Goal: Task Accomplishment & Management: Manage account settings

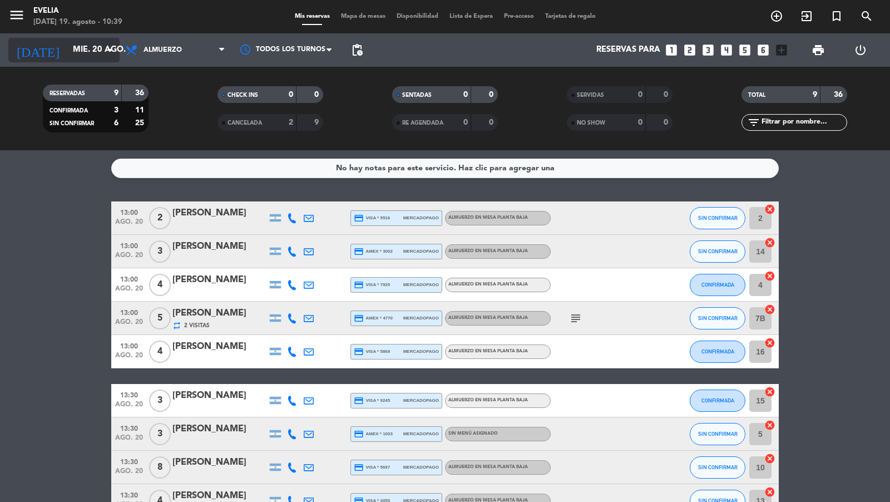
click at [83, 47] on input "mié. 20 ago." at bounding box center [120, 49] width 107 height 21
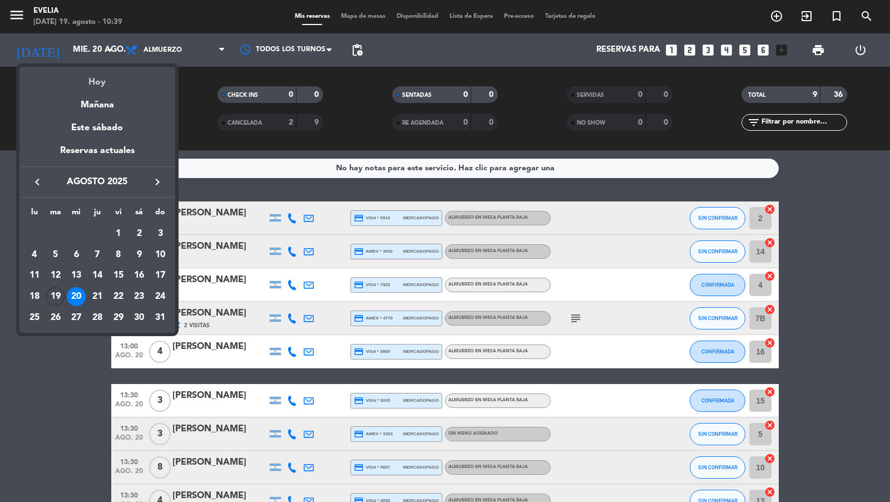
click at [88, 73] on div "Hoy" at bounding box center [97, 78] width 156 height 23
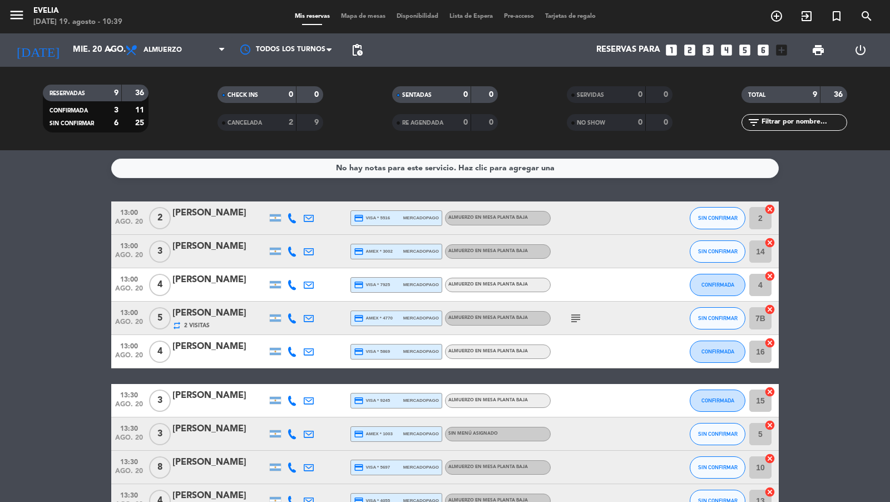
type input "[DATE]"
click at [159, 44] on span "Almuerzo" at bounding box center [175, 50] width 111 height 24
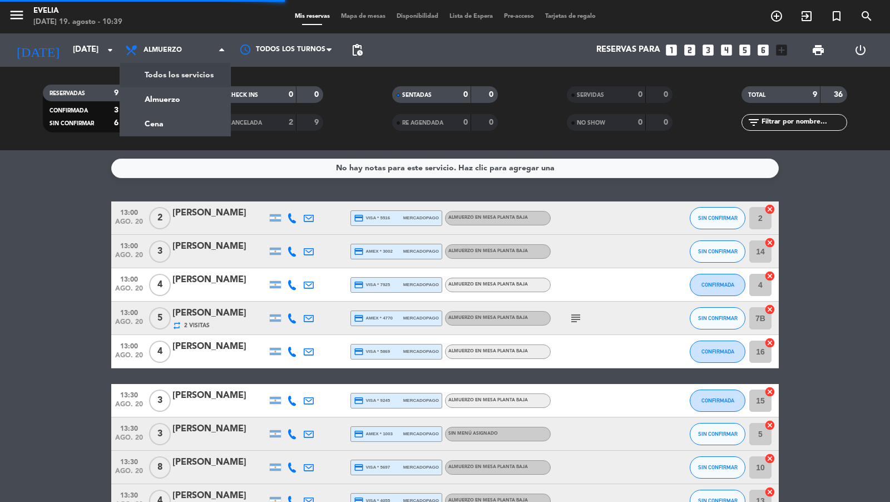
click at [163, 71] on div "menu [PERSON_NAME][DATE] 19. agosto - 10:39 Mis reservas Mapa de mesas Disponib…" at bounding box center [445, 75] width 890 height 150
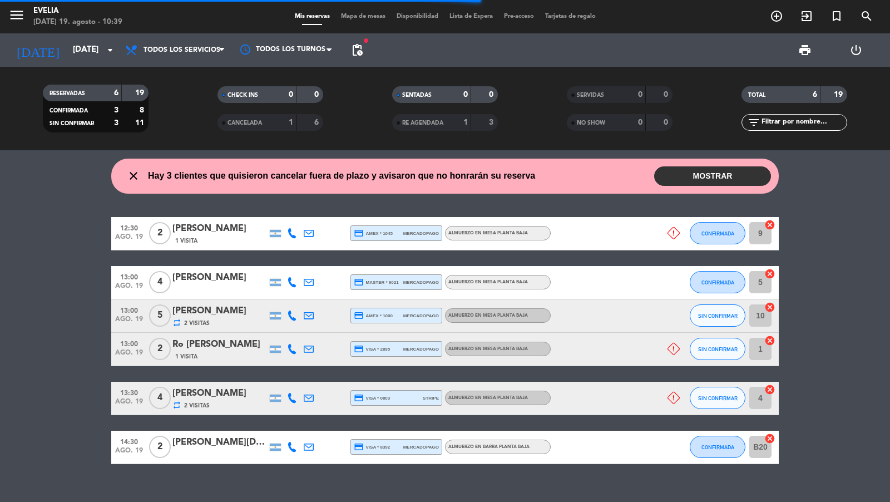
click at [780, 123] on input "text" at bounding box center [803, 122] width 86 height 12
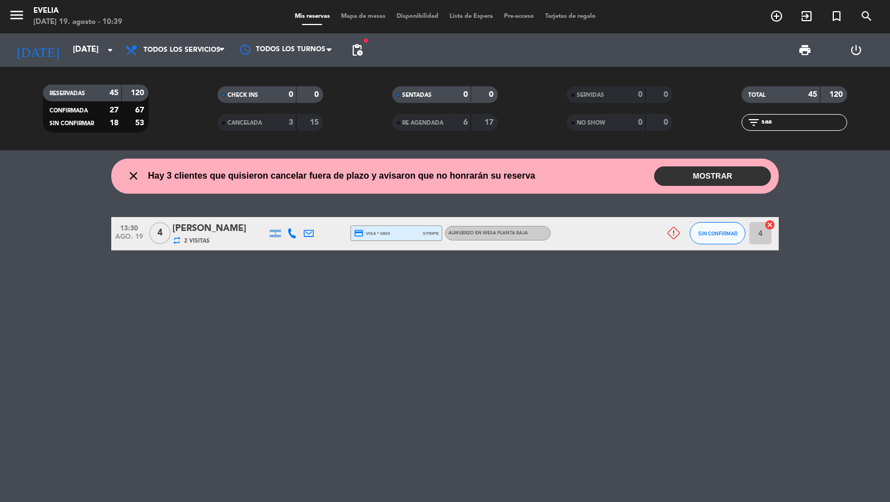
type input "saa"
click at [230, 230] on div "[PERSON_NAME]" at bounding box center [219, 228] width 95 height 14
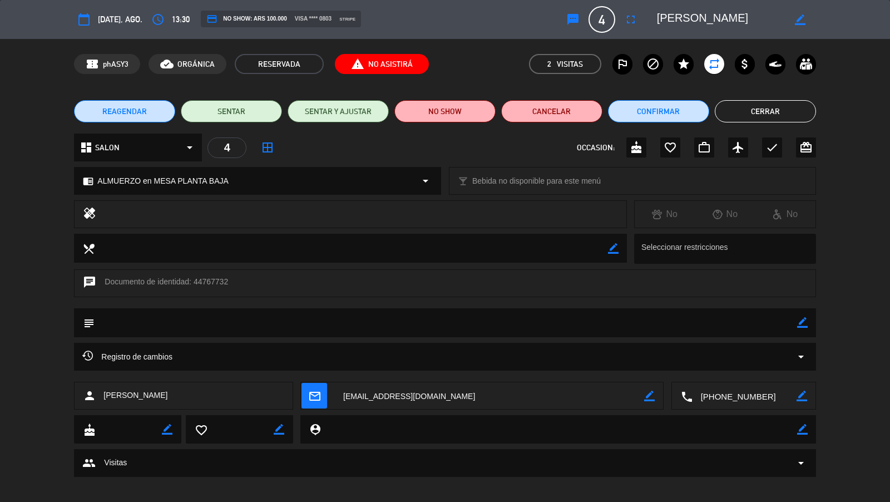
click at [383, 65] on span "report_problem No Asistirá" at bounding box center [382, 64] width 94 height 20
click at [397, 145] on div "dashboard SALON arrow_drop_down 4 border_all OCCASION: cake favorite_border wor…" at bounding box center [444, 147] width 741 height 28
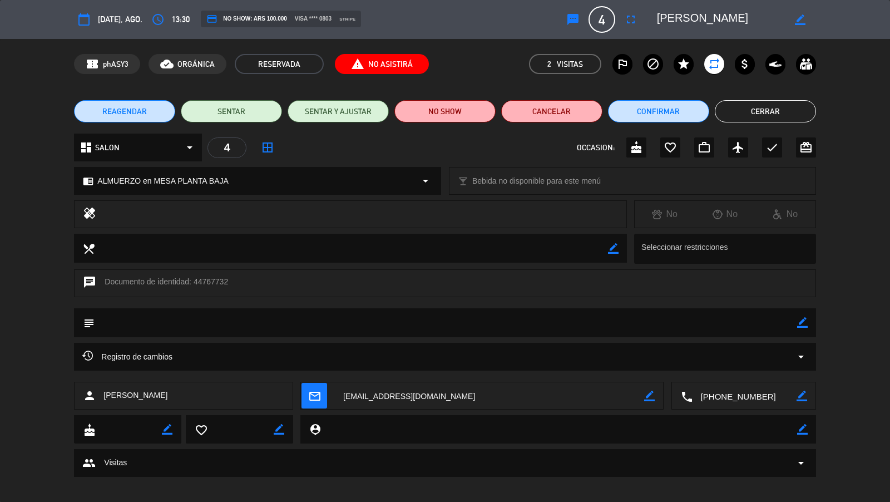
click at [805, 323] on icon "border_color" at bounding box center [802, 322] width 11 height 11
click at [764, 323] on textarea at bounding box center [446, 322] width 702 height 28
click at [801, 323] on icon at bounding box center [802, 322] width 11 height 11
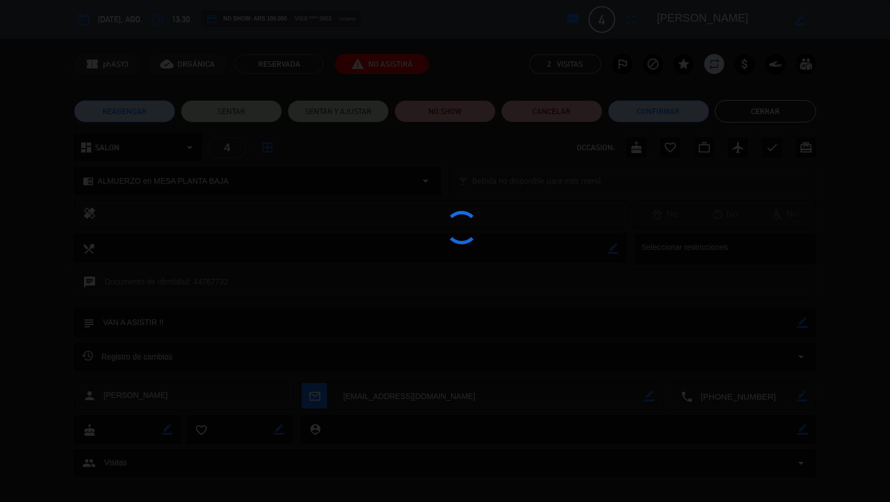
type textarea "VAN A ASISTIR !!"
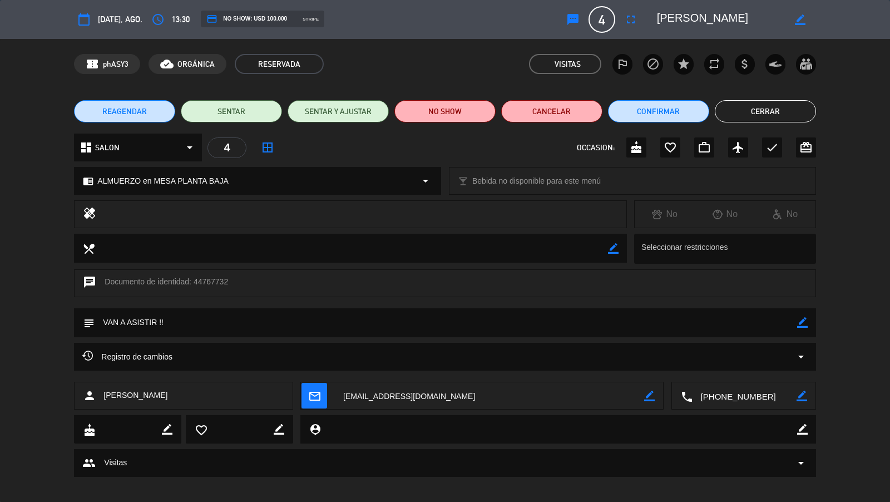
click at [767, 115] on button "Cerrar" at bounding box center [765, 111] width 101 height 22
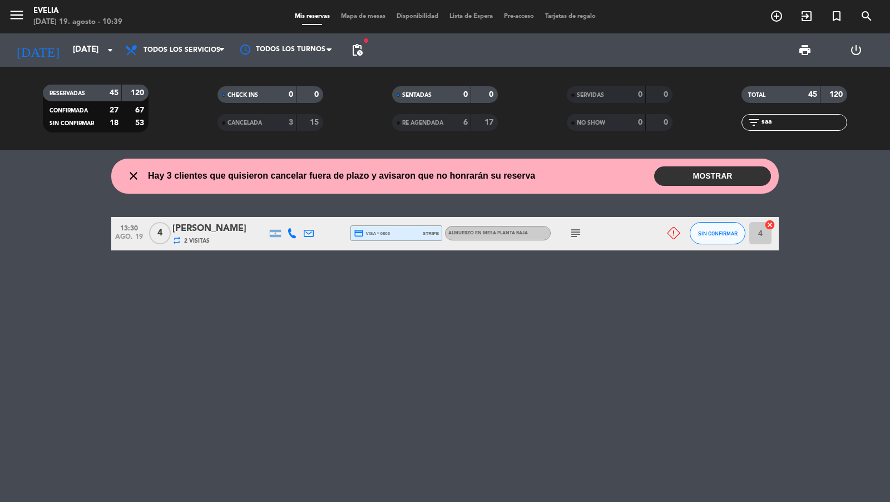
click at [578, 237] on icon "subject" at bounding box center [575, 232] width 13 height 13
click at [560, 306] on div "close Hay 3 clientes que quisieron cancelar fuera de plazo y avisaron que no ho…" at bounding box center [445, 325] width 890 height 351
click at [578, 236] on icon "subject" at bounding box center [575, 232] width 13 height 13
click at [105, 52] on icon "arrow_drop_down" at bounding box center [109, 49] width 13 height 13
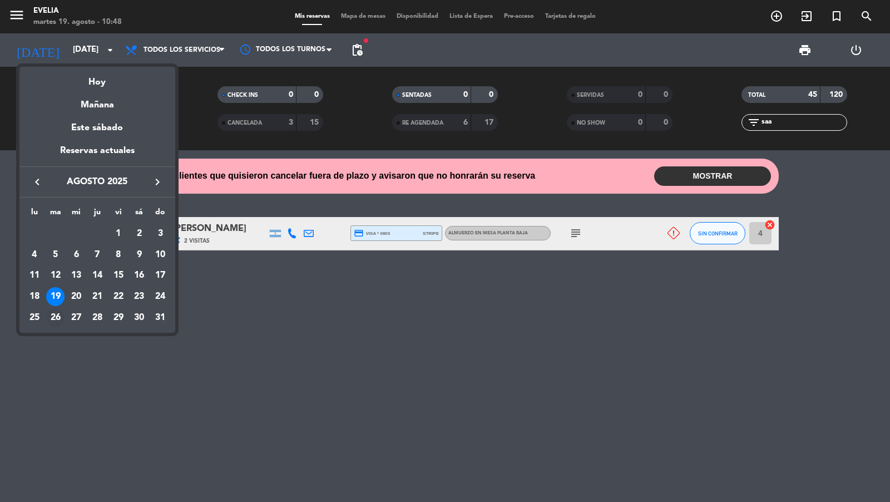
click at [55, 314] on div "26" at bounding box center [55, 317] width 19 height 19
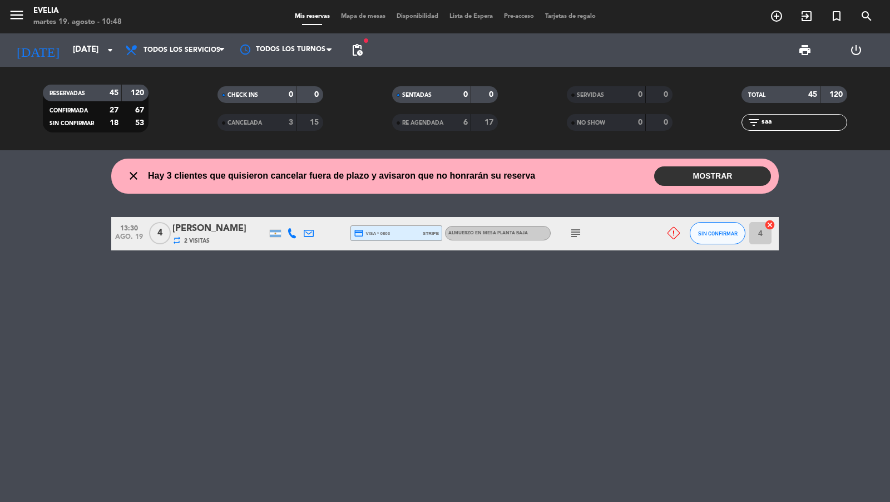
type input "[DATE]"
click at [358, 45] on span "pending_actions" at bounding box center [356, 49] width 13 height 13
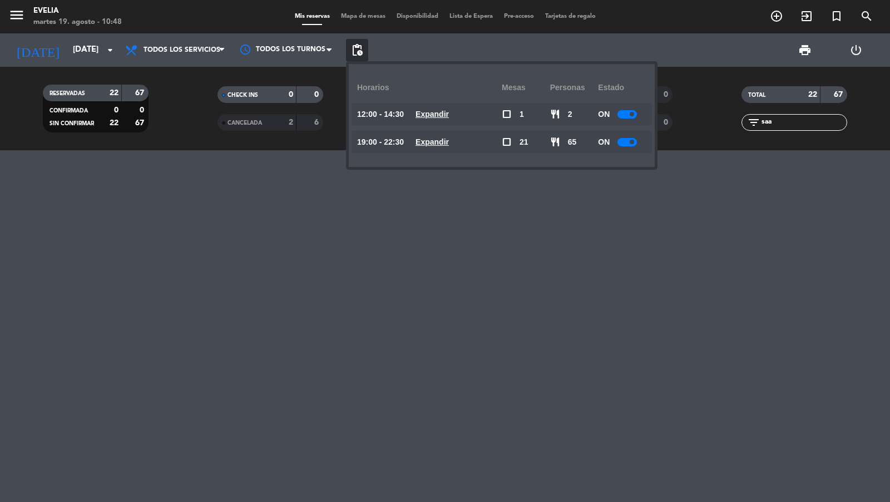
click at [357, 14] on span "Mapa de mesas" at bounding box center [363, 16] width 56 height 6
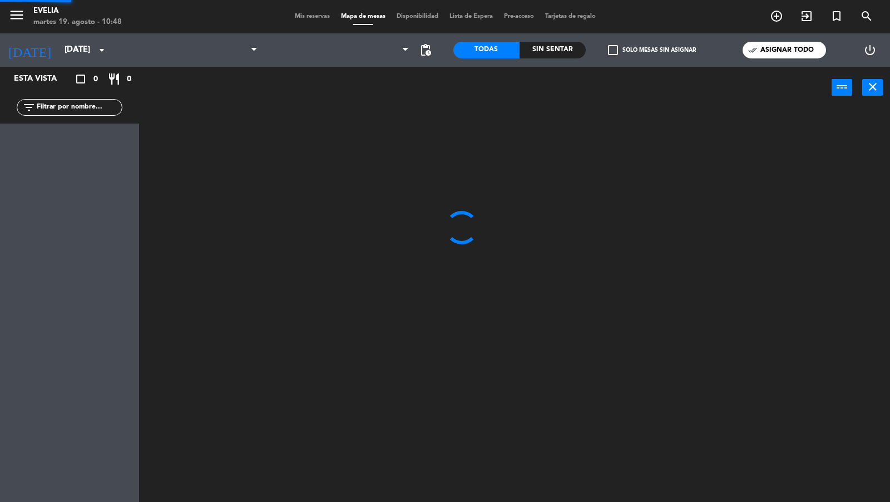
click at [356, 16] on span "Mapa de mesas" at bounding box center [363, 16] width 56 height 6
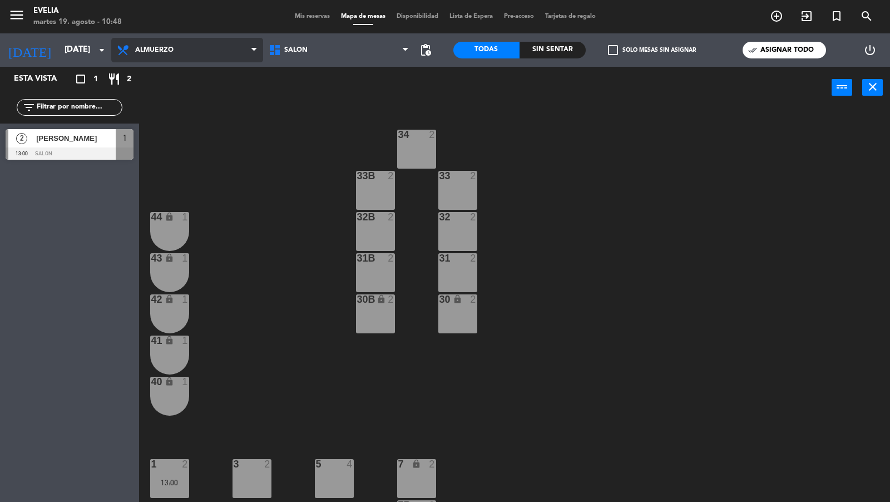
click at [238, 51] on span "Almuerzo" at bounding box center [187, 50] width 152 height 24
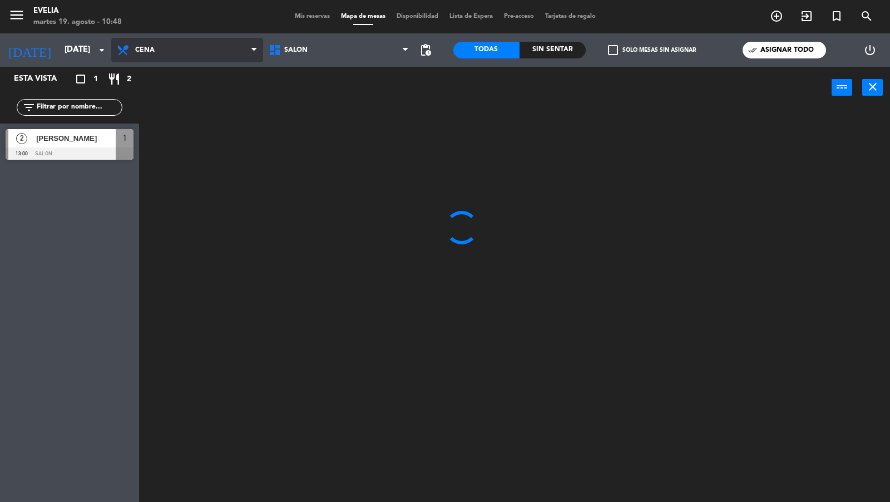
click at [222, 92] on ng-component "menu [PERSON_NAME][DATE] 19. agosto - 10:48 Mis reservas Mapa de mesas Disponib…" at bounding box center [445, 251] width 890 height 503
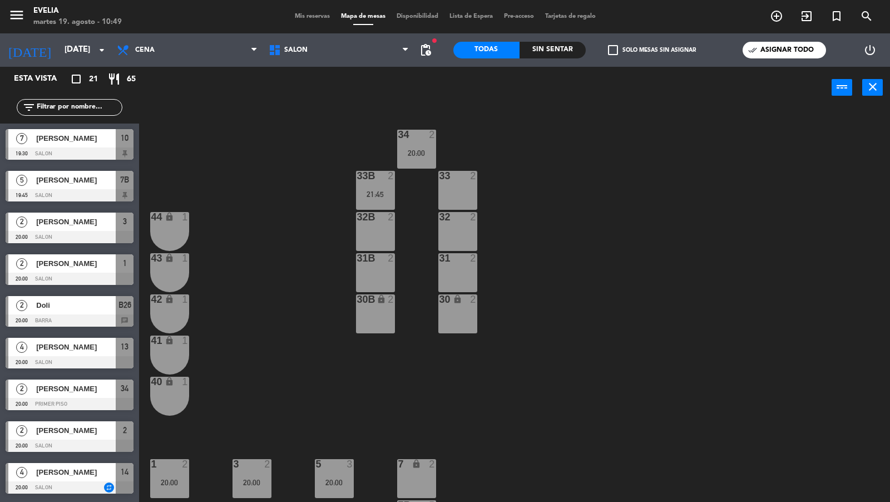
drag, startPoint x: 452, startPoint y: 199, endPoint x: 452, endPoint y: 209, distance: 10.6
click at [452, 199] on div "33 2" at bounding box center [457, 190] width 39 height 39
click at [451, 231] on div "32 2" at bounding box center [457, 231] width 39 height 39
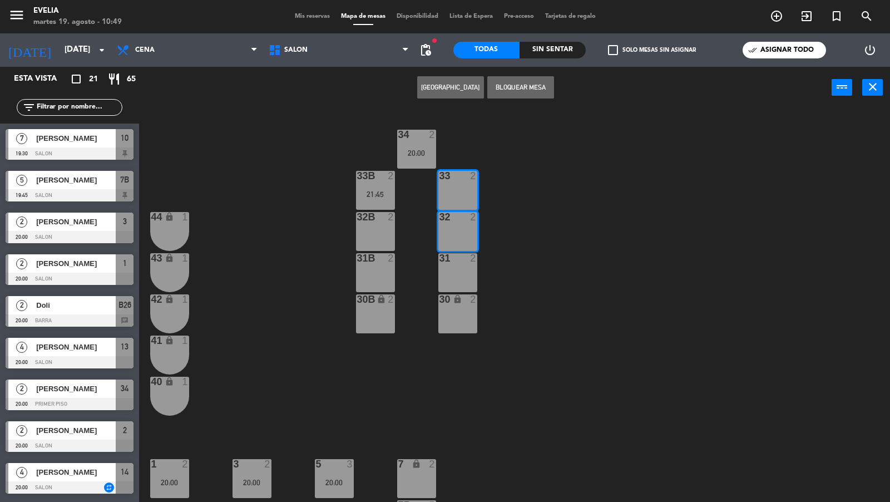
click at [451, 256] on div at bounding box center [457, 258] width 18 height 10
click at [428, 386] on div "34 2 20:00 33B 2 21:45 33 2 44 lock 1 32B 2 32 2 43 lock 1 31B 2 31 2 42 lock 1…" at bounding box center [519, 306] width 742 height 393
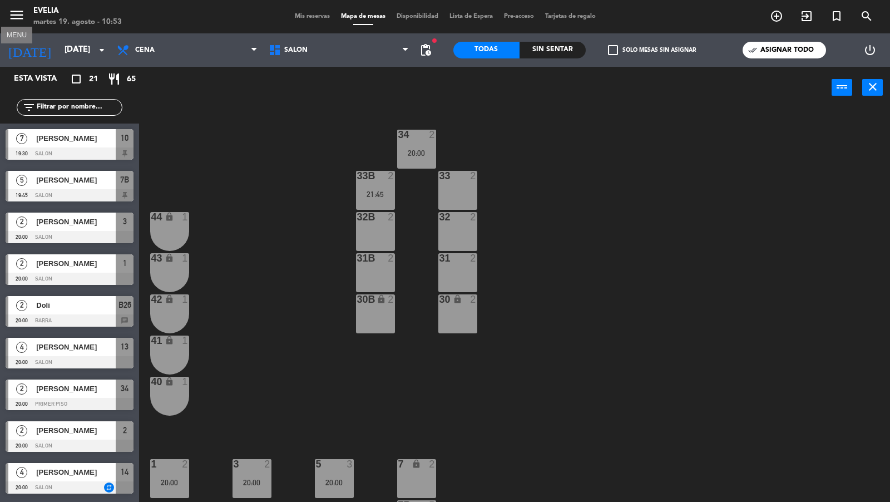
click at [19, 13] on icon "menu" at bounding box center [16, 15] width 17 height 17
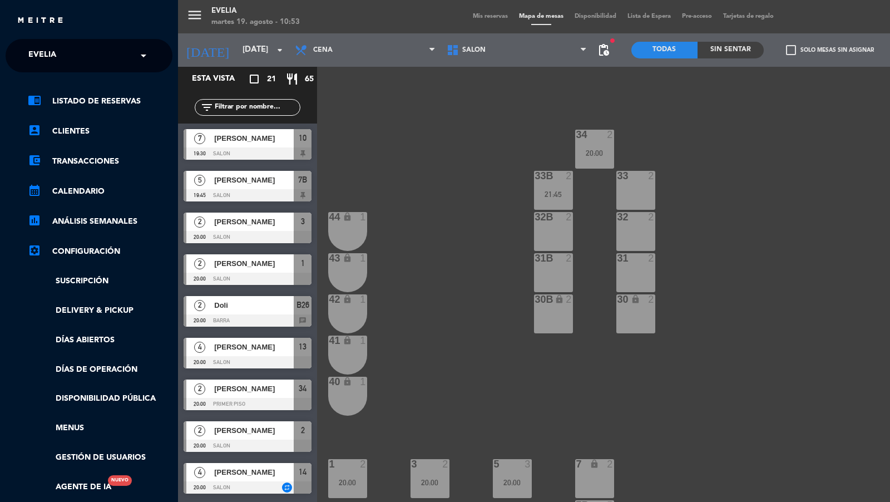
click at [73, 61] on input "text" at bounding box center [90, 56] width 136 height 24
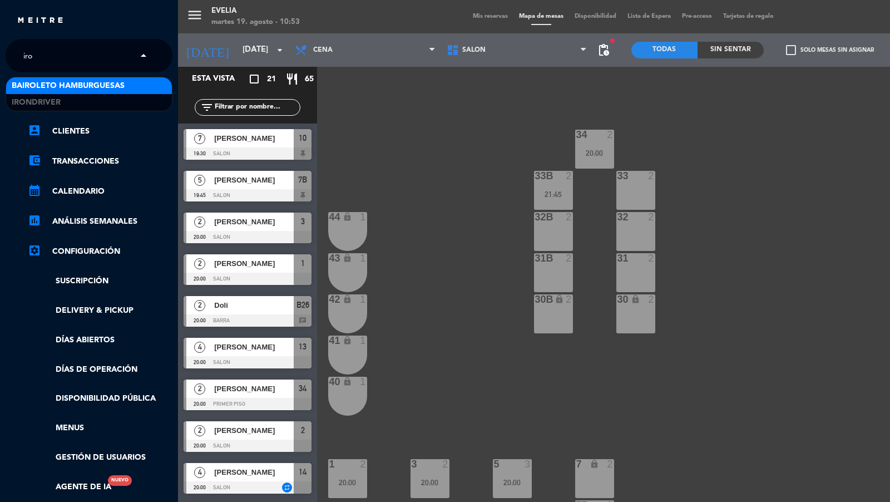
type input "iron"
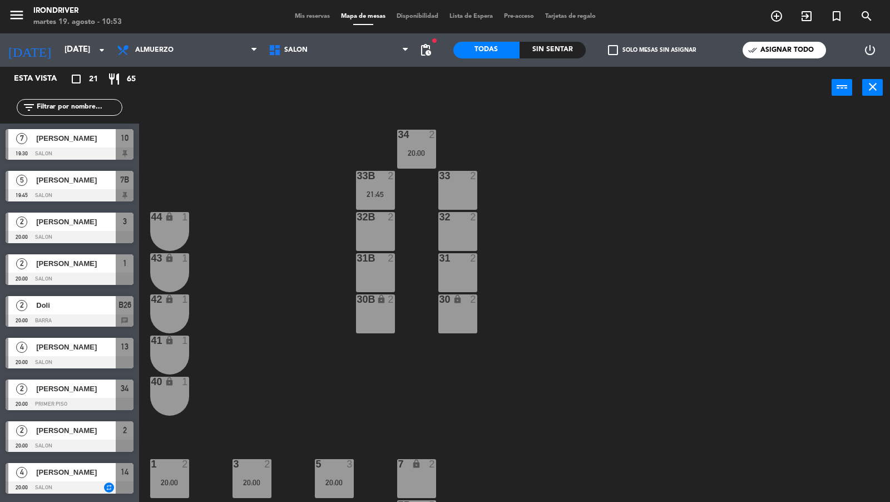
click at [295, 22] on div "menu Irondriver [DATE] 19. agosto - 10:53 Mis reservas Mapa de mesas Disponibil…" at bounding box center [445, 16] width 890 height 33
click at [296, 17] on span "Mis reservas" at bounding box center [312, 16] width 46 height 6
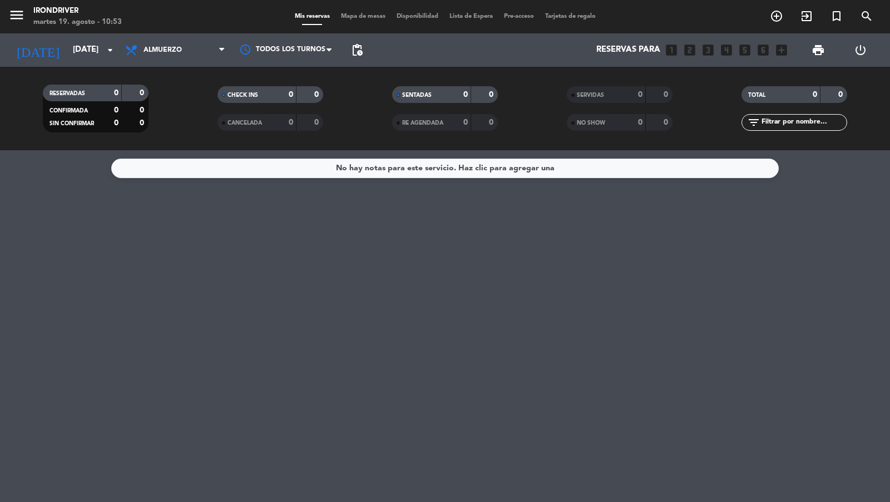
click at [13, 9] on icon "menu" at bounding box center [16, 15] width 17 height 17
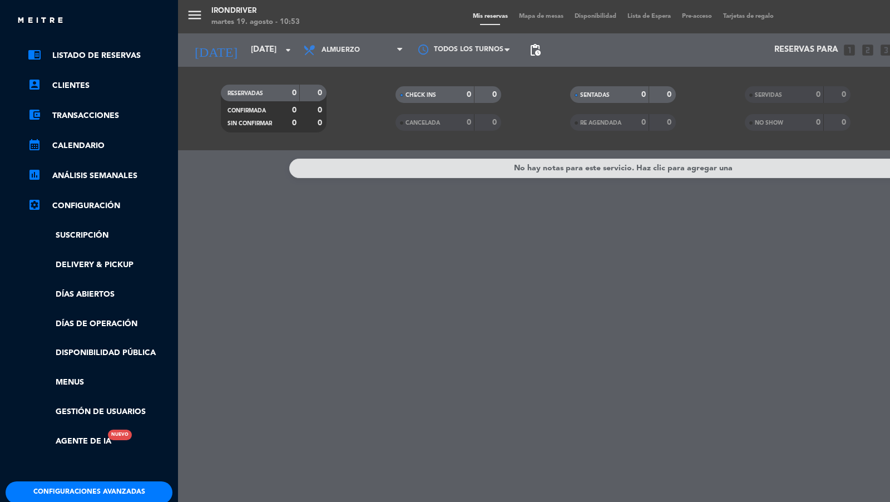
scroll to position [129, 0]
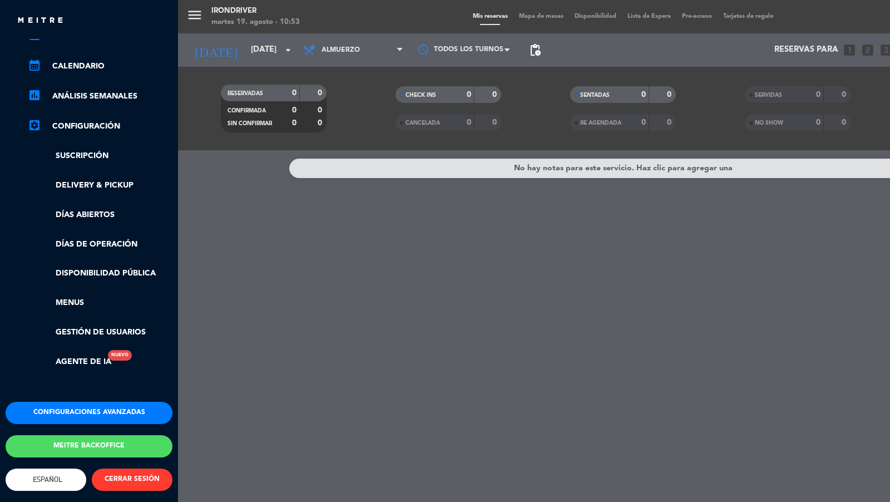
click at [118, 415] on button "Configuraciones avanzadas" at bounding box center [89, 413] width 167 height 22
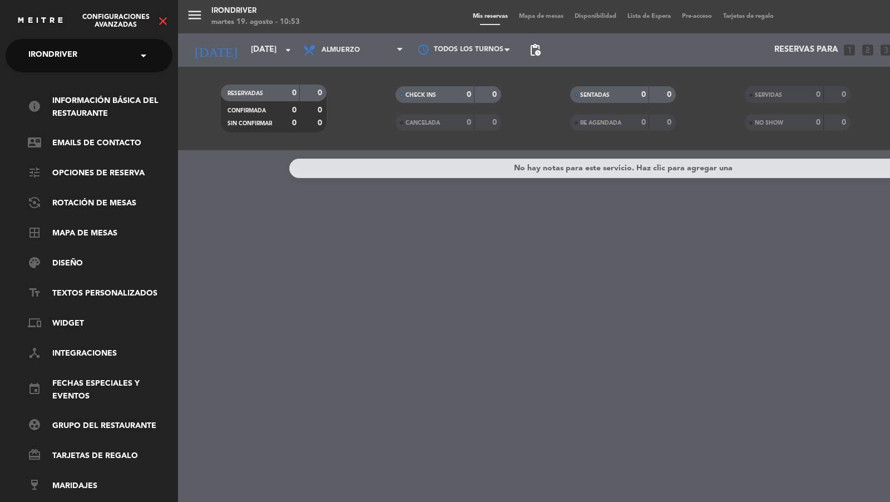
scroll to position [0, 0]
click at [119, 95] on link "info Información básica del restaurante" at bounding box center [100, 108] width 145 height 26
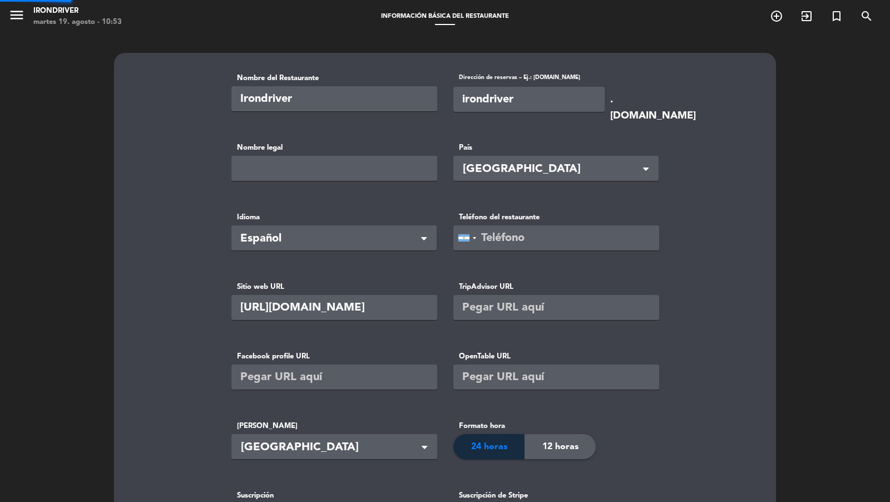
type input "+54911 2490-4598"
click at [17, 19] on icon "menu" at bounding box center [16, 15] width 17 height 17
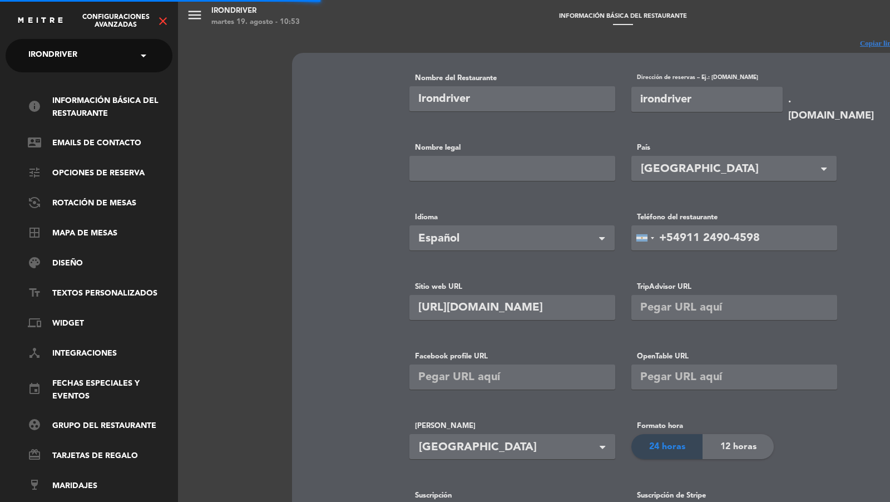
click at [284, 137] on div "menu Irondriver [DATE] 19. agosto - 10:53 Información básica del restaurante ad…" at bounding box center [623, 251] width 890 height 502
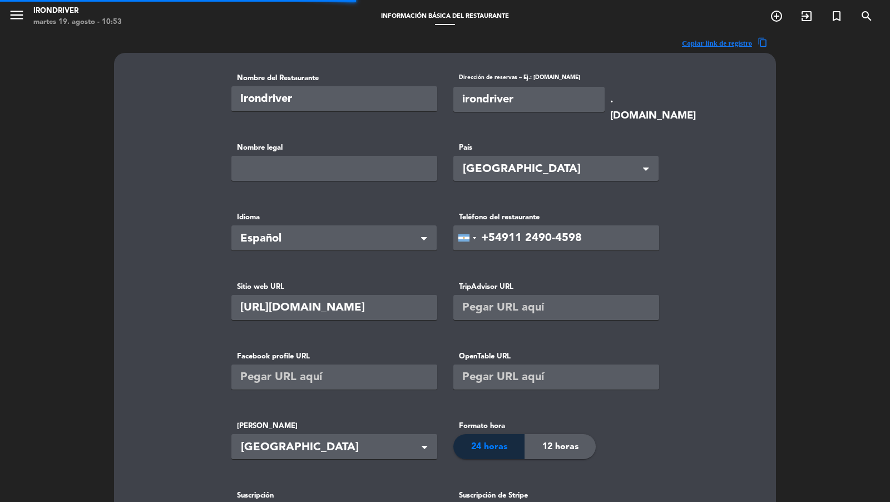
type input "Irondriver S.R.L"
type input "92900"
click at [476, 97] on input "irondriver" at bounding box center [528, 99] width 151 height 25
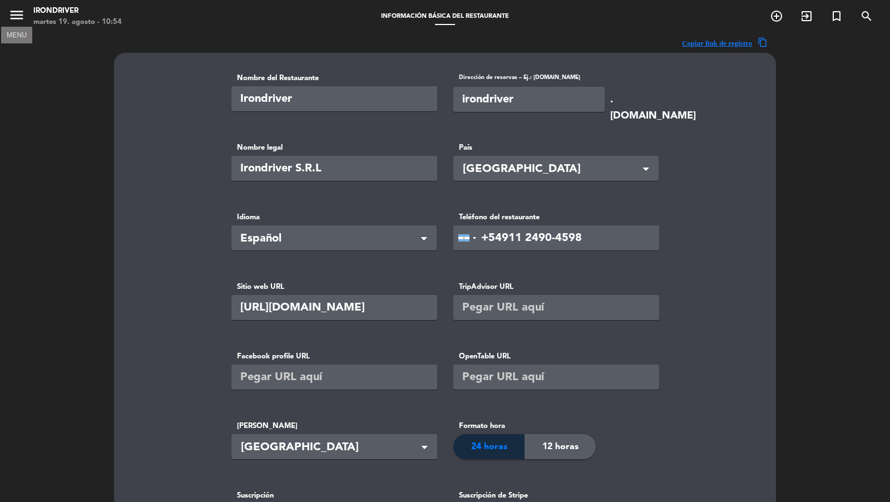
click at [22, 18] on icon "menu" at bounding box center [16, 15] width 17 height 17
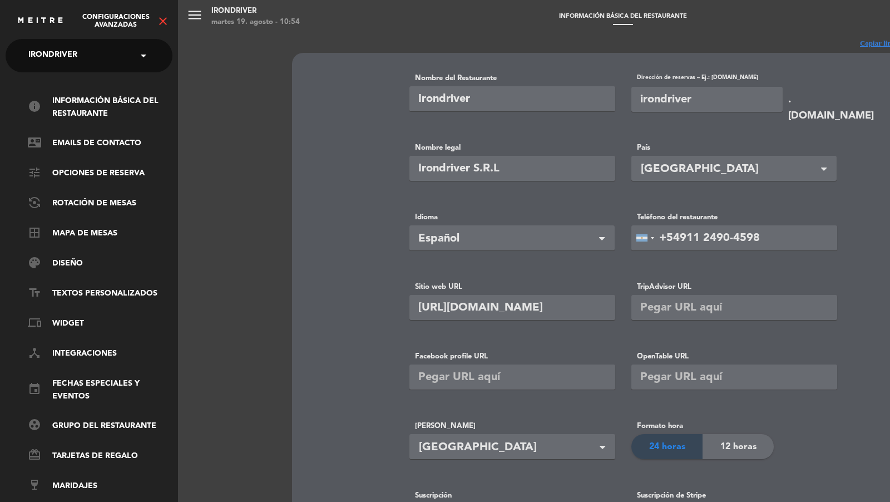
click at [164, 26] on icon "close" at bounding box center [162, 20] width 13 height 13
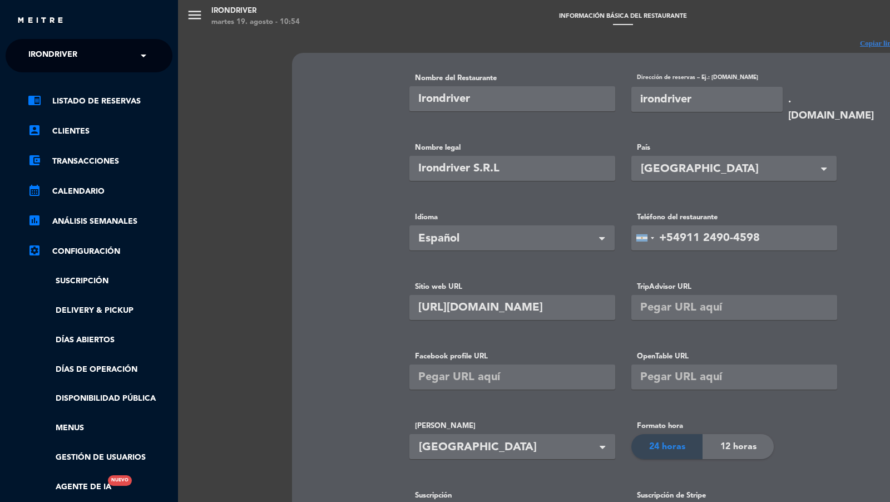
click at [118, 111] on ul "chrome_reader_mode Listado de Reservas account_box Clientes account_balance_wal…" at bounding box center [89, 294] width 167 height 399
click at [118, 106] on link "chrome_reader_mode Listado de Reservas" at bounding box center [100, 101] width 145 height 13
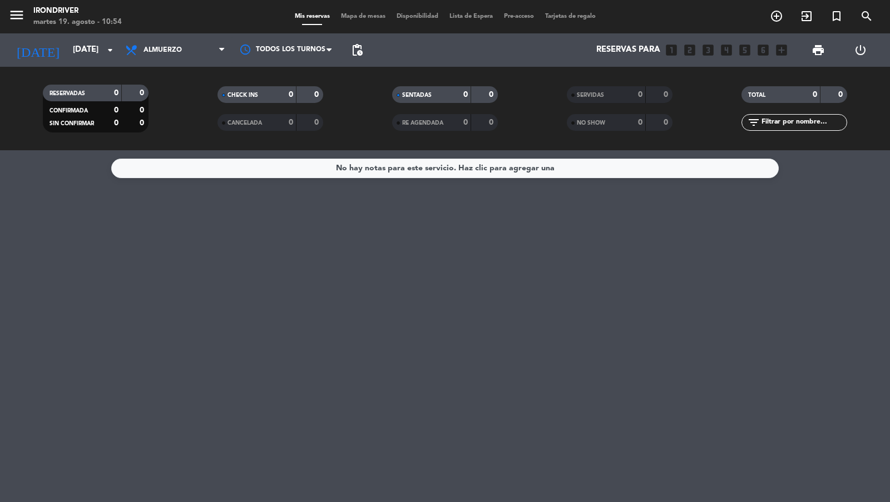
click at [32, 18] on span "menu" at bounding box center [20, 17] width 25 height 26
click at [24, 17] on span "menu" at bounding box center [20, 17] width 25 height 26
click at [24, 13] on icon "menu" at bounding box center [16, 15] width 17 height 17
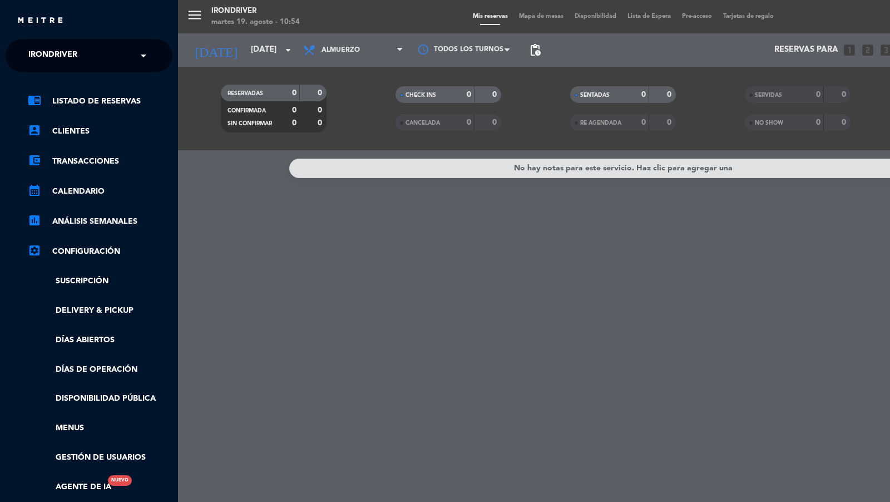
click at [100, 389] on ul "chrome_reader_mode Listado de Reservas account_box Clientes account_balance_wal…" at bounding box center [89, 294] width 167 height 399
click at [100, 397] on link "Disponibilidad pública" at bounding box center [100, 398] width 145 height 13
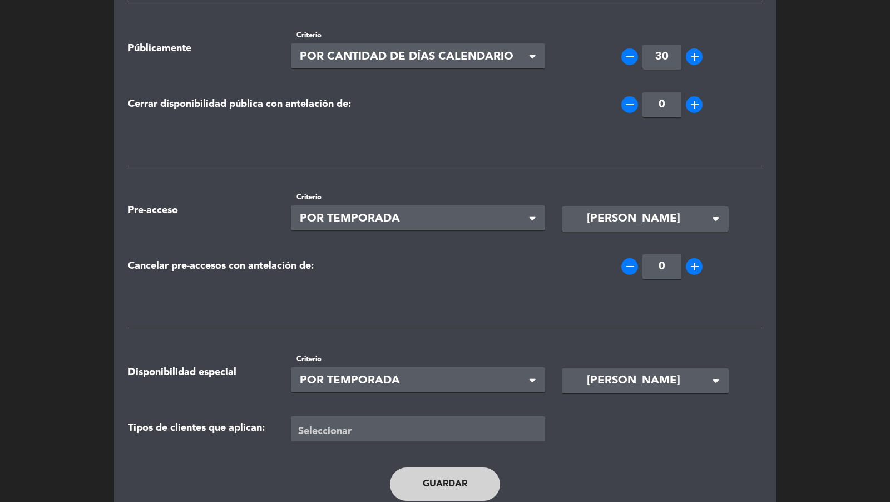
scroll to position [197, 0]
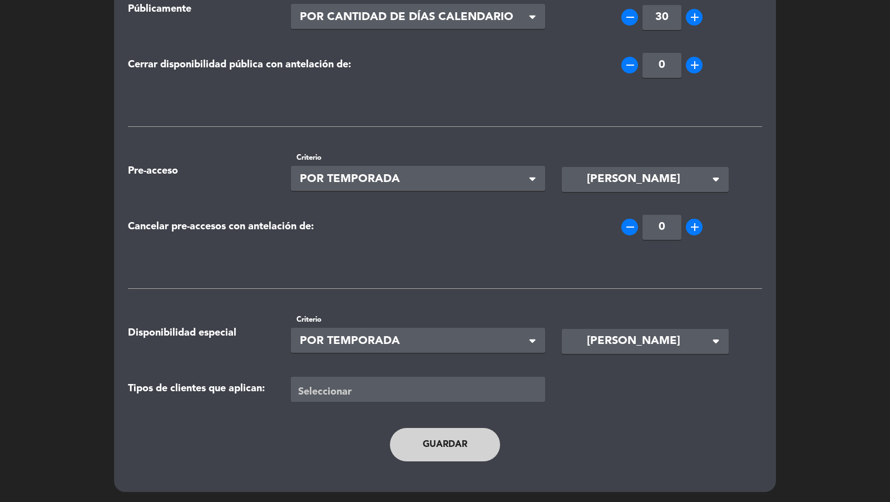
click at [468, 441] on button "Guardar" at bounding box center [445, 444] width 110 height 33
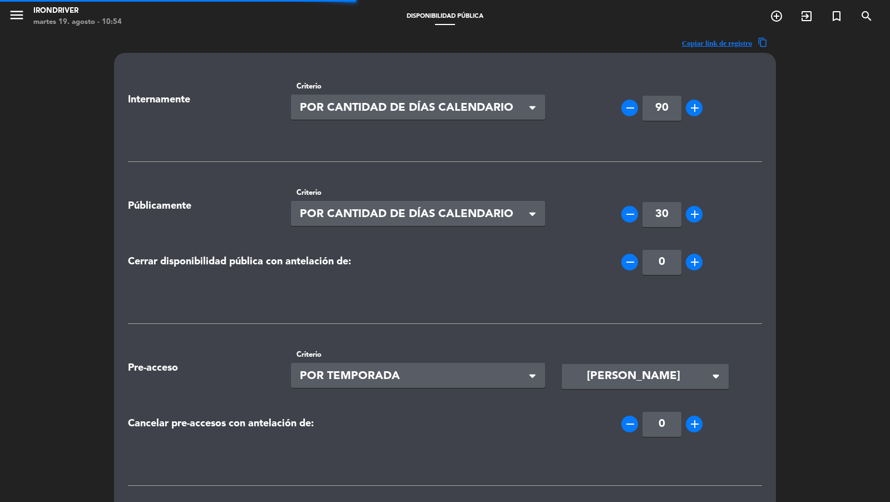
click at [24, 21] on span "menu" at bounding box center [20, 17] width 25 height 26
click at [22, 18] on icon "menu" at bounding box center [16, 15] width 17 height 17
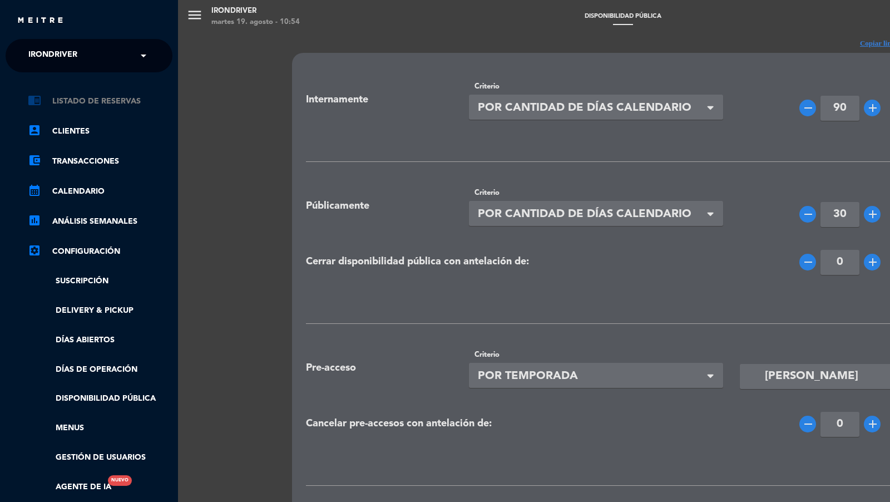
click at [105, 104] on link "chrome_reader_mode Listado de Reservas" at bounding box center [100, 101] width 145 height 13
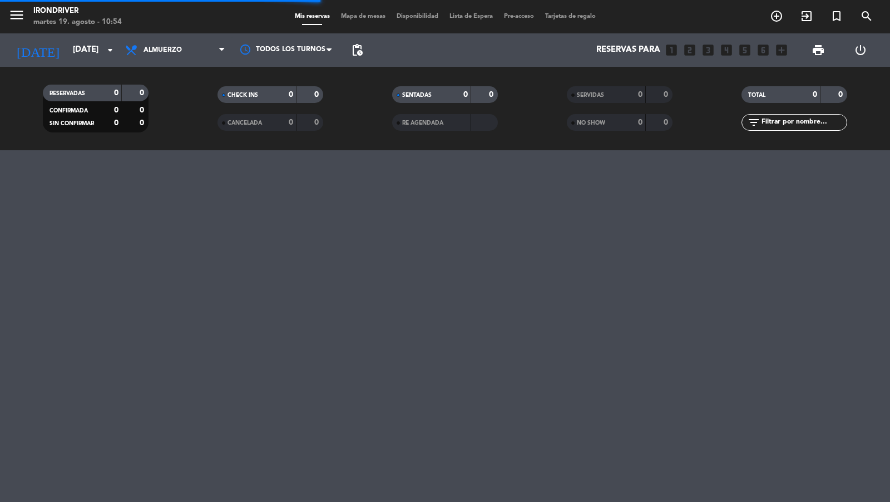
click at [341, 13] on span "Mapa de mesas" at bounding box center [363, 16] width 56 height 6
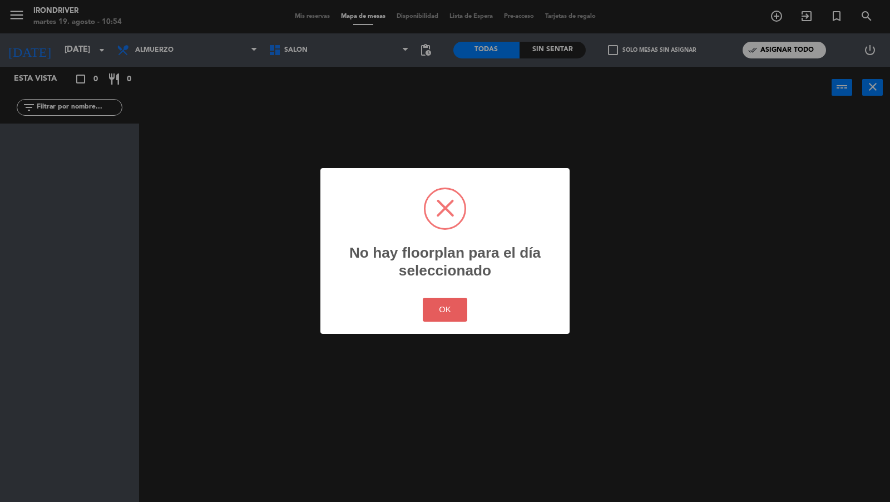
click at [442, 310] on button "OK" at bounding box center [445, 310] width 45 height 24
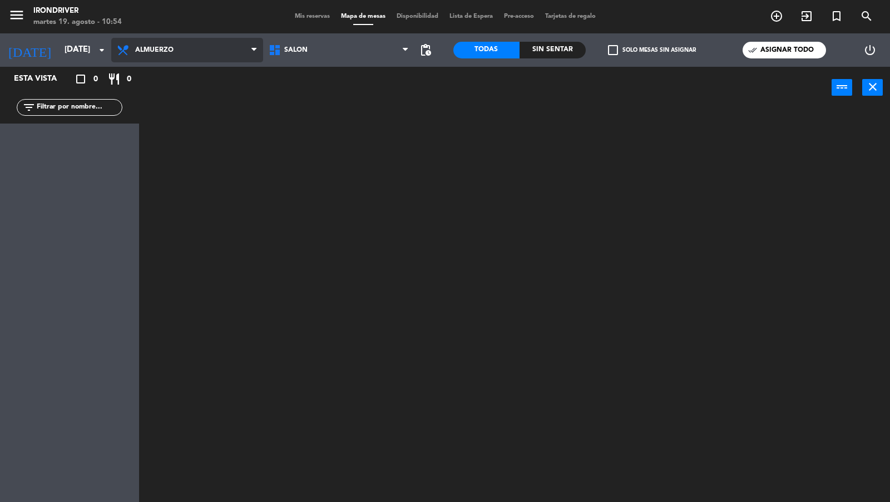
click at [193, 49] on span "Almuerzo" at bounding box center [187, 50] width 152 height 24
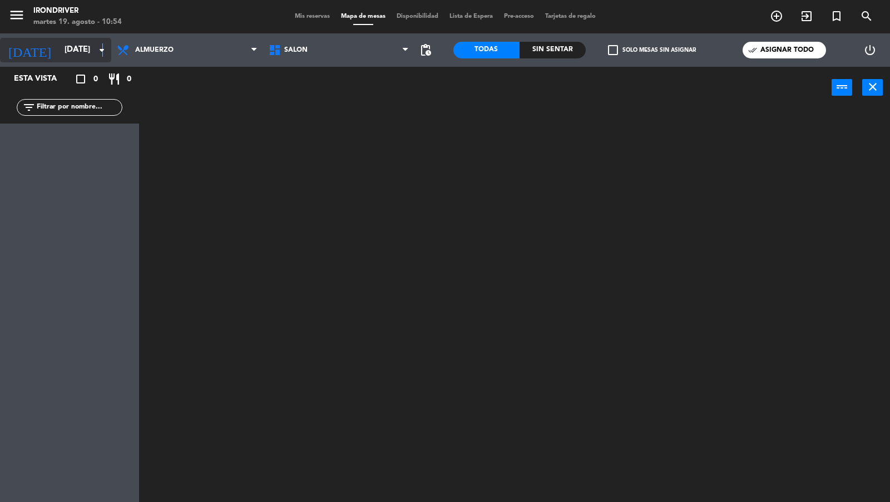
click at [102, 44] on icon "arrow_drop_down" at bounding box center [101, 49] width 13 height 13
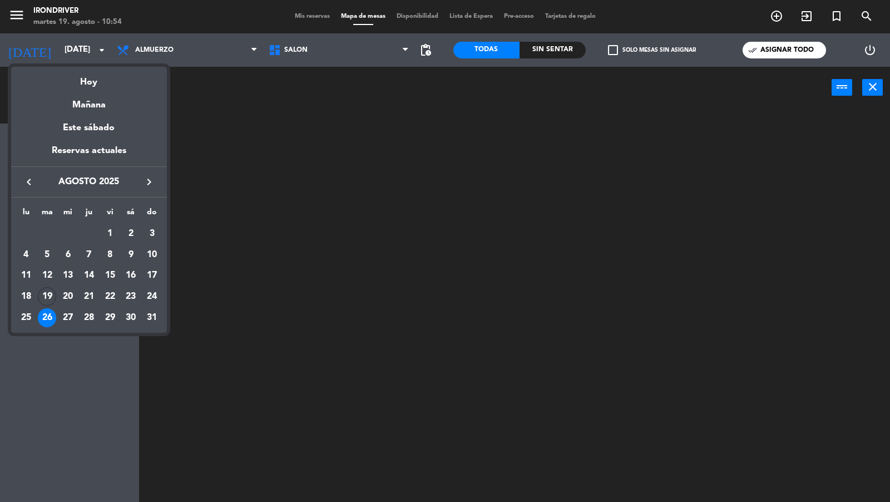
click at [227, 102] on div at bounding box center [445, 251] width 890 height 502
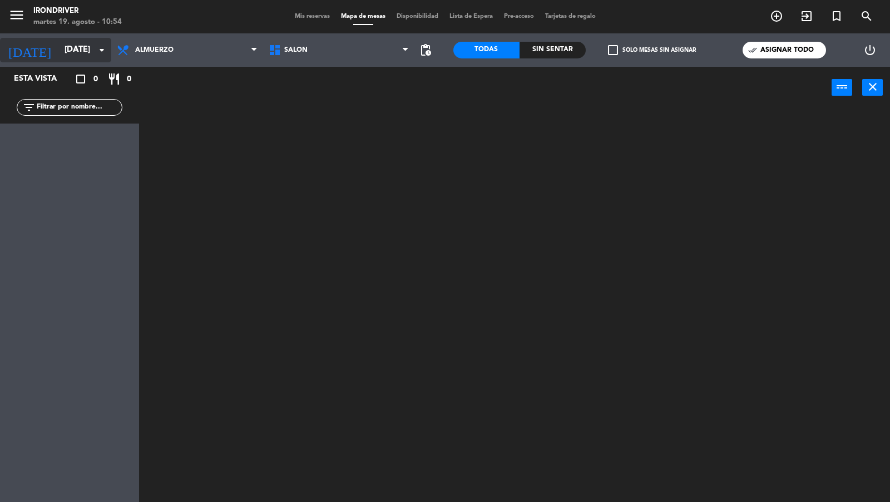
click at [90, 49] on input "[DATE]" at bounding box center [112, 49] width 107 height 21
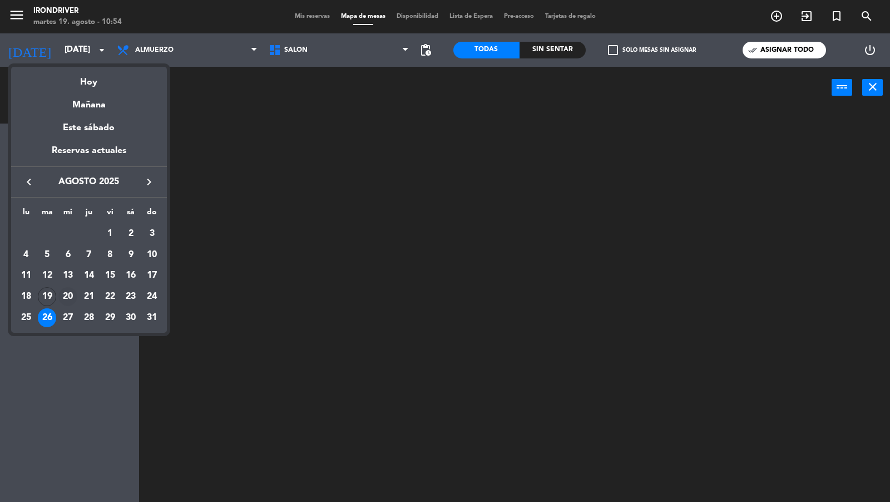
click at [66, 304] on div "20" at bounding box center [67, 296] width 19 height 19
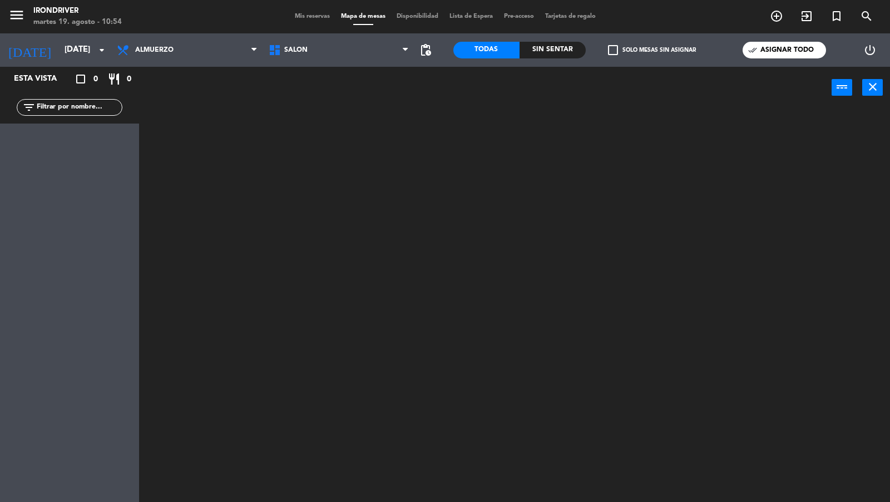
type input "mié. 20 ago."
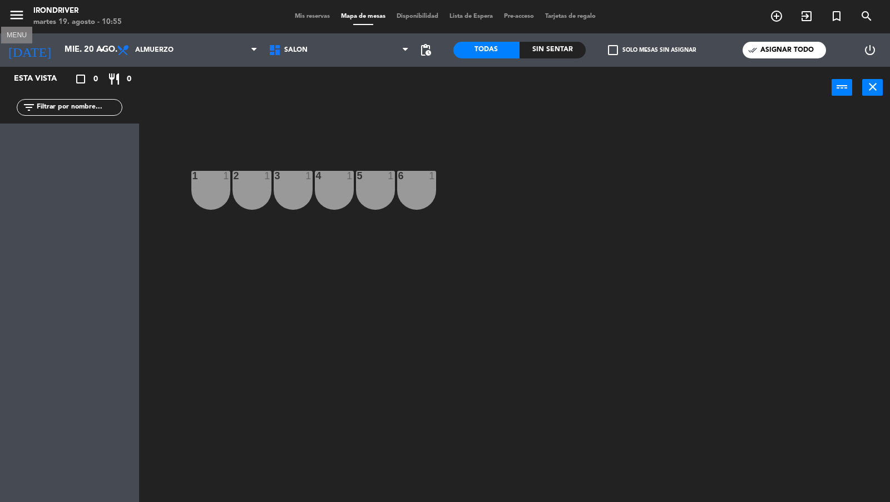
click at [21, 22] on icon "menu" at bounding box center [16, 15] width 17 height 17
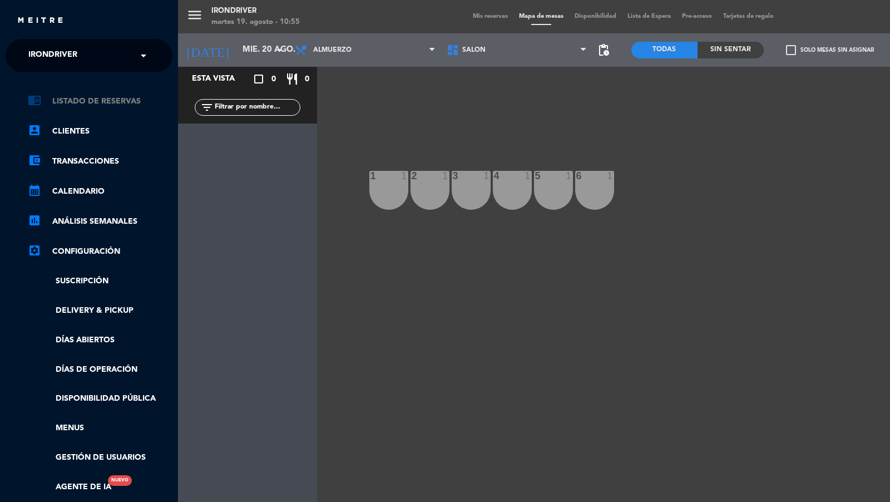
click at [84, 98] on link "chrome_reader_mode Listado de Reservas" at bounding box center [100, 101] width 145 height 13
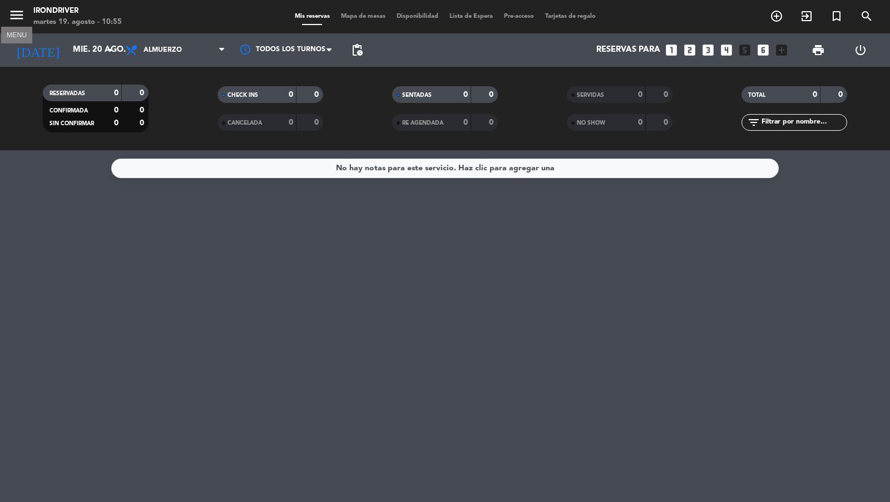
click at [18, 19] on icon "menu" at bounding box center [16, 15] width 17 height 17
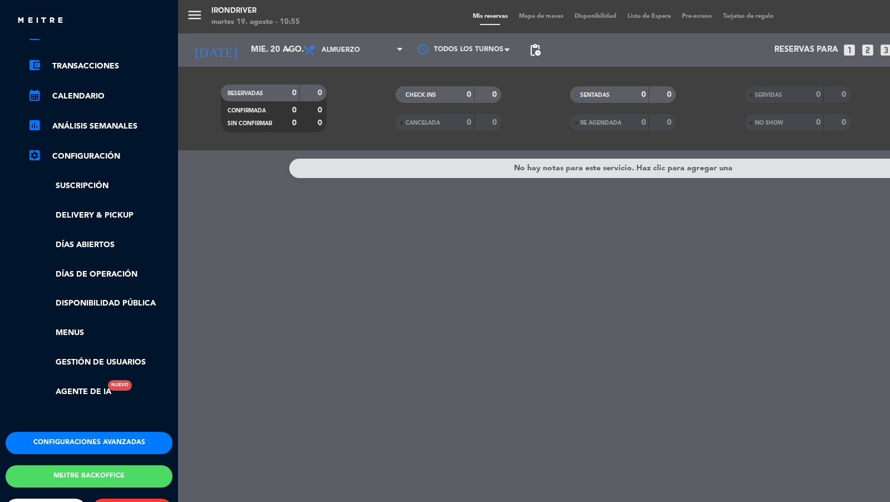
scroll to position [119, 0]
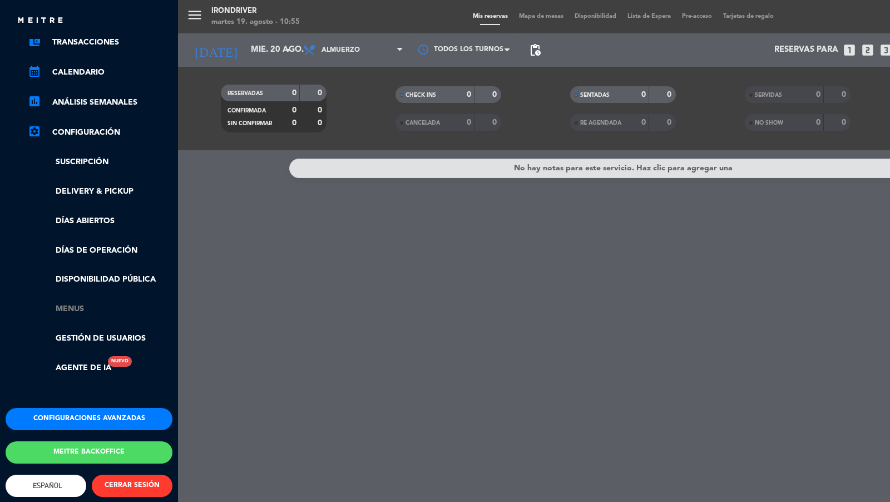
click at [78, 309] on link "Menus" at bounding box center [100, 309] width 145 height 13
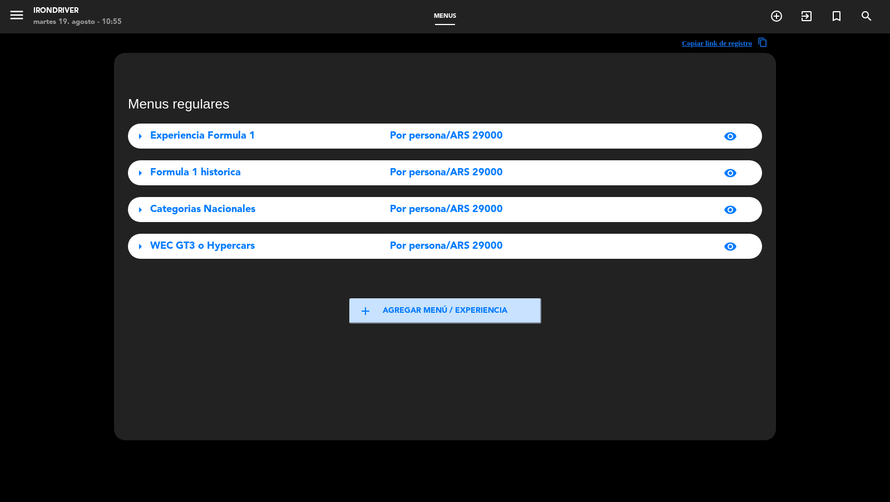
click at [280, 166] on div "Formula 1 historica" at bounding box center [248, 173] width 197 height 16
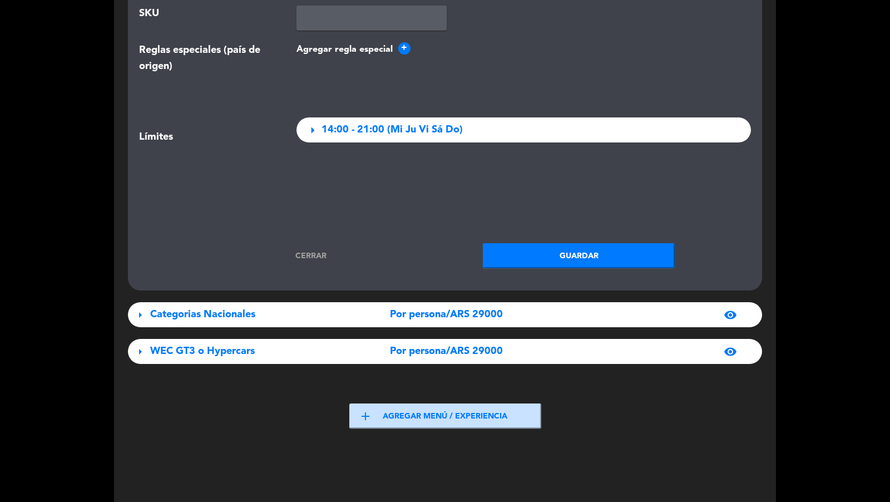
scroll to position [1556, 0]
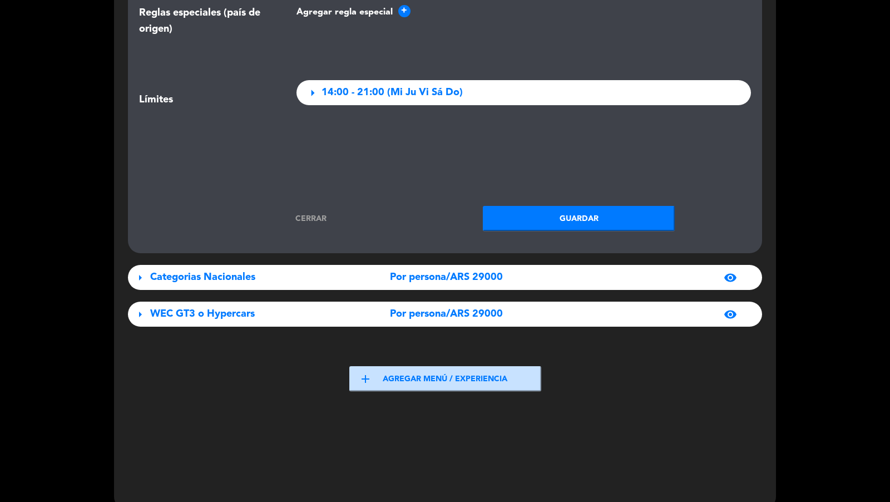
click at [315, 216] on link "Cerrar" at bounding box center [311, 218] width 192 height 13
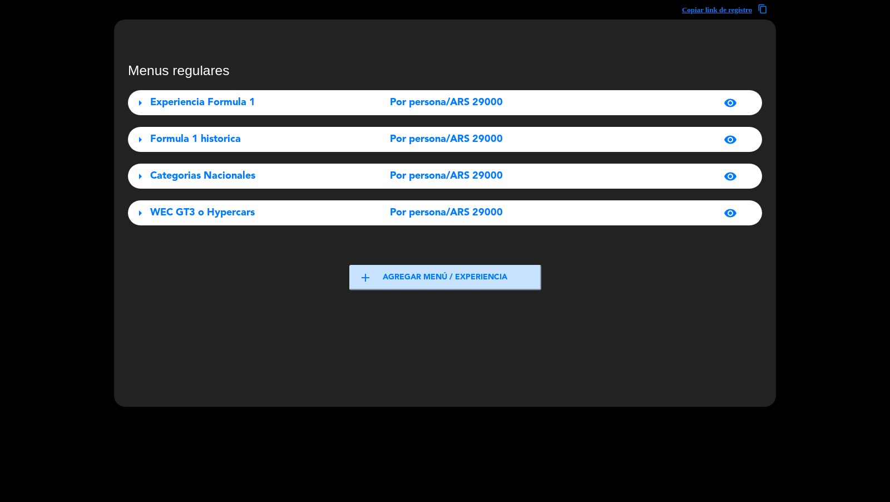
click at [239, 90] on div "Menus regulares arrow_right Experiencia Formula 1 Por persona/ARS 29000 visibil…" at bounding box center [445, 143] width 634 height 163
click at [239, 102] on span "Experiencia Formula 1" at bounding box center [202, 102] width 105 height 10
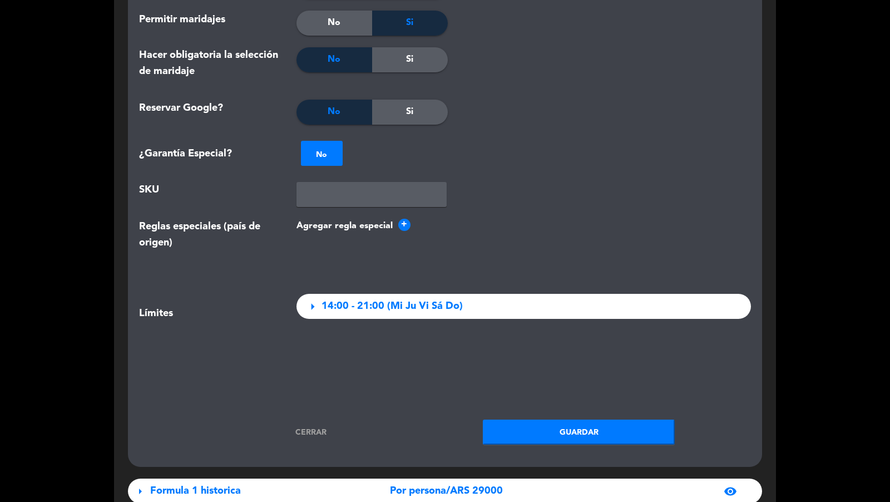
scroll to position [1574, 0]
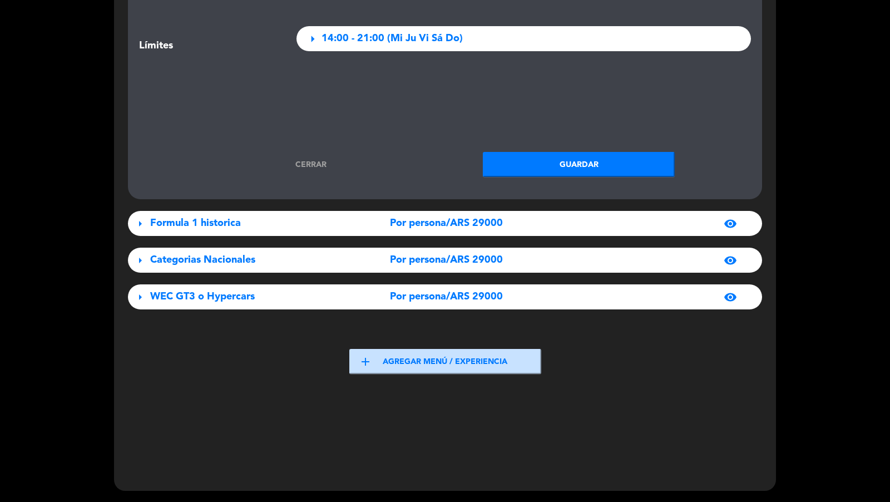
click at [306, 156] on div "Cerrar Guardar" at bounding box center [445, 164] width 628 height 25
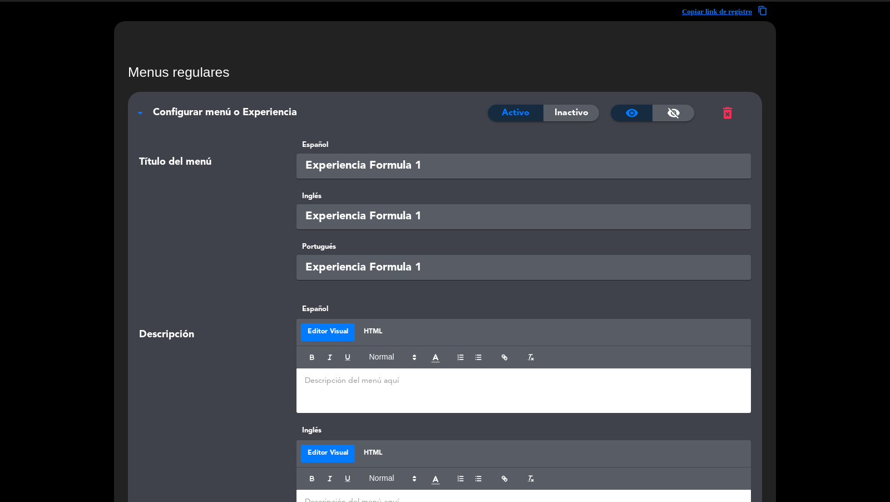
scroll to position [0, 0]
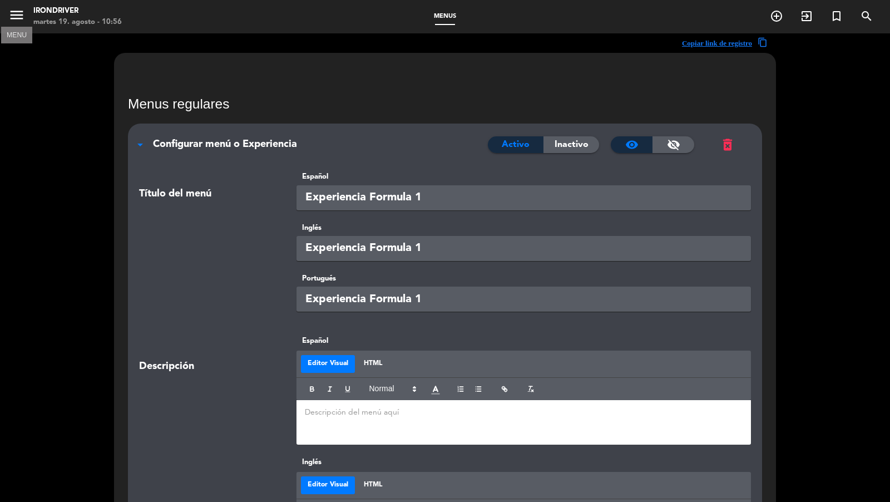
click at [18, 19] on icon "menu" at bounding box center [16, 15] width 17 height 17
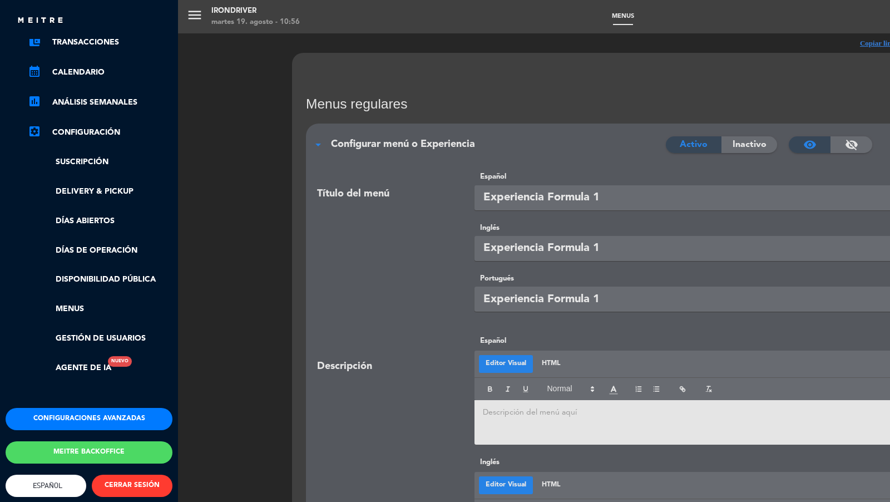
click at [203, 160] on div "menu Irondriver [DATE] 19. agosto - 10:56 Menus add_circle_outline exit_to_app …" at bounding box center [623, 251] width 890 height 502
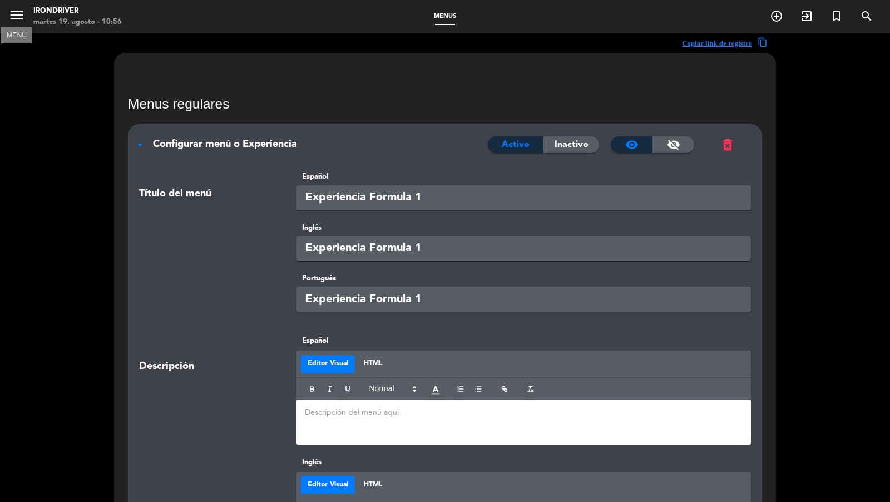
click at [20, 8] on icon "menu" at bounding box center [16, 15] width 17 height 17
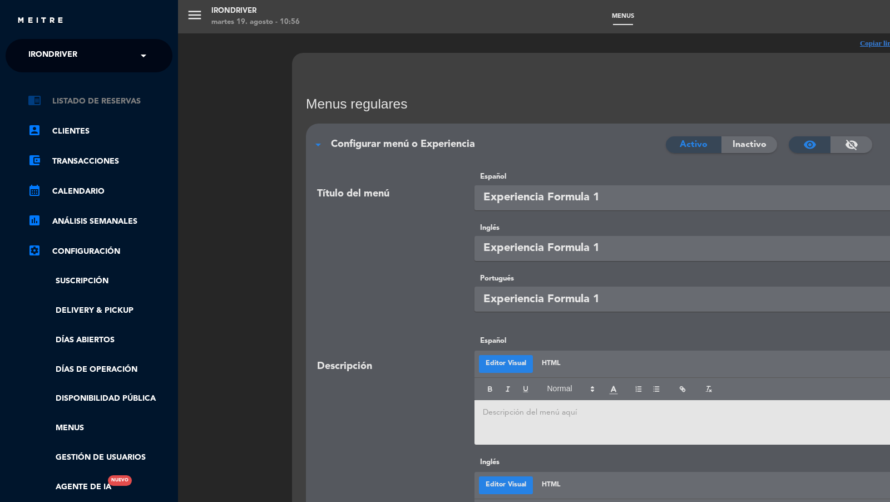
click at [114, 101] on link "chrome_reader_mode Listado de Reservas" at bounding box center [100, 101] width 145 height 13
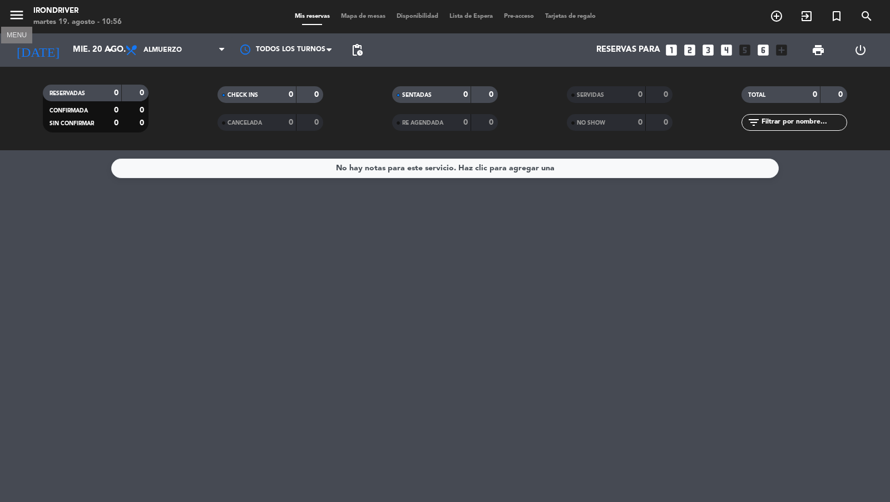
click at [15, 13] on icon "menu" at bounding box center [16, 15] width 17 height 17
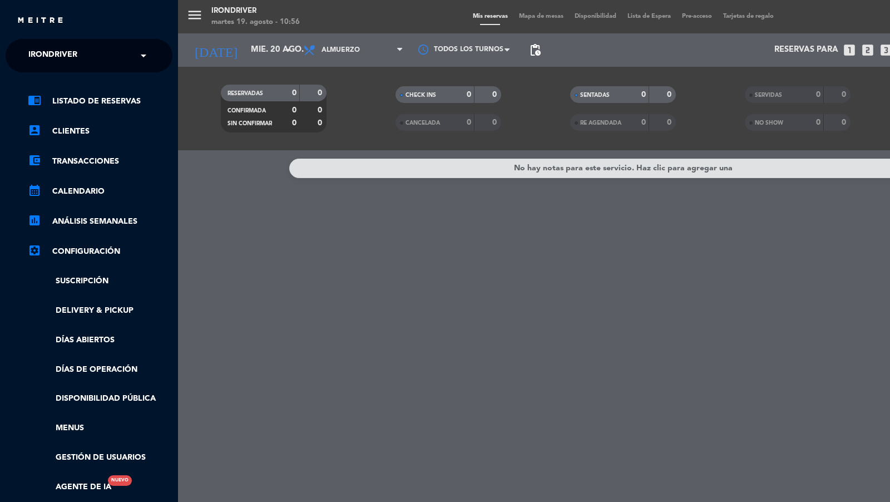
scroll to position [125, 0]
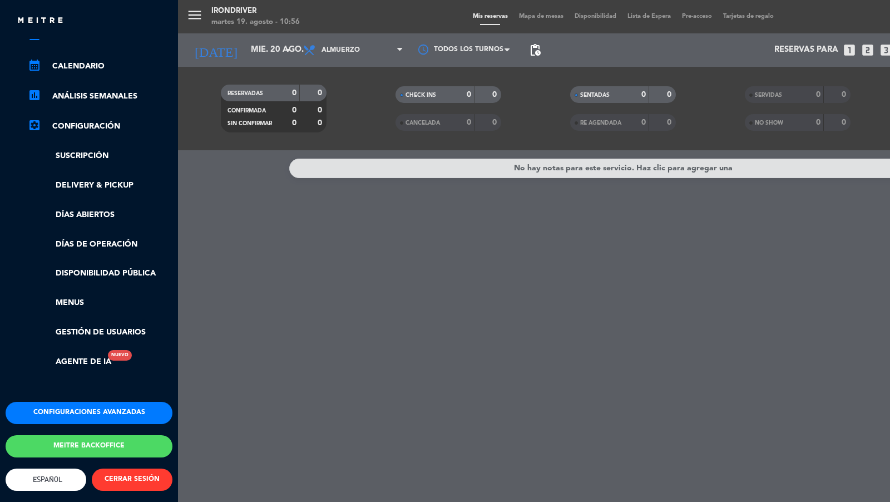
click at [115, 414] on button "Configuraciones avanzadas" at bounding box center [89, 413] width 167 height 22
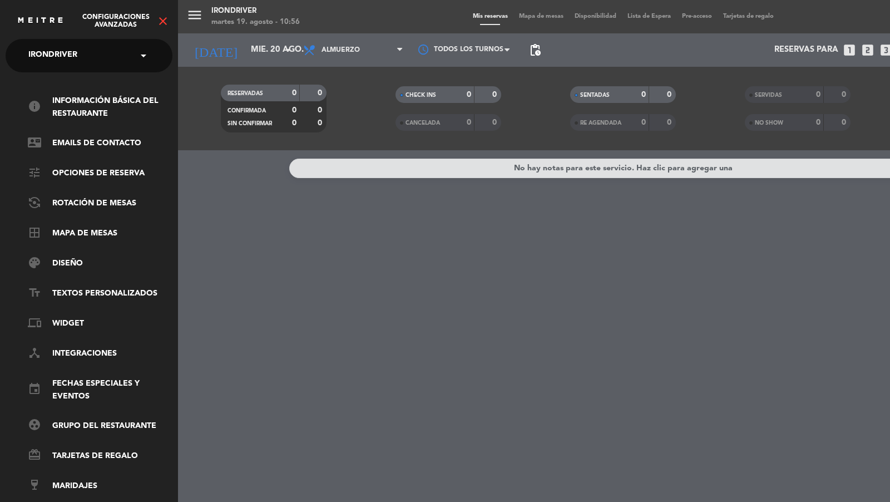
click at [100, 226] on ul "info Información básica del restaurante contact_mail Emails de Contacto tune Op…" at bounding box center [89, 294] width 167 height 398
click at [100, 227] on link "border_all Mapa de mesas" at bounding box center [100, 233] width 145 height 13
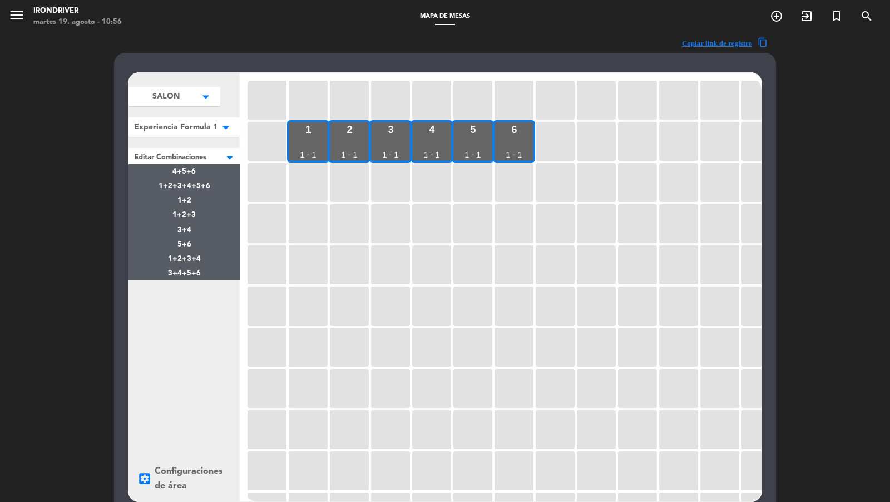
click at [211, 164] on ng-select "Editar Combinaciones × Editar Combinaciones × 4+5+6 1+2+3+4+5+6 1+2 1+2+3 3+4 5…" at bounding box center [184, 157] width 112 height 19
click at [203, 184] on span "1+2+3+4+5+6" at bounding box center [185, 185] width 52 height 7
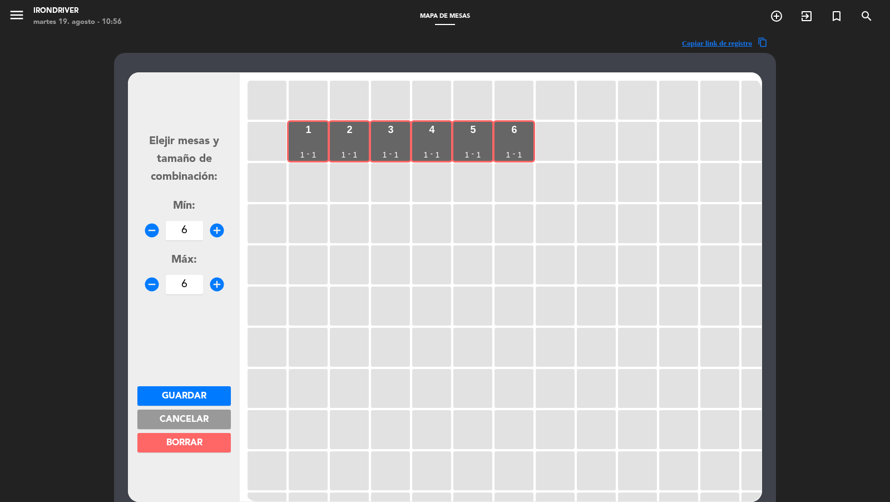
click at [184, 415] on span "Cancelar" at bounding box center [184, 419] width 49 height 9
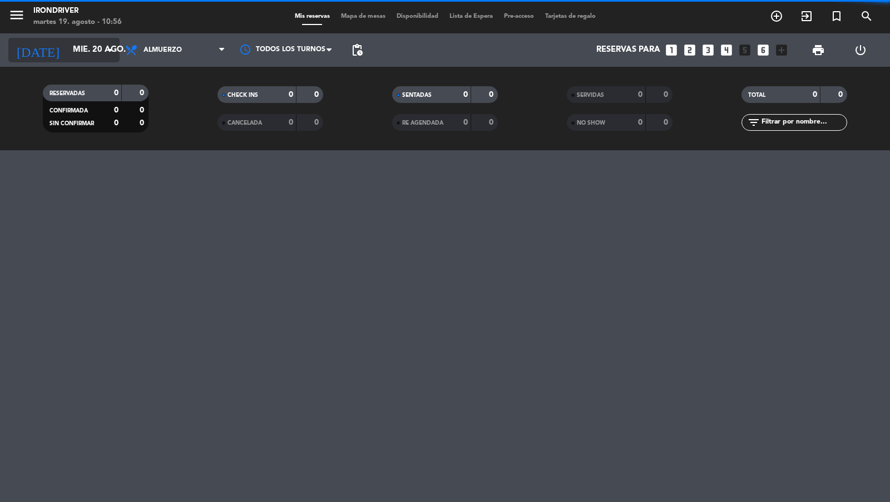
click at [101, 53] on input "mié. 20 ago." at bounding box center [120, 49] width 107 height 21
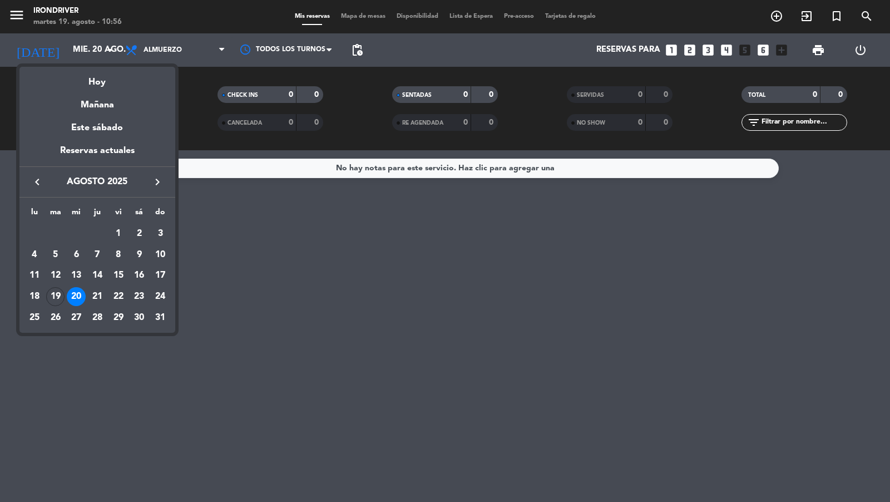
click at [337, 314] on div at bounding box center [445, 251] width 890 height 502
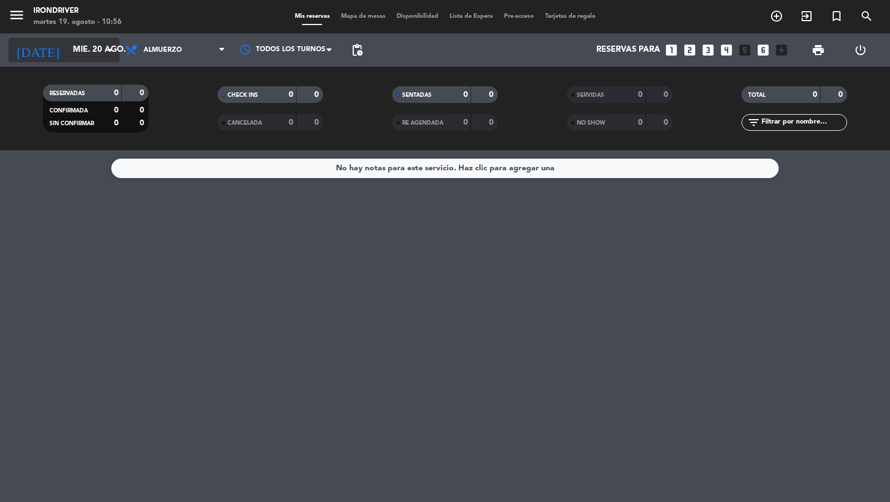
click at [95, 52] on input "mié. 20 ago." at bounding box center [120, 49] width 107 height 21
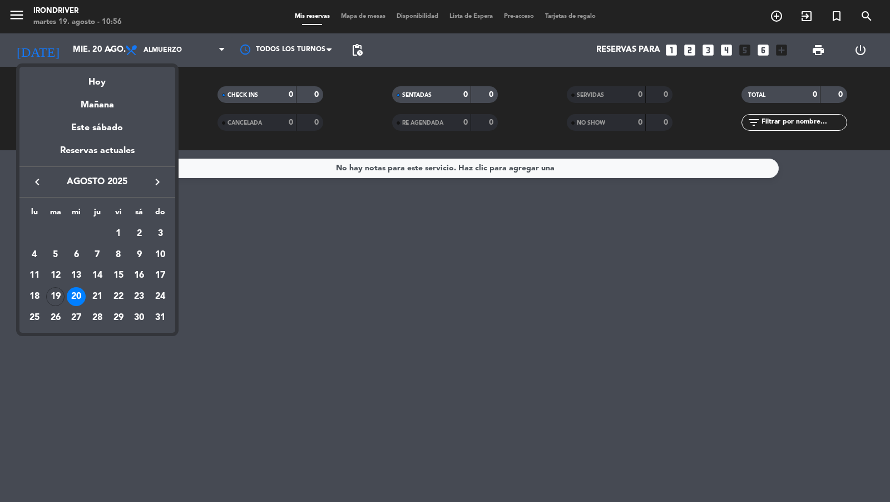
click at [11, 15] on div at bounding box center [445, 251] width 890 height 502
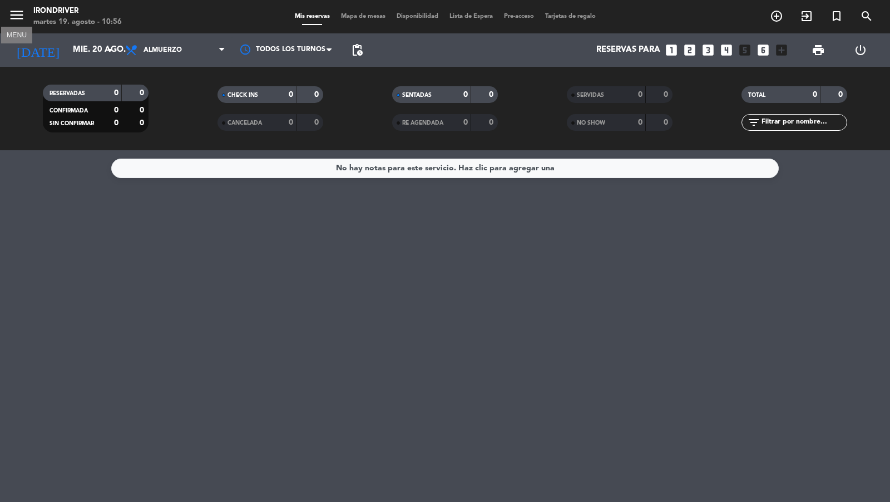
click at [18, 15] on icon "menu" at bounding box center [16, 15] width 17 height 17
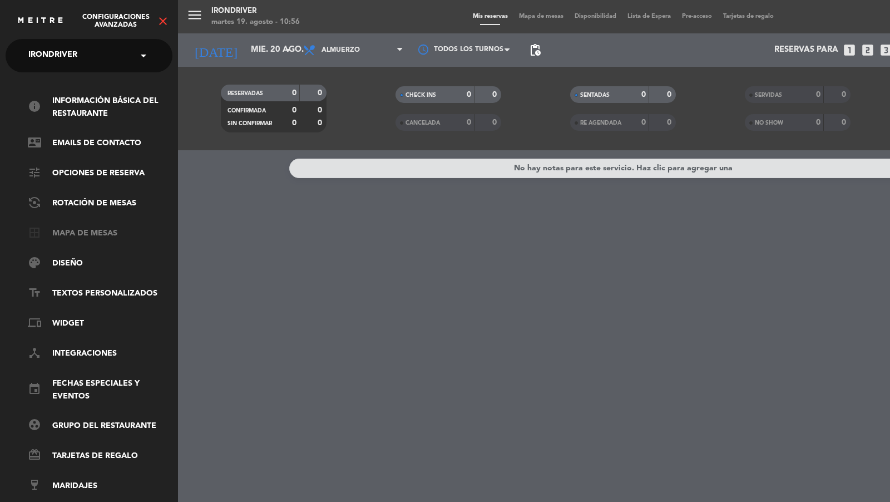
click at [104, 228] on link "border_all Mapa de mesas" at bounding box center [100, 233] width 145 height 13
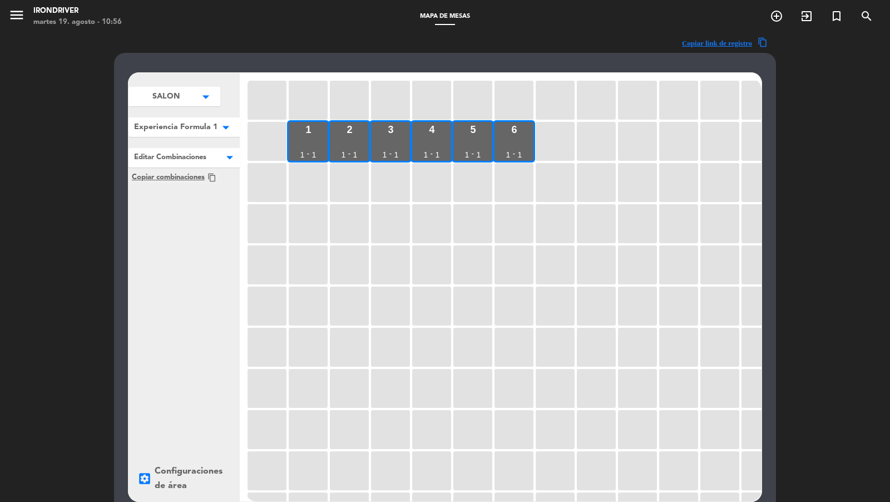
click at [214, 102] on icon "arrow_drop_down" at bounding box center [205, 96] width 17 height 11
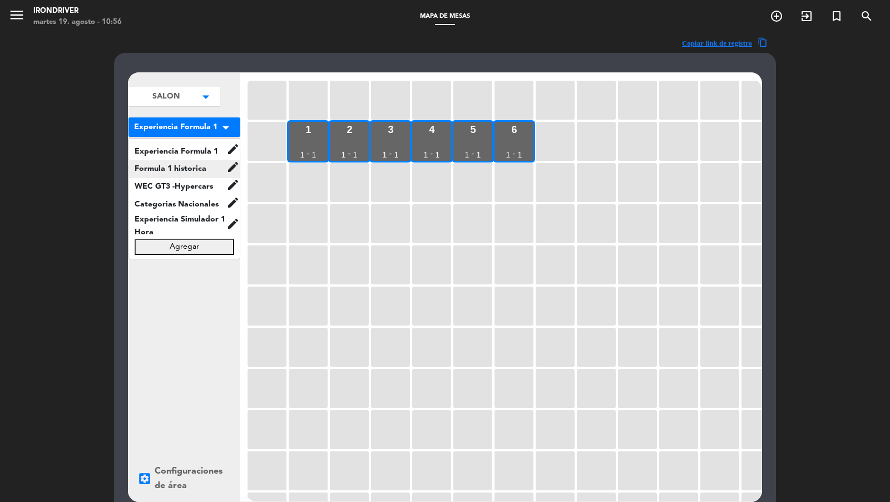
click at [205, 164] on span "Formula 1 historica" at bounding box center [177, 168] width 97 height 13
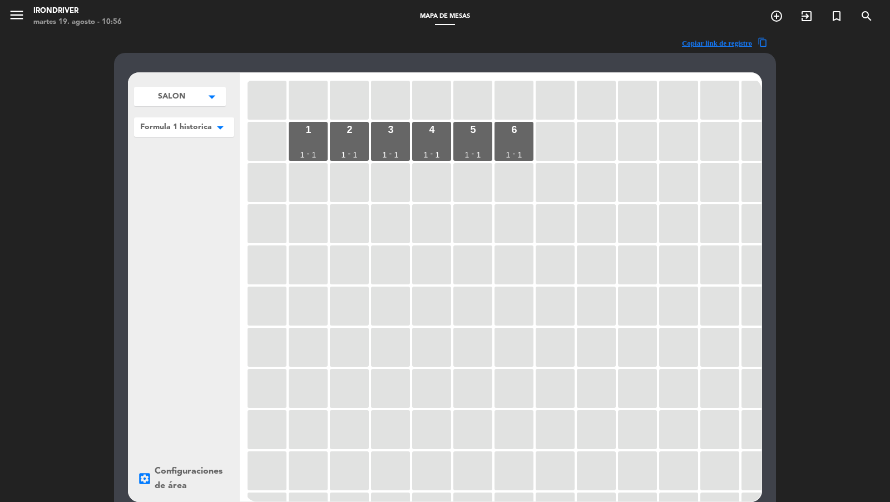
click at [214, 102] on icon "arrow_drop_down" at bounding box center [212, 96] width 17 height 11
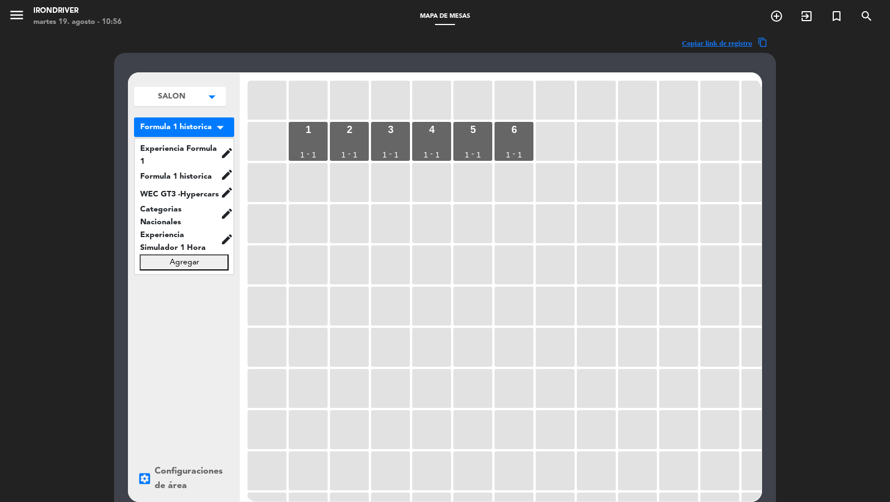
click at [199, 336] on div "SALON arrow_drop_down SALON edit renombrar borrar Agregar Formula 1 historica a…" at bounding box center [183, 287] width 111 height 428
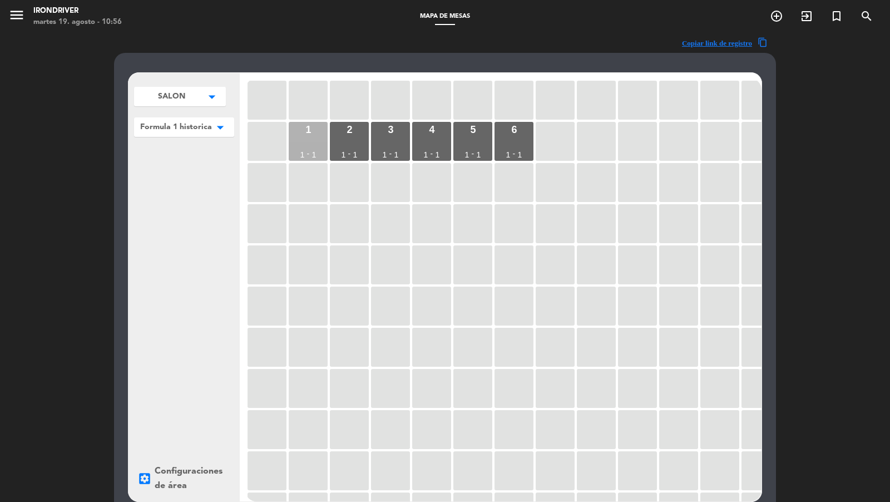
click at [307, 145] on div "1 1 - 1" at bounding box center [308, 141] width 39 height 39
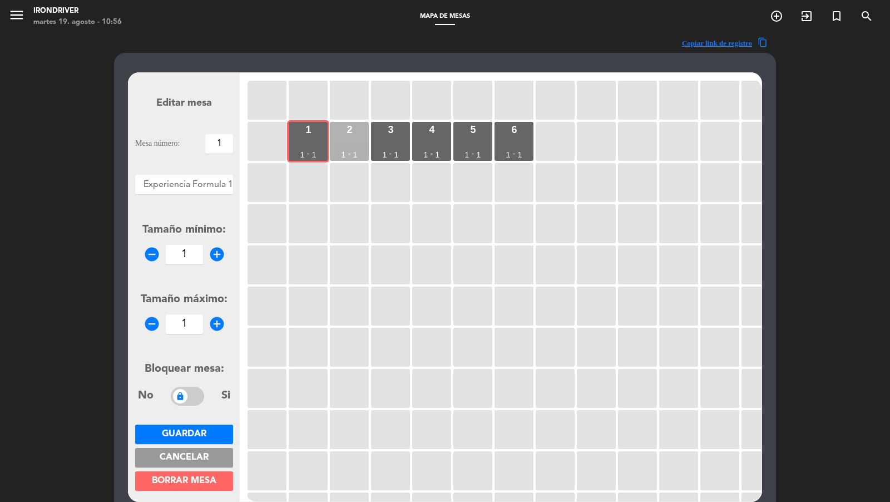
click at [344, 145] on div "2 1 - 1" at bounding box center [349, 141] width 39 height 39
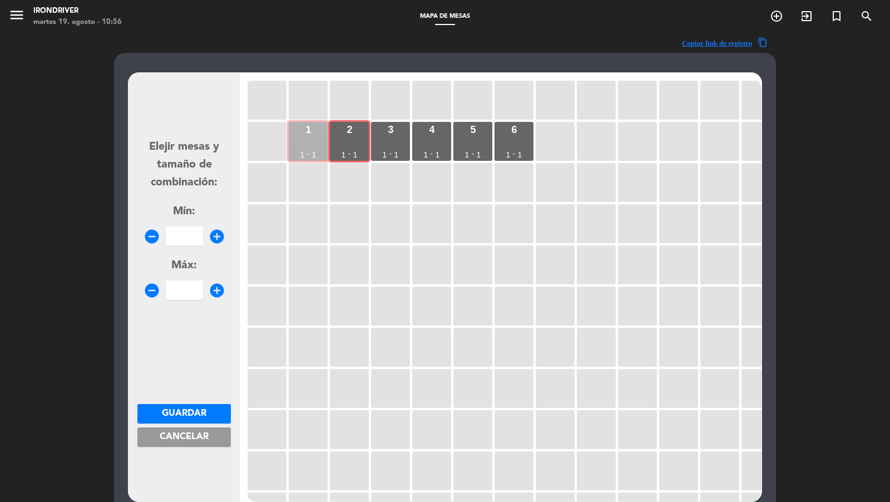
click at [314, 146] on div "1 1 - 1" at bounding box center [308, 141] width 39 height 39
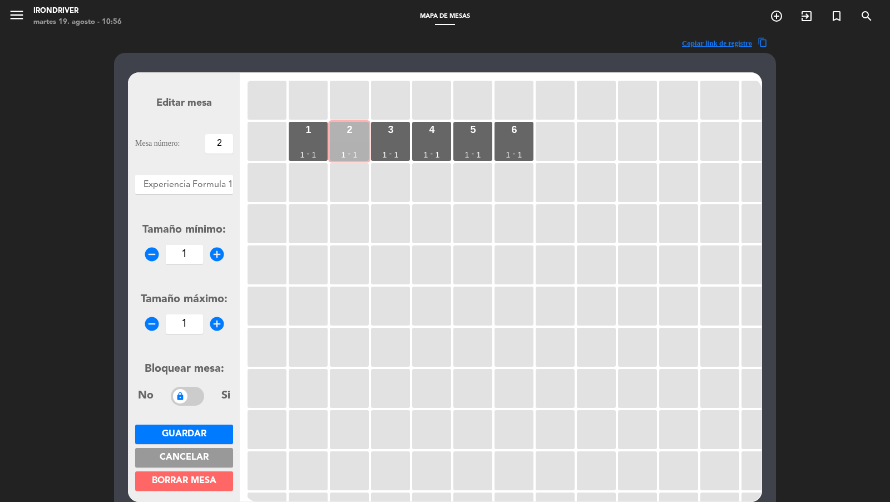
click at [339, 146] on div "2 1 - 1" at bounding box center [349, 141] width 39 height 39
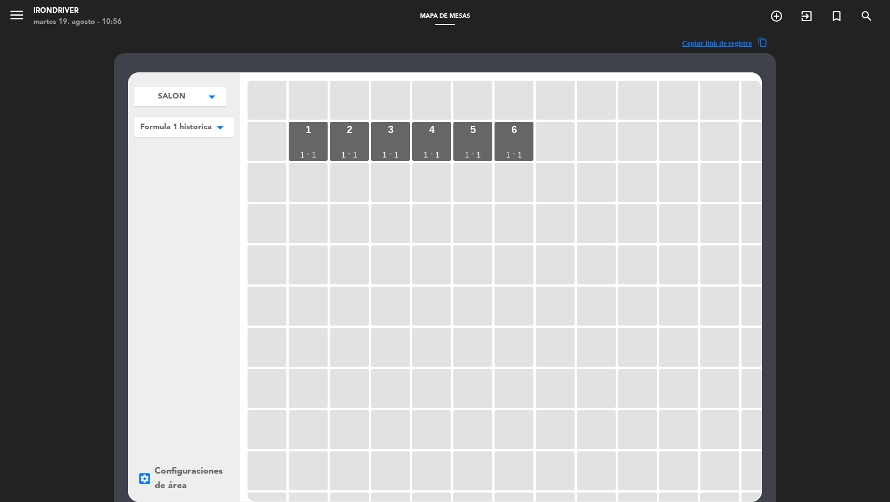
click at [202, 196] on div "SALON arrow_drop_down SALON edit renombrar borrar Agregar Formula 1 historica a…" at bounding box center [183, 287] width 111 height 428
click at [300, 214] on div at bounding box center [308, 223] width 39 height 39
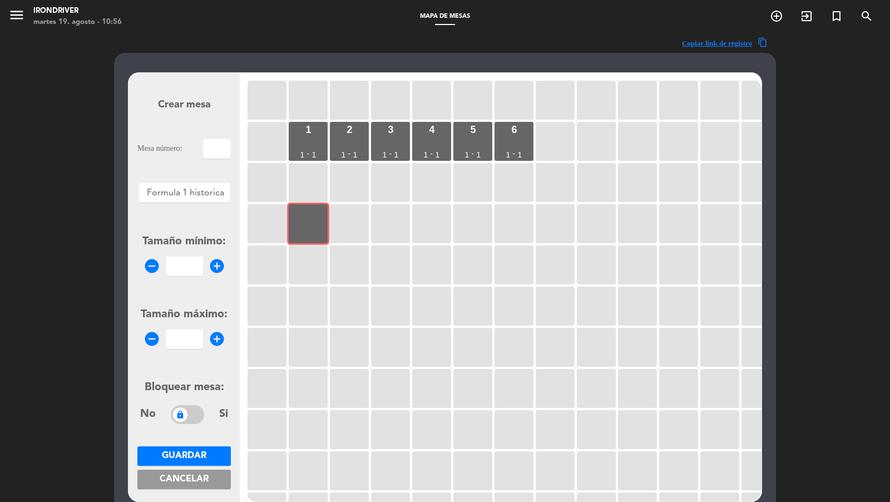
click at [217, 139] on input "text" at bounding box center [217, 148] width 28 height 19
type input "1"
click at [195, 266] on input "number" at bounding box center [184, 265] width 37 height 19
type input "10"
click at [183, 329] on div "Tamaño máximo: remove_circle add_circle" at bounding box center [183, 327] width 93 height 43
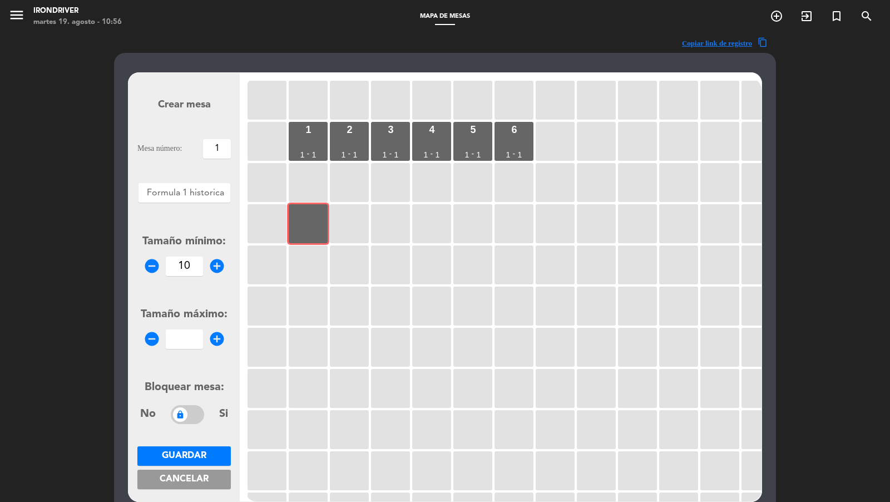
click at [222, 148] on input "1" at bounding box center [217, 148] width 28 height 19
type input "10"
click at [196, 262] on input "10" at bounding box center [184, 265] width 37 height 19
type input "1"
click at [199, 334] on form "Crear mesa Mesa número: 10 Áreas × Formula 1 historica × Tamaño mínimo: remove_…" at bounding box center [183, 287] width 93 height 423
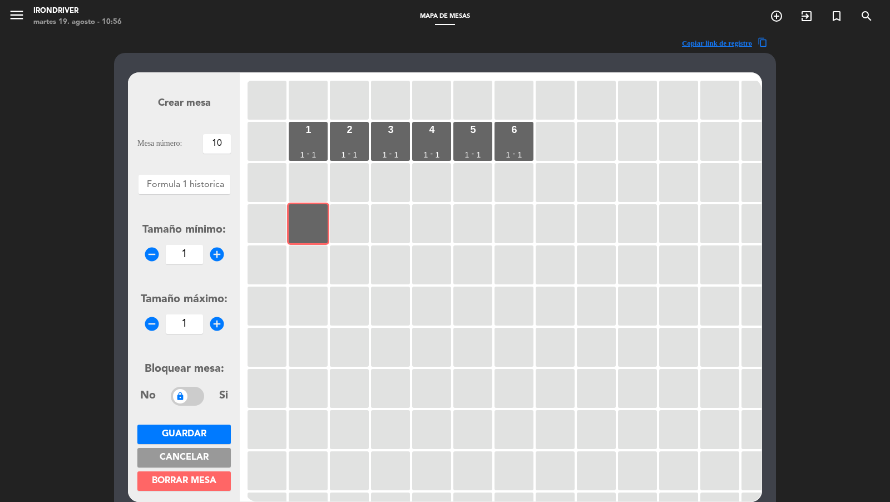
type input "1"
click at [202, 429] on span "Guardar" at bounding box center [184, 433] width 44 height 9
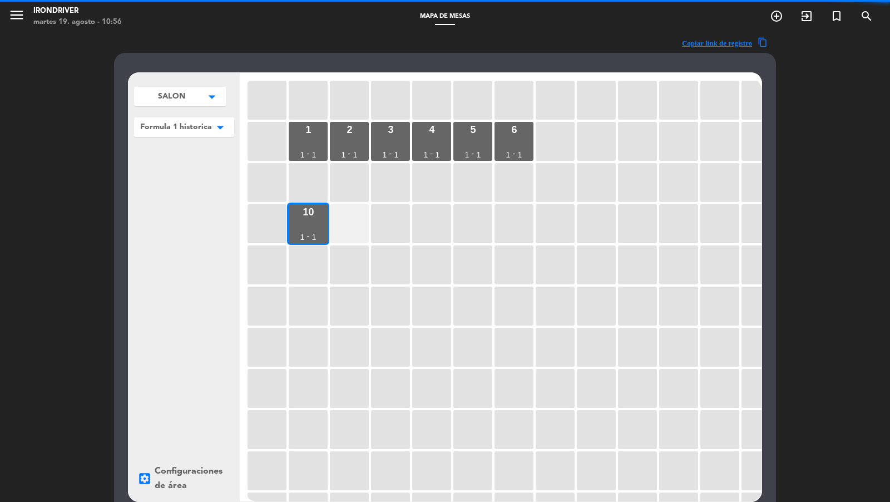
click at [339, 231] on div at bounding box center [349, 223] width 39 height 39
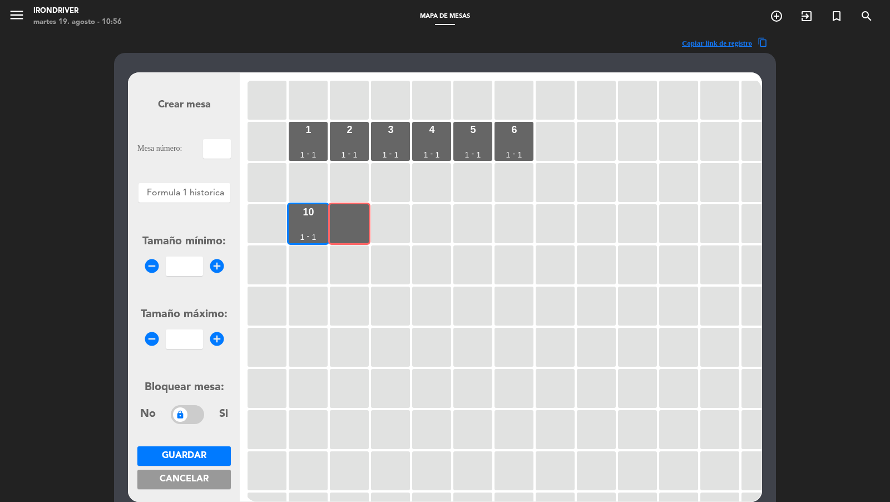
click at [222, 143] on input "text" at bounding box center [217, 148] width 28 height 19
type input "11"
click at [190, 264] on input "1" at bounding box center [184, 265] width 37 height 19
type input "1"
click at [188, 348] on form "Crear mesa Mesa número: 11 Áreas × Formula 1 historica × Tamaño mínimo: remove_…" at bounding box center [183, 287] width 93 height 423
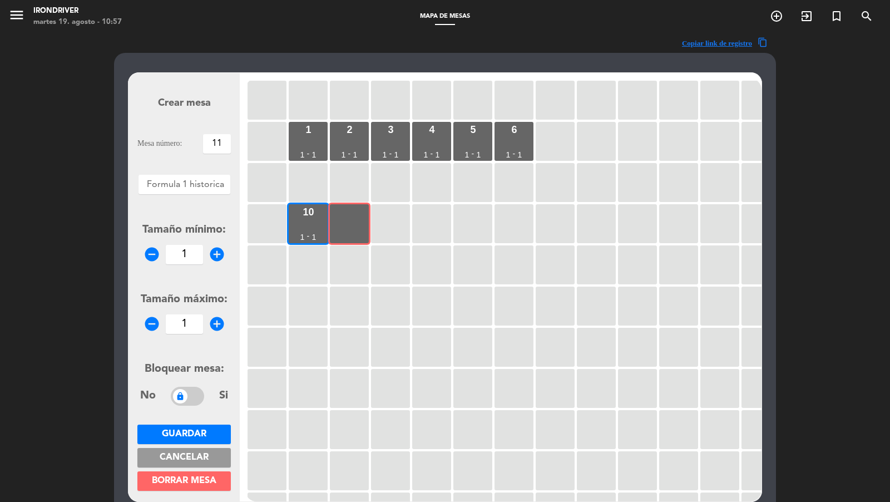
type input "1"
click at [187, 434] on span "Guardar" at bounding box center [184, 433] width 44 height 9
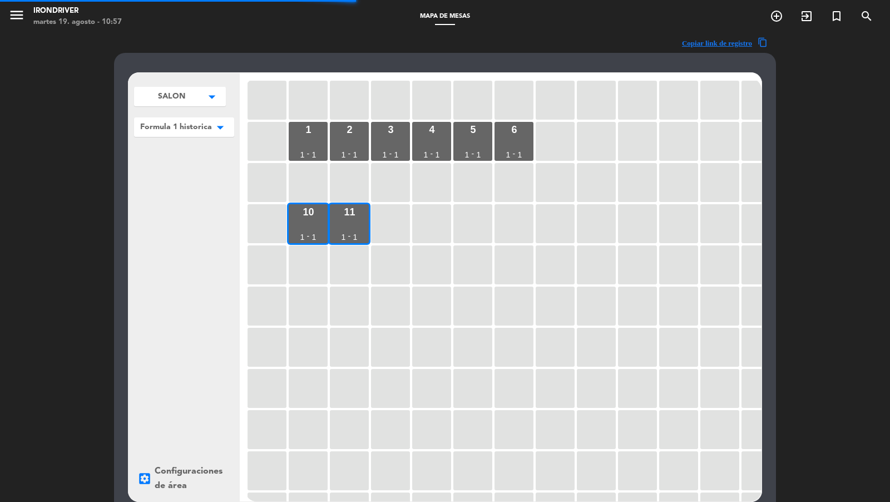
click at [391, 219] on div at bounding box center [390, 223] width 39 height 39
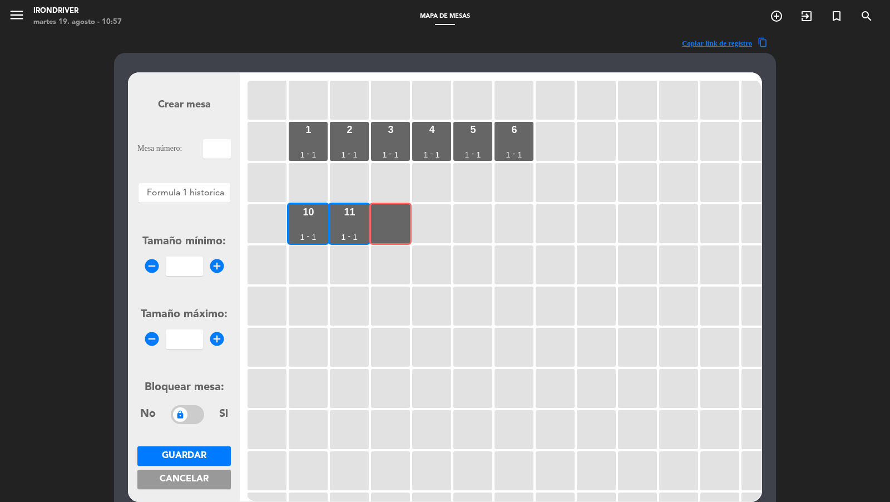
click at [224, 156] on input "text" at bounding box center [217, 148] width 28 height 19
type input "12"
click at [190, 286] on form "Crear mesa Mesa número: 12 Áreas × Formula 1 historica × Tamaño mínimo: remove_…" at bounding box center [183, 287] width 93 height 423
click at [190, 271] on input "1" at bounding box center [184, 265] width 37 height 19
type input "1"
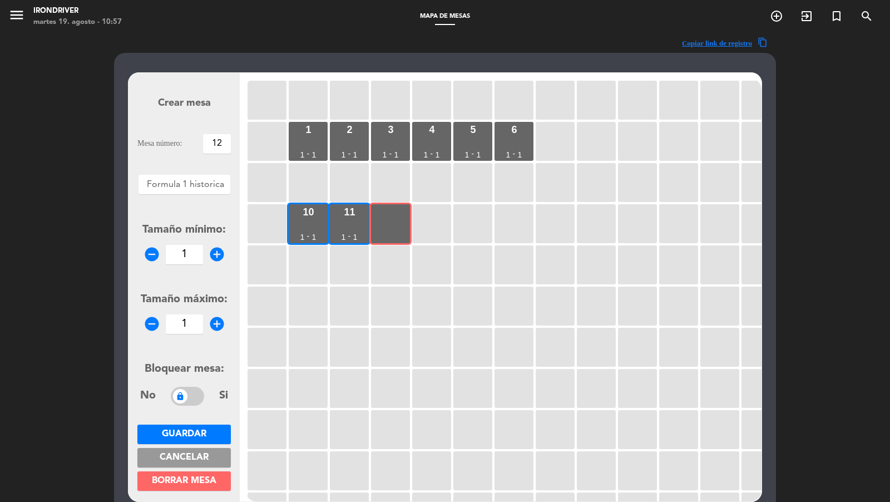
click at [184, 336] on form "Crear mesa Mesa número: 12 Áreas × Formula 1 historica × Tamaño mínimo: remove_…" at bounding box center [183, 287] width 93 height 423
type input "1"
click at [194, 431] on span "Guardar" at bounding box center [184, 433] width 44 height 9
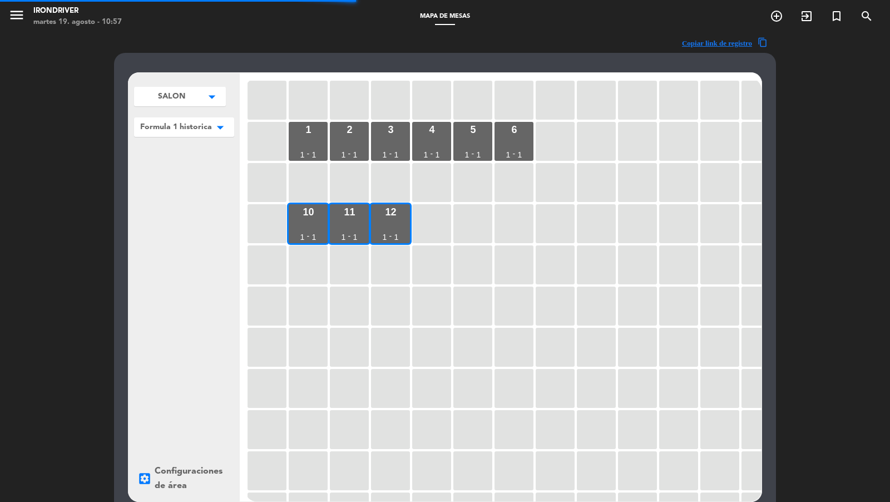
click at [429, 226] on div at bounding box center [431, 223] width 39 height 39
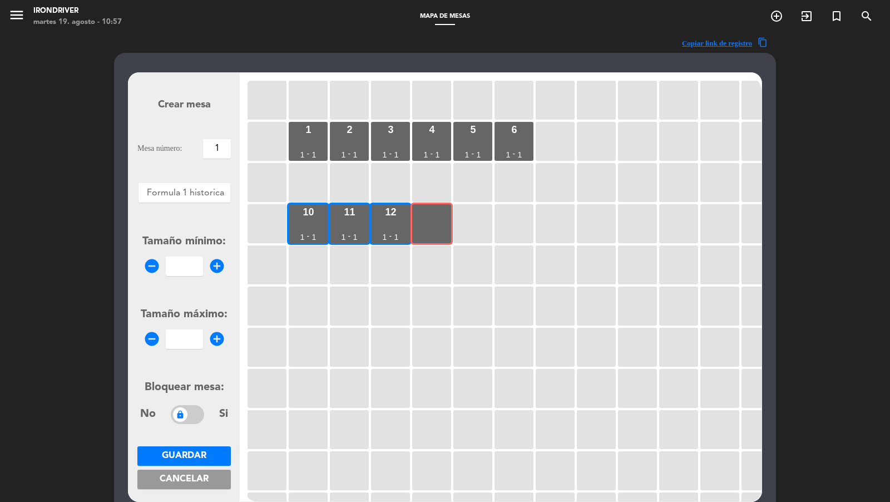
click at [217, 155] on input "1" at bounding box center [217, 148] width 28 height 19
type input "13"
click at [191, 268] on input "1" at bounding box center [184, 265] width 37 height 19
type input "1"
click at [185, 340] on form "Crear mesa Mesa número: 13 Áreas × Formula 1 historica × Tamaño mínimo: remove_…" at bounding box center [183, 287] width 93 height 423
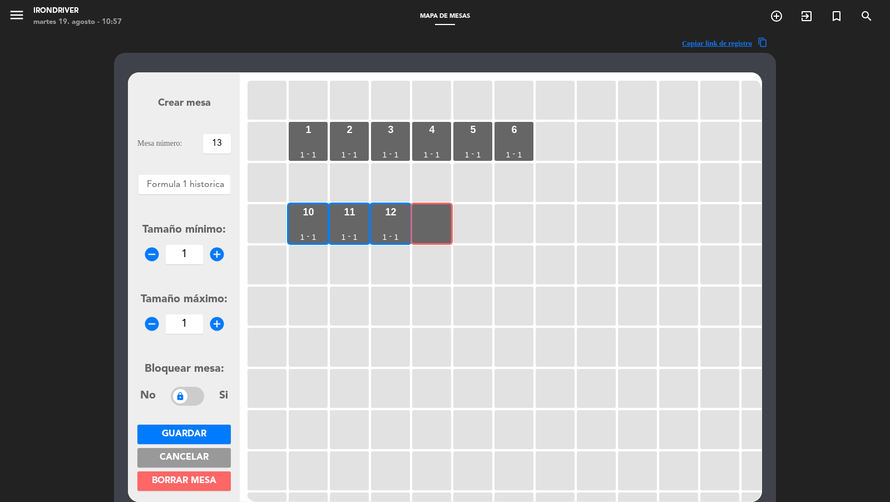
type input "1"
click at [193, 435] on span "Guardar" at bounding box center [184, 433] width 44 height 9
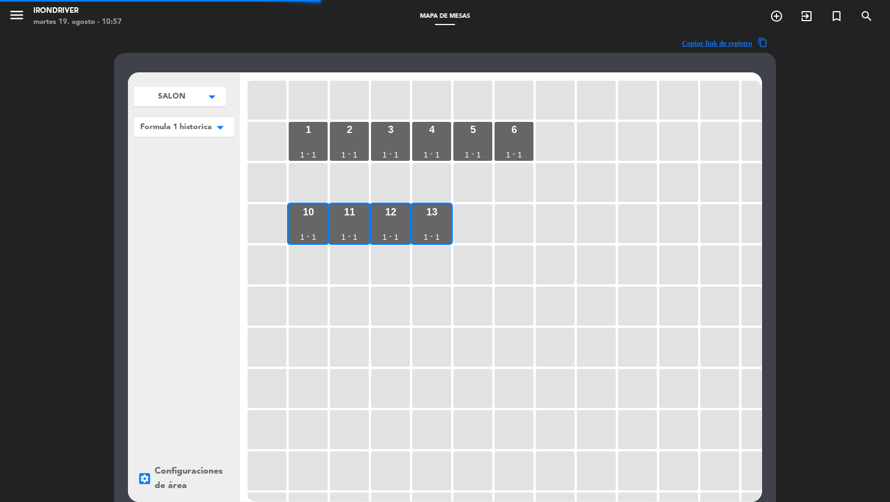
click at [470, 226] on div at bounding box center [472, 223] width 39 height 39
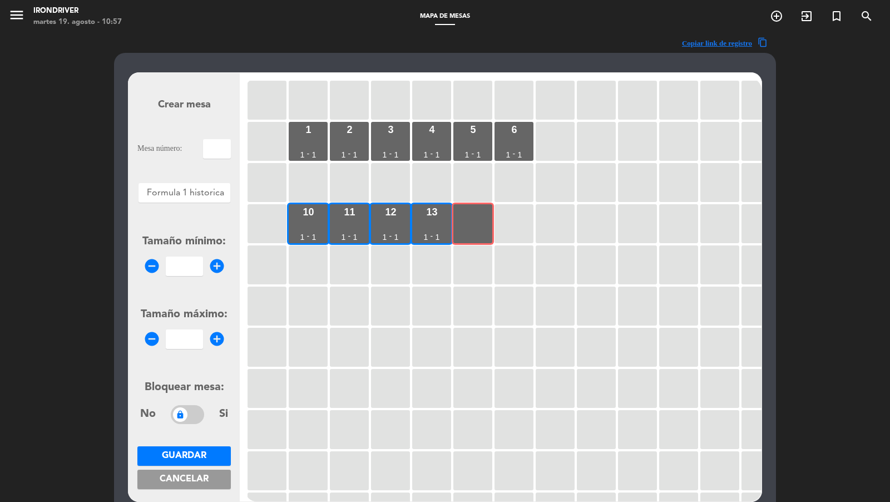
click at [213, 152] on input "text" at bounding box center [217, 148] width 28 height 19
type input "14"
click at [188, 265] on input "1" at bounding box center [184, 265] width 37 height 19
type input "1"
click at [188, 343] on form "Crear mesa Mesa número: 14 Áreas × Formula 1 historica × Tamaño mínimo: remove_…" at bounding box center [183, 287] width 93 height 423
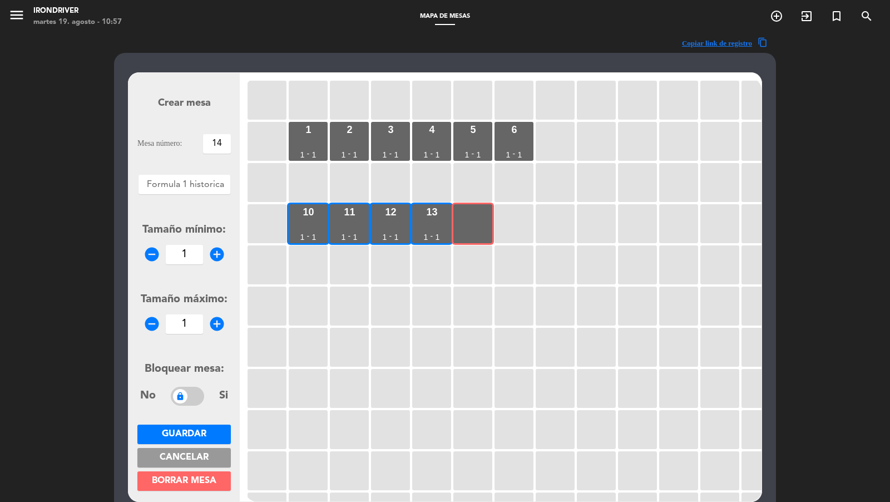
type input "1"
click at [196, 429] on span "Guardar" at bounding box center [184, 433] width 44 height 9
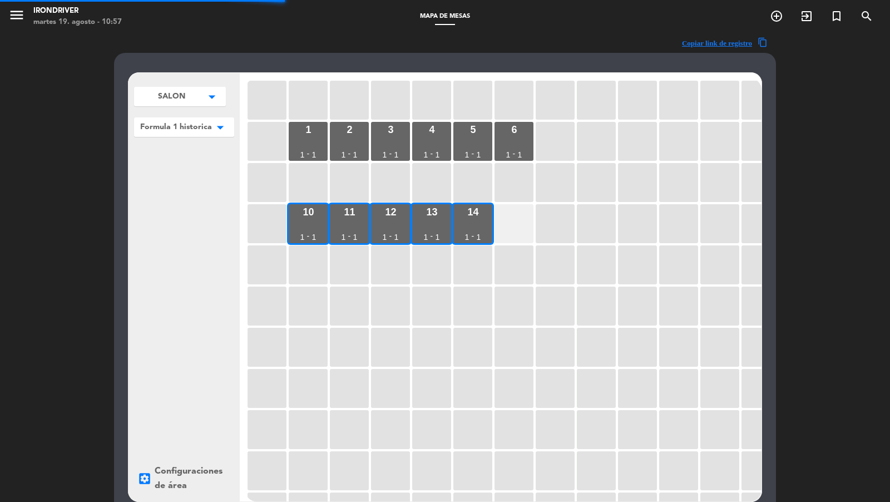
click at [518, 216] on div at bounding box center [513, 223] width 39 height 39
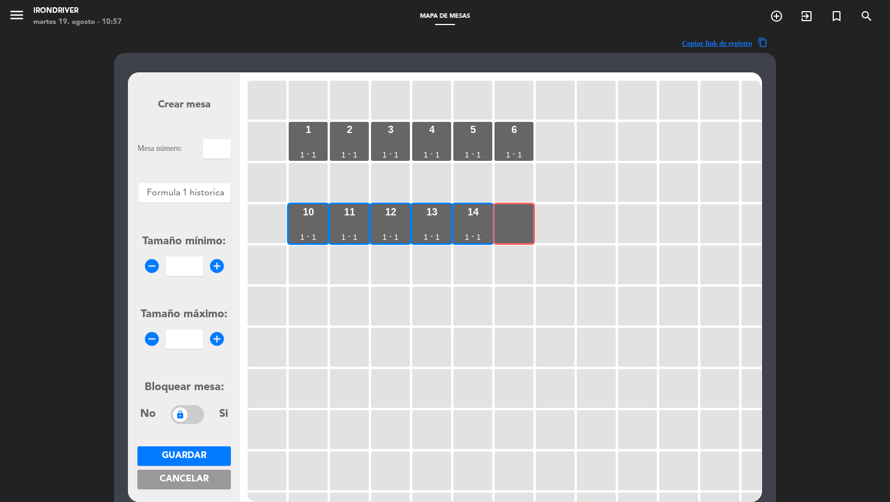
click at [214, 153] on input "text" at bounding box center [217, 148] width 28 height 19
type input "15"
click at [184, 274] on input "1" at bounding box center [184, 265] width 37 height 19
type input "1"
click at [186, 349] on form "Crear mesa Mesa número: 15 Áreas × Formula 1 historica × Tamaño mínimo: remove_…" at bounding box center [183, 287] width 93 height 423
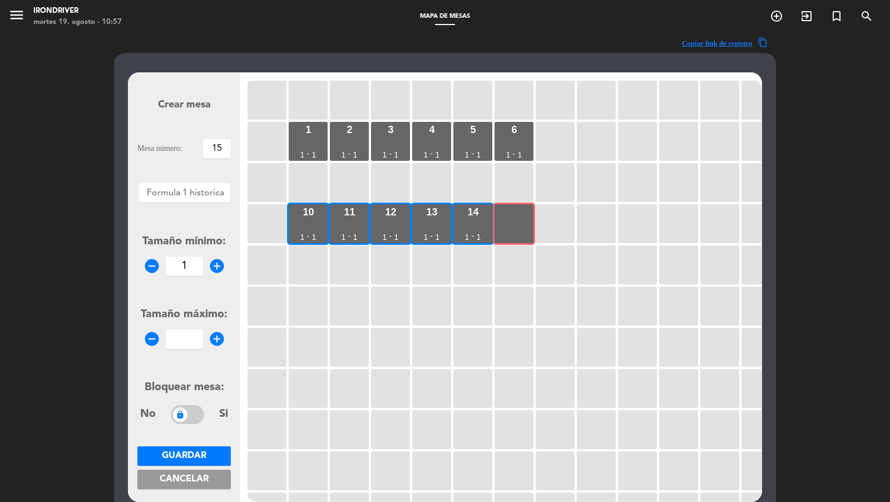
click at [188, 336] on input "number" at bounding box center [184, 338] width 37 height 19
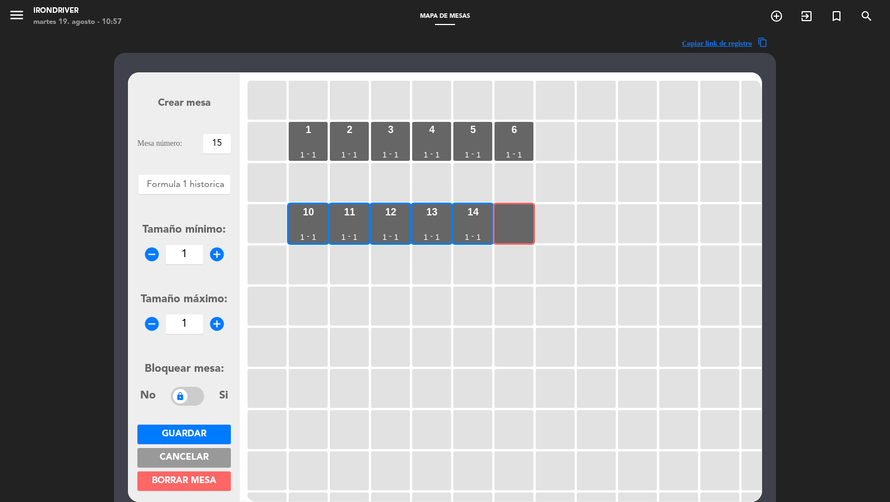
type input "1"
click at [199, 414] on form "Crear mesa Mesa número: 15 Áreas × Formula 1 historica × Tamaño mínimo: remove_…" at bounding box center [183, 287] width 93 height 423
click at [199, 426] on button "Guardar" at bounding box center [183, 433] width 93 height 19
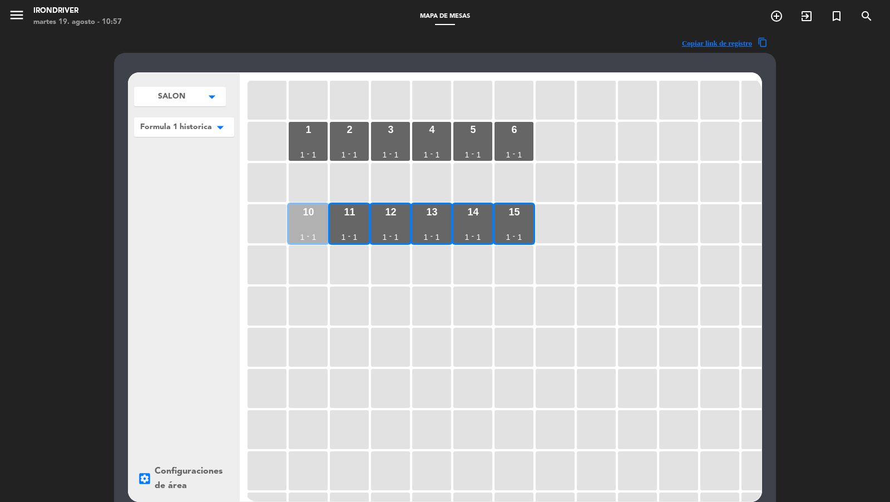
click at [315, 229] on div "10 1 - 1" at bounding box center [308, 223] width 39 height 39
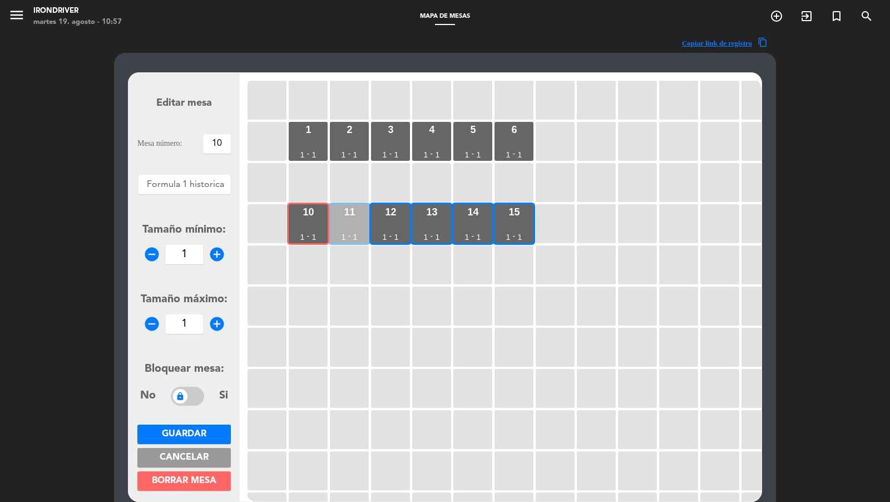
click at [351, 229] on div "11 1 - 1" at bounding box center [349, 223] width 39 height 39
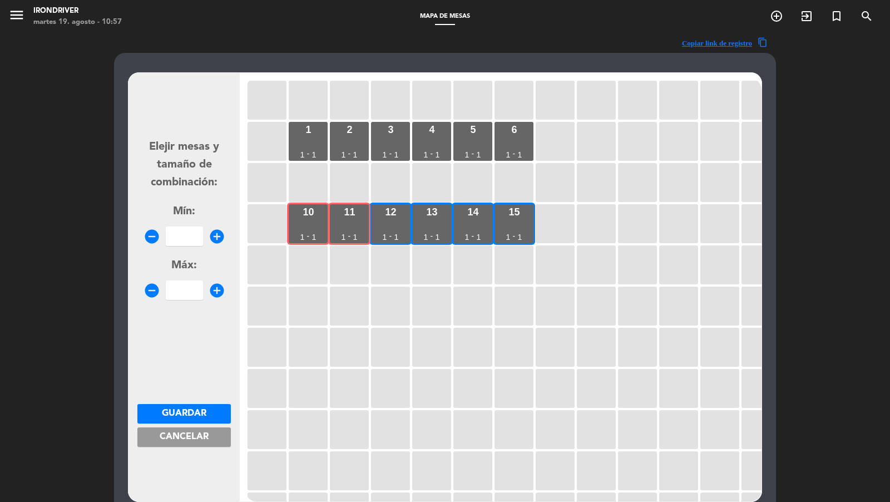
click at [199, 239] on input "number" at bounding box center [184, 235] width 37 height 19
type input "2"
click at [186, 284] on input "2" at bounding box center [184, 289] width 37 height 19
type input "2"
click at [191, 413] on span "Guardar" at bounding box center [184, 413] width 44 height 9
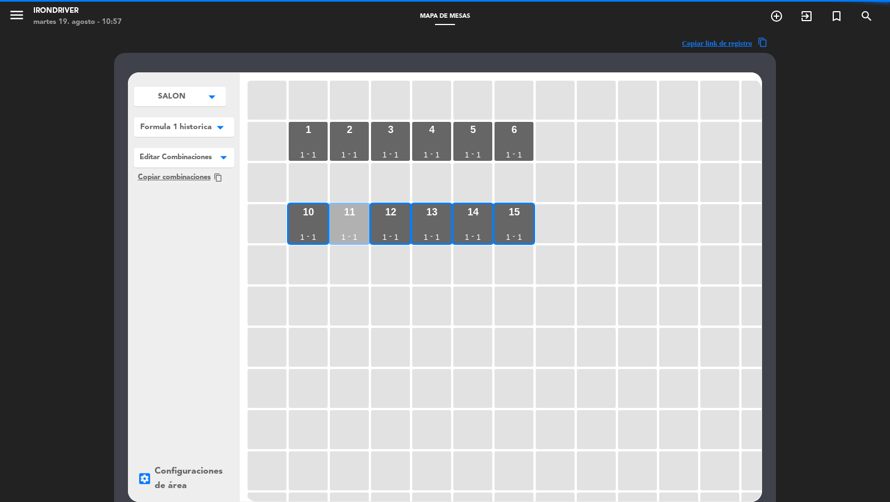
drag, startPoint x: 317, startPoint y: 222, endPoint x: 340, endPoint y: 222, distance: 22.8
click at [318, 222] on div "10 1 - 1" at bounding box center [308, 223] width 39 height 39
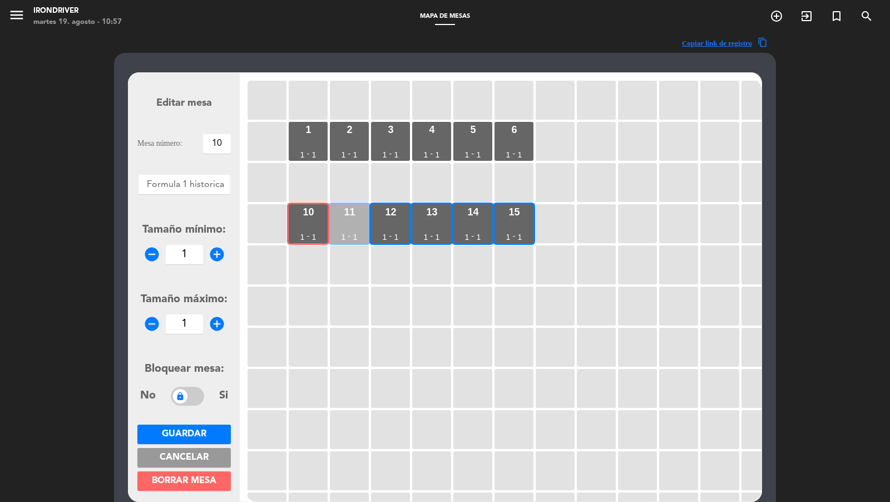
click at [340, 222] on div "11 1 - 1" at bounding box center [349, 223] width 39 height 39
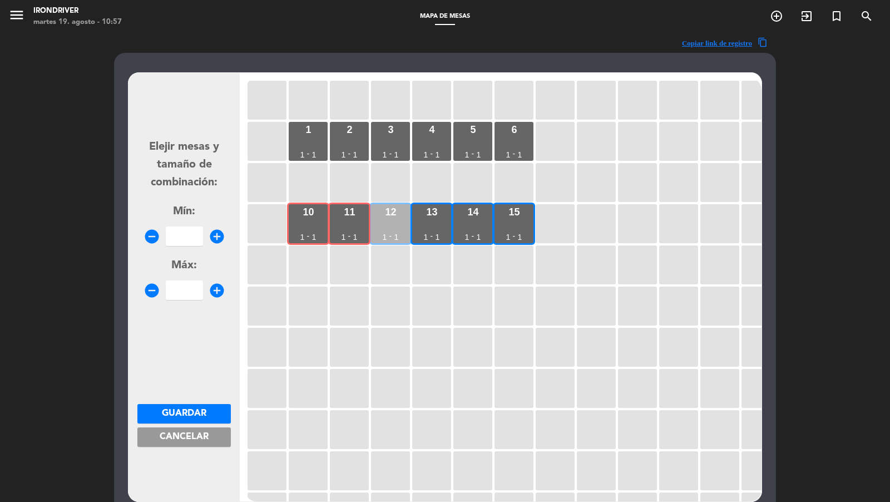
click at [391, 223] on div "12 1 - 1" at bounding box center [390, 223] width 39 height 39
click at [205, 231] on div "remove_circle add_circle" at bounding box center [183, 235] width 93 height 19
click at [192, 233] on input "number" at bounding box center [184, 235] width 37 height 19
type input "3"
click at [187, 299] on input "3" at bounding box center [184, 289] width 37 height 19
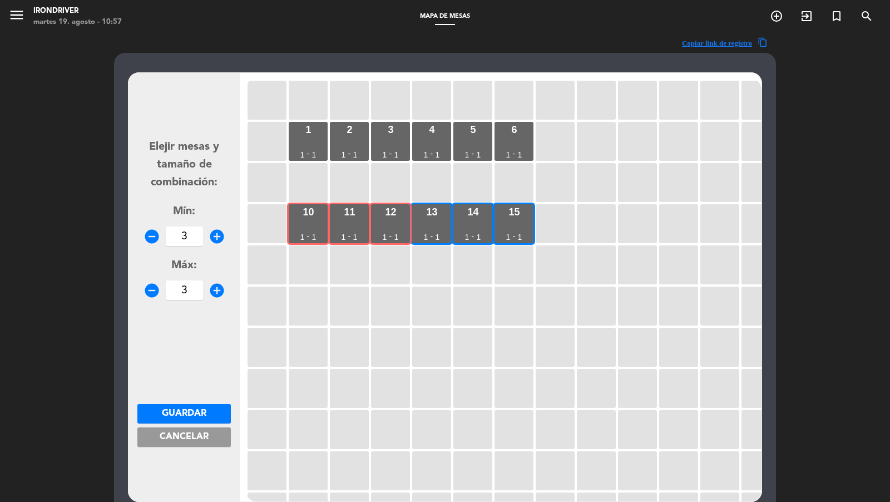
type input "3"
click at [202, 409] on span "Guardar" at bounding box center [184, 413] width 44 height 9
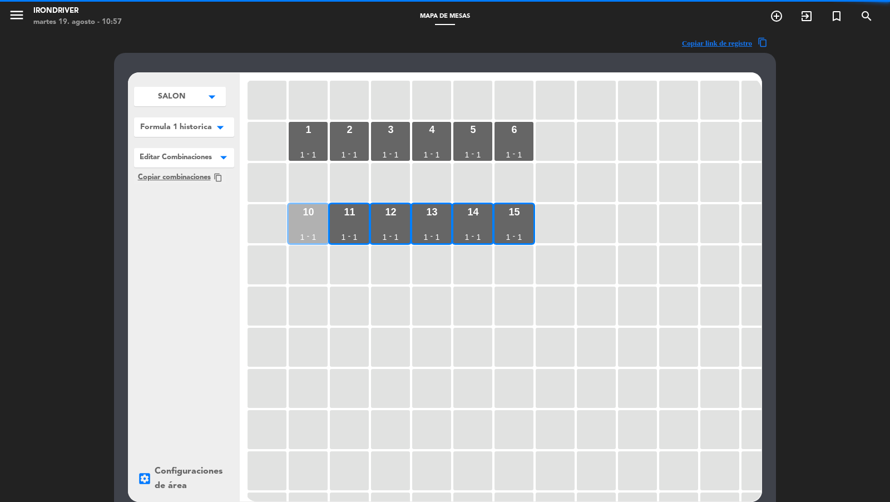
click at [314, 227] on div "10 1 - 1" at bounding box center [308, 223] width 39 height 39
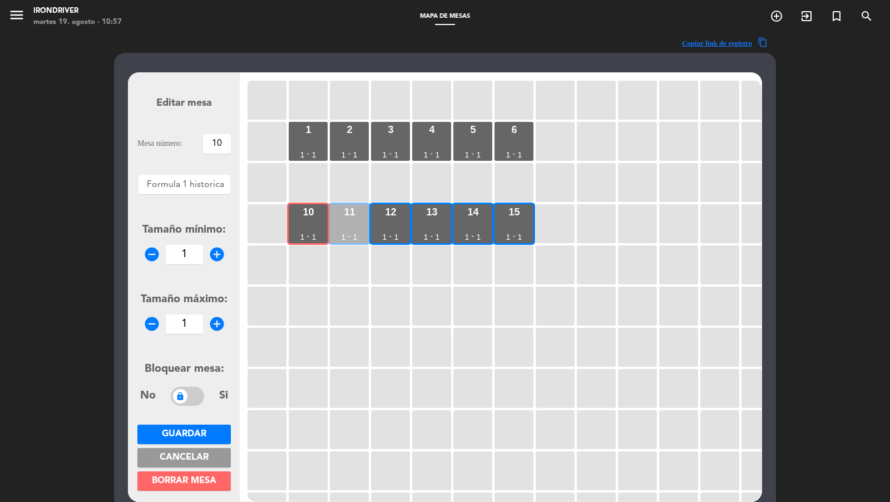
click at [343, 227] on div "11 1 - 1" at bounding box center [349, 223] width 39 height 39
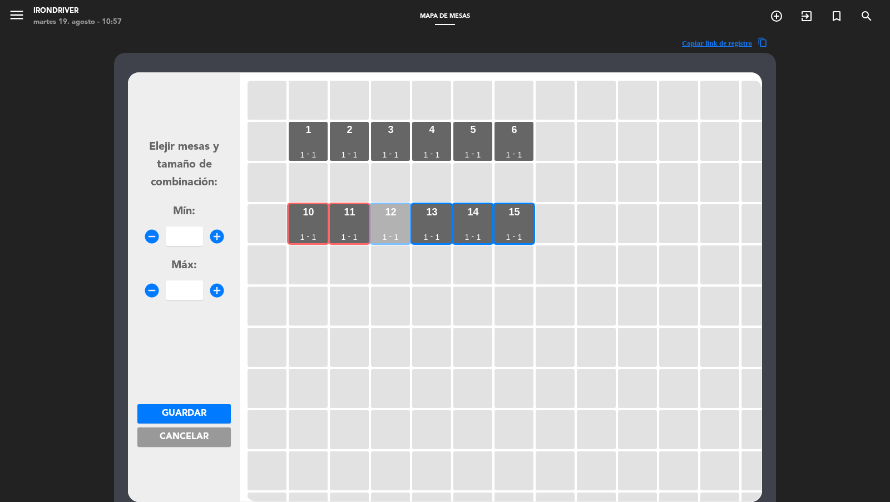
click at [383, 227] on div "12 1 - 1" at bounding box center [390, 223] width 39 height 39
click at [434, 227] on div "13 1 - 1" at bounding box center [431, 223] width 39 height 39
click at [184, 231] on input "number" at bounding box center [184, 235] width 37 height 19
type input "4"
click at [184, 310] on form "Elejir mesas y tamaño de combinación: Mín: remove_circle 4 add_circle Máx: remo…" at bounding box center [183, 287] width 93 height 423
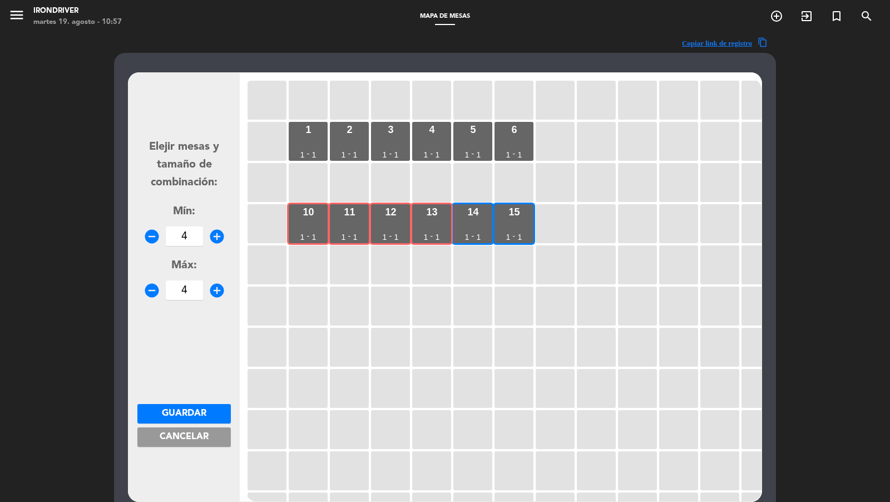
click at [189, 281] on input "4" at bounding box center [184, 289] width 37 height 19
type input "4"
click at [192, 418] on span "Guardar" at bounding box center [184, 413] width 44 height 9
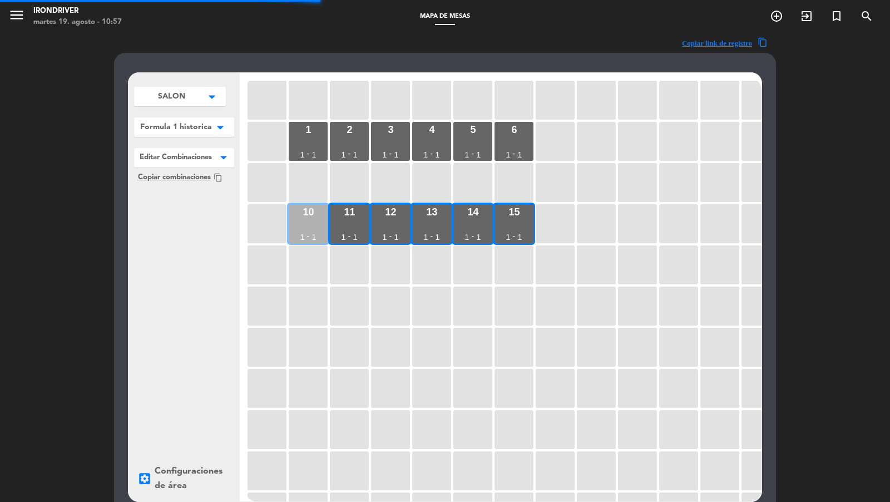
click at [313, 225] on div "10 1 - 1" at bounding box center [308, 223] width 39 height 39
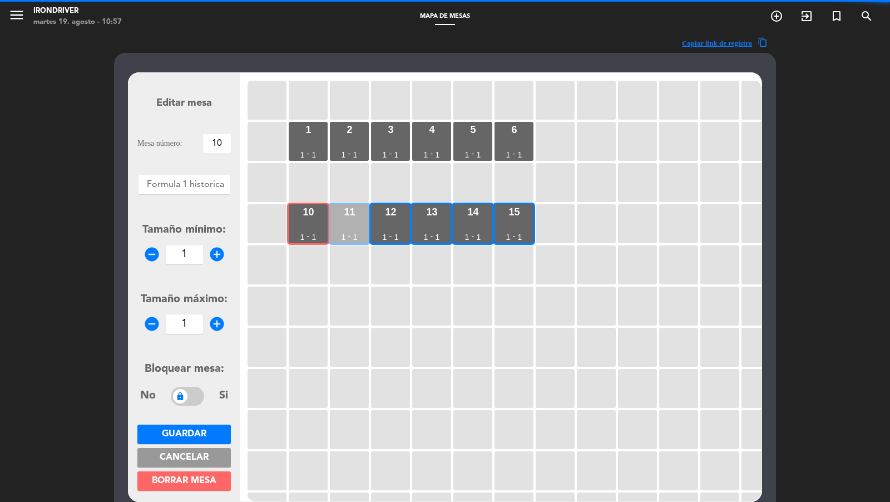
click at [340, 231] on div "11 1 - 1" at bounding box center [349, 223] width 39 height 39
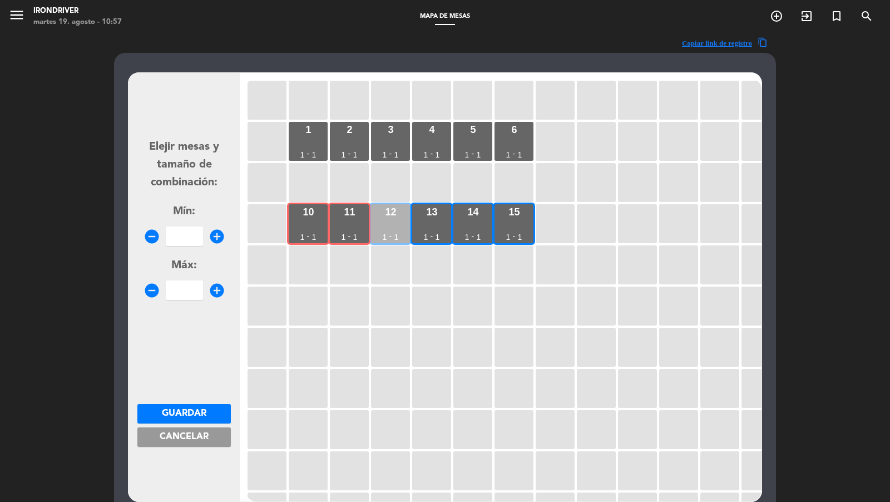
click at [393, 230] on div "12 1 - 1" at bounding box center [390, 223] width 39 height 39
click at [434, 230] on div "13 1 - 1" at bounding box center [431, 223] width 39 height 39
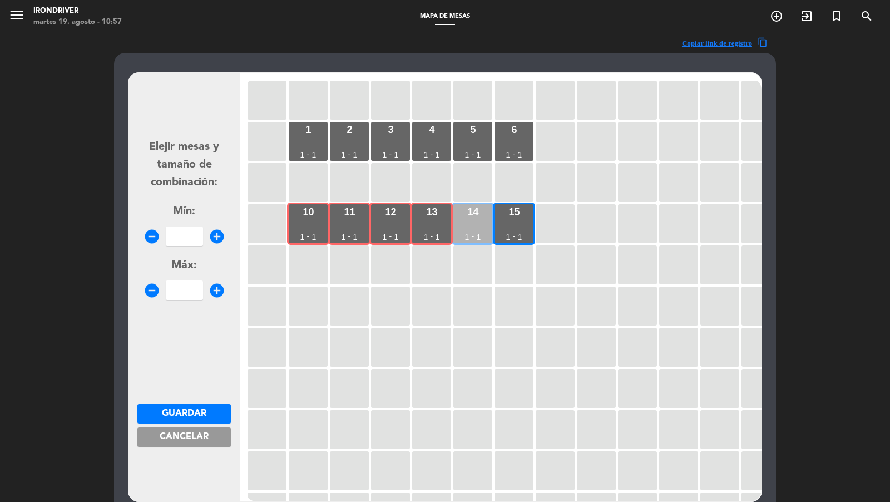
click at [470, 224] on div "14 1 - 1" at bounding box center [472, 223] width 39 height 39
click at [194, 236] on input "number" at bounding box center [184, 235] width 37 height 19
type input "5"
click at [192, 293] on input "number" at bounding box center [184, 289] width 37 height 19
type input "5"
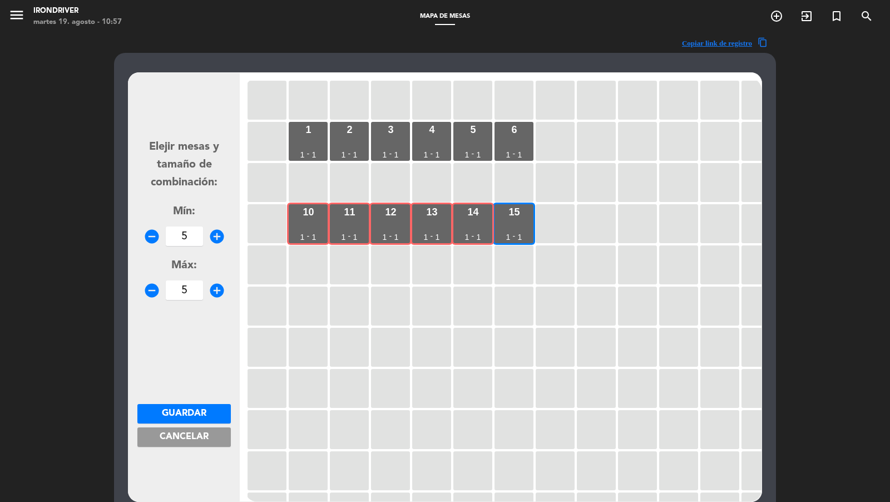
click at [184, 403] on form "Elejir mesas y tamaño de combinación: Mín: remove_circle 5 add_circle Máx: remo…" at bounding box center [183, 287] width 93 height 423
click at [184, 409] on span "Guardar" at bounding box center [184, 413] width 44 height 9
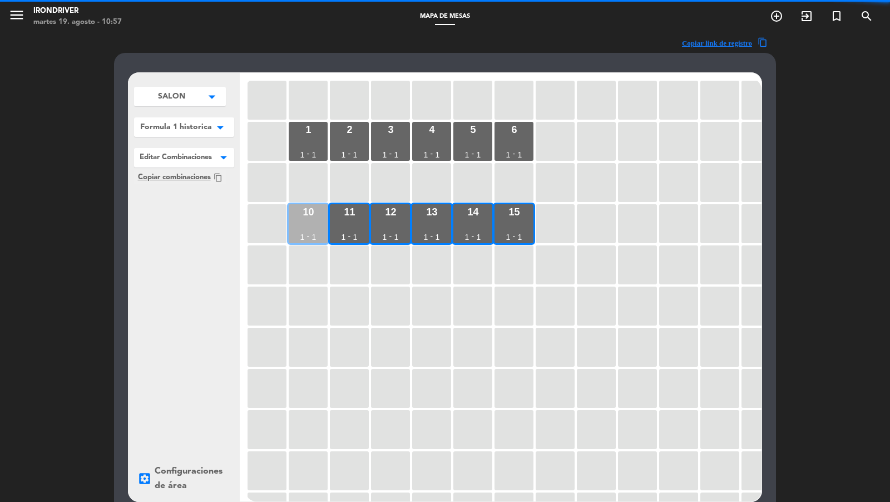
click at [314, 231] on div "10 1 - 1" at bounding box center [308, 223] width 39 height 39
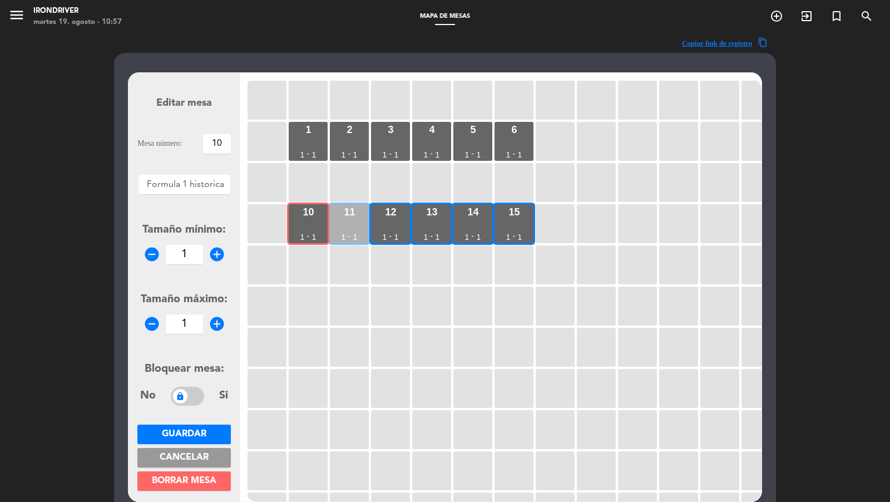
click at [345, 233] on div "1" at bounding box center [343, 237] width 4 height 8
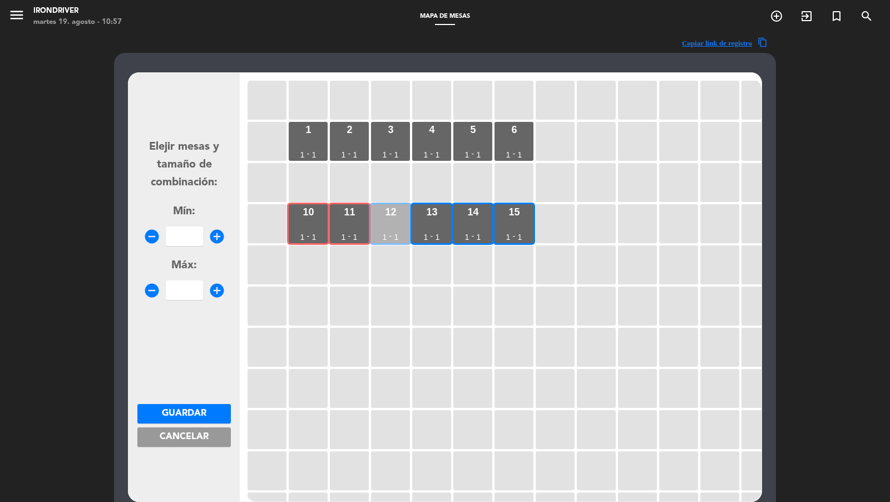
click at [385, 230] on div "12 1 - 1" at bounding box center [390, 223] width 39 height 39
click at [435, 228] on div "13 1 - 1" at bounding box center [431, 223] width 39 height 39
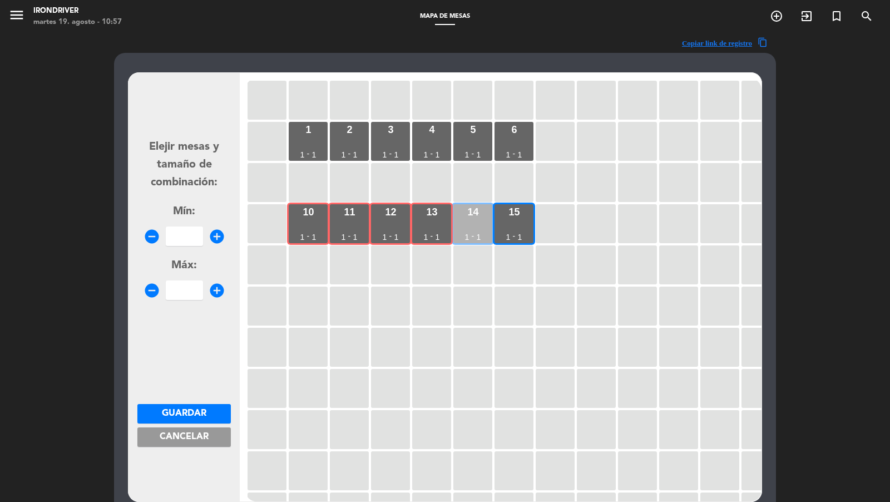
click at [471, 226] on div "14 1 - 1" at bounding box center [472, 223] width 39 height 39
click at [516, 229] on div "15 1 - 1" at bounding box center [513, 223] width 39 height 39
click at [185, 232] on input "number" at bounding box center [184, 235] width 37 height 19
type input "6"
click at [188, 290] on input "number" at bounding box center [184, 289] width 37 height 19
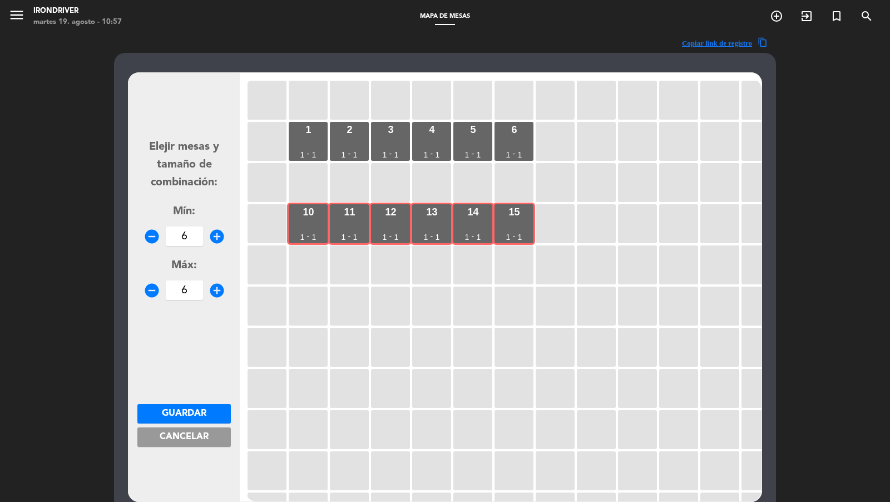
type input "6"
click at [185, 418] on span "Guardar" at bounding box center [184, 413] width 44 height 9
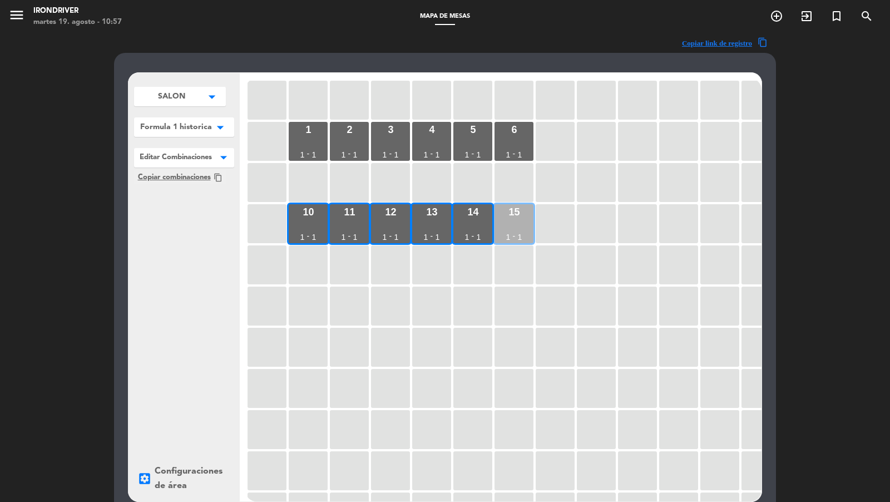
click at [523, 221] on div "15 1 - 1" at bounding box center [513, 223] width 39 height 39
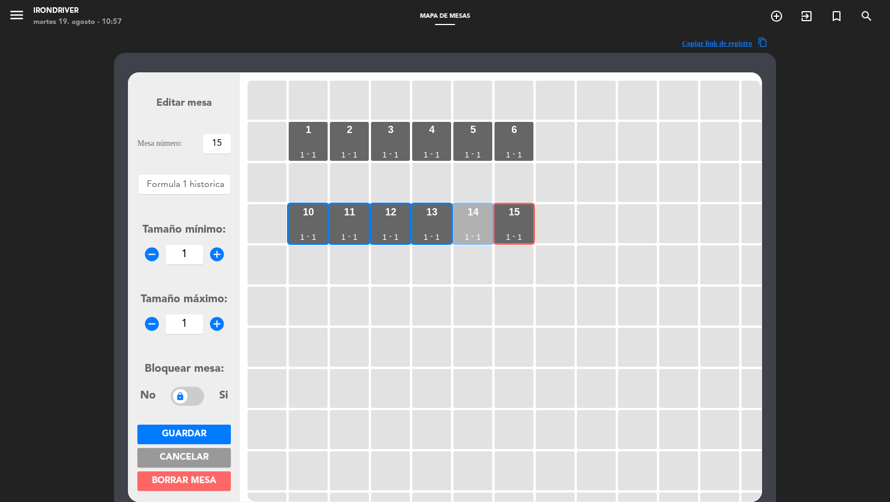
click at [469, 221] on div "14 1 - 1" at bounding box center [472, 223] width 39 height 39
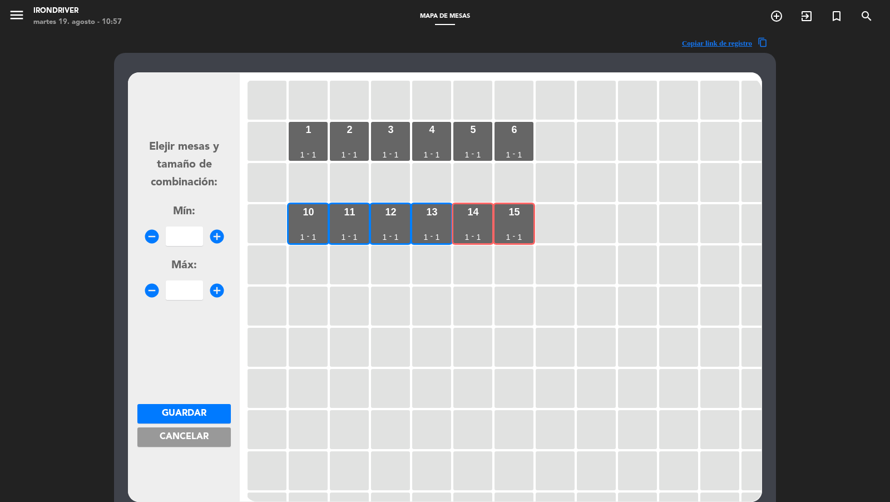
click at [188, 234] on input "number" at bounding box center [184, 235] width 37 height 19
type input "2"
click at [190, 300] on form "Elejir mesas y tamaño de combinación: Mín: remove_circle 2 add_circle Máx: remo…" at bounding box center [183, 287] width 93 height 423
type input "2"
click at [192, 412] on span "Guardar" at bounding box center [184, 413] width 44 height 9
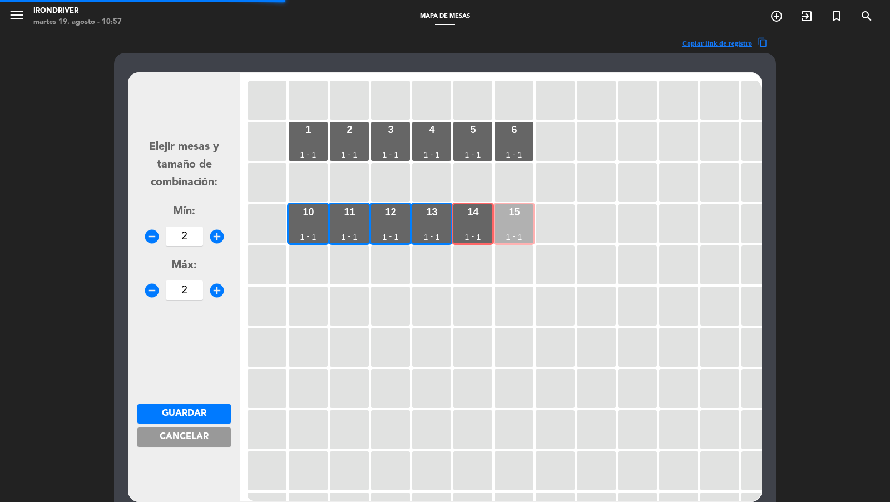
click at [507, 225] on div "15 1 - 1" at bounding box center [513, 223] width 39 height 39
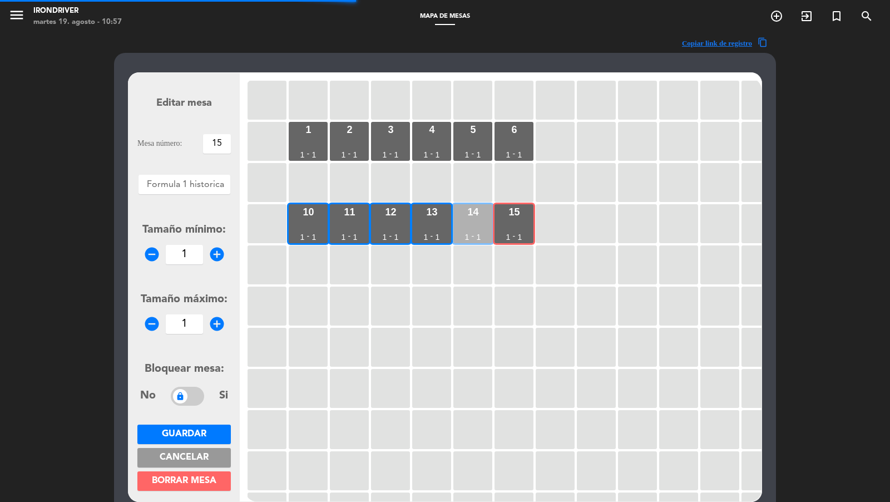
click at [469, 225] on div "14 1 - 1" at bounding box center [472, 223] width 39 height 39
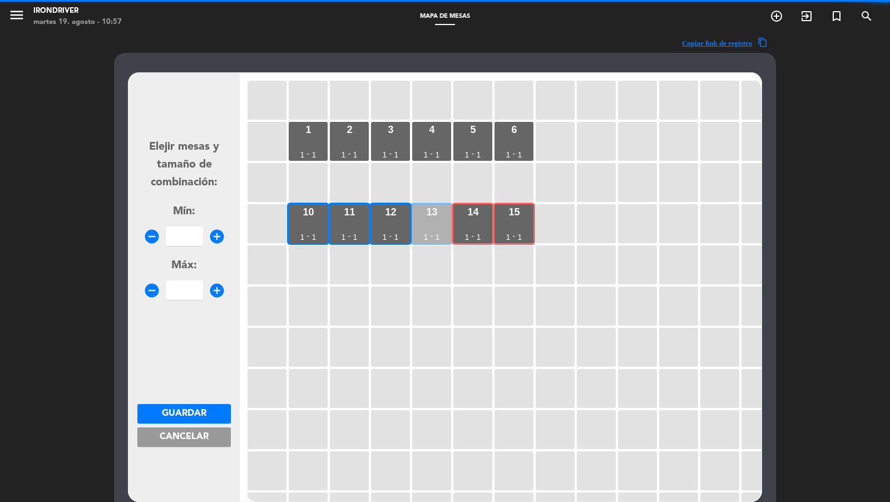
click at [435, 225] on div "13 1 - 1" at bounding box center [431, 223] width 39 height 39
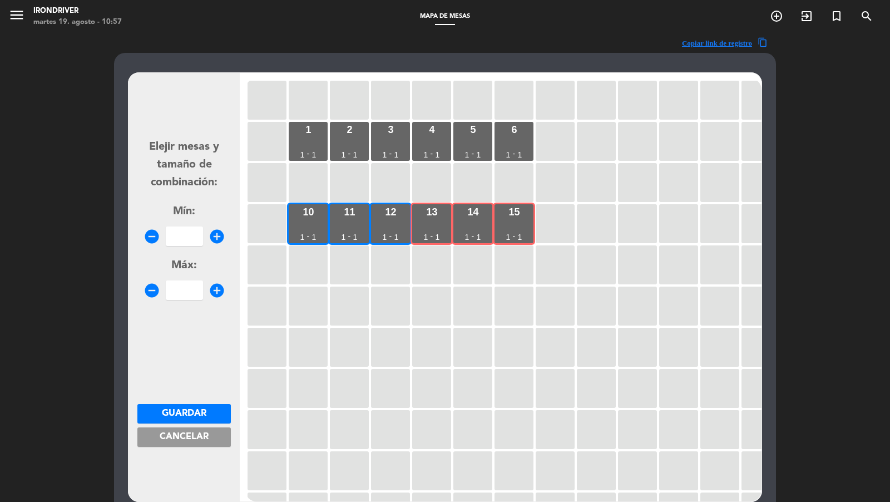
click at [185, 230] on input "number" at bounding box center [184, 235] width 37 height 19
type input "3"
click at [198, 289] on input "3" at bounding box center [184, 289] width 37 height 19
type input "3"
click at [192, 416] on span "Guardar" at bounding box center [184, 413] width 44 height 9
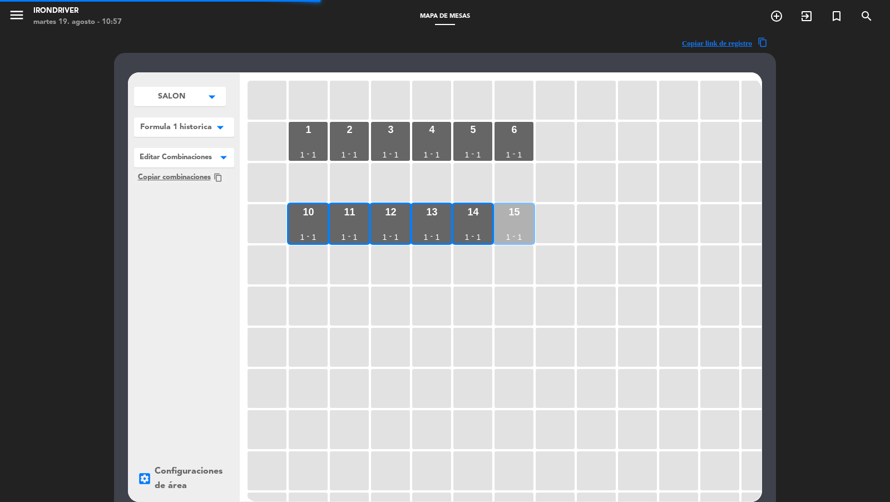
drag, startPoint x: 510, startPoint y: 219, endPoint x: 503, endPoint y: 219, distance: 6.7
click at [511, 219] on div "15 1 - 1" at bounding box center [513, 223] width 39 height 39
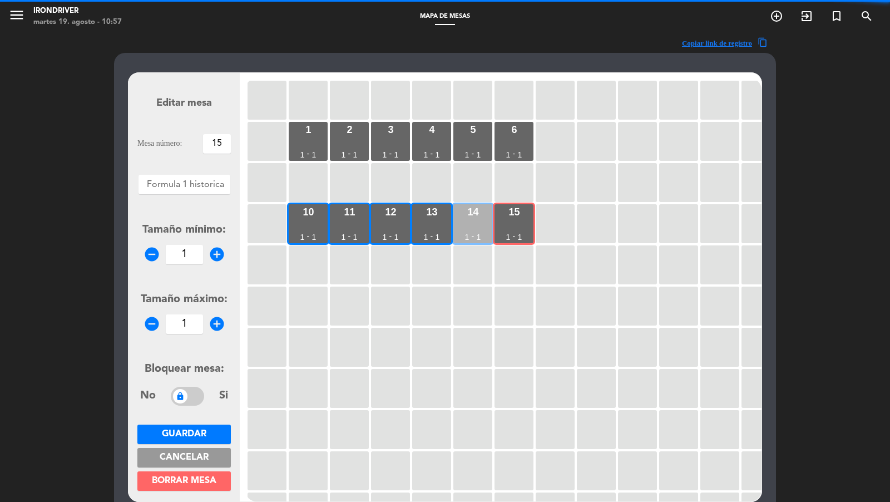
click at [471, 220] on div "14 1 - 1" at bounding box center [472, 223] width 39 height 39
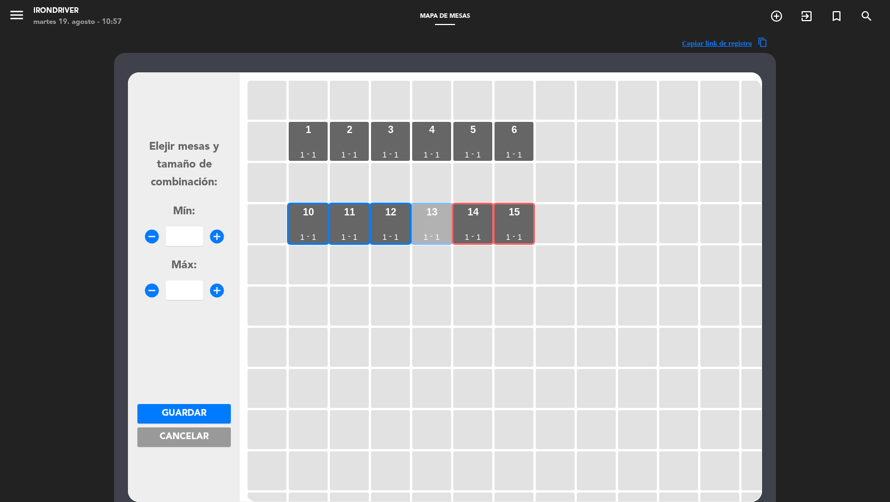
click at [429, 220] on div "13 1 - 1" at bounding box center [431, 223] width 39 height 39
click at [385, 220] on div "12 1 - 1" at bounding box center [390, 223] width 39 height 39
click at [182, 235] on input "number" at bounding box center [184, 235] width 37 height 19
type input "4"
click at [197, 281] on input "4" at bounding box center [184, 289] width 37 height 19
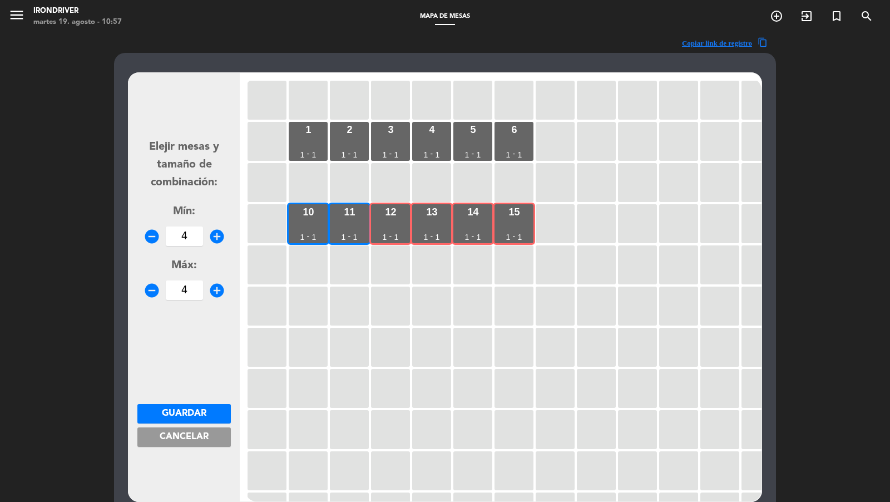
type input "4"
click at [200, 409] on span "Guardar" at bounding box center [184, 413] width 44 height 9
click at [524, 229] on div "15 1 - 1" at bounding box center [513, 223] width 39 height 39
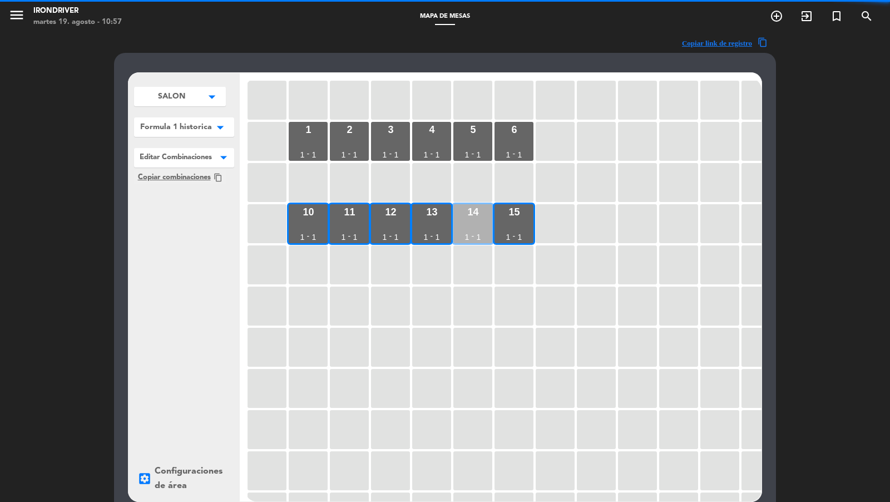
click at [469, 227] on div "14 1 - 1" at bounding box center [472, 223] width 39 height 39
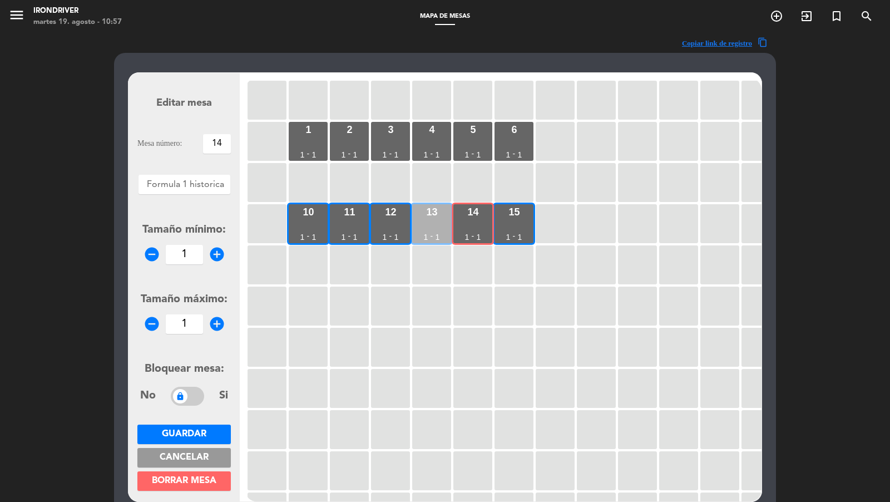
click at [437, 228] on div "13 1 - 1" at bounding box center [431, 223] width 39 height 39
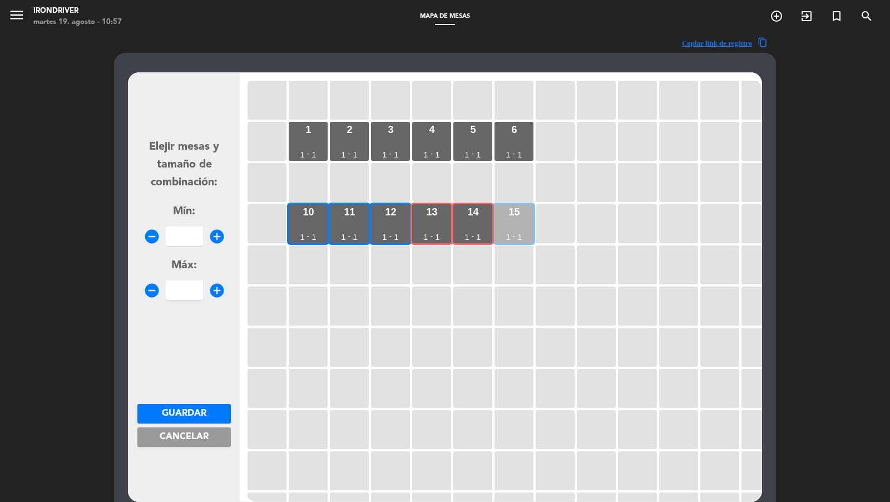
click at [516, 224] on div "15 1 - 1" at bounding box center [513, 223] width 39 height 39
click at [371, 224] on div "12 1 - 1" at bounding box center [390, 223] width 39 height 39
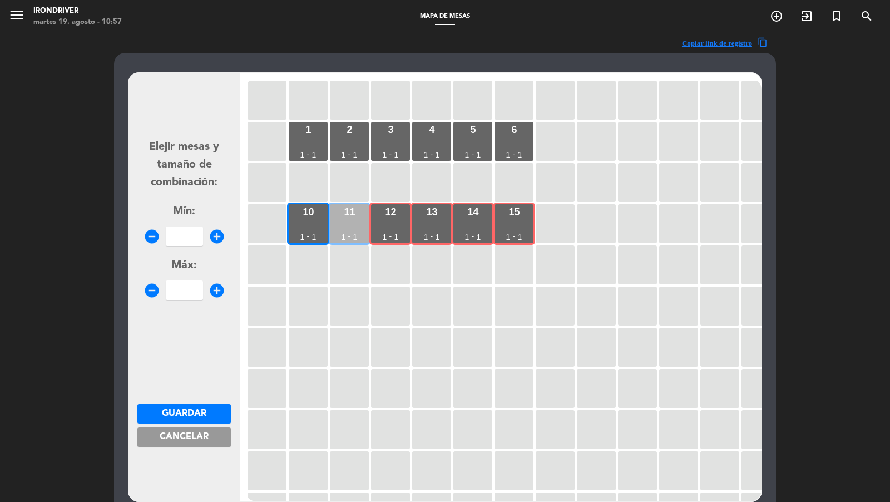
click at [349, 224] on div "11 1 - 1" at bounding box center [349, 223] width 39 height 39
click at [178, 237] on input "number" at bounding box center [184, 235] width 37 height 19
type input "5"
click at [190, 284] on input "5" at bounding box center [184, 289] width 37 height 19
type input "5"
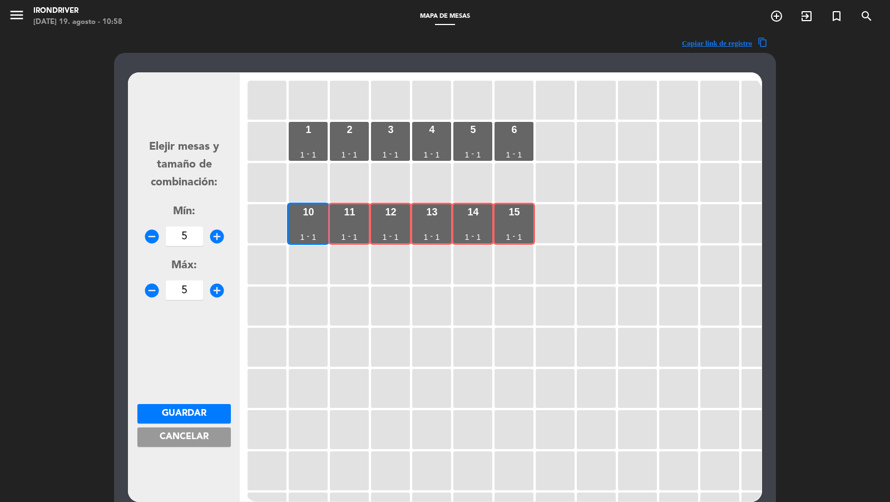
click at [199, 421] on button "Guardar" at bounding box center [183, 413] width 93 height 19
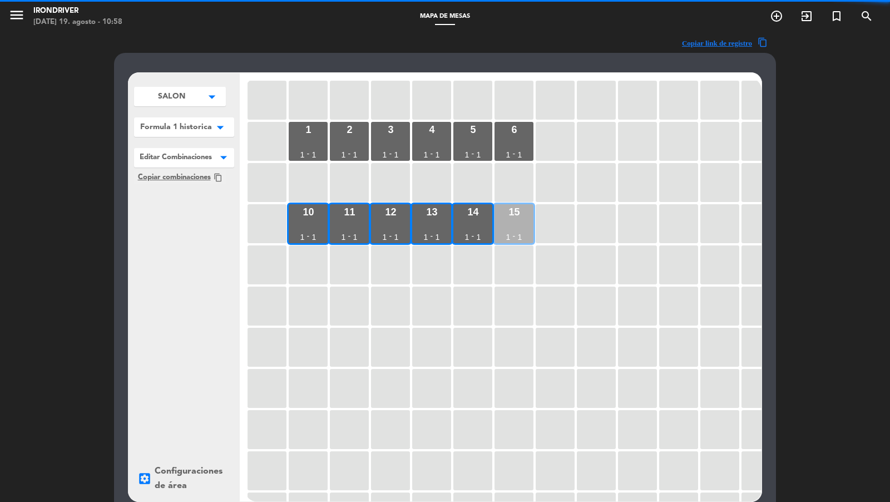
click at [514, 230] on div "15 1 - 1" at bounding box center [513, 223] width 39 height 39
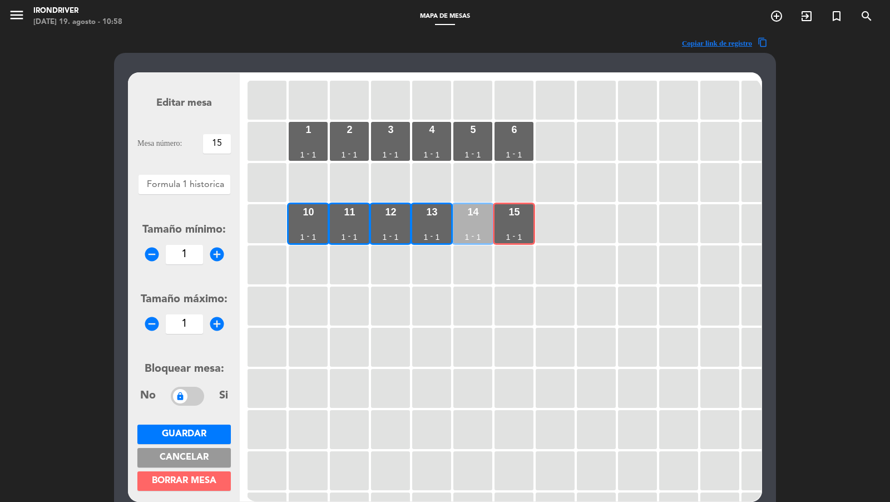
click at [465, 229] on div "14 1 - 1" at bounding box center [472, 223] width 39 height 39
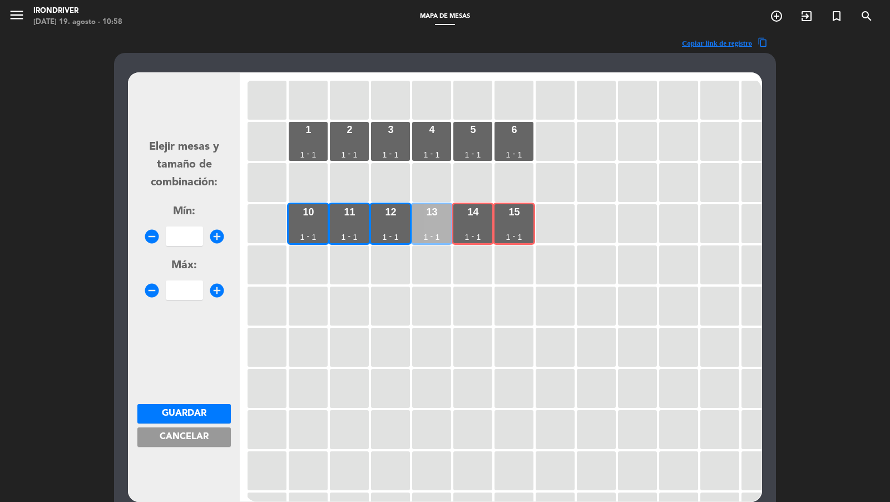
click at [438, 229] on div "13 1 - 1" at bounding box center [431, 223] width 39 height 39
click at [402, 229] on div "12 1 - 1" at bounding box center [390, 223] width 39 height 39
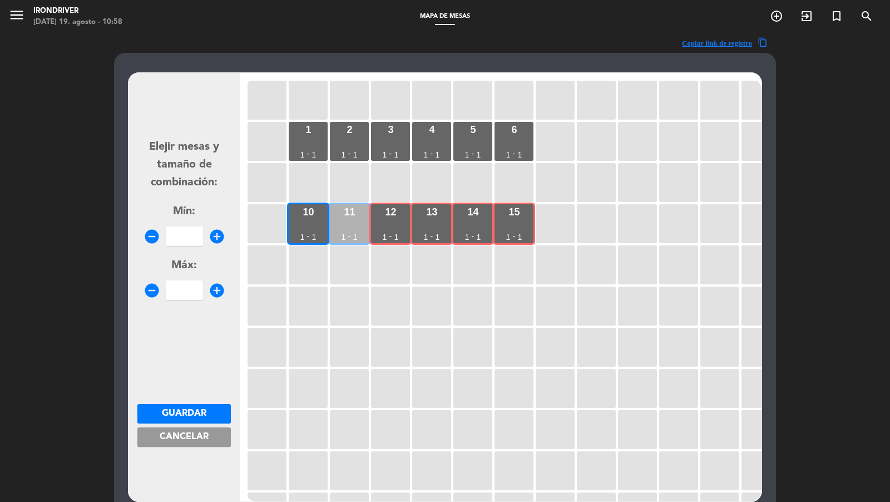
click at [359, 226] on div "11 1 - 1" at bounding box center [349, 223] width 39 height 39
click at [311, 225] on div "10 1 - 1" at bounding box center [308, 223] width 39 height 39
click at [197, 237] on input "number" at bounding box center [184, 235] width 37 height 19
type input "6"
click at [195, 280] on div "Máx: remove_circle add_circle" at bounding box center [183, 278] width 93 height 43
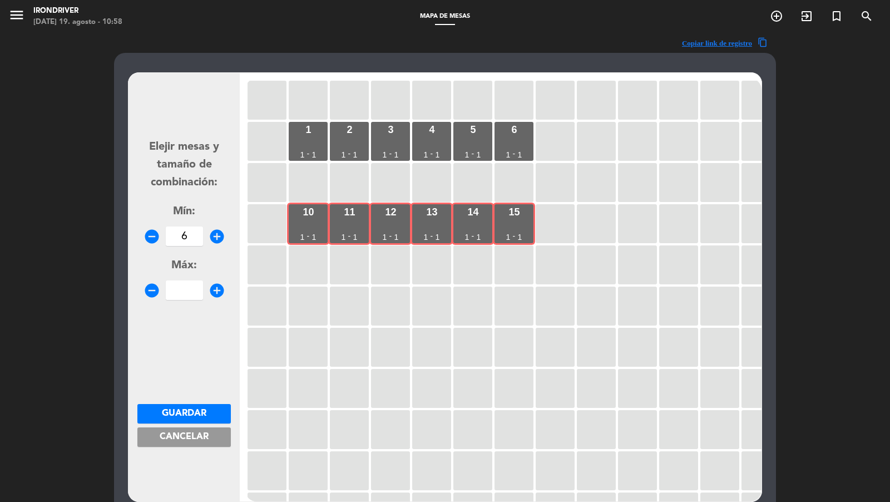
click at [194, 293] on input "number" at bounding box center [184, 289] width 37 height 19
type input "6"
click at [196, 410] on span "Guardar" at bounding box center [184, 413] width 44 height 9
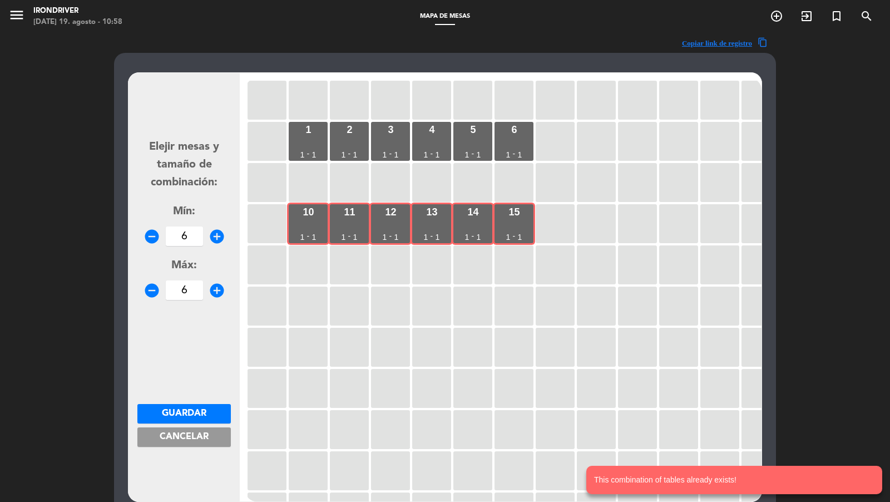
click at [202, 441] on span "Cancelar" at bounding box center [184, 436] width 49 height 9
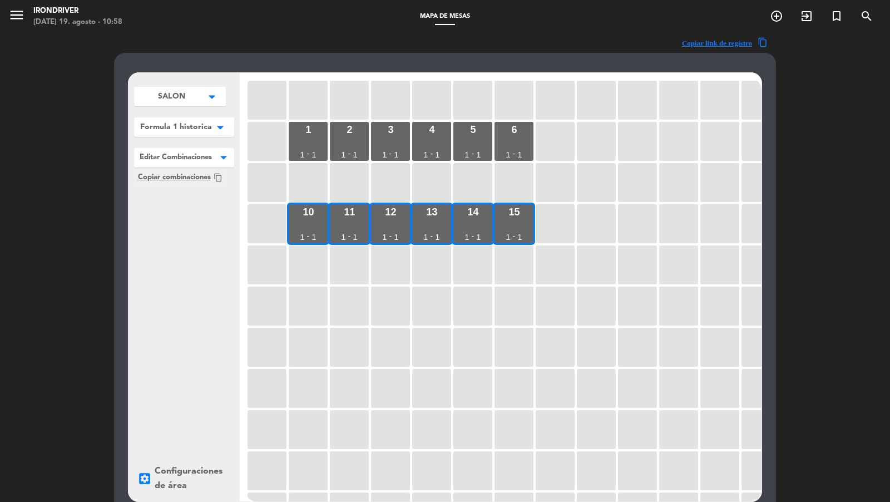
click at [185, 102] on span "Formula 1 historica" at bounding box center [171, 97] width 27 height 12
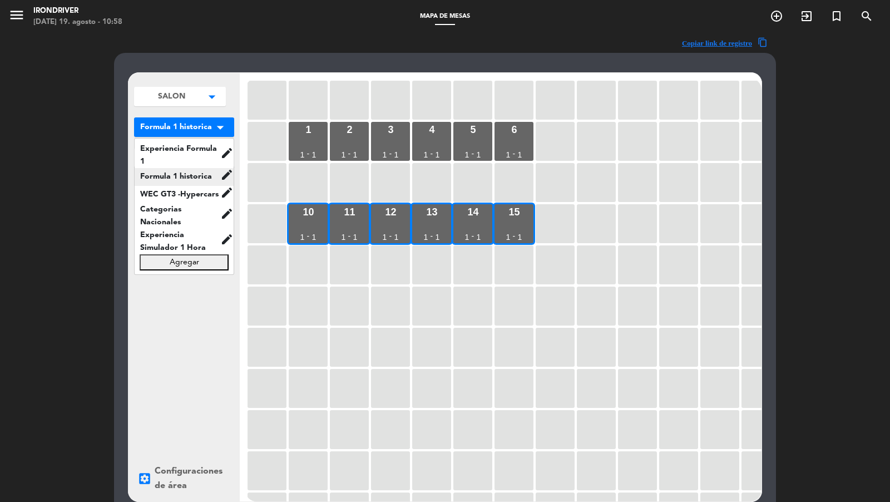
click at [201, 177] on span "Formula 1 historica" at bounding box center [178, 176] width 86 height 13
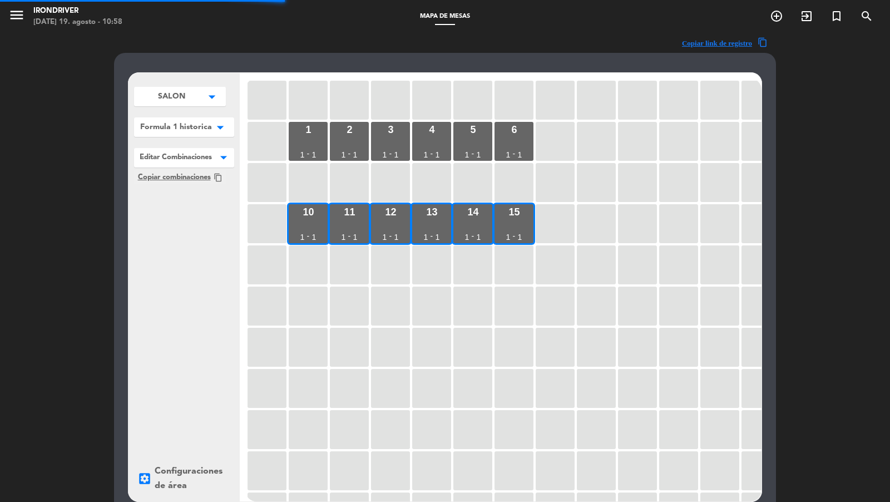
click at [211, 102] on icon "arrow_drop_down" at bounding box center [212, 96] width 17 height 11
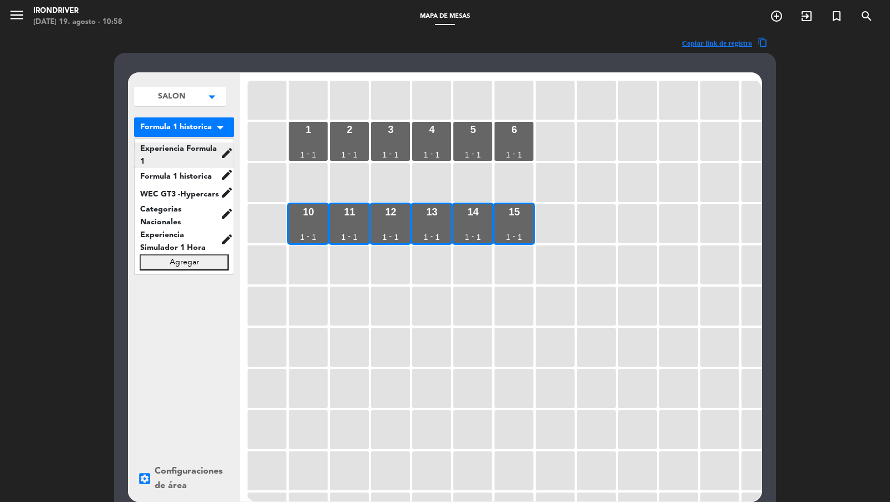
click at [209, 143] on span "Experiencia Formula 1" at bounding box center [178, 155] width 86 height 26
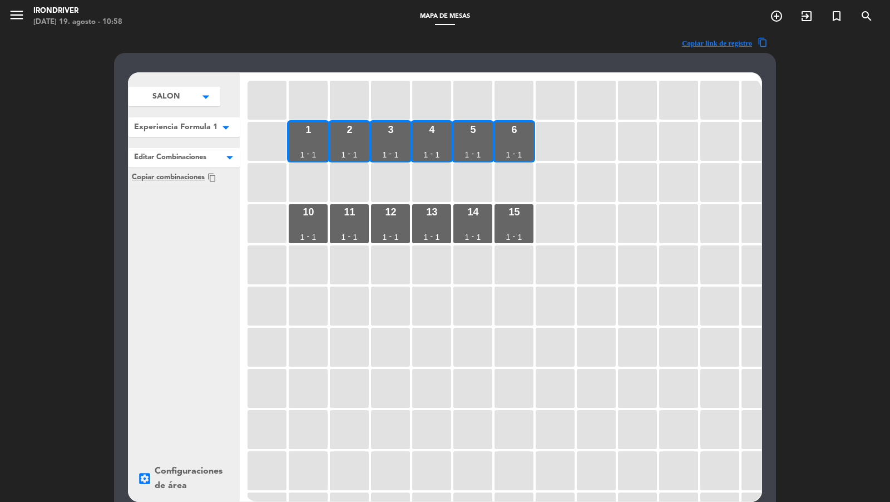
click at [180, 102] on span "Experiencia Formula 1" at bounding box center [165, 97] width 27 height 12
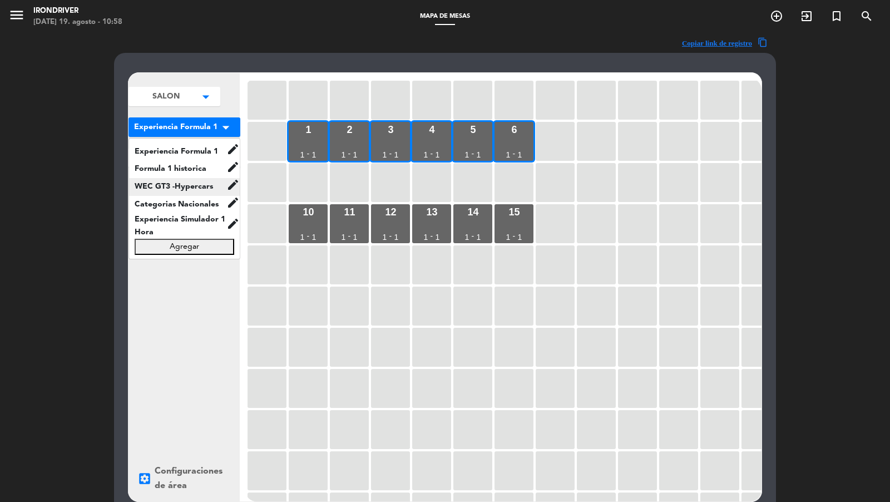
click at [205, 182] on span "WEC GT3 -Hypercars" at bounding box center [177, 186] width 97 height 13
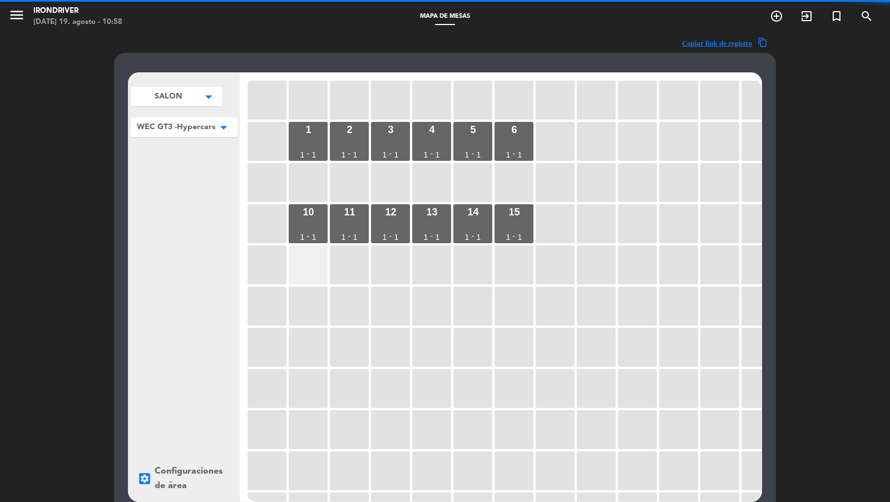
click at [305, 283] on div at bounding box center [308, 264] width 39 height 39
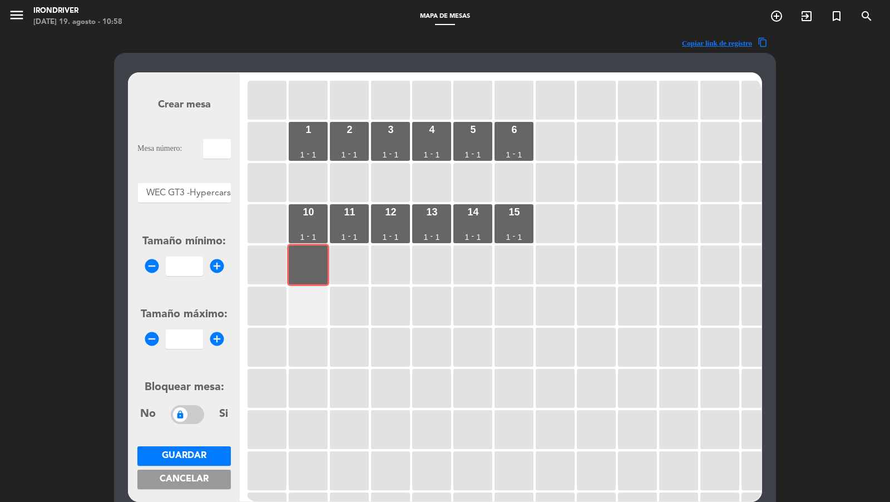
click at [310, 299] on div at bounding box center [308, 305] width 39 height 39
click at [224, 146] on input "text" at bounding box center [217, 148] width 28 height 19
type input "20"
click at [189, 257] on input "number" at bounding box center [184, 265] width 37 height 19
type input "1"
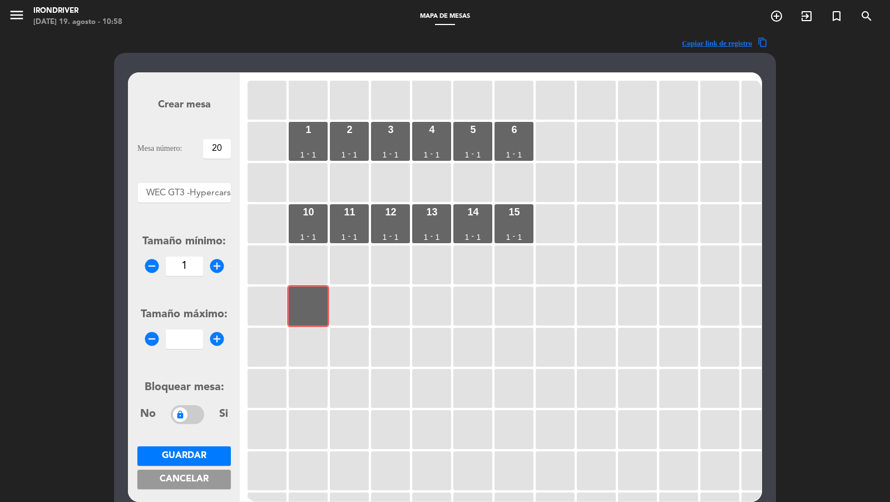
click at [188, 339] on form "Crear mesa Mesa número: 20 Áreas × WEC GT3 -Hypercars × Tamaño mínimo: remove_c…" at bounding box center [183, 287] width 93 height 423
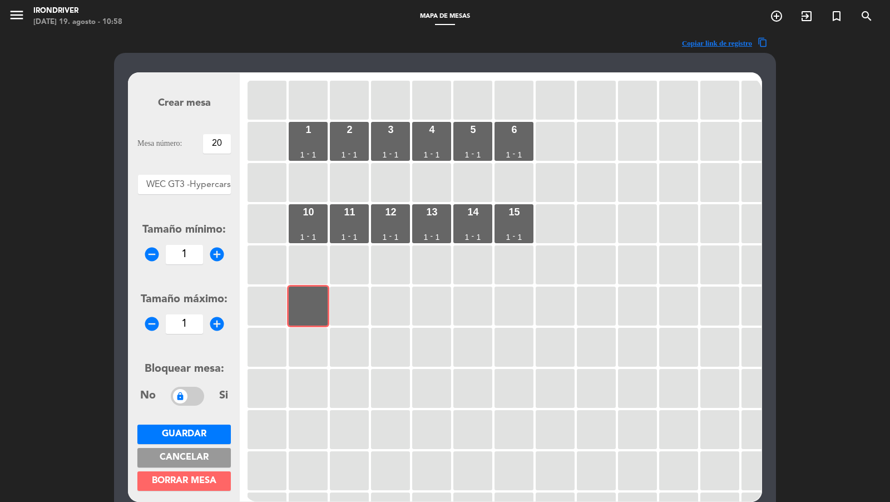
type input "1"
click at [202, 425] on button "Guardar" at bounding box center [183, 433] width 93 height 19
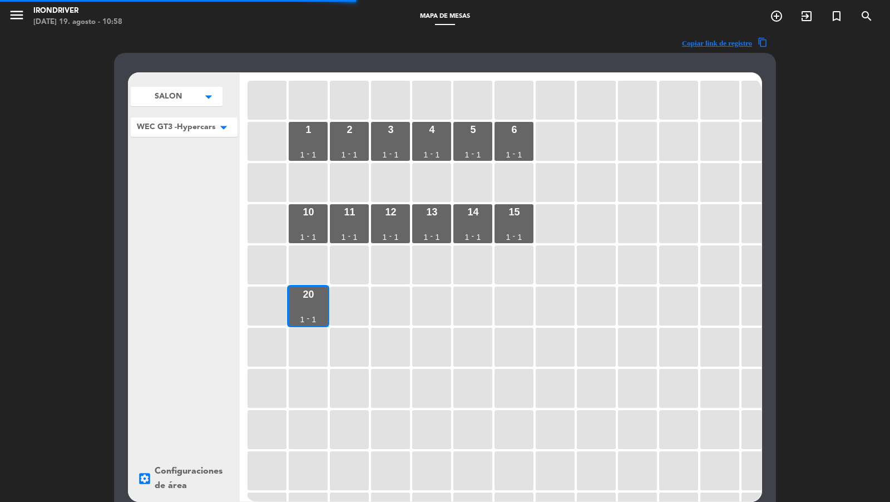
click at [338, 313] on div at bounding box center [349, 305] width 39 height 39
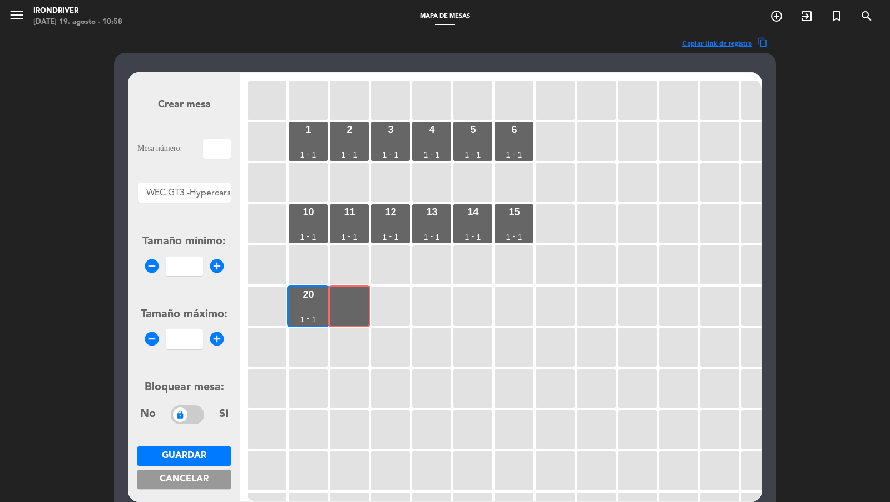
click at [224, 155] on input "text" at bounding box center [217, 148] width 28 height 19
type input "21"
click at [185, 272] on input "number" at bounding box center [184, 265] width 37 height 19
type input "1"
click at [182, 345] on form "Crear mesa Mesa número: 21 Áreas × WEC GT3 -Hypercars × Tamaño mínimo: remove_c…" at bounding box center [183, 287] width 93 height 423
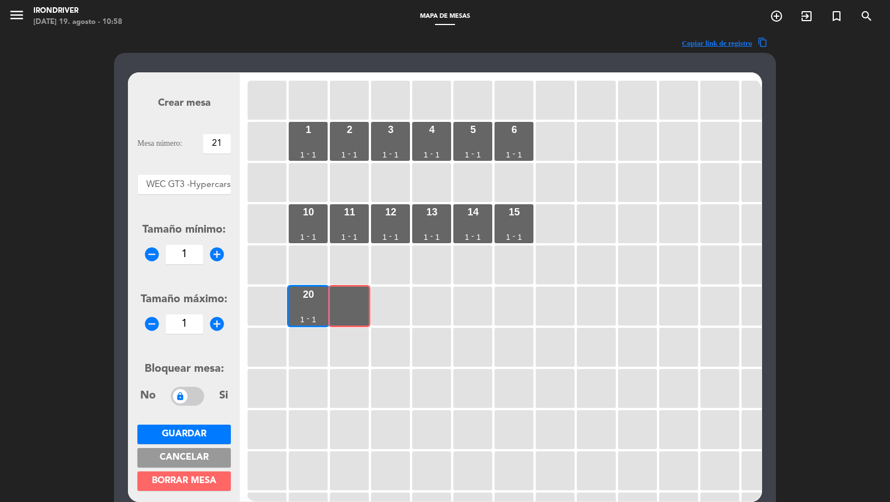
type input "1"
click at [191, 425] on button "Guardar" at bounding box center [183, 433] width 93 height 19
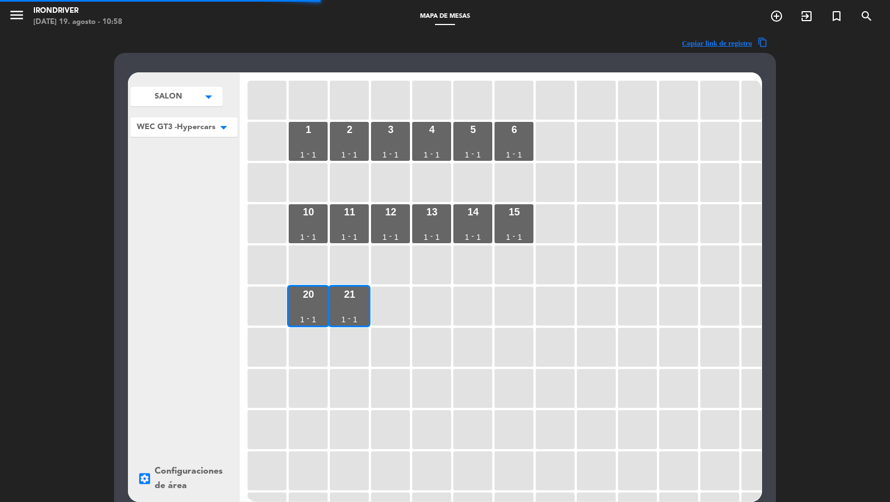
click at [385, 312] on div at bounding box center [390, 305] width 39 height 39
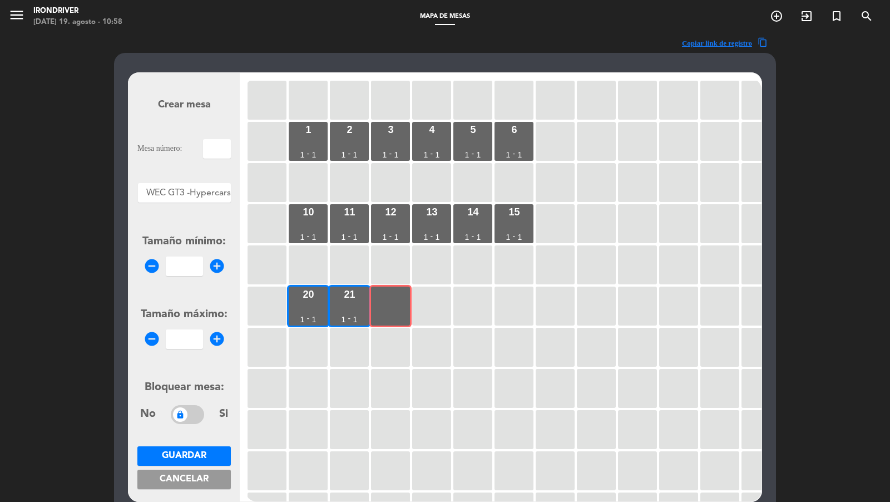
click at [221, 152] on input "text" at bounding box center [217, 148] width 28 height 19
type input "22"
click at [196, 265] on input "1" at bounding box center [184, 265] width 37 height 19
type input "1"
click at [195, 341] on form "Crear mesa Mesa número: 22 Áreas × WEC GT3 -Hypercars × Tamaño mínimo: remove_c…" at bounding box center [183, 287] width 93 height 423
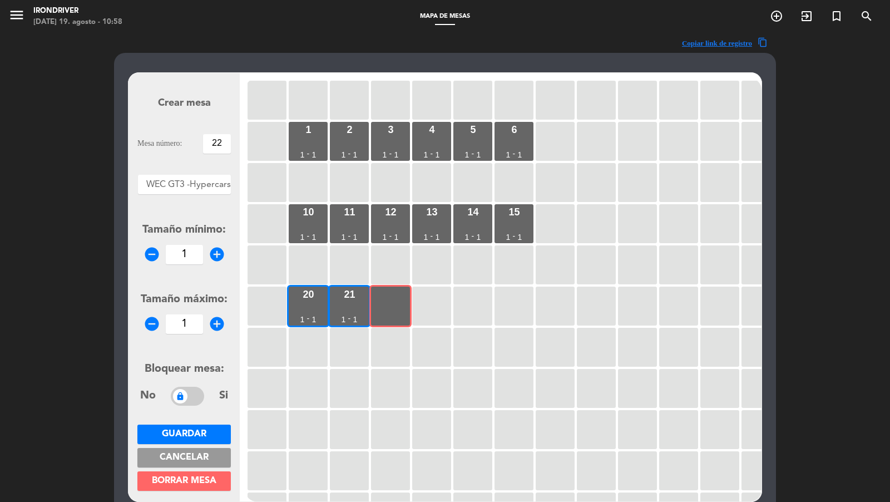
type input "1"
click at [204, 435] on span "Guardar" at bounding box center [184, 433] width 44 height 9
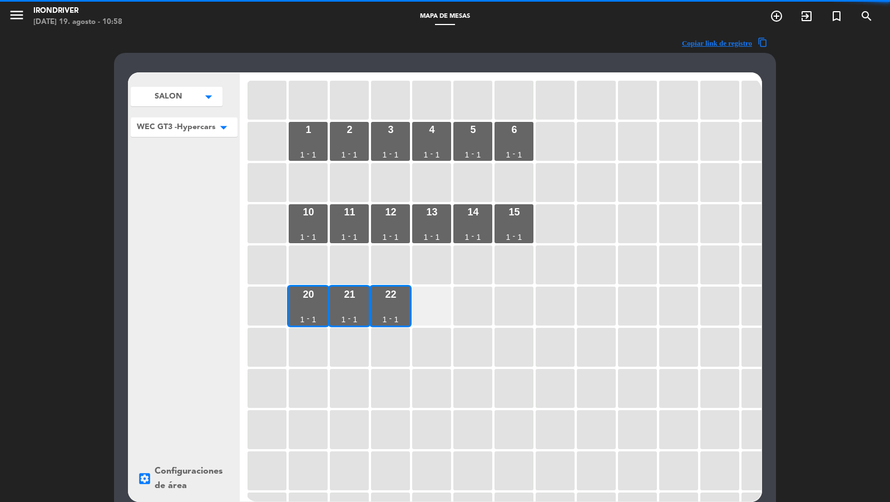
click at [418, 303] on div at bounding box center [431, 305] width 39 height 39
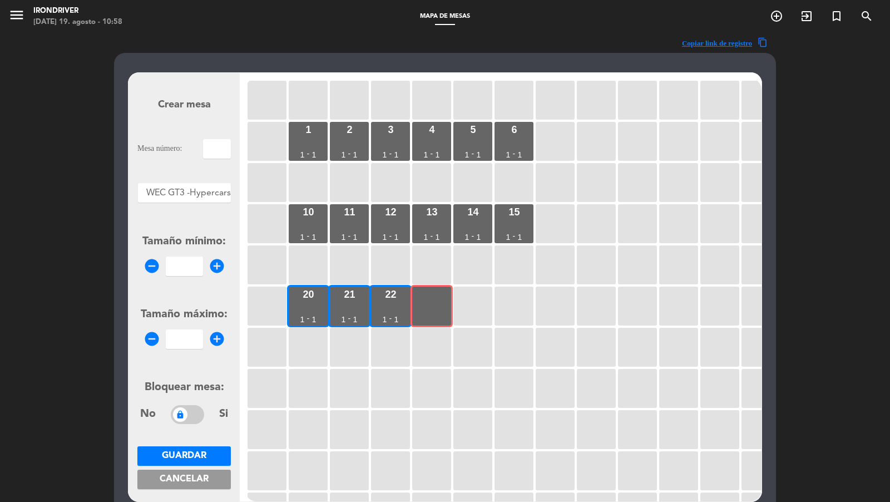
click at [221, 150] on input "text" at bounding box center [217, 148] width 28 height 19
type input "23"
click at [189, 251] on div "Tamaño mínimo: remove_circle add_circle" at bounding box center [183, 254] width 93 height 43
click at [189, 281] on form "Crear mesa Mesa número: 23 Áreas × WEC GT3 -Hypercars × Tamaño mínimo: remove_c…" at bounding box center [183, 287] width 93 height 423
click at [188, 268] on input "1" at bounding box center [184, 265] width 37 height 19
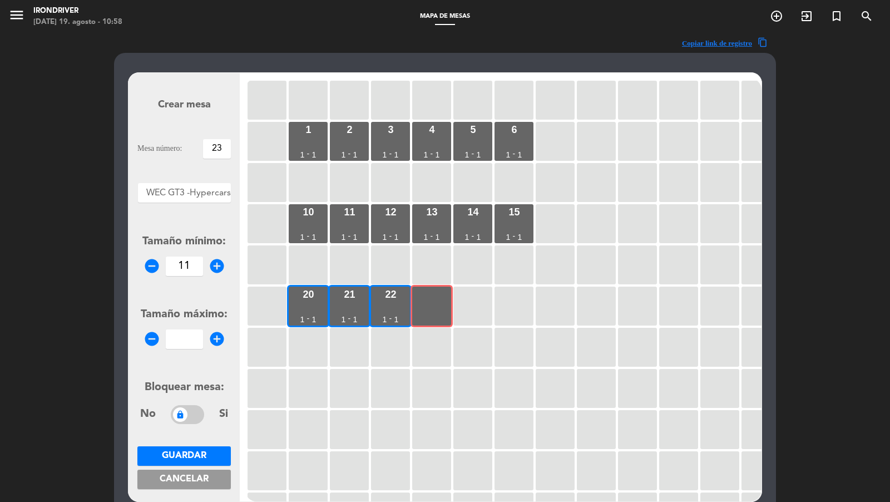
type input "11"
click at [188, 364] on form "Crear mesa Mesa número: 23 Áreas × WEC GT3 -Hypercars × Tamaño mínimo: remove_c…" at bounding box center [183, 287] width 93 height 423
click at [188, 354] on form "Crear mesa Mesa número: 23 Áreas × WEC GT3 -Hypercars × Tamaño mínimo: remove_c…" at bounding box center [183, 287] width 93 height 423
click at [190, 341] on input "number" at bounding box center [184, 338] width 37 height 19
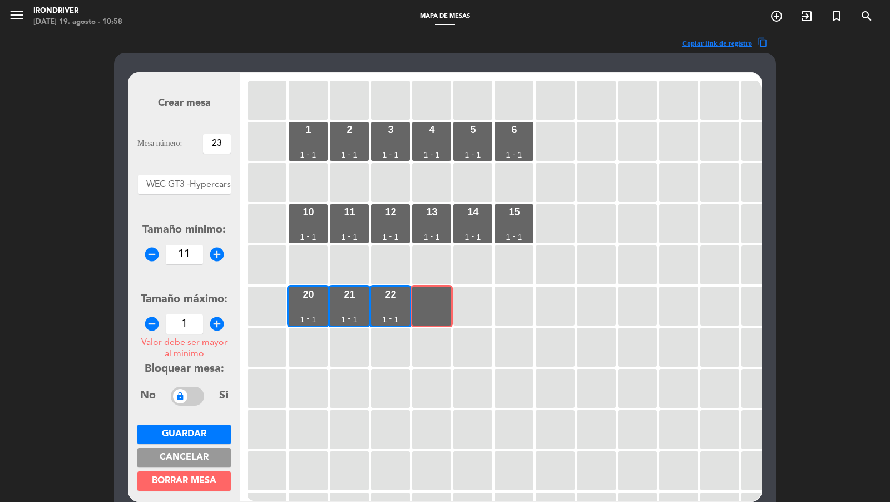
type input "1"
drag, startPoint x: 199, startPoint y: 238, endPoint x: 197, endPoint y: 249, distance: 11.2
click at [197, 249] on div "Tamaño mínimo: remove_circle 11 add_circle" at bounding box center [183, 242] width 93 height 43
click at [194, 259] on input "11" at bounding box center [184, 254] width 37 height 19
type input "1"
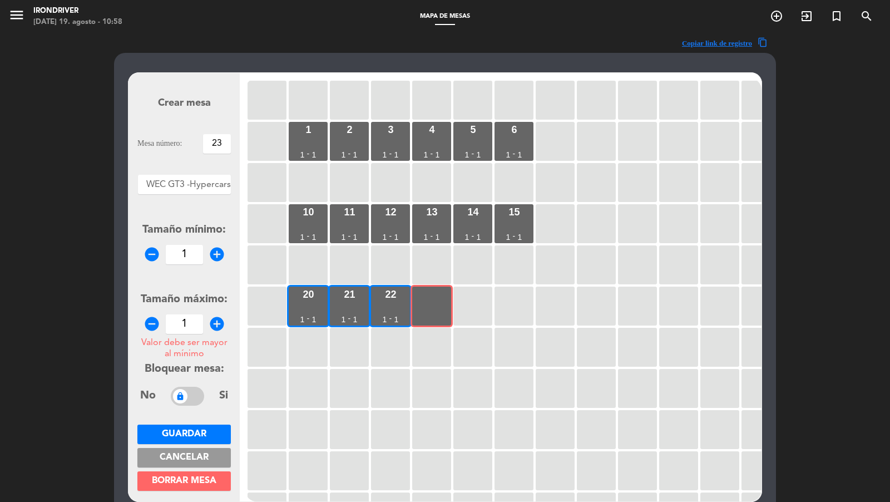
click at [198, 436] on span "Guardar" at bounding box center [184, 433] width 44 height 9
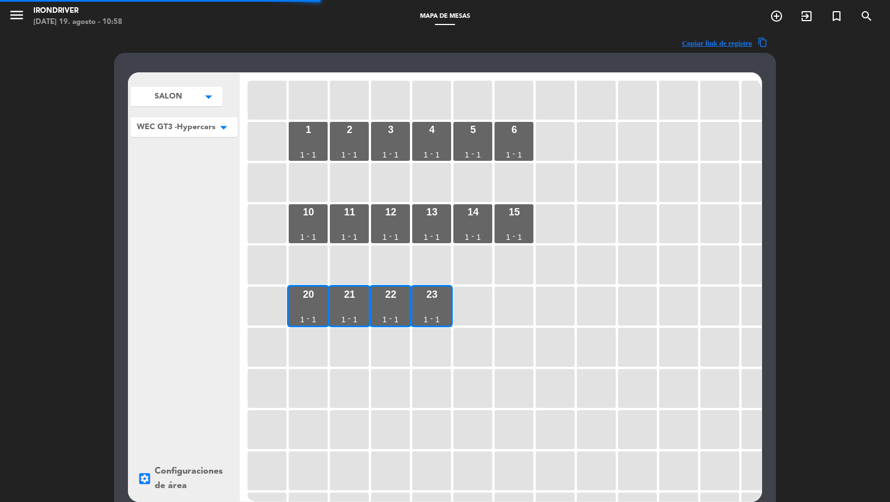
click at [477, 302] on div at bounding box center [472, 305] width 39 height 39
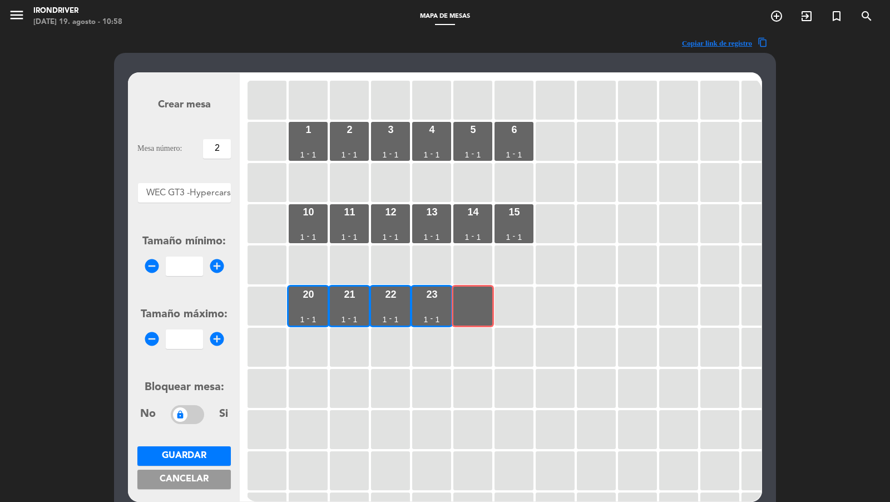
click at [217, 149] on input "2" at bounding box center [217, 148] width 28 height 19
type input "24"
click at [189, 262] on input "1" at bounding box center [184, 265] width 37 height 19
type input "1"
click at [188, 338] on form "Crear mesa Mesa número: 24 Áreas × WEC GT3 -Hypercars × Tamaño mínimo: remove_c…" at bounding box center [183, 287] width 93 height 423
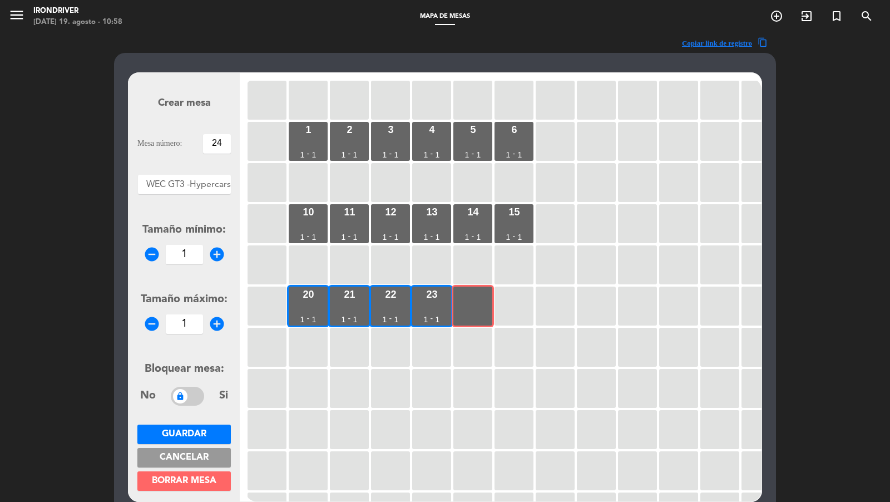
type input "1"
click at [201, 434] on span "Guardar" at bounding box center [184, 433] width 44 height 9
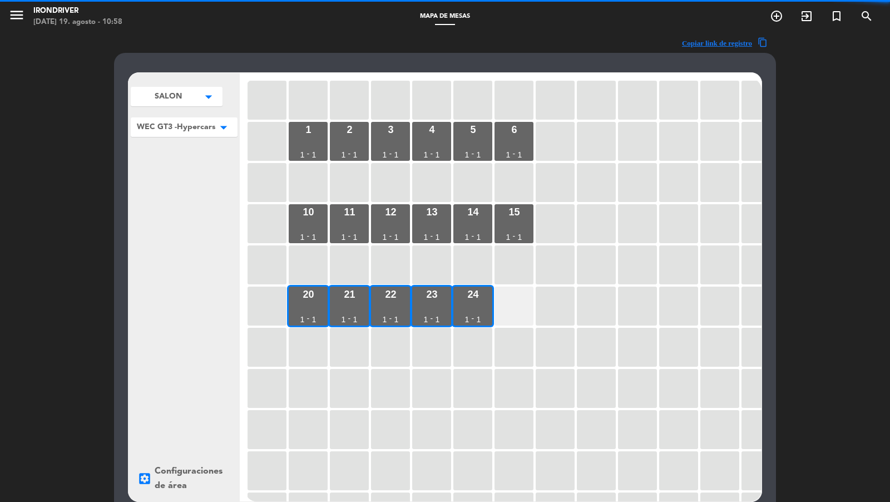
click at [505, 310] on div at bounding box center [513, 305] width 39 height 39
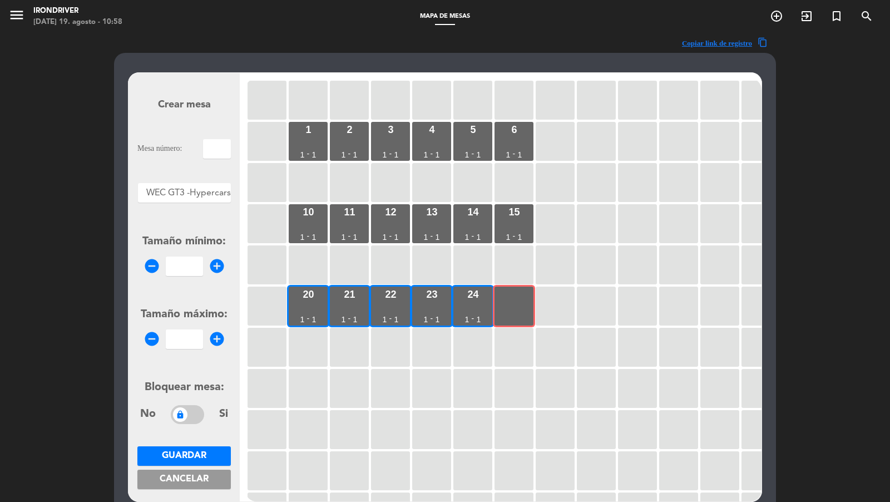
click at [226, 148] on input "text" at bounding box center [217, 148] width 28 height 19
type input "3"
type input "25"
click at [204, 249] on div "Tamaño mínimo: remove_circle add_circle" at bounding box center [183, 254] width 93 height 43
click at [200, 260] on div "remove_circle add_circle" at bounding box center [183, 265] width 93 height 19
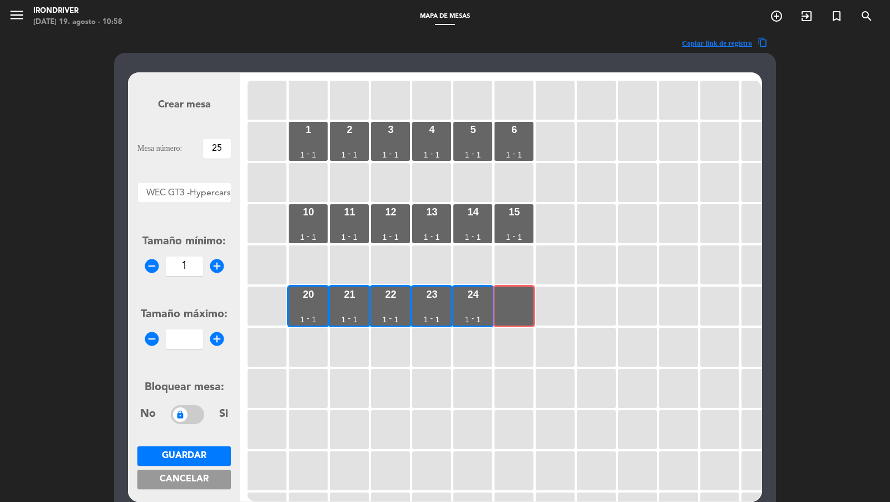
type input "1"
click at [189, 341] on form "Crear mesa Mesa número: 25 Áreas × WEC GT3 -Hypercars × Tamaño mínimo: remove_c…" at bounding box center [183, 287] width 93 height 423
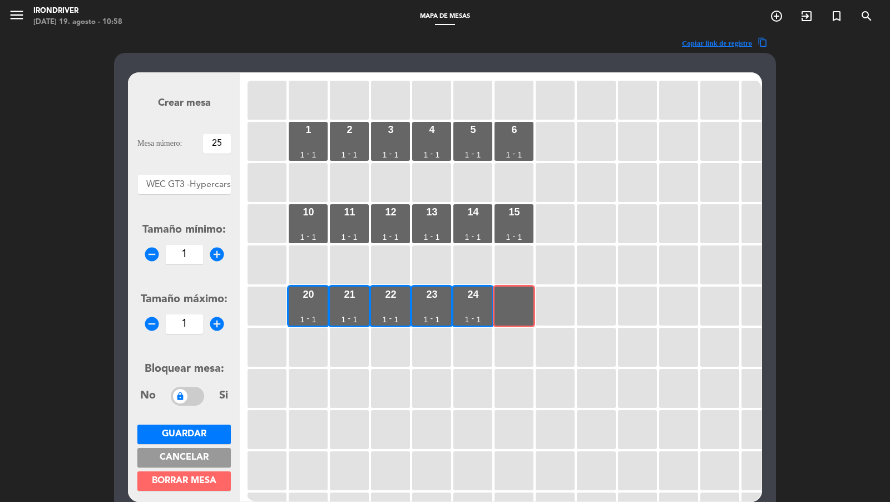
type input "1"
click at [207, 439] on button "Guardar" at bounding box center [183, 433] width 93 height 19
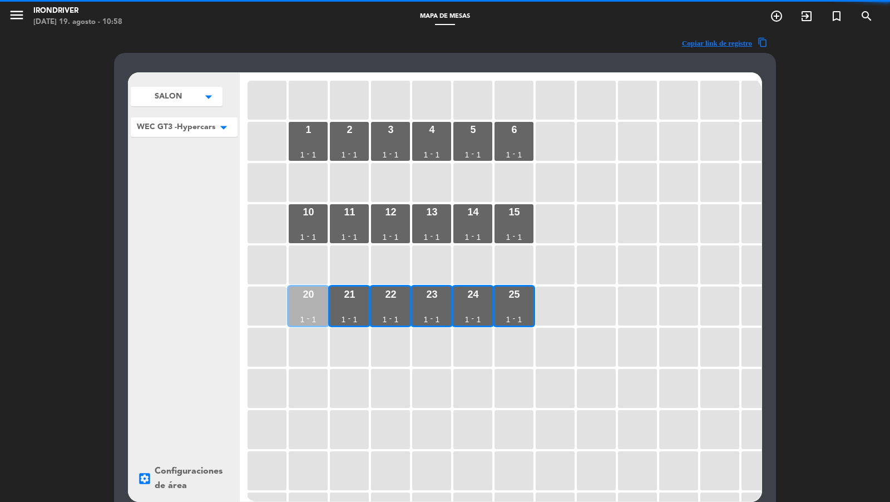
click at [317, 304] on div "20 1 - 1" at bounding box center [308, 305] width 39 height 39
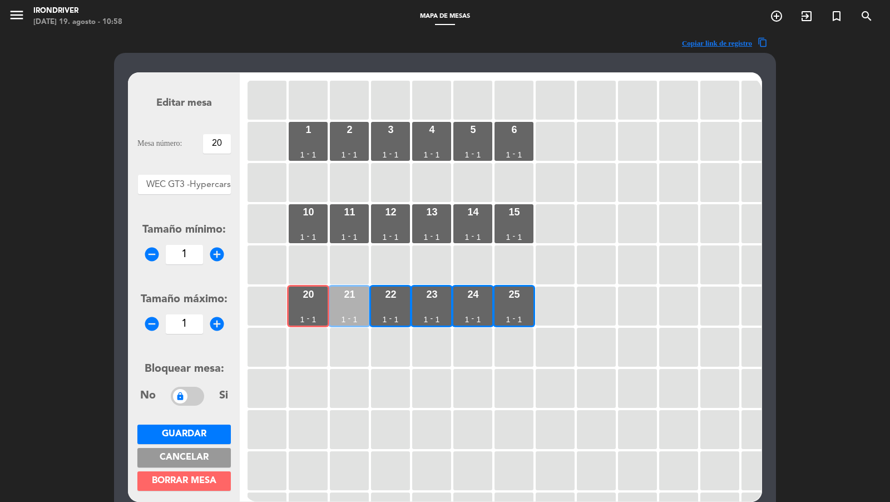
click at [338, 306] on div "21 1 - 1" at bounding box center [349, 305] width 39 height 39
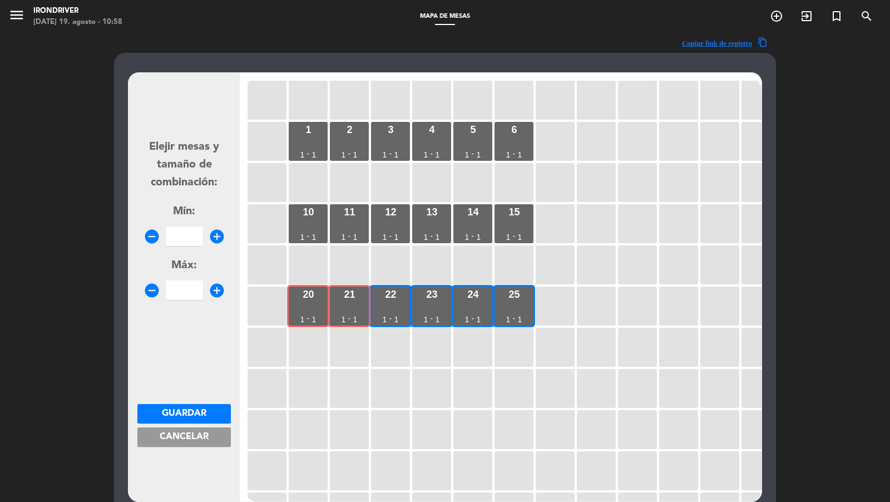
click at [180, 240] on input "number" at bounding box center [184, 235] width 37 height 19
type input "2"
click at [181, 284] on input "2" at bounding box center [184, 289] width 37 height 19
type input "2"
click at [201, 415] on span "Guardar" at bounding box center [184, 413] width 44 height 9
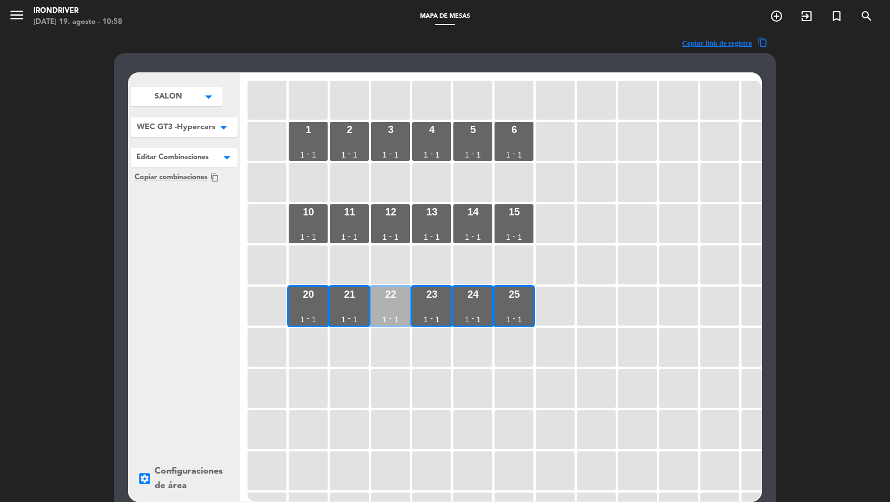
click at [385, 310] on div "22 1 - 1" at bounding box center [390, 305] width 39 height 39
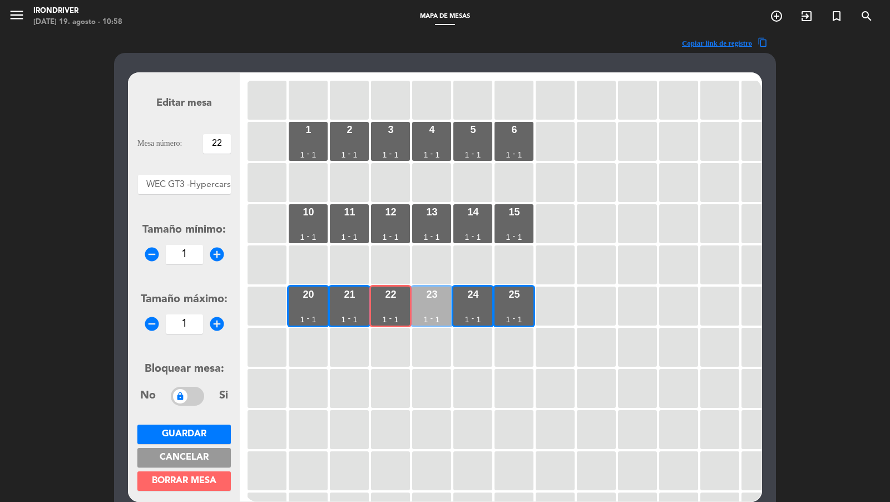
click at [425, 309] on div "23 1 - 1" at bounding box center [431, 305] width 39 height 39
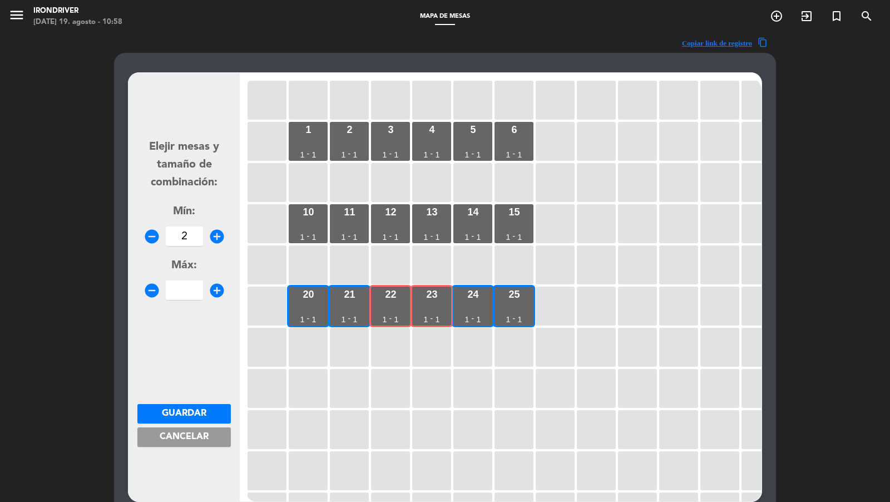
click at [180, 229] on input "2" at bounding box center [184, 235] width 37 height 19
type input "2"
click at [194, 303] on form "Elejir mesas y tamaño de combinación: Mín: remove_circle 2 add_circle Máx: remo…" at bounding box center [183, 287] width 93 height 423
click at [194, 295] on input "2" at bounding box center [184, 289] width 37 height 19
type input "2"
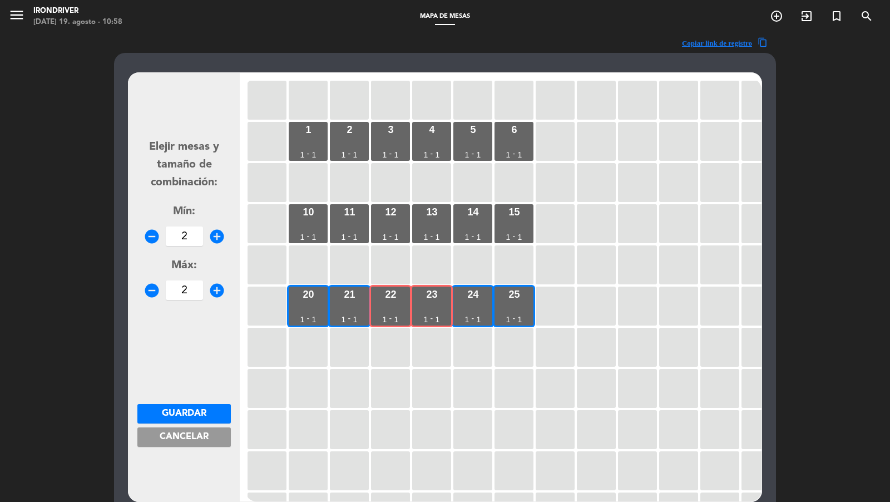
click at [198, 412] on span "Guardar" at bounding box center [184, 413] width 44 height 9
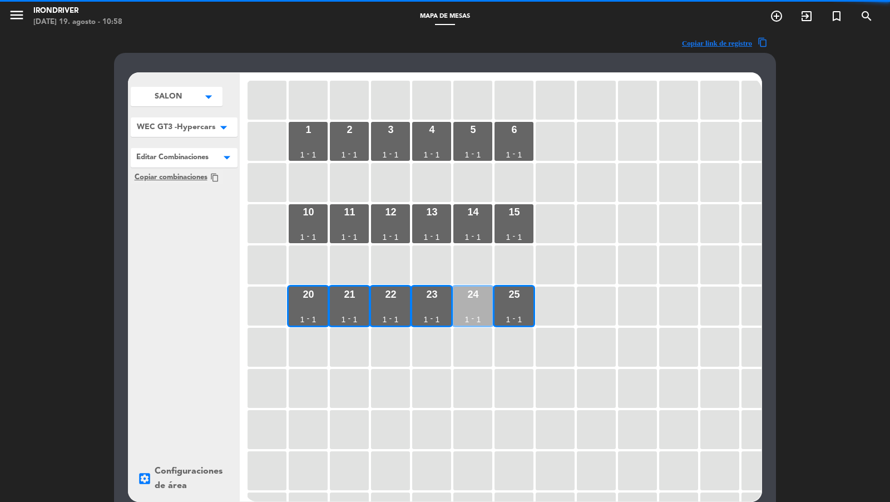
click at [468, 310] on div "24 1 - 1" at bounding box center [472, 305] width 39 height 39
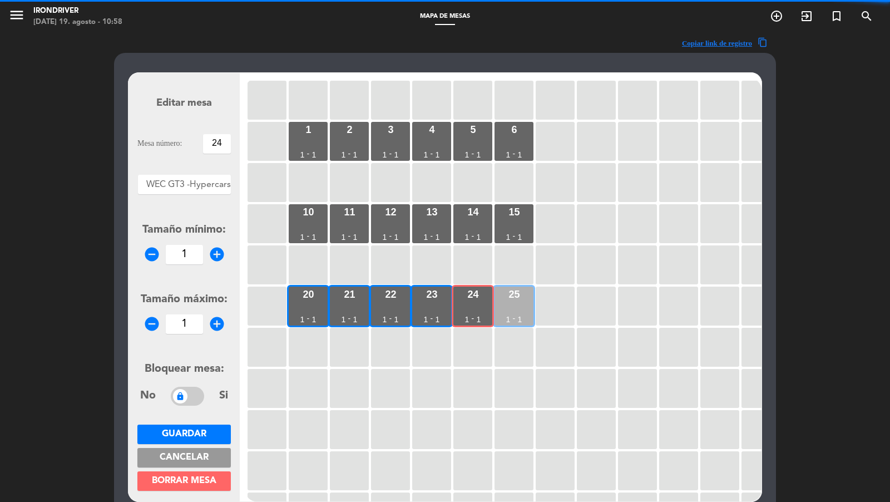
click at [503, 307] on div "25 1 - 1" at bounding box center [513, 305] width 39 height 39
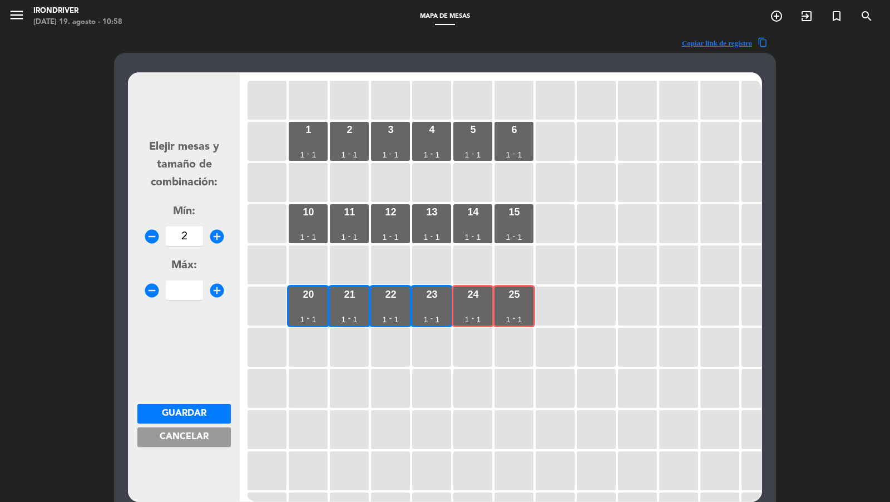
click at [188, 232] on input "2" at bounding box center [184, 235] width 37 height 19
type input "2"
click at [187, 280] on div "Máx: remove_circle add_circle" at bounding box center [183, 278] width 93 height 43
click at [187, 286] on input "2" at bounding box center [184, 289] width 37 height 19
type input "2"
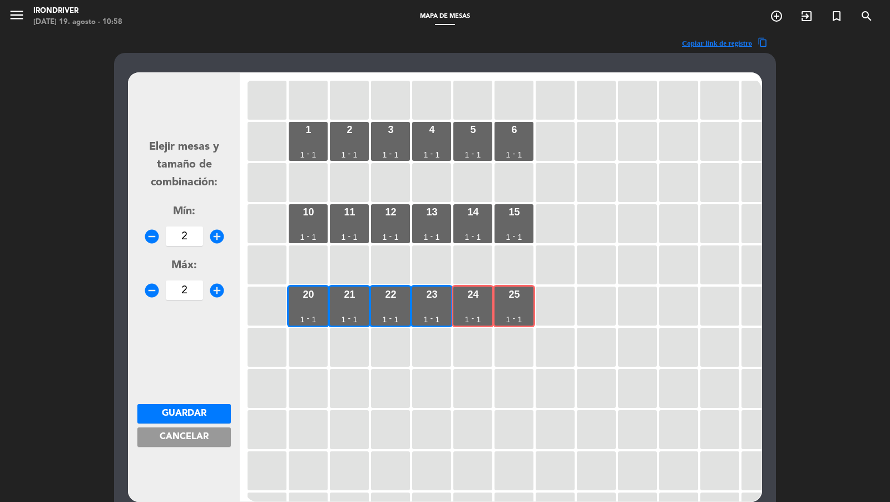
click at [190, 413] on span "Guardar" at bounding box center [184, 413] width 44 height 9
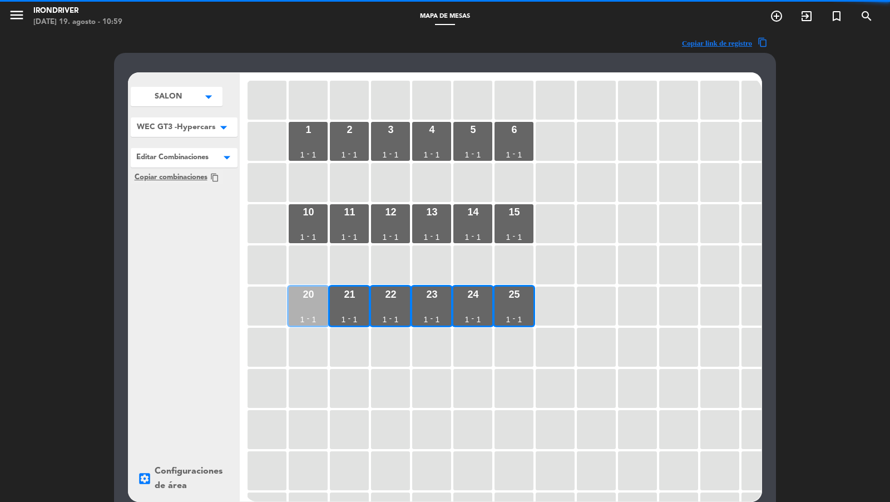
click at [313, 306] on div "20 1 - 1" at bounding box center [308, 305] width 39 height 39
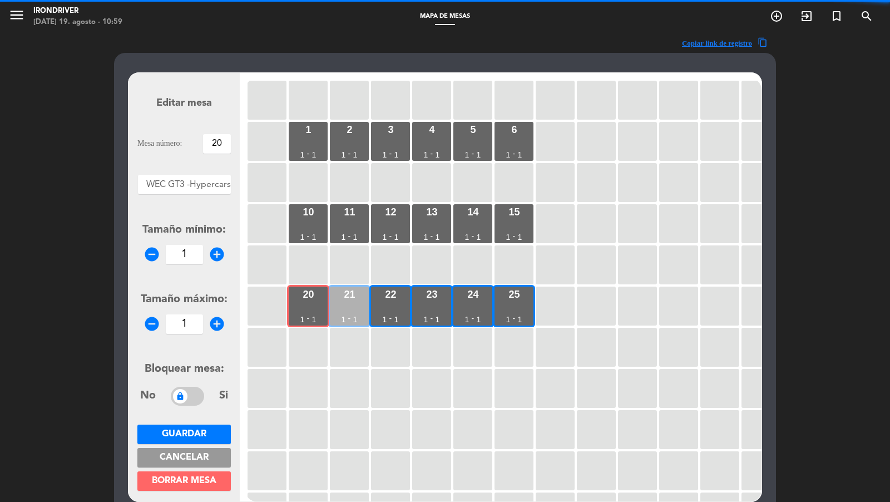
click at [336, 310] on div "21 1 - 1" at bounding box center [349, 305] width 39 height 39
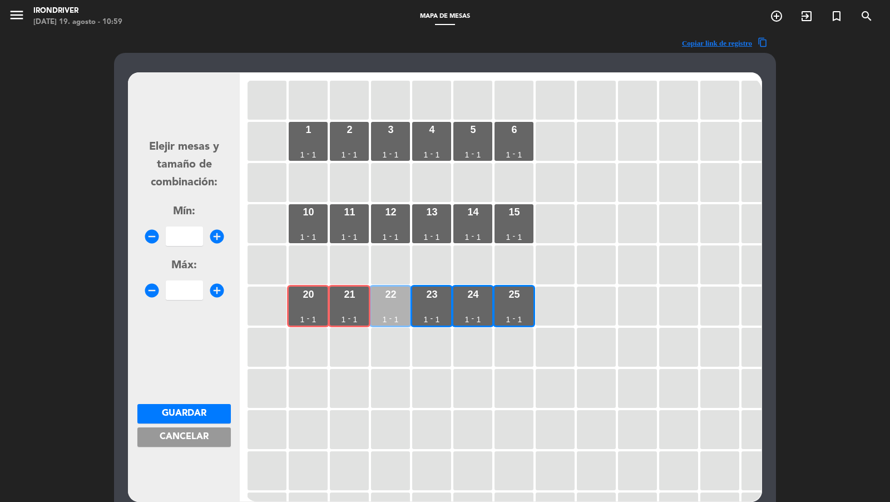
click at [379, 310] on div "22 1 - 1" at bounding box center [390, 305] width 39 height 39
click at [187, 236] on input "number" at bounding box center [184, 235] width 37 height 19
type input "3"
click at [187, 287] on input "number" at bounding box center [184, 289] width 37 height 19
type input "3"
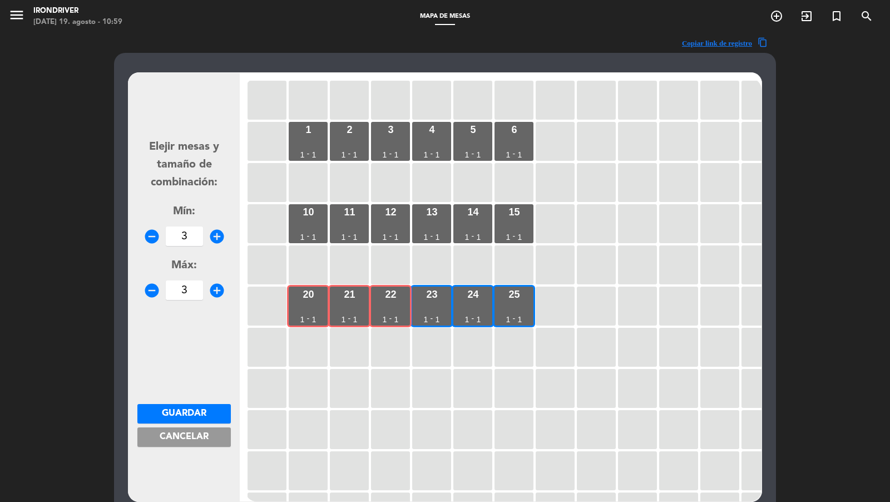
click at [208, 414] on button "Guardar" at bounding box center [183, 413] width 93 height 19
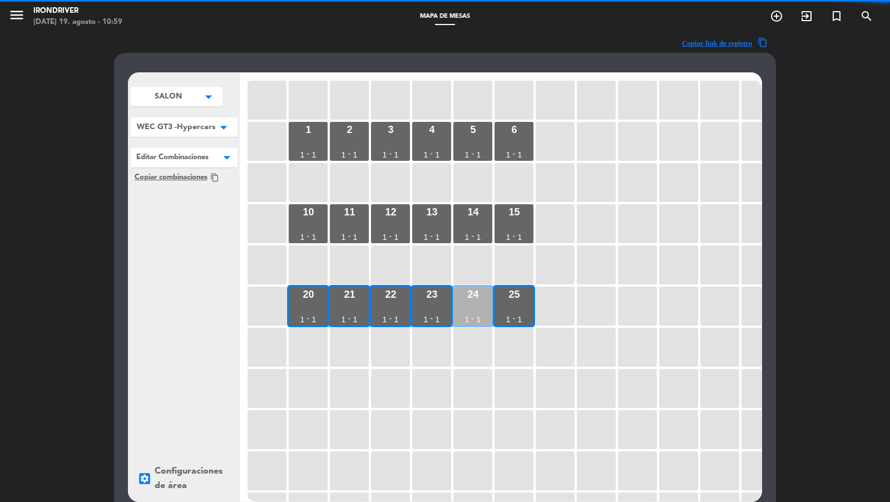
drag, startPoint x: 423, startPoint y: 311, endPoint x: 463, endPoint y: 311, distance: 39.5
click at [423, 311] on div "23 1 - 1" at bounding box center [431, 305] width 39 height 39
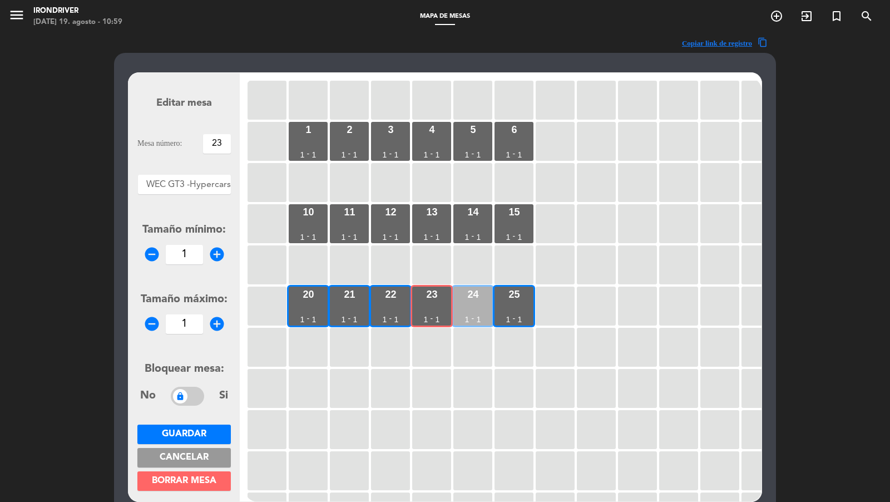
click at [465, 311] on div "24 1 - 1" at bounding box center [472, 305] width 39 height 39
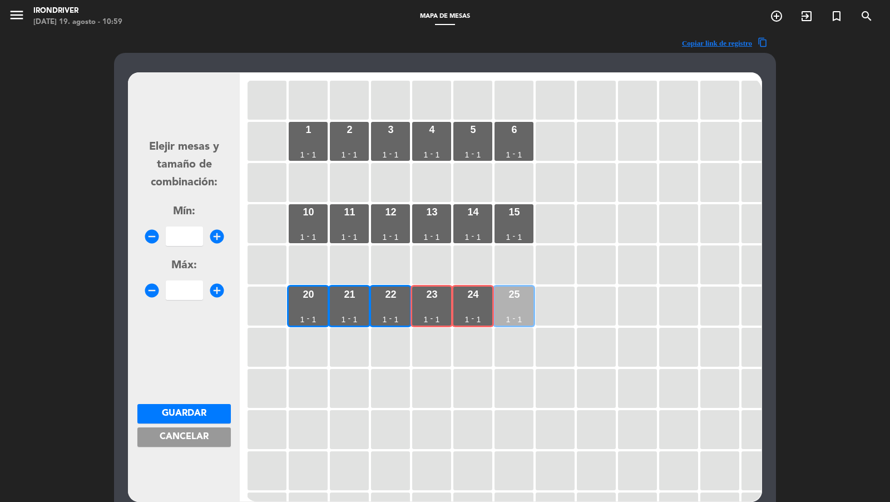
click at [513, 309] on div "25 1 - 1" at bounding box center [513, 305] width 39 height 39
click at [194, 227] on input "3" at bounding box center [184, 235] width 37 height 19
type input "3"
click at [194, 271] on span "Máx:" at bounding box center [184, 265] width 26 height 11
click at [192, 283] on input "3" at bounding box center [184, 289] width 37 height 19
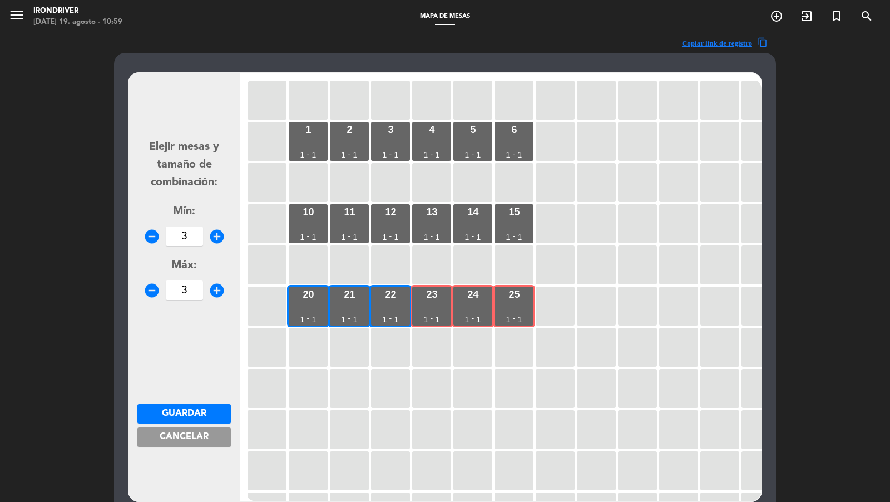
type input "3"
click at [201, 417] on span "Guardar" at bounding box center [184, 413] width 44 height 9
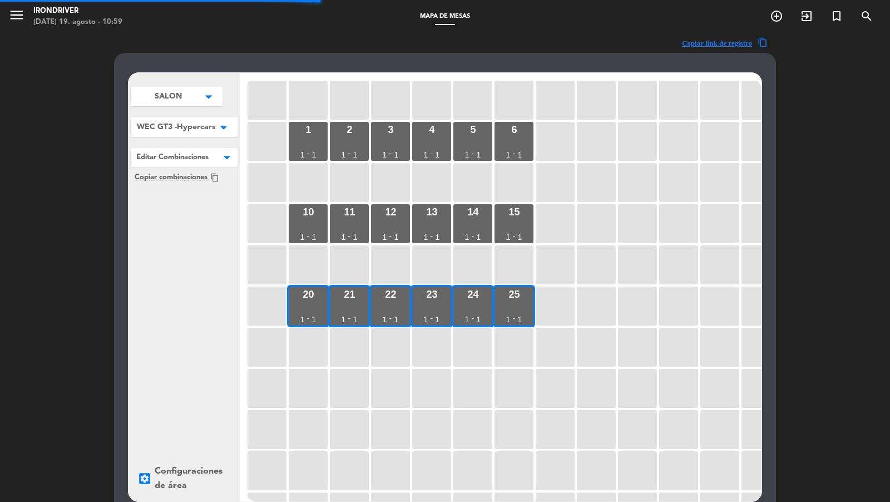
click at [328, 301] on div "1 1 - 1 2 1 - 1 3 1 - 1 4 1 - 1 5 1 - 1 6 1 - 1 10 1 - 1 11 1 - 1 12 1 - 1 13 1…" at bounding box center [503, 289] width 516 height 423
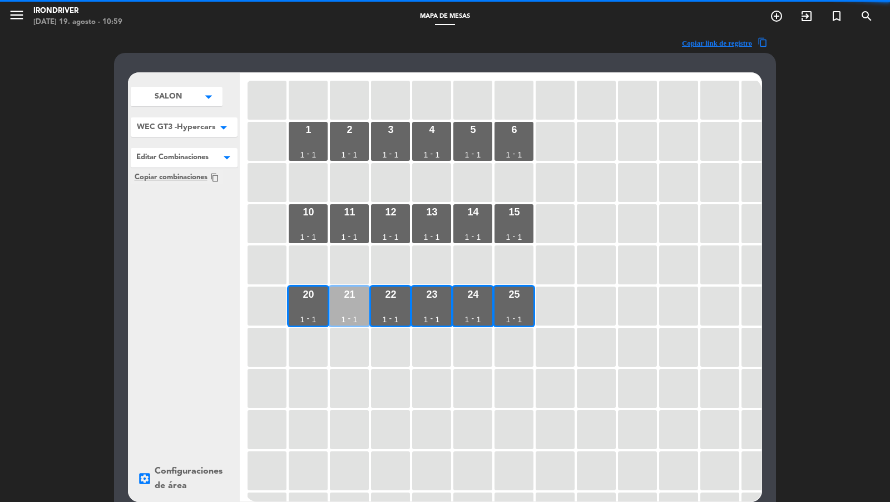
drag, startPoint x: 314, startPoint y: 301, endPoint x: 332, endPoint y: 301, distance: 17.8
click at [316, 301] on div "20 1 - 1" at bounding box center [308, 305] width 39 height 39
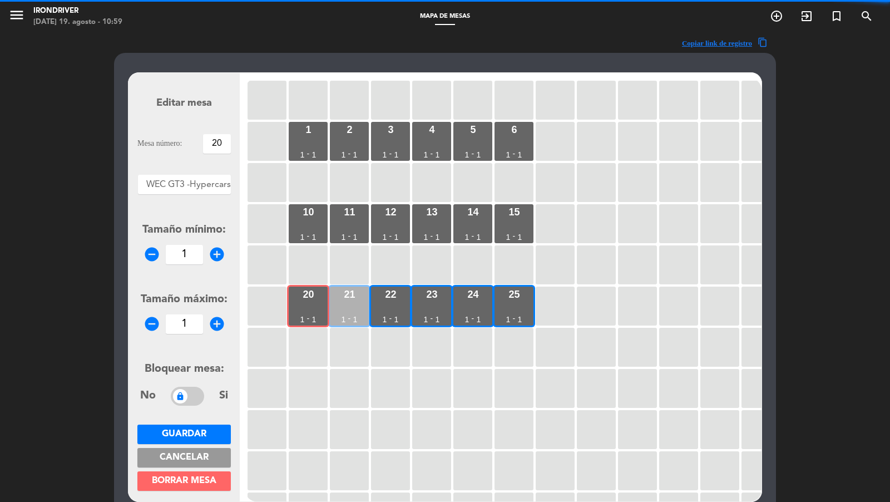
click at [333, 301] on div "21 1 - 1" at bounding box center [349, 305] width 39 height 39
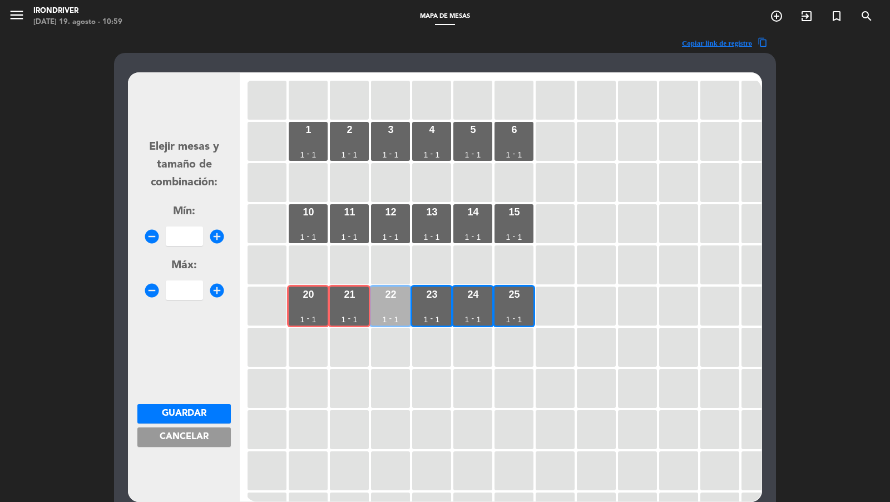
click at [377, 303] on div "22 1 - 1" at bounding box center [390, 305] width 39 height 39
click at [428, 303] on div "23 1 - 1" at bounding box center [431, 305] width 39 height 39
click at [181, 234] on input "number" at bounding box center [184, 235] width 37 height 19
click at [186, 228] on input "number" at bounding box center [184, 235] width 37 height 19
type input "4"
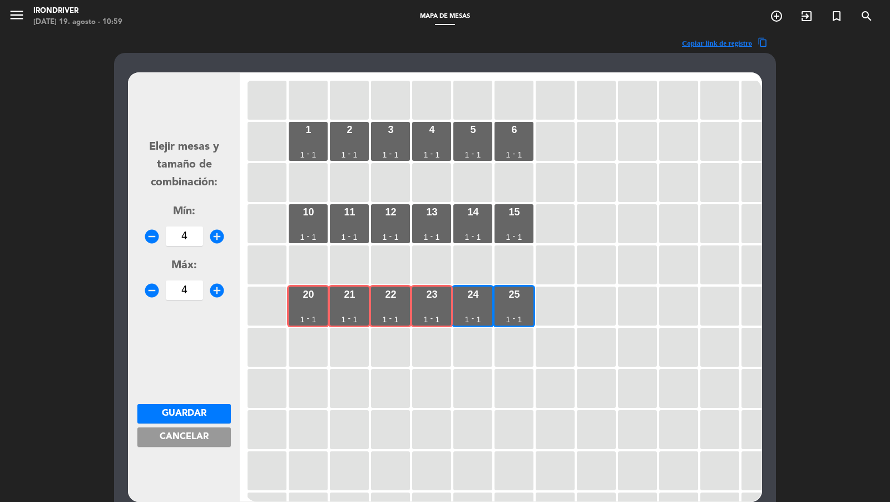
click at [185, 298] on input "4" at bounding box center [184, 289] width 37 height 19
type input "4"
click at [203, 413] on span "Guardar" at bounding box center [184, 413] width 44 height 9
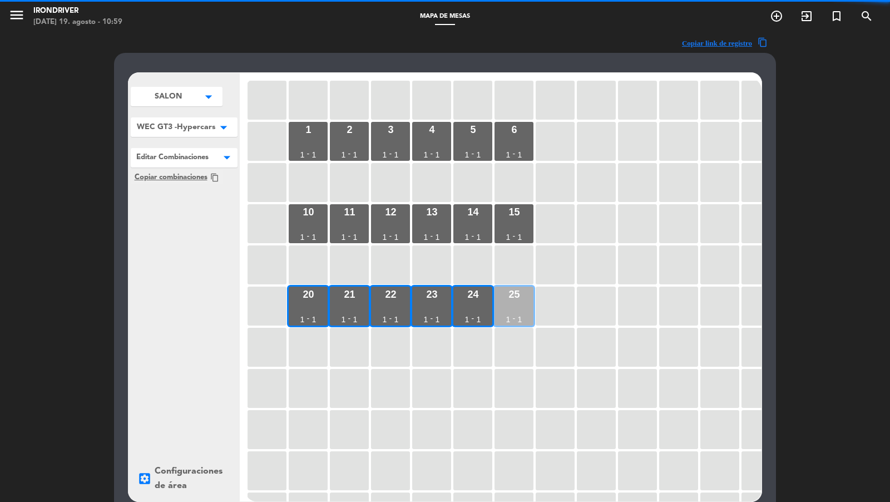
click at [516, 310] on div "25 1 - 1" at bounding box center [513, 305] width 39 height 39
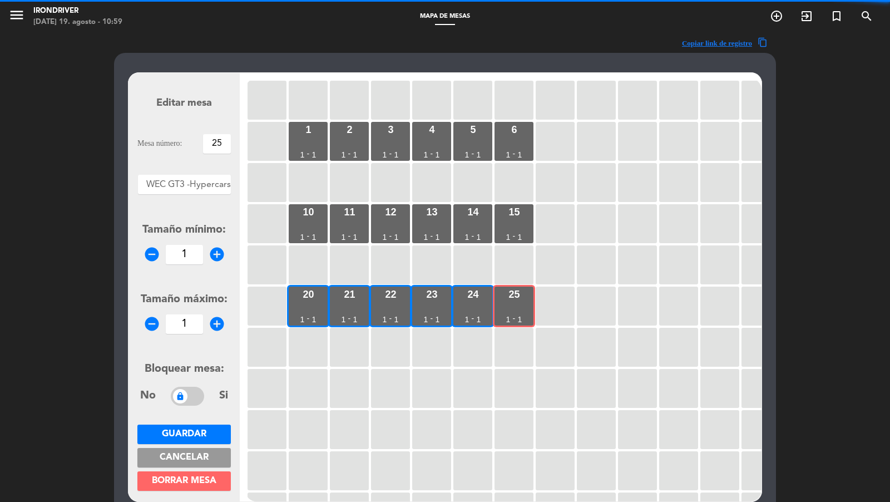
drag, startPoint x: 471, startPoint y: 309, endPoint x: 452, endPoint y: 307, distance: 19.5
click at [470, 308] on div "24 1 - 1" at bounding box center [472, 305] width 39 height 39
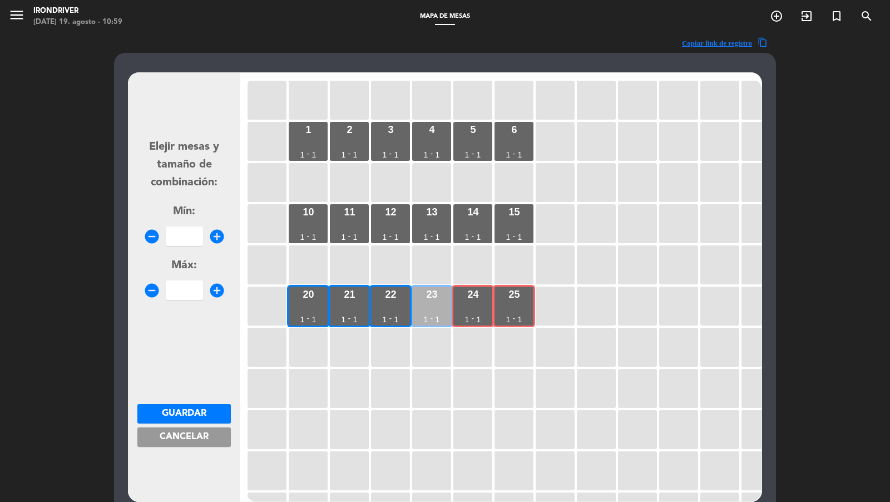
drag, startPoint x: 427, startPoint y: 310, endPoint x: 420, endPoint y: 310, distance: 7.2
click at [427, 310] on div "23 1 - 1" at bounding box center [431, 305] width 39 height 39
click at [387, 310] on div "22 1 - 1" at bounding box center [390, 305] width 39 height 39
click at [191, 239] on input "number" at bounding box center [184, 235] width 37 height 19
type input "4"
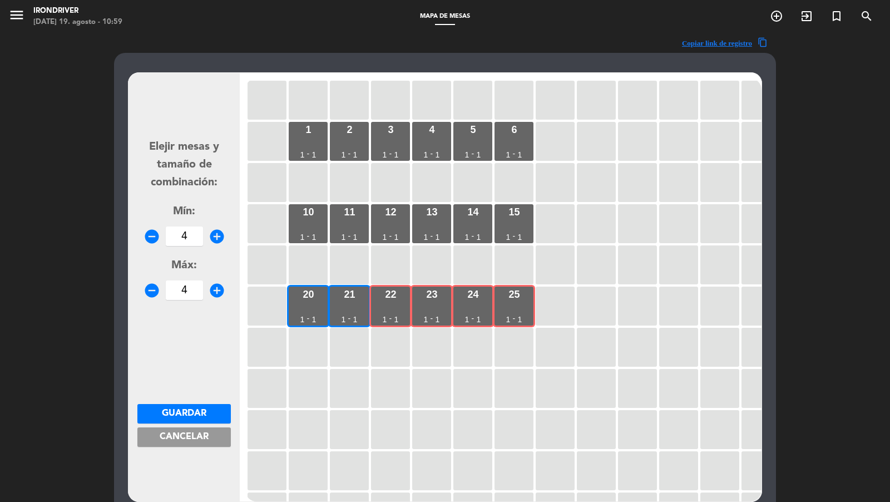
click at [189, 291] on input "4" at bounding box center [184, 289] width 37 height 19
type input "4"
click at [197, 428] on button "Cancelar" at bounding box center [183, 436] width 93 height 19
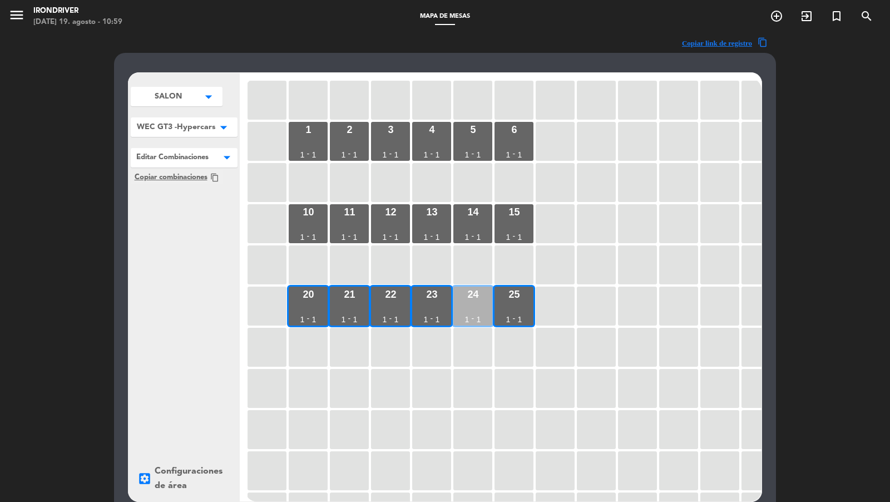
click at [486, 292] on div "24 1 - 1" at bounding box center [472, 305] width 39 height 39
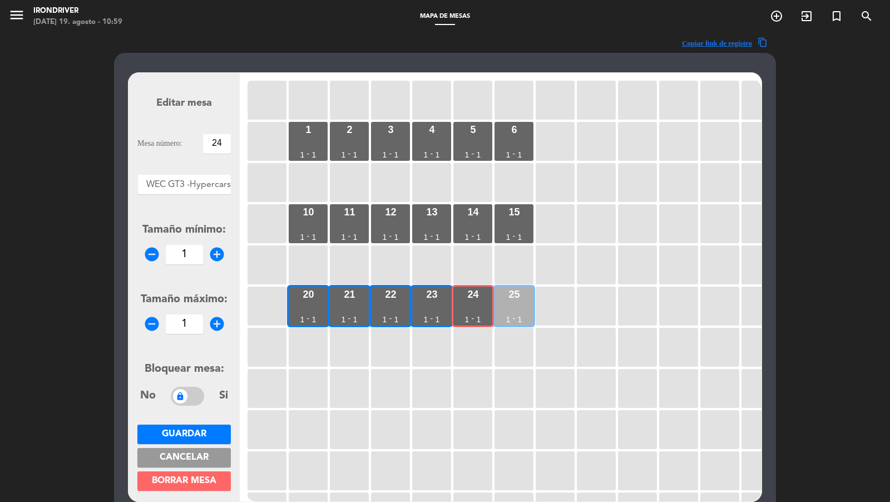
click at [508, 300] on div "25 1 - 1" at bounding box center [513, 305] width 39 height 39
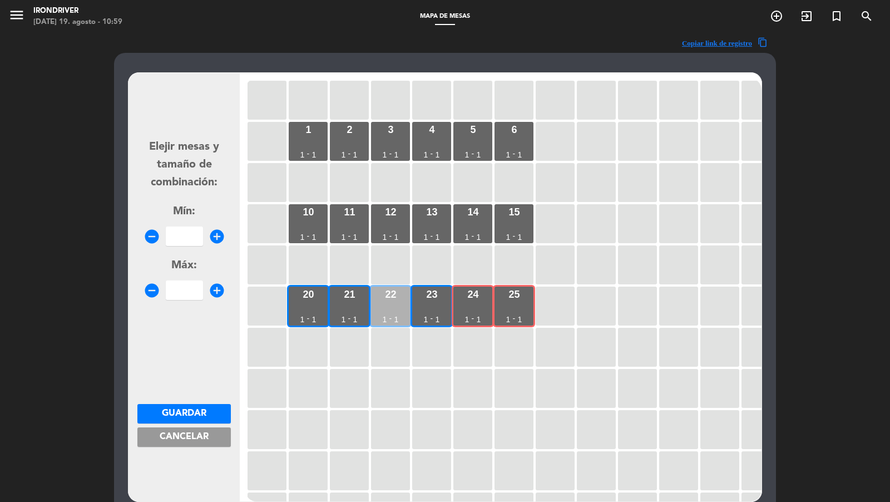
drag, startPoint x: 439, startPoint y: 303, endPoint x: 392, endPoint y: 303, distance: 47.3
click at [439, 303] on div "23 1 - 1" at bounding box center [431, 305] width 39 height 39
click at [387, 303] on div "22 1 - 1" at bounding box center [390, 305] width 39 height 39
click at [187, 232] on input "4" at bounding box center [184, 235] width 37 height 19
type input "4"
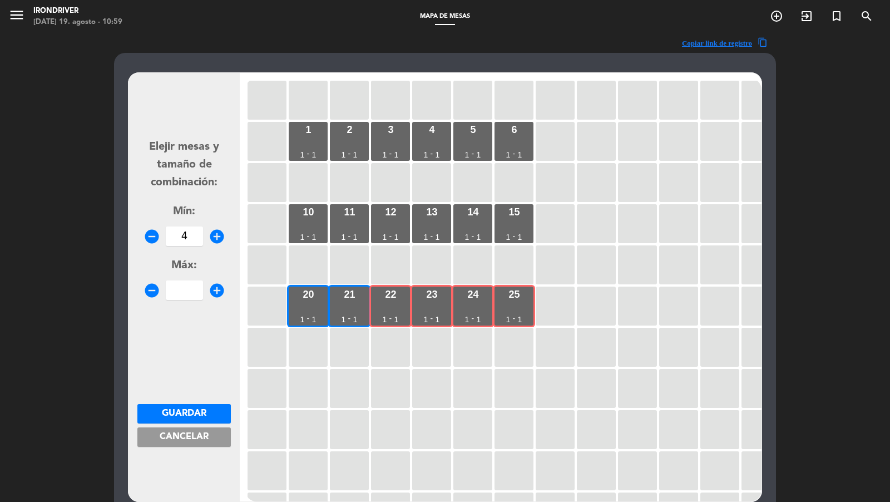
click at [187, 279] on div "Máx: remove_circle add_circle" at bounding box center [183, 278] width 93 height 43
click at [187, 288] on input "number" at bounding box center [184, 289] width 37 height 19
type input "4"
click at [201, 410] on span "Guardar" at bounding box center [184, 413] width 44 height 9
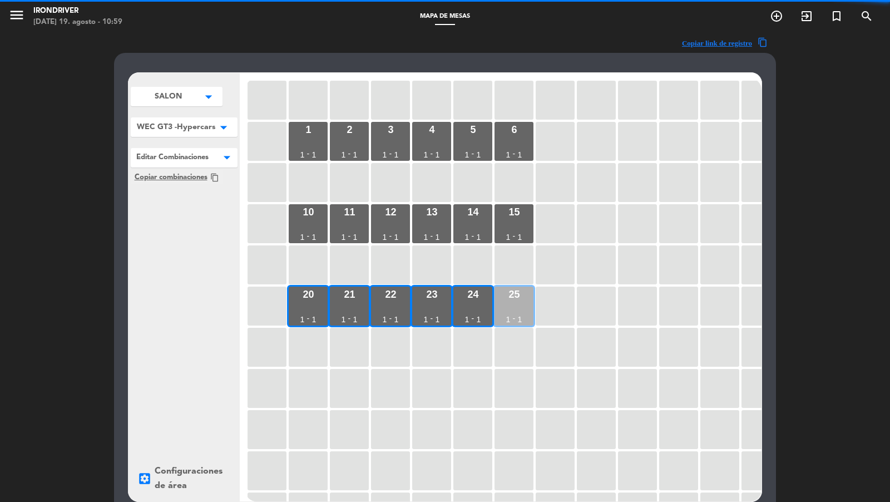
click at [519, 302] on div "25 1 - 1" at bounding box center [513, 305] width 39 height 39
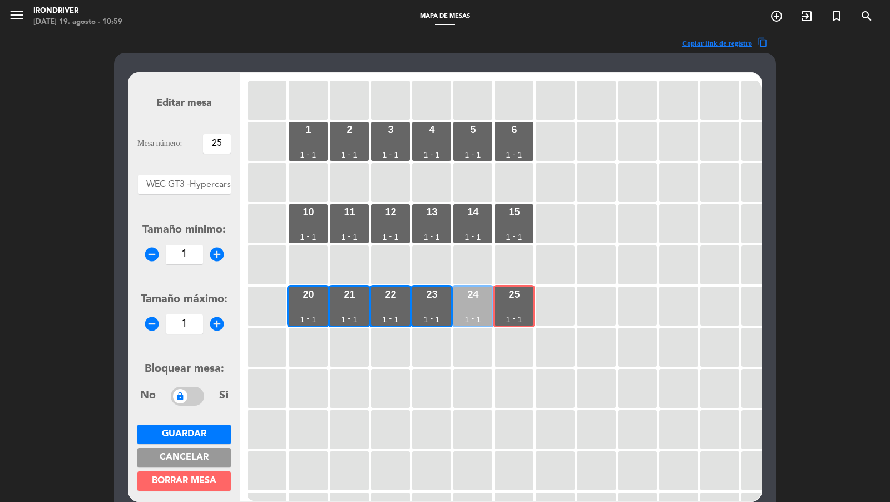
click at [465, 306] on div "24 1 - 1" at bounding box center [472, 305] width 39 height 39
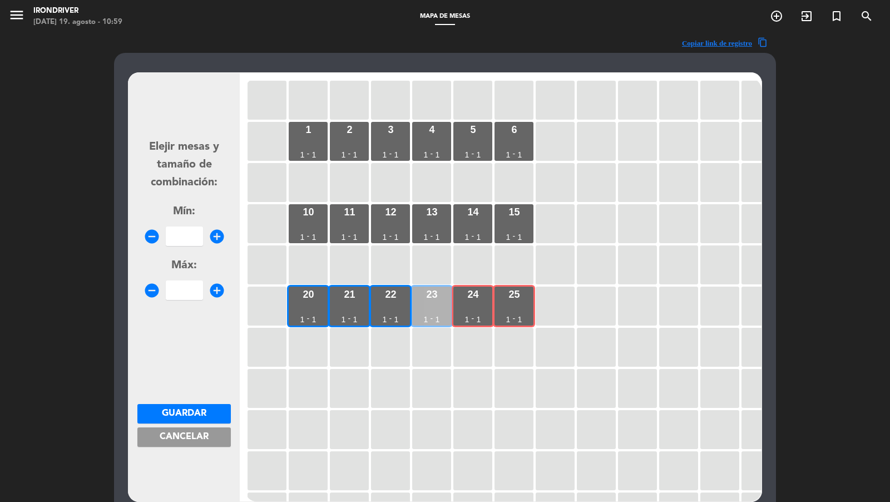
drag, startPoint x: 441, startPoint y: 306, endPoint x: 429, endPoint y: 306, distance: 12.2
click at [439, 306] on div "23 1 - 1" at bounding box center [431, 305] width 39 height 39
drag, startPoint x: 392, startPoint y: 306, endPoint x: 367, endPoint y: 305, distance: 25.1
click at [392, 306] on div "22 1 - 1" at bounding box center [390, 305] width 39 height 39
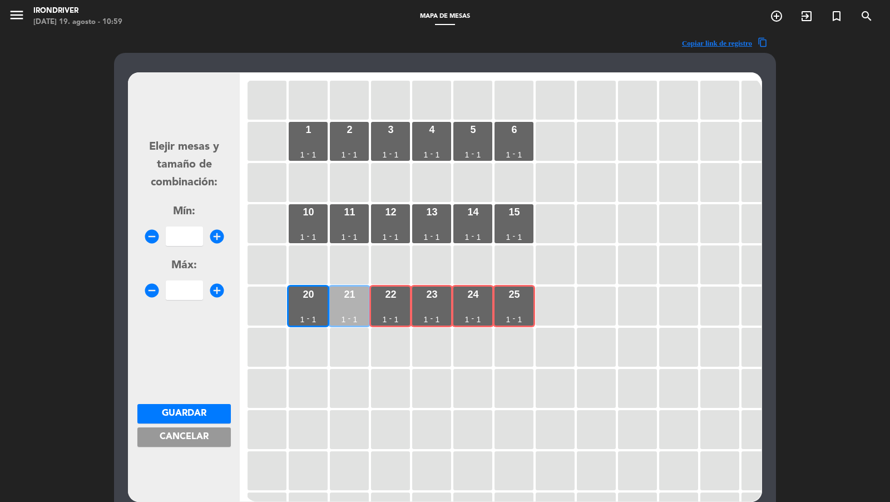
click at [350, 304] on div "21 1 - 1" at bounding box center [349, 305] width 39 height 39
click at [192, 233] on input "number" at bounding box center [184, 235] width 37 height 19
type input "5"
click at [192, 293] on input "5" at bounding box center [184, 289] width 37 height 19
type input "5"
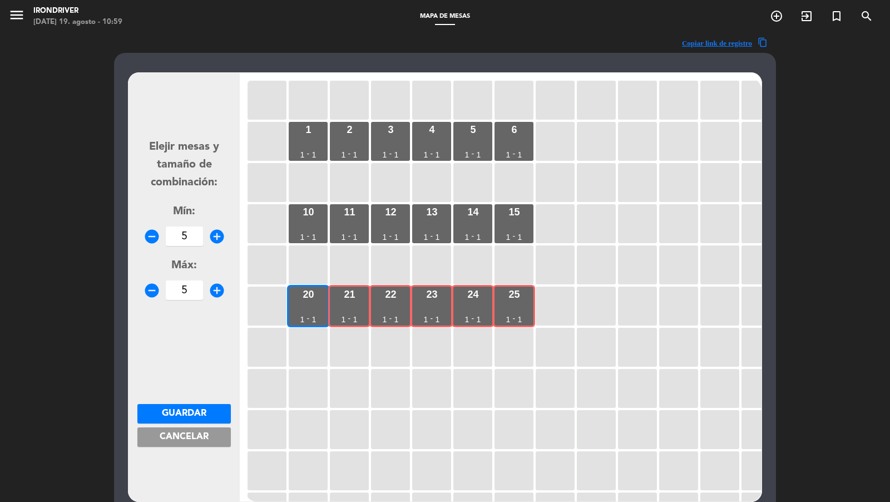
click at [192, 414] on span "Guardar" at bounding box center [184, 413] width 44 height 9
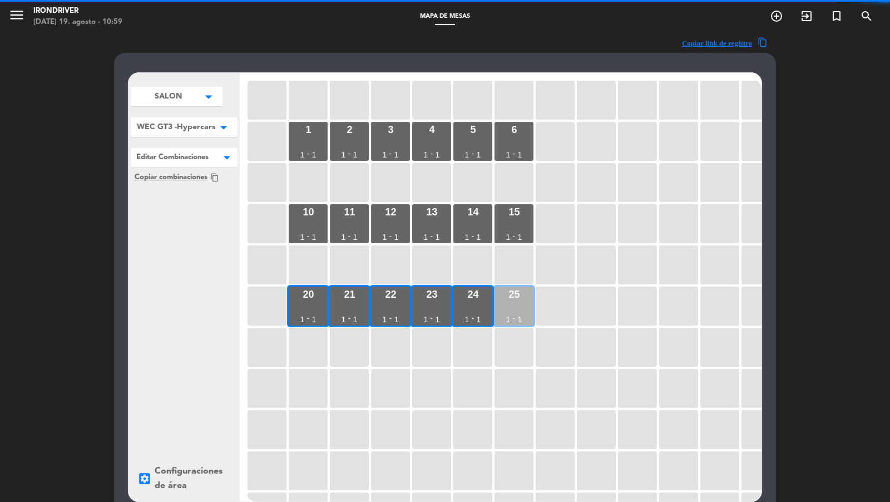
click at [512, 306] on div "25 1 - 1" at bounding box center [513, 305] width 39 height 39
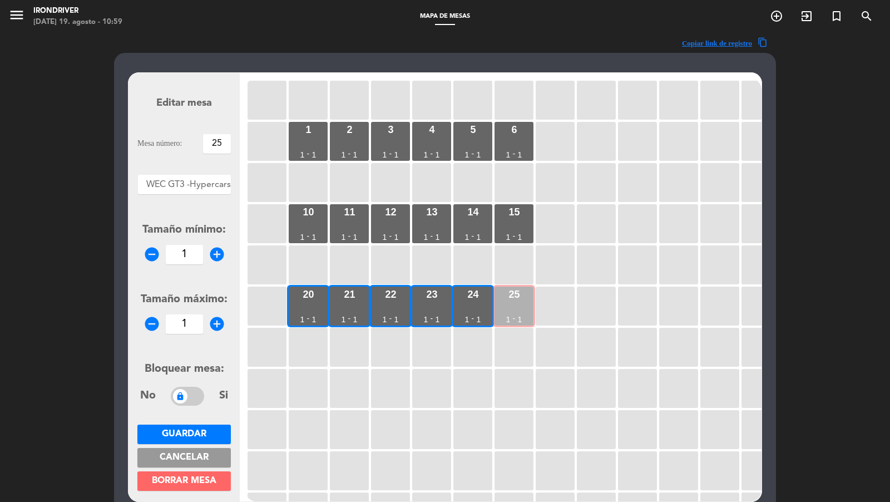
click at [512, 306] on div "25 1 - 1" at bounding box center [513, 305] width 39 height 39
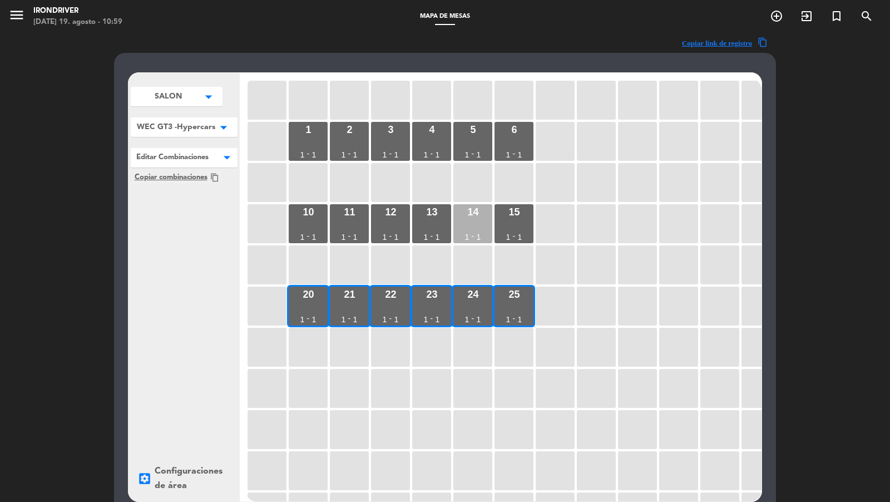
drag, startPoint x: 507, startPoint y: 229, endPoint x: 479, endPoint y: 229, distance: 28.4
click at [507, 229] on div "15 1 - 1" at bounding box center [513, 223] width 39 height 39
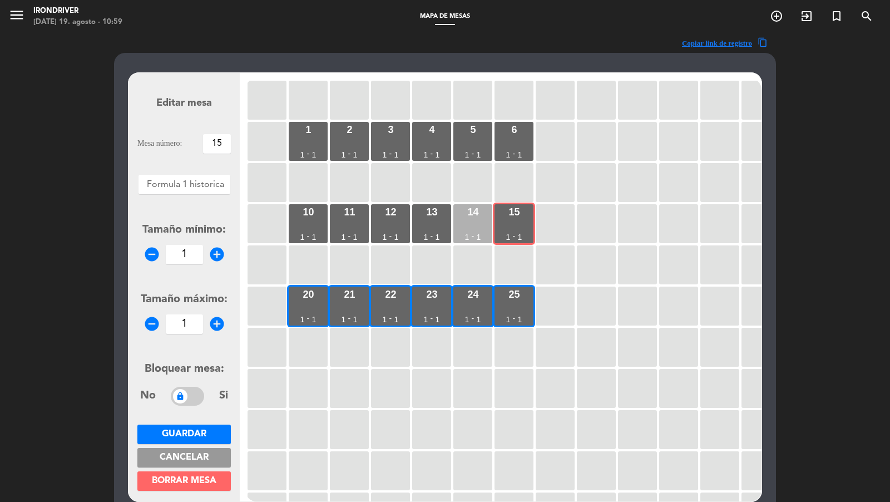
click at [478, 229] on div "14 1 - 1" at bounding box center [472, 223] width 39 height 39
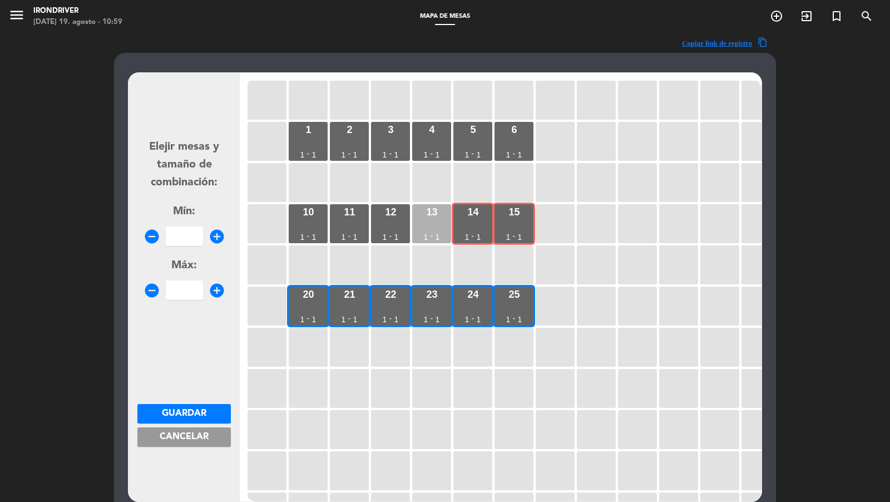
click at [431, 232] on div "-" at bounding box center [431, 236] width 3 height 8
click at [177, 238] on input "number" at bounding box center [184, 235] width 37 height 19
type input "3"
click at [186, 295] on input "3" at bounding box center [184, 289] width 37 height 19
type input "3"
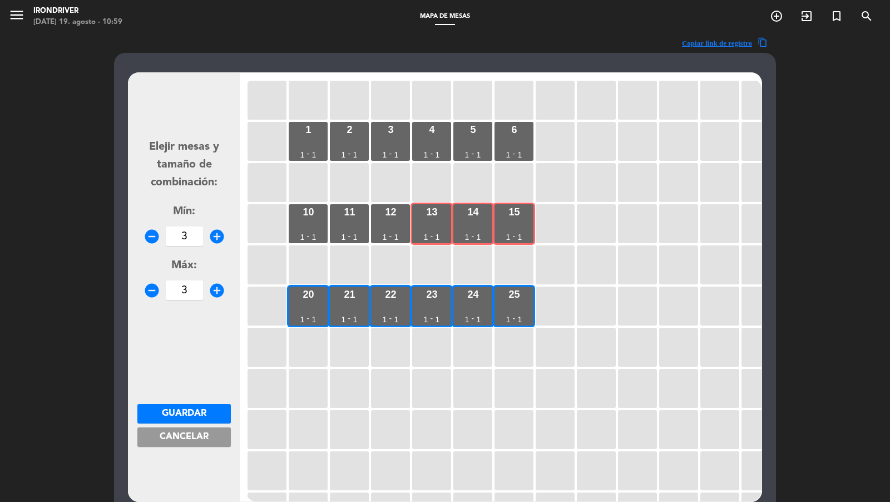
click at [210, 417] on button "Guardar" at bounding box center [183, 413] width 93 height 19
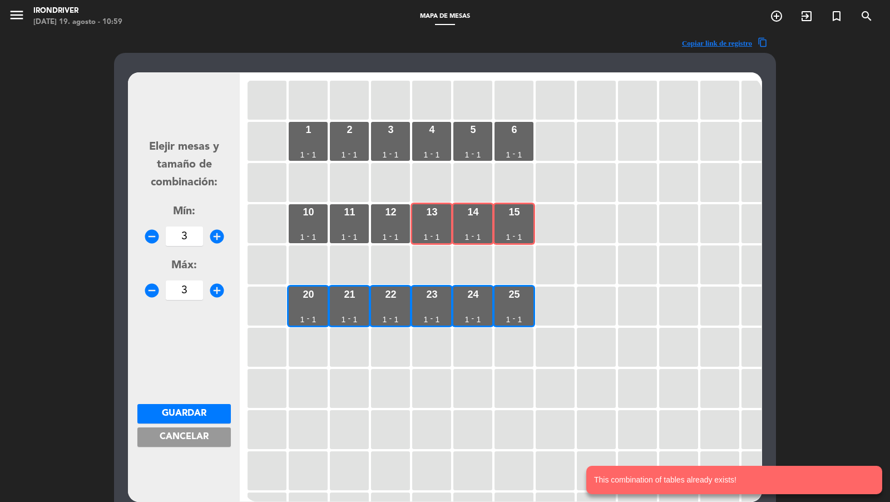
click at [210, 437] on button "Cancelar" at bounding box center [183, 436] width 93 height 19
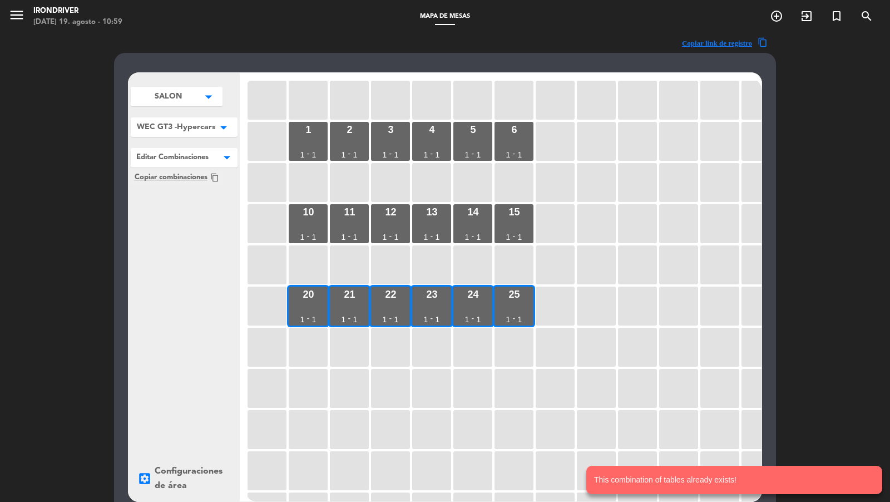
click at [216, 102] on icon "arrow_drop_down" at bounding box center [208, 96] width 17 height 11
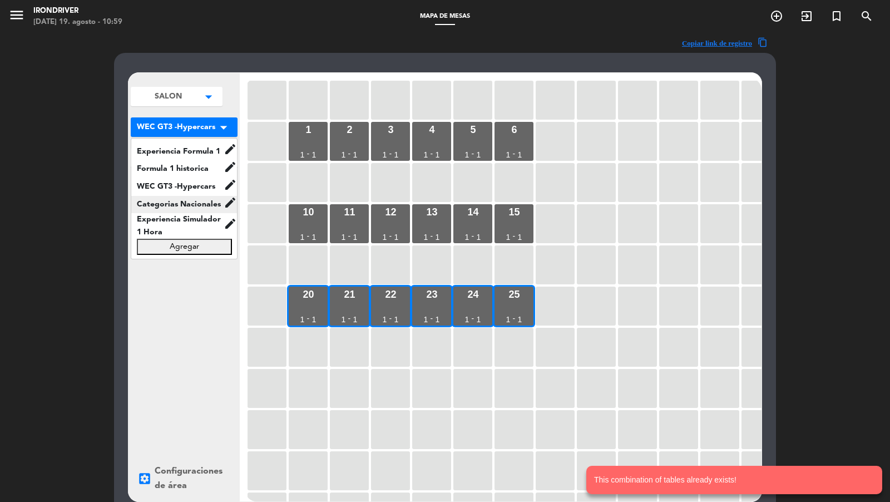
click at [199, 201] on span "Categorias Nacionales" at bounding box center [177, 204] width 92 height 13
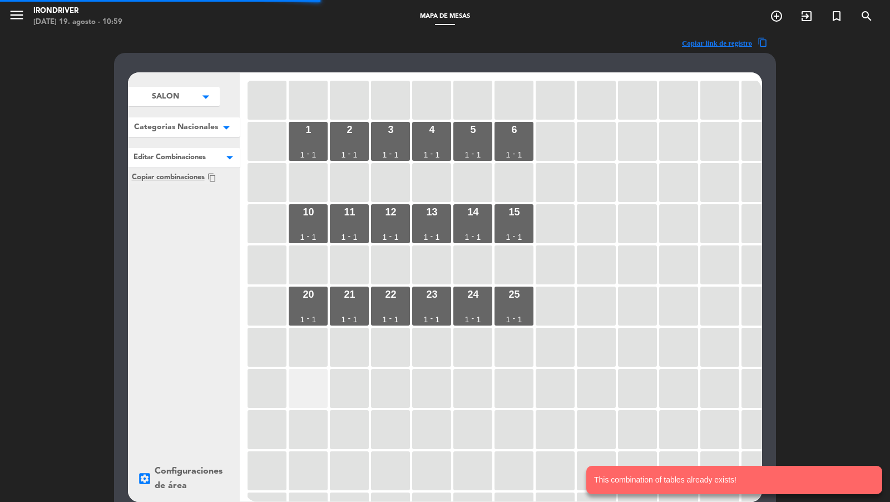
click at [310, 382] on div at bounding box center [308, 388] width 39 height 39
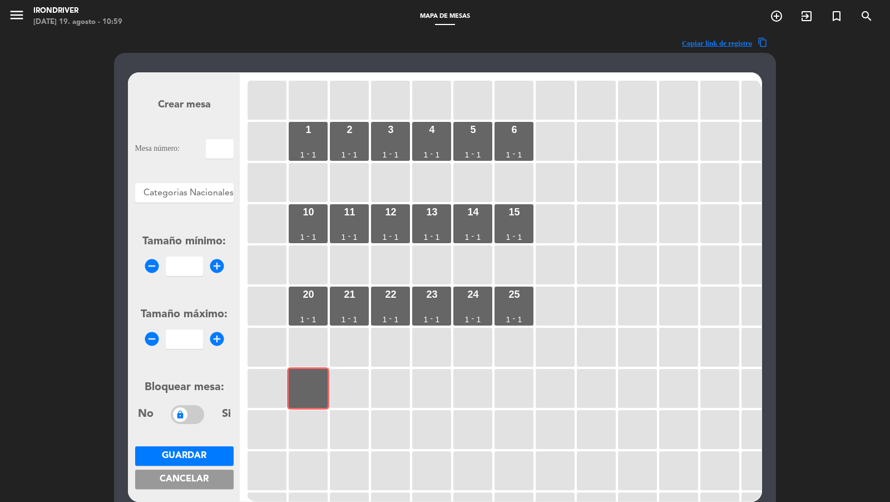
click at [210, 147] on input "text" at bounding box center [220, 148] width 28 height 19
click at [210, 147] on input "30" at bounding box center [220, 148] width 28 height 19
type input "30"
click at [182, 263] on input "number" at bounding box center [184, 265] width 37 height 19
type input "1"
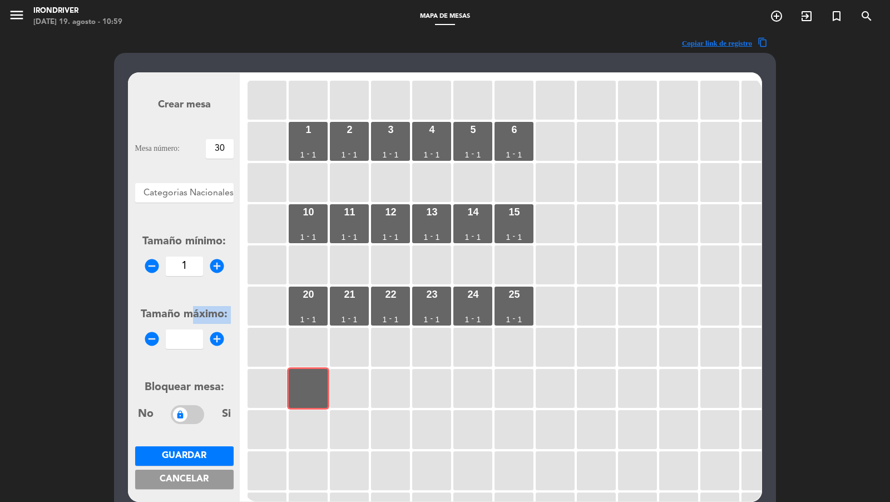
click at [195, 324] on div "Tamaño máximo: remove_circle add_circle" at bounding box center [184, 327] width 98 height 43
click at [193, 335] on form "Crear mesa Mesa número: 30 Áreas × Categorias Nacionales × Tamaño mínimo: remov…" at bounding box center [184, 287] width 98 height 423
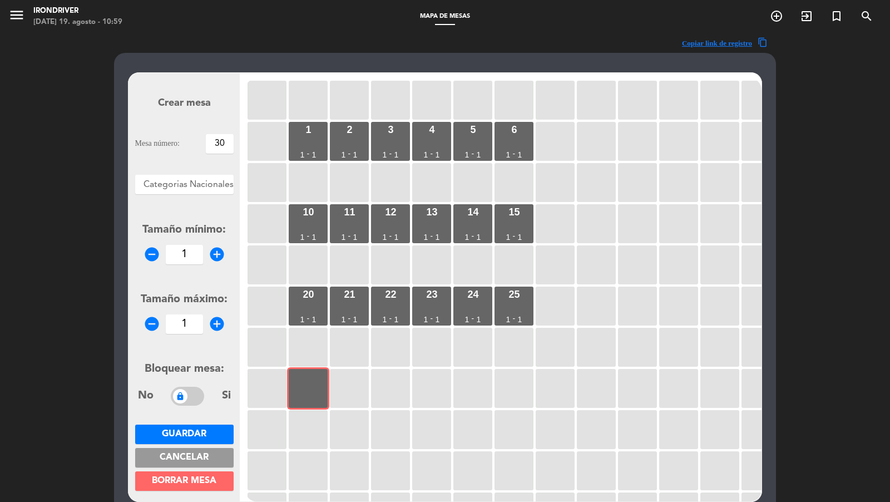
type input "1"
click at [194, 431] on span "Guardar" at bounding box center [184, 433] width 44 height 9
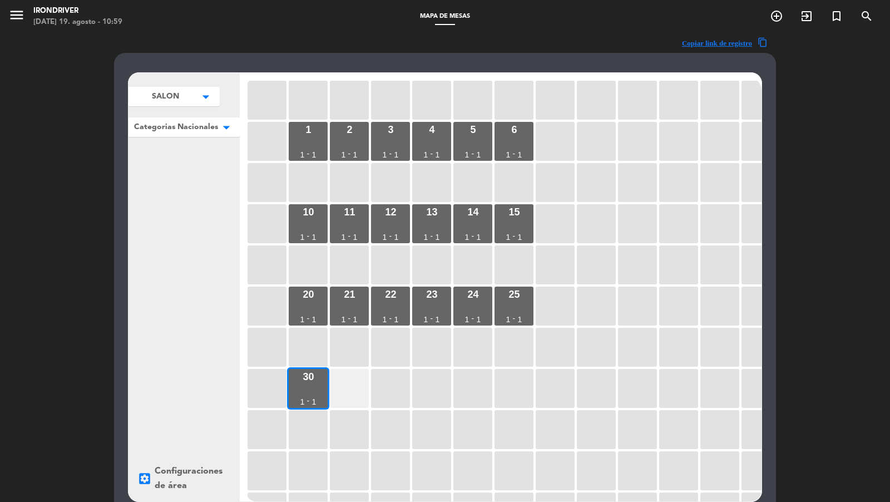
click at [348, 387] on div at bounding box center [349, 388] width 39 height 39
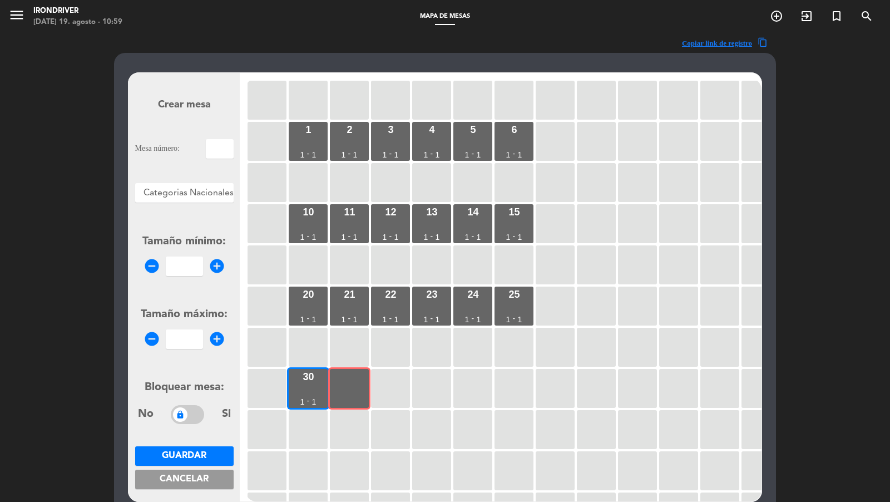
click at [224, 141] on input "text" at bounding box center [220, 148] width 28 height 19
type input "31"
click at [179, 266] on input "1" at bounding box center [184, 265] width 37 height 19
type input "1"
click at [182, 353] on form "Crear mesa Mesa número: 31 Áreas × Categorias Nacionales × Tamaño mínimo: remov…" at bounding box center [184, 287] width 98 height 423
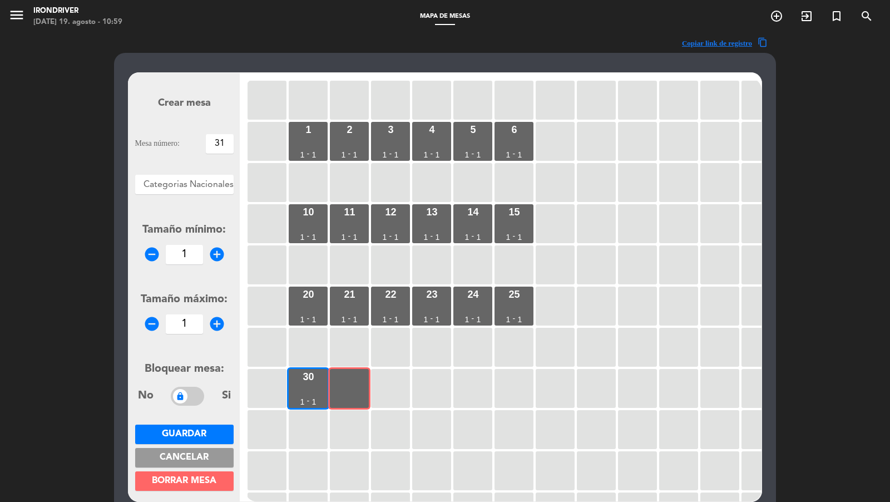
click at [186, 339] on form "Crear mesa Mesa número: 31 Áreas × Categorias Nacionales × Tamaño mínimo: remov…" at bounding box center [184, 287] width 98 height 423
type input "1"
click at [217, 427] on button "Guardar" at bounding box center [184, 433] width 98 height 19
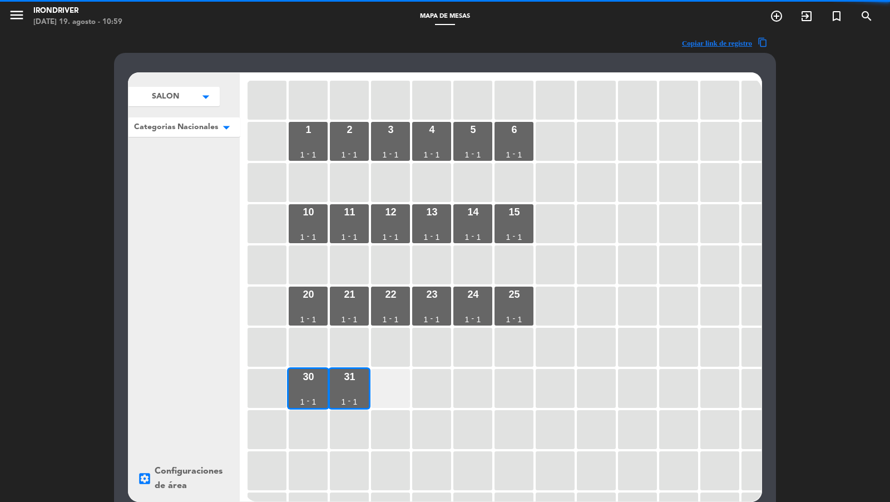
click at [387, 382] on div at bounding box center [390, 388] width 39 height 39
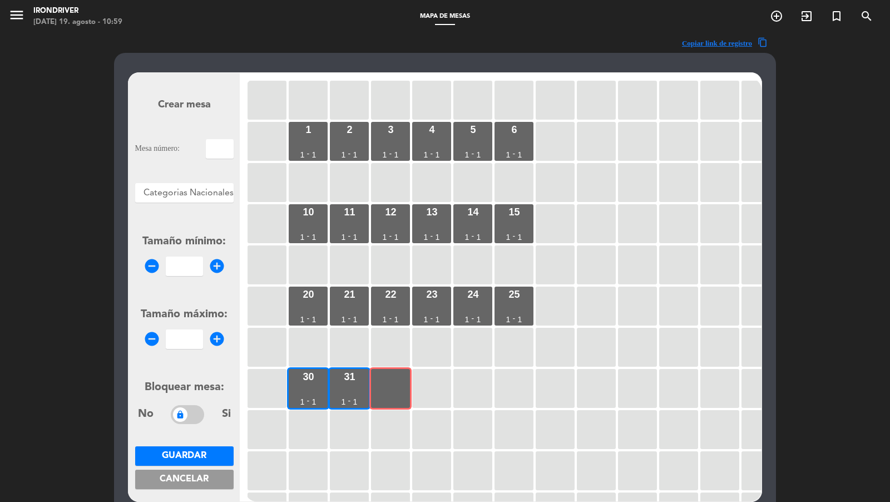
click at [228, 150] on input "text" at bounding box center [220, 148] width 28 height 19
type input "32"
click at [189, 264] on input "1" at bounding box center [184, 265] width 37 height 19
type input "1"
click at [185, 354] on form "Crear mesa Mesa número: 32 Áreas × Categorias Nacionales × Tamaño mínimo: remov…" at bounding box center [184, 287] width 98 height 423
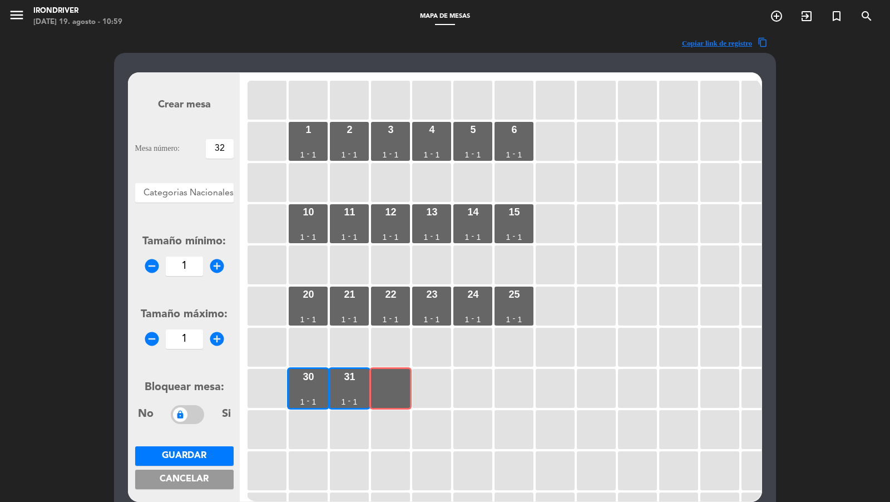
click at [187, 339] on form "Crear mesa Mesa número: 32 Áreas × Categorias Nacionales × Tamaño mínimo: remov…" at bounding box center [184, 287] width 98 height 423
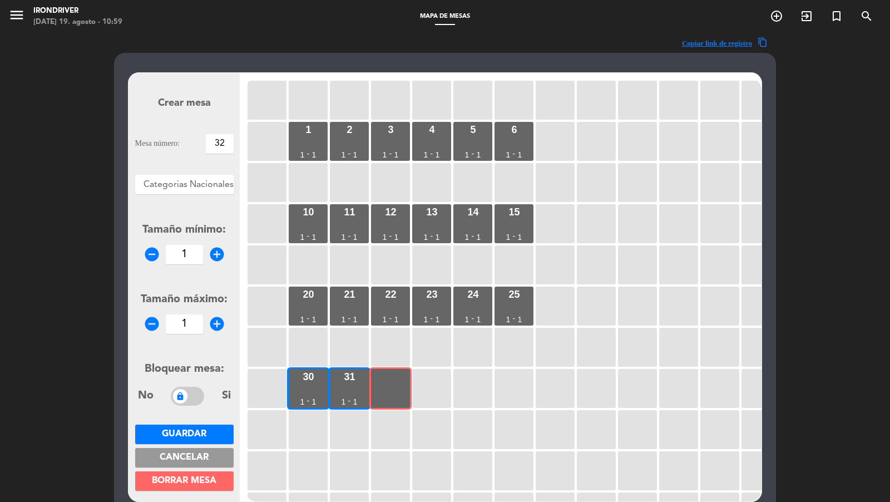
type input "1"
click at [217, 429] on button "Guardar" at bounding box center [184, 433] width 98 height 19
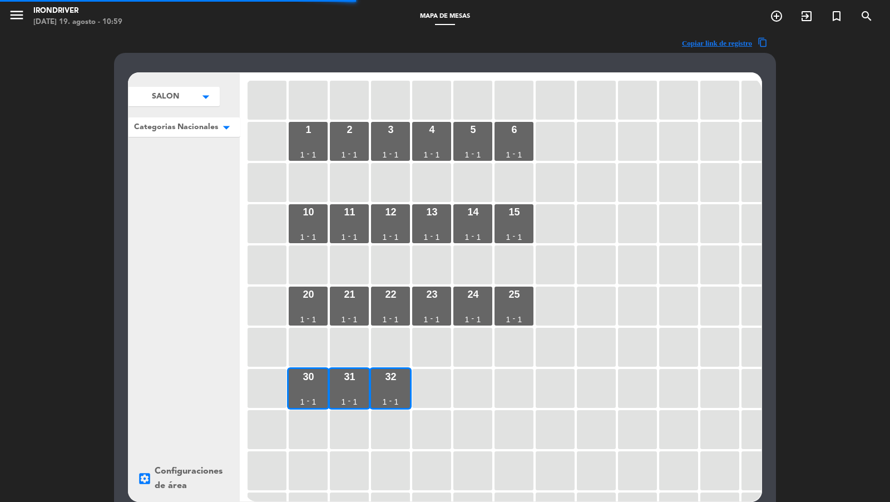
click at [429, 391] on div at bounding box center [431, 388] width 39 height 39
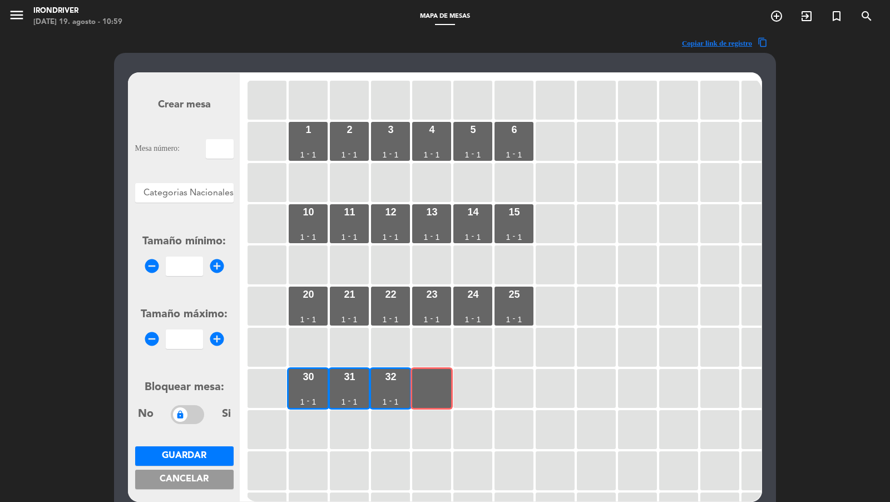
click at [224, 156] on input "text" at bounding box center [220, 148] width 28 height 19
type input "33"
click at [187, 273] on input "1" at bounding box center [184, 265] width 37 height 19
type input "1"
click at [186, 341] on form "Crear mesa Mesa número: 33 Áreas × Categorias Nacionales × Tamaño mínimo: remov…" at bounding box center [184, 287] width 98 height 423
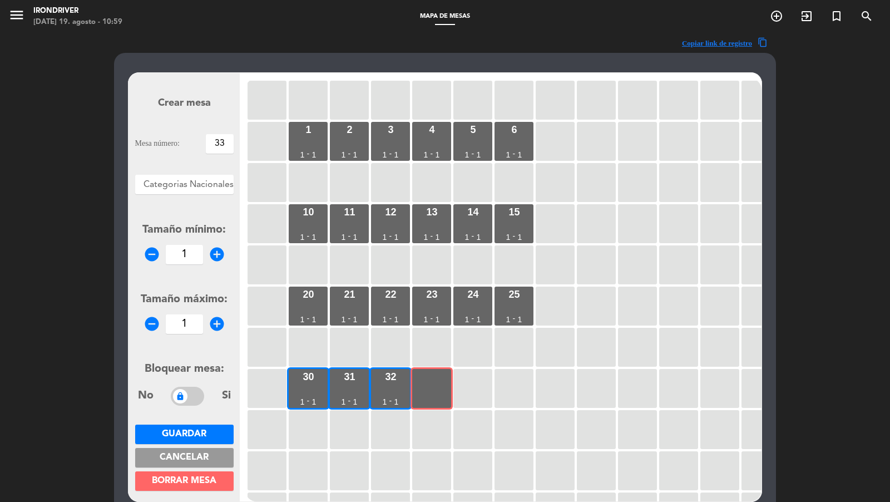
type input "1"
click at [225, 433] on button "Guardar" at bounding box center [184, 433] width 98 height 19
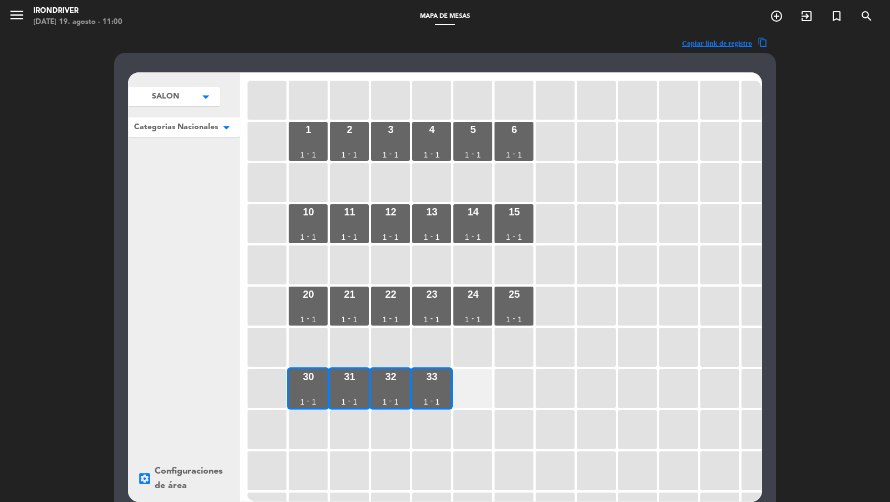
click at [471, 384] on div at bounding box center [472, 388] width 39 height 39
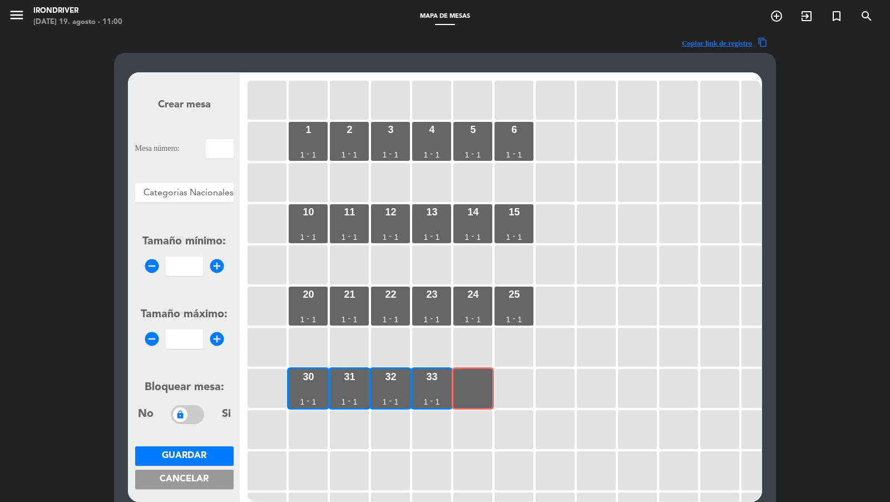
click at [225, 155] on input "text" at bounding box center [220, 148] width 28 height 19
type input "34"
click at [187, 265] on input "1" at bounding box center [184, 265] width 37 height 19
type input "1"
click at [179, 335] on form "Crear mesa Mesa número: 34 Áreas × Categorias Nacionales × Tamaño mínimo: remov…" at bounding box center [184, 287] width 98 height 423
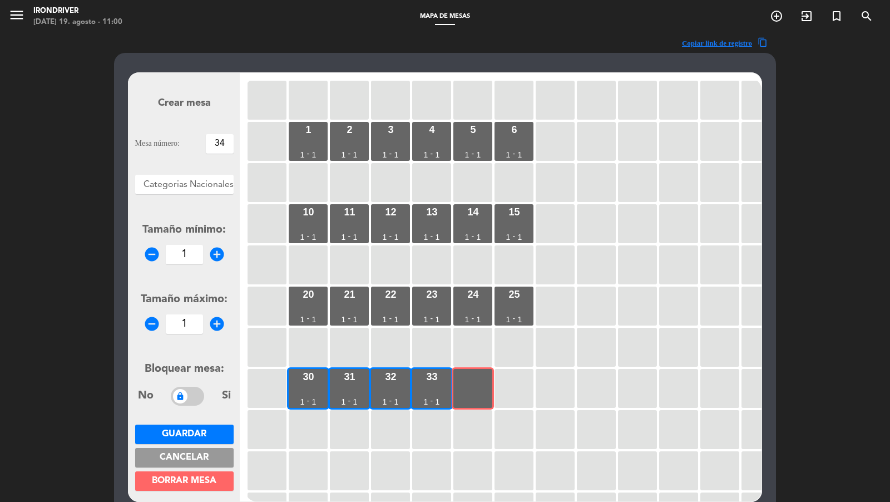
type input "1"
click at [207, 439] on button "Guardar" at bounding box center [184, 433] width 98 height 19
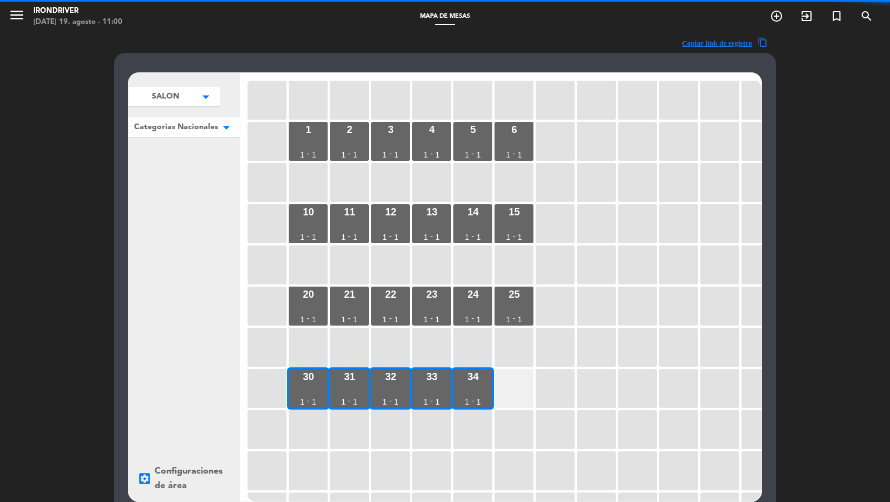
click at [521, 384] on div at bounding box center [513, 388] width 39 height 39
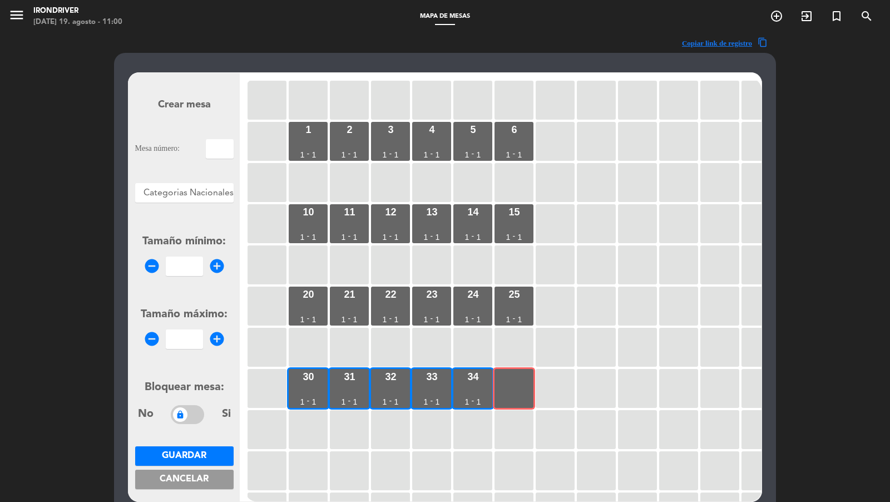
click at [234, 156] on div "Crear mesa Mesa número: Áreas × Categorias Nacionales × Tamaño mínimo: remove_c…" at bounding box center [183, 287] width 111 height 428
click at [230, 153] on input "text" at bounding box center [220, 148] width 28 height 19
type input "35"
click at [191, 258] on input "number" at bounding box center [184, 265] width 37 height 19
type input "1"
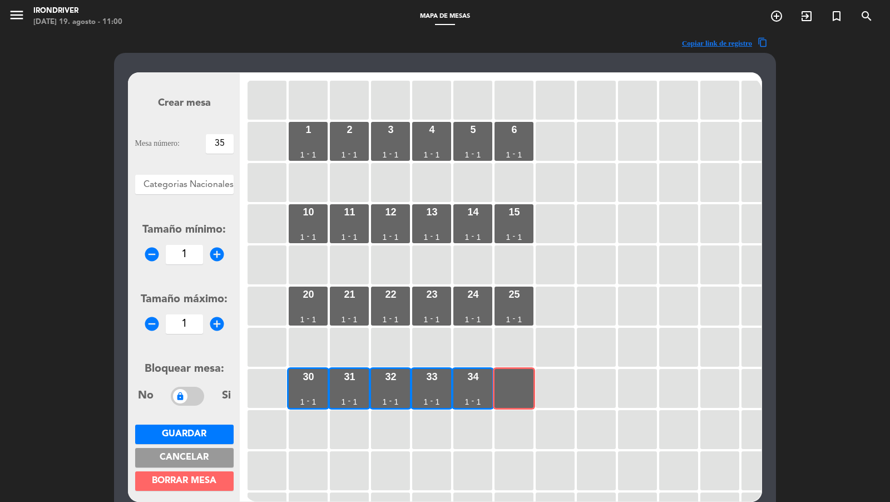
click at [190, 332] on input "1" at bounding box center [184, 323] width 37 height 19
type input "1"
click at [197, 435] on span "Guardar" at bounding box center [184, 433] width 44 height 9
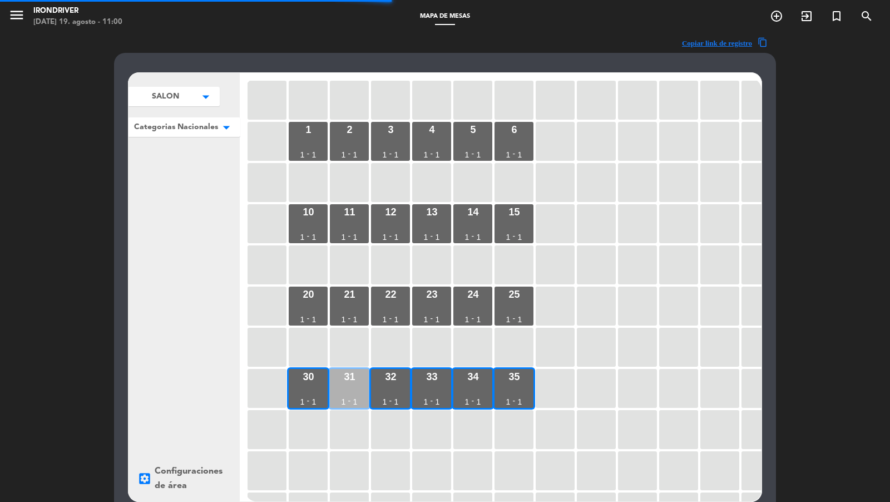
click at [314, 395] on div "30 1 - 1" at bounding box center [308, 388] width 39 height 39
click at [335, 395] on div "31 1 - 1" at bounding box center [349, 388] width 39 height 39
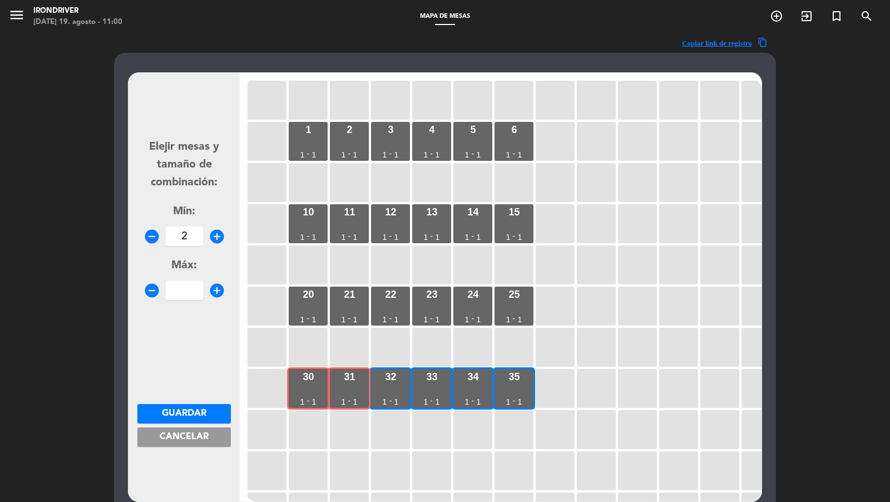
click at [191, 242] on input "2" at bounding box center [184, 235] width 37 height 19
type input "2"
click at [187, 288] on input "2" at bounding box center [184, 289] width 37 height 19
type input "2"
click at [197, 415] on span "Guardar" at bounding box center [184, 413] width 44 height 9
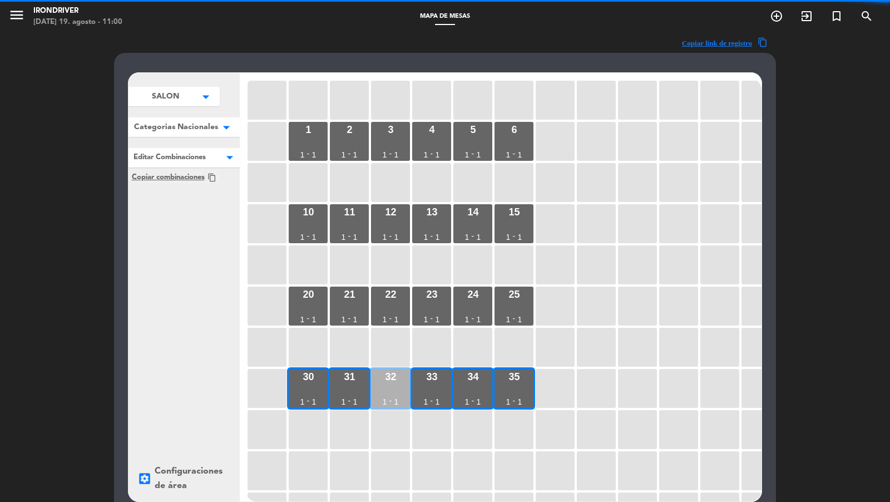
click at [378, 398] on div "32 1 - 1" at bounding box center [390, 388] width 39 height 39
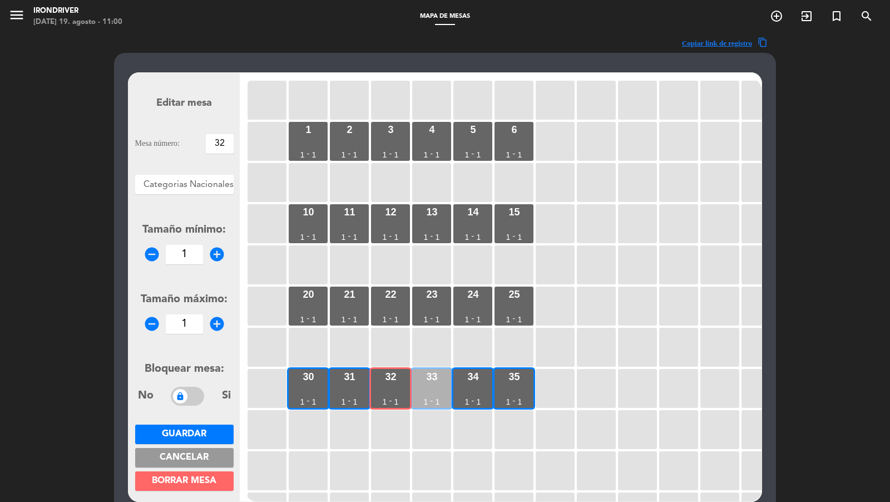
click at [422, 393] on div "33 1 - 1" at bounding box center [431, 388] width 39 height 39
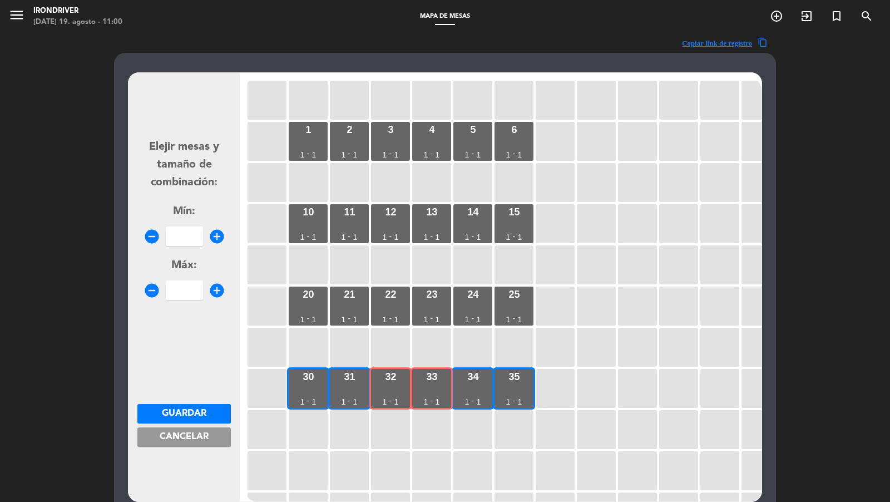
click at [200, 222] on div "Mín: remove_circle add_circle" at bounding box center [183, 224] width 93 height 43
click at [195, 227] on input "2" at bounding box center [184, 235] width 37 height 19
type input "2"
click at [186, 290] on input "2" at bounding box center [184, 289] width 37 height 19
type input "2"
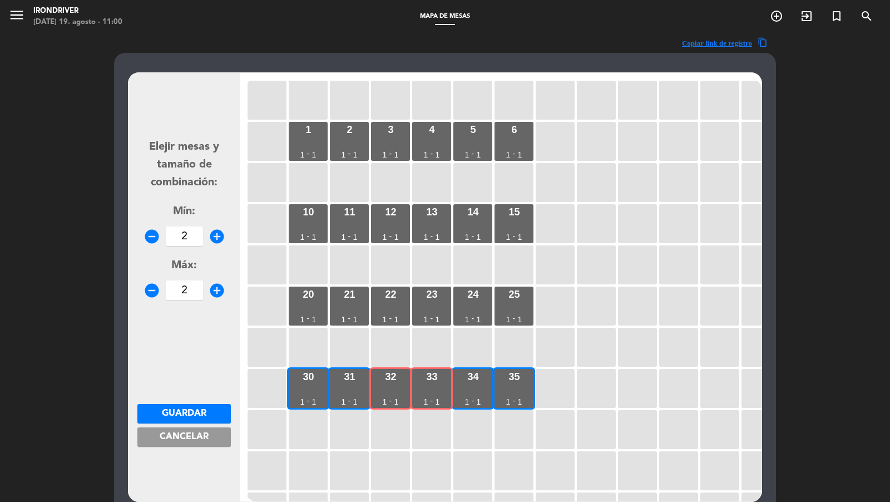
click at [201, 412] on span "Guardar" at bounding box center [184, 413] width 44 height 9
click at [478, 390] on div "34 1 - 1" at bounding box center [472, 388] width 39 height 39
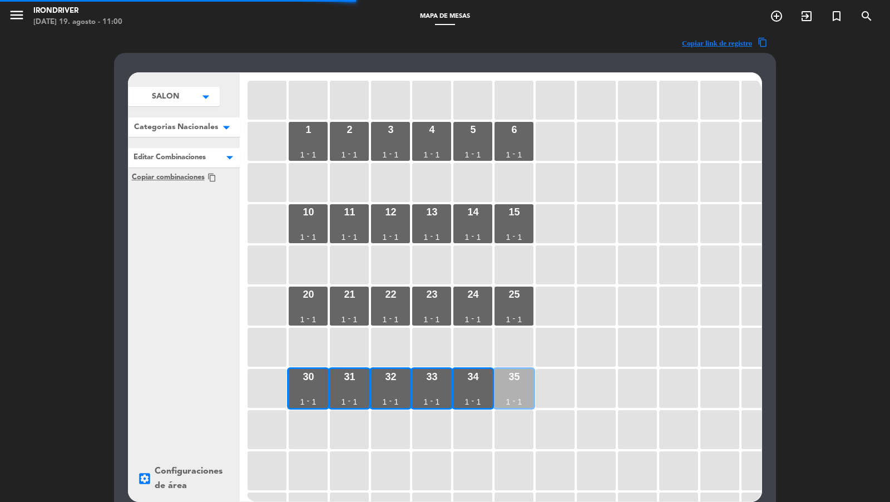
click at [508, 388] on div "35 1 - 1" at bounding box center [513, 388] width 39 height 39
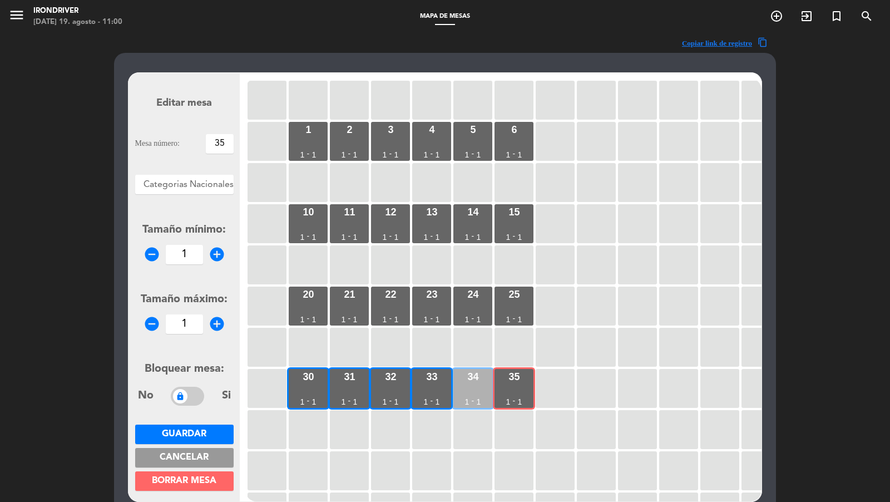
click at [472, 390] on div "34 1 - 1" at bounding box center [472, 388] width 39 height 39
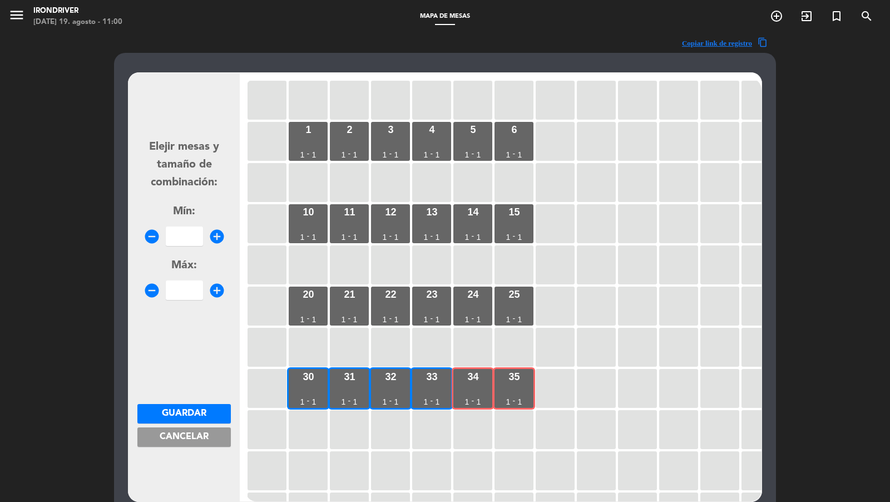
click at [170, 231] on input "number" at bounding box center [184, 235] width 37 height 19
type input "22"
click at [185, 294] on input "number" at bounding box center [184, 289] width 37 height 19
type input "2"
click at [194, 238] on input "22" at bounding box center [184, 235] width 37 height 19
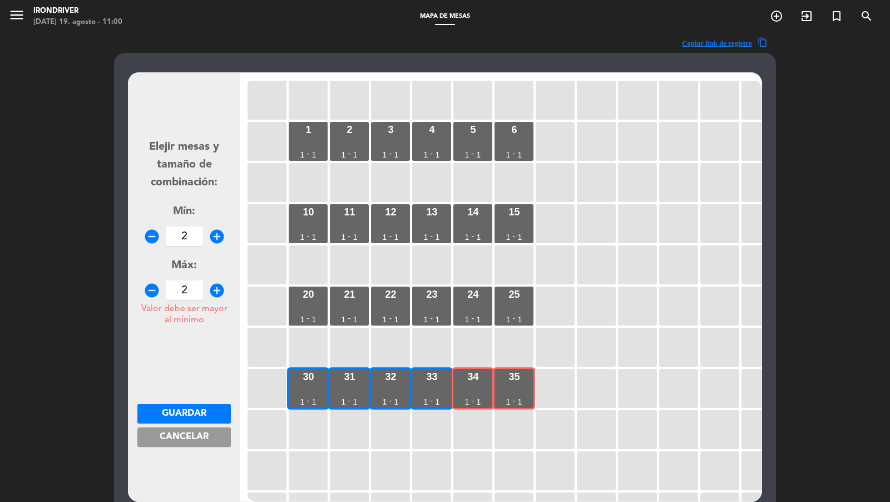
type input "2"
click at [184, 411] on span "Guardar" at bounding box center [184, 413] width 44 height 9
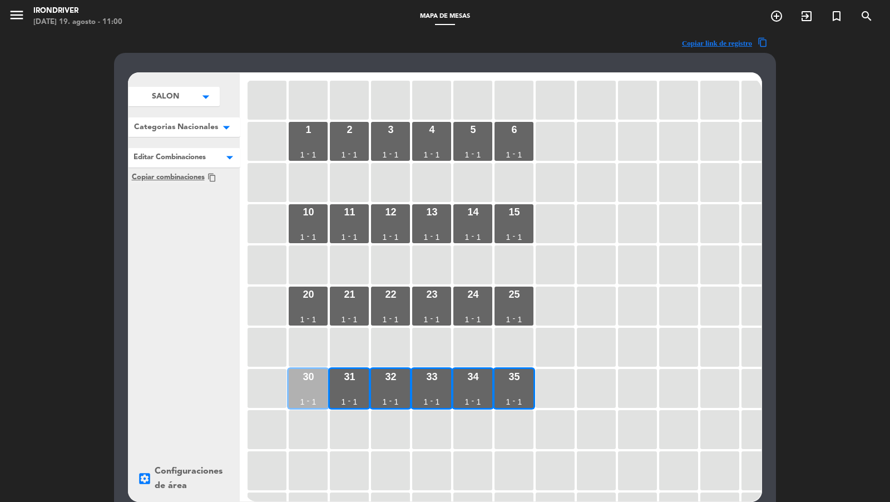
click at [320, 391] on div "30 1 - 1" at bounding box center [308, 388] width 39 height 39
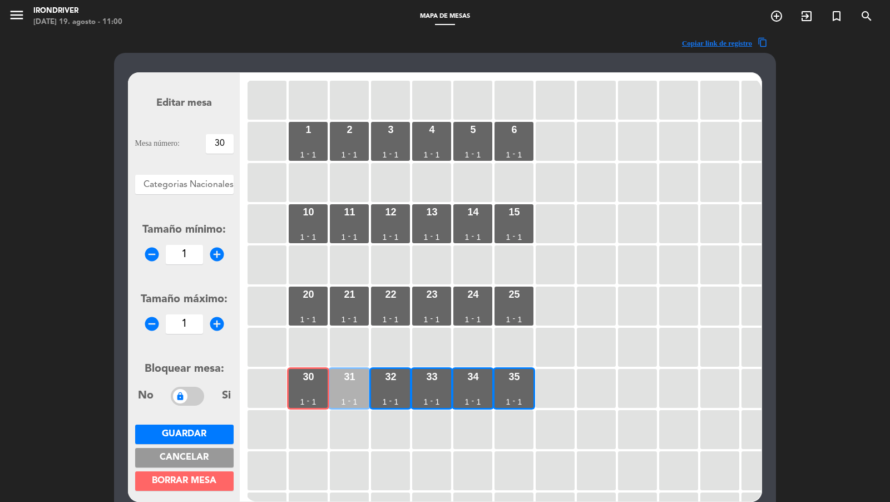
click at [348, 394] on div "31 1 - 1" at bounding box center [349, 388] width 39 height 39
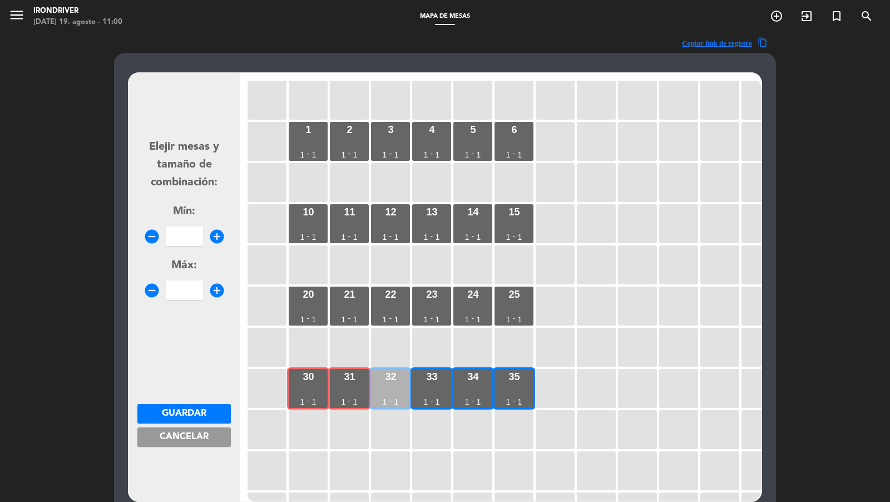
click at [393, 394] on div "32 1 - 1" at bounding box center [390, 388] width 39 height 39
click at [197, 234] on input "3" at bounding box center [184, 235] width 37 height 19
type input "3"
click at [192, 278] on div "Máx: remove_circle add_circle" at bounding box center [183, 278] width 93 height 43
click at [191, 290] on input "3" at bounding box center [184, 289] width 37 height 19
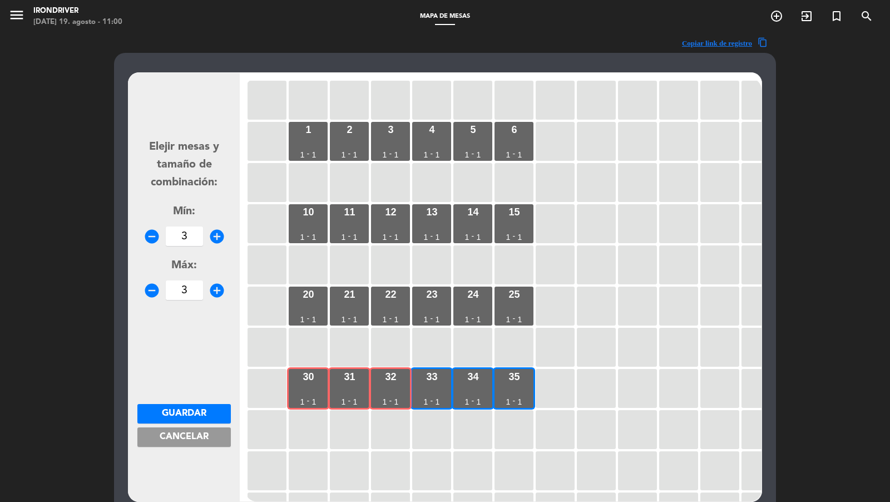
type input "3"
click at [190, 409] on span "Guardar" at bounding box center [184, 413] width 44 height 9
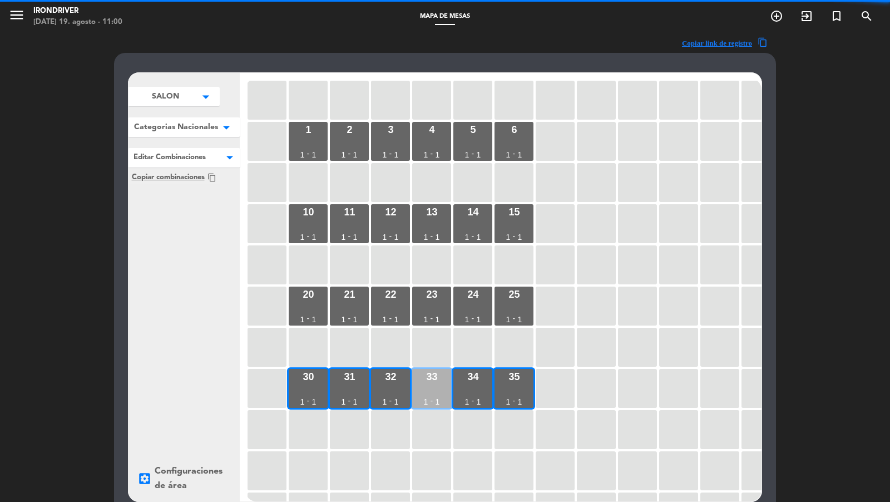
click at [432, 384] on div "33 1 - 1" at bounding box center [431, 388] width 39 height 39
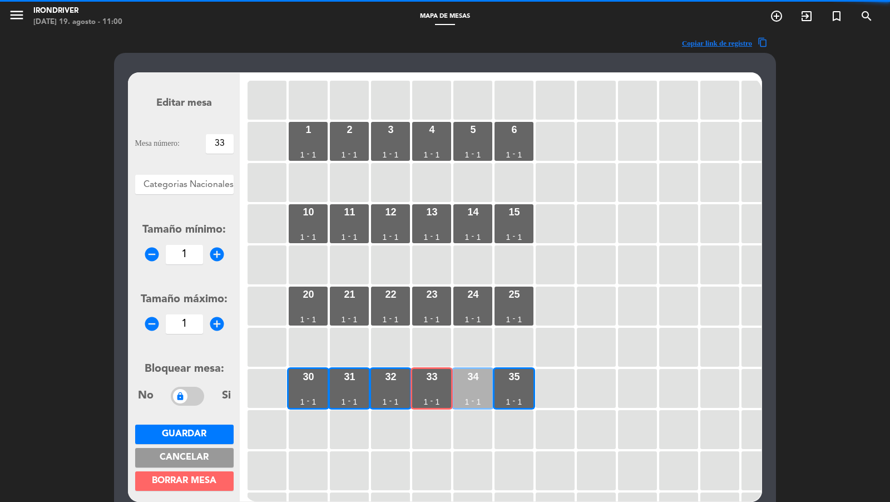
click at [457, 384] on div "34 1 - 1" at bounding box center [472, 388] width 39 height 39
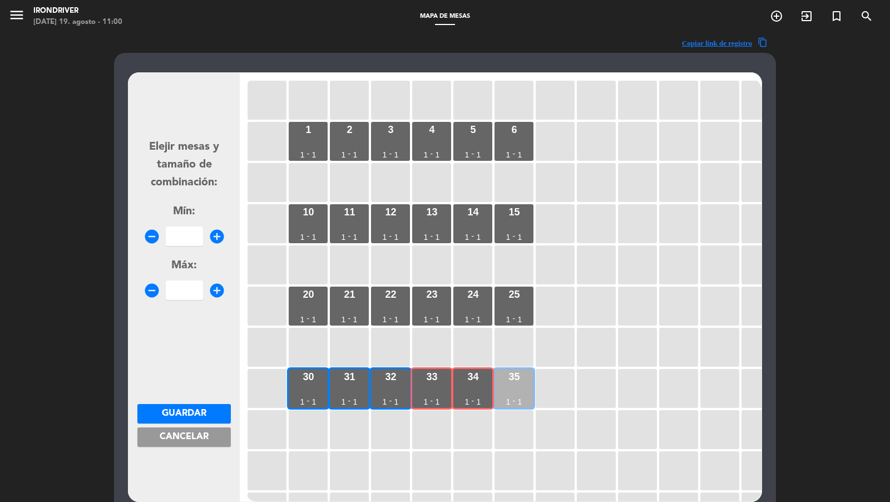
click at [495, 385] on div "35 1 - 1" at bounding box center [513, 388] width 39 height 39
click at [193, 219] on div "Mín: remove_circle add_circle" at bounding box center [183, 224] width 93 height 43
click at [190, 236] on input "3" at bounding box center [184, 235] width 37 height 19
type input "3"
click at [187, 284] on input "3" at bounding box center [184, 289] width 37 height 19
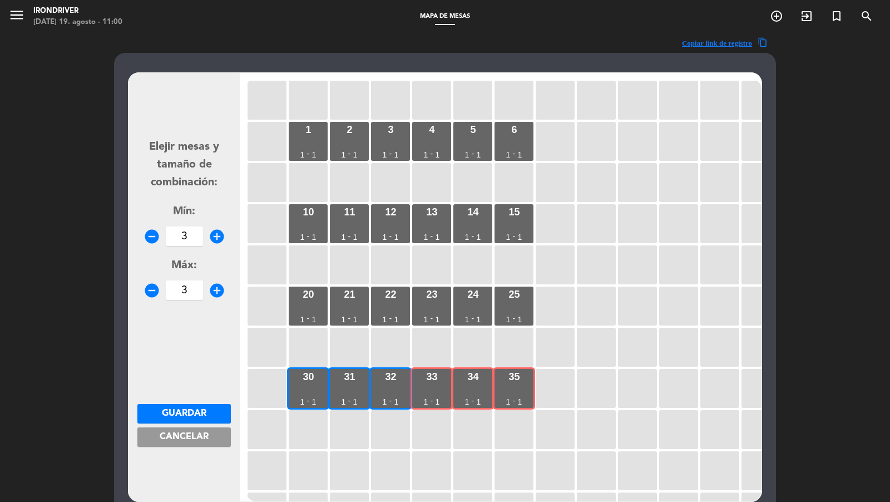
type input "3"
click at [193, 411] on span "Guardar" at bounding box center [184, 413] width 44 height 9
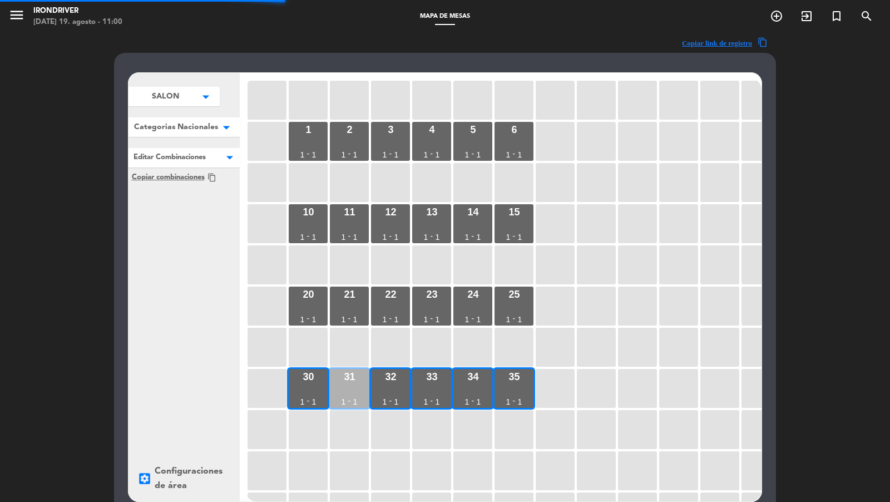
drag, startPoint x: 309, startPoint y: 393, endPoint x: 332, endPoint y: 394, distance: 22.9
click at [310, 393] on div "30 1 - 1" at bounding box center [308, 388] width 39 height 39
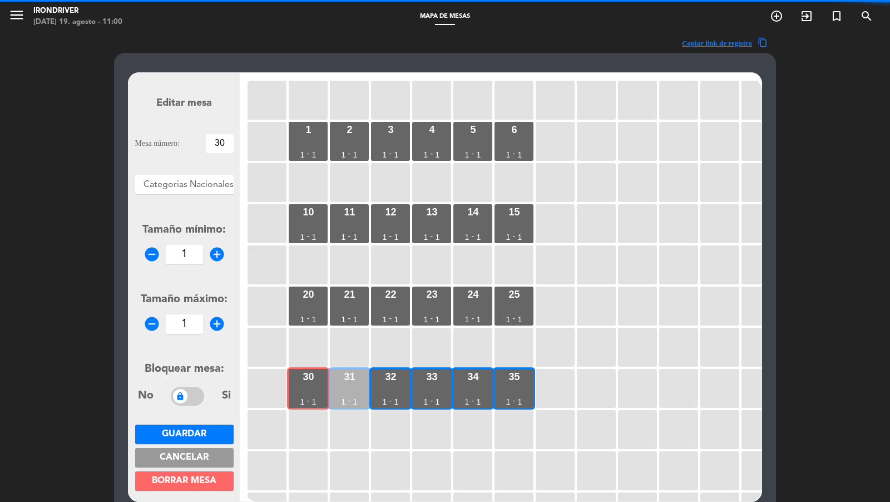
click at [344, 395] on div "31 1 - 1" at bounding box center [349, 388] width 39 height 39
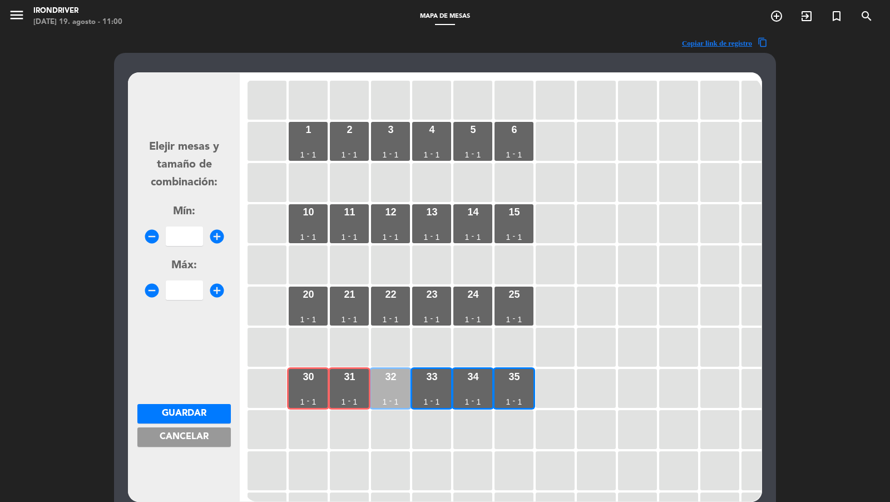
click at [393, 397] on div "32 1 - 1" at bounding box center [390, 388] width 39 height 39
click at [418, 397] on div "33 1 - 1" at bounding box center [431, 388] width 39 height 39
click at [189, 231] on input "number" at bounding box center [184, 235] width 37 height 19
type input "4"
click at [175, 296] on input "4" at bounding box center [184, 289] width 37 height 19
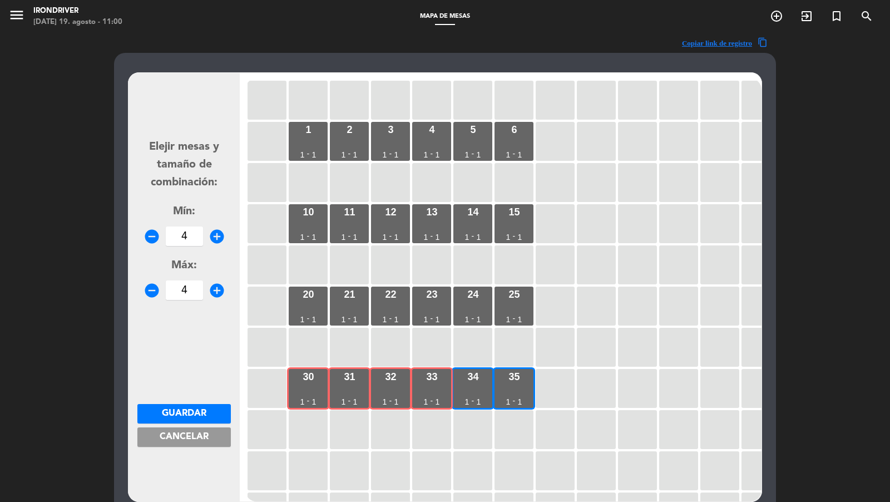
type input "4"
click at [203, 410] on span "Guardar" at bounding box center [184, 413] width 44 height 9
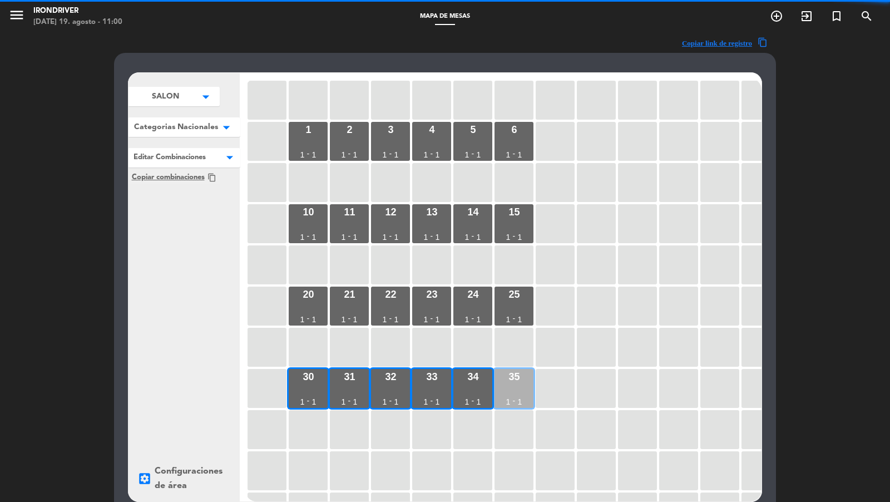
click at [506, 398] on div "1" at bounding box center [508, 402] width 4 height 8
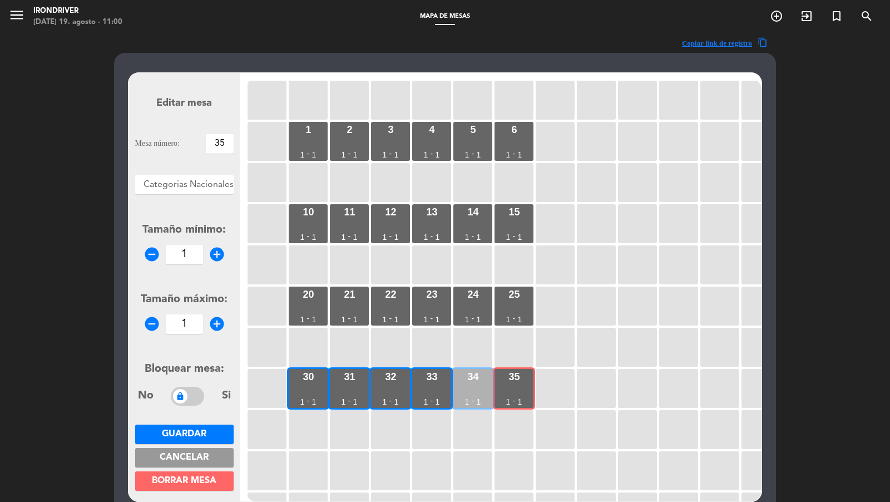
click at [473, 397] on div "-" at bounding box center [473, 401] width 3 height 8
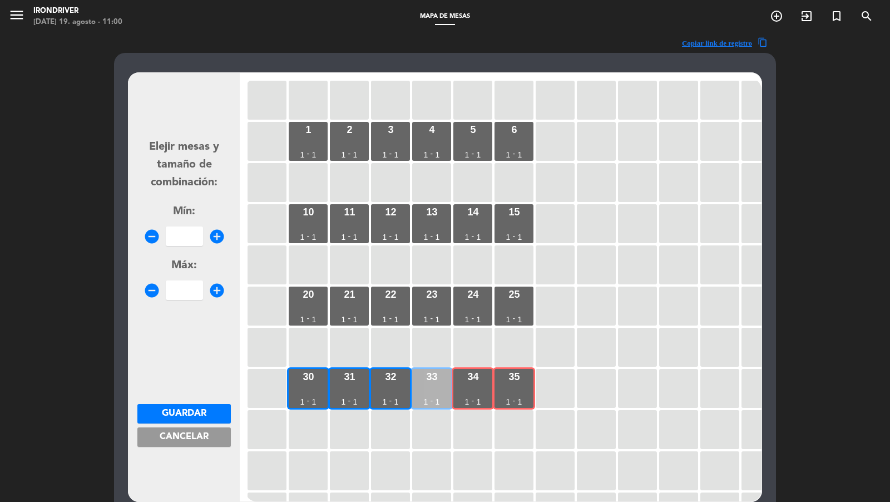
click at [427, 394] on div "33 1 - 1" at bounding box center [431, 388] width 39 height 39
click at [383, 394] on div "32 1 - 1" at bounding box center [390, 388] width 39 height 39
click at [195, 240] on input "4" at bounding box center [184, 235] width 37 height 19
type input "4"
click at [195, 293] on input "4" at bounding box center [184, 289] width 37 height 19
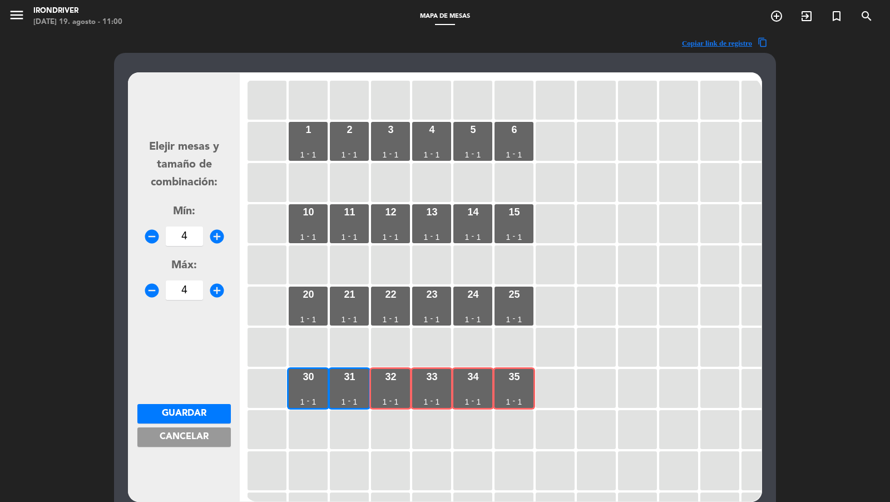
type input "4"
click at [199, 414] on span "Guardar" at bounding box center [184, 413] width 44 height 9
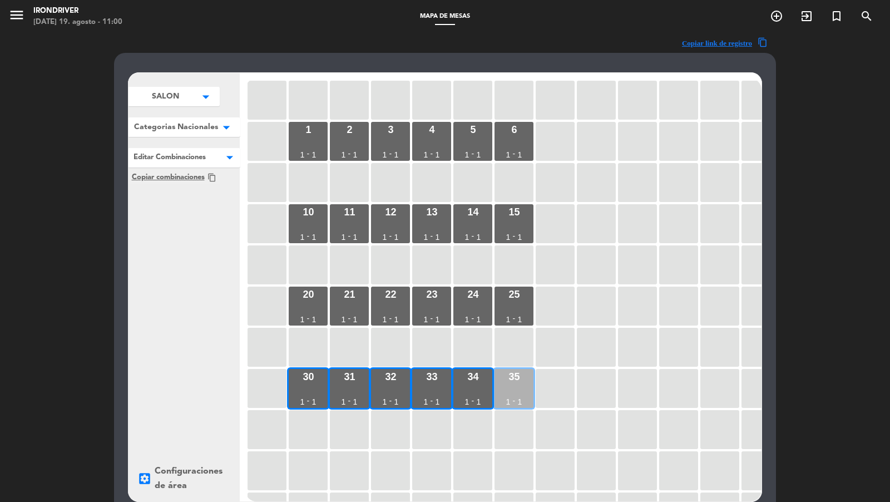
click at [506, 391] on div "35 1 - 1" at bounding box center [513, 388] width 39 height 39
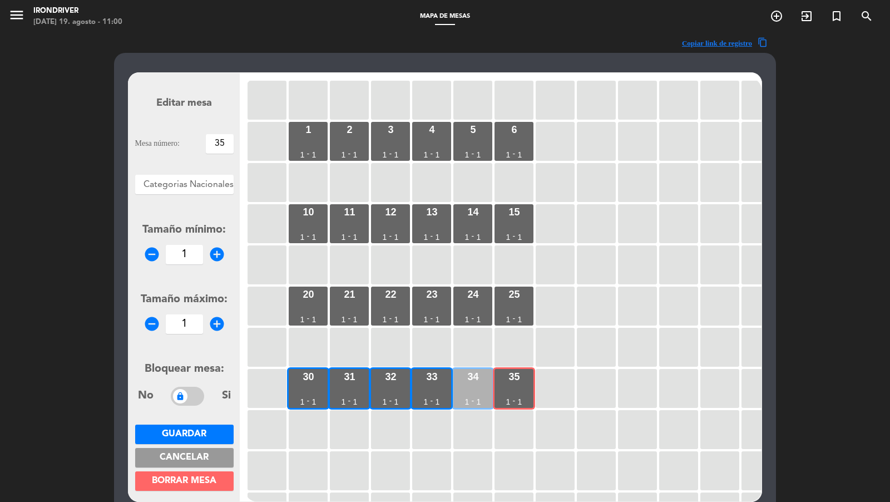
drag, startPoint x: 474, startPoint y: 391, endPoint x: 458, endPoint y: 391, distance: 16.1
click at [474, 391] on div "34 1 - 1" at bounding box center [472, 388] width 39 height 39
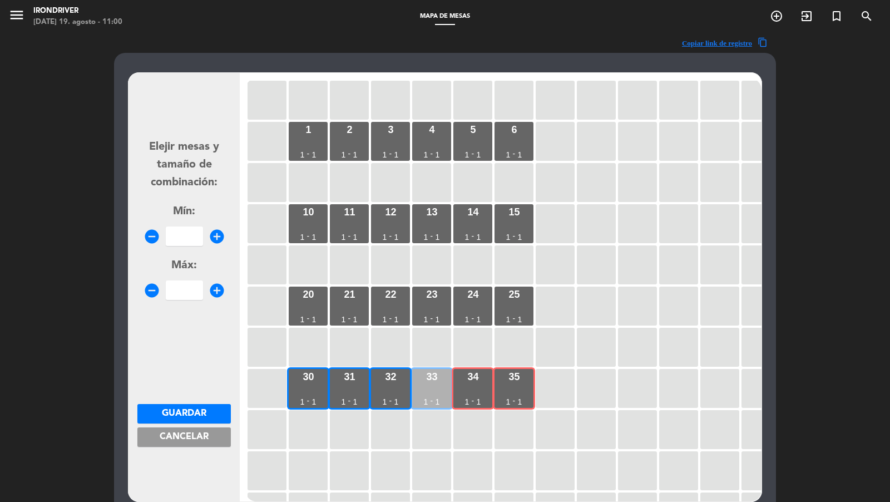
drag, startPoint x: 445, startPoint y: 392, endPoint x: 415, endPoint y: 392, distance: 30.0
click at [443, 392] on div "33 1 - 1" at bounding box center [431, 388] width 39 height 39
drag, startPoint x: 392, startPoint y: 392, endPoint x: 365, endPoint y: 392, distance: 26.7
click at [390, 392] on div "32 1 - 1" at bounding box center [390, 388] width 39 height 39
click at [359, 391] on div "31 1 - 1" at bounding box center [349, 388] width 39 height 39
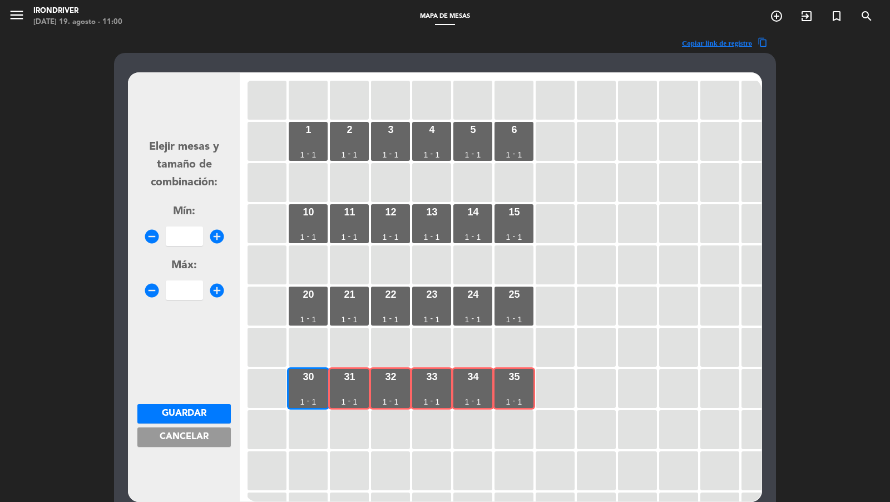
click at [197, 235] on input "number" at bounding box center [184, 235] width 37 height 19
type input "5"
click at [192, 289] on input "5" at bounding box center [184, 289] width 37 height 19
type input "5"
click at [195, 419] on button "Guardar" at bounding box center [183, 413] width 93 height 19
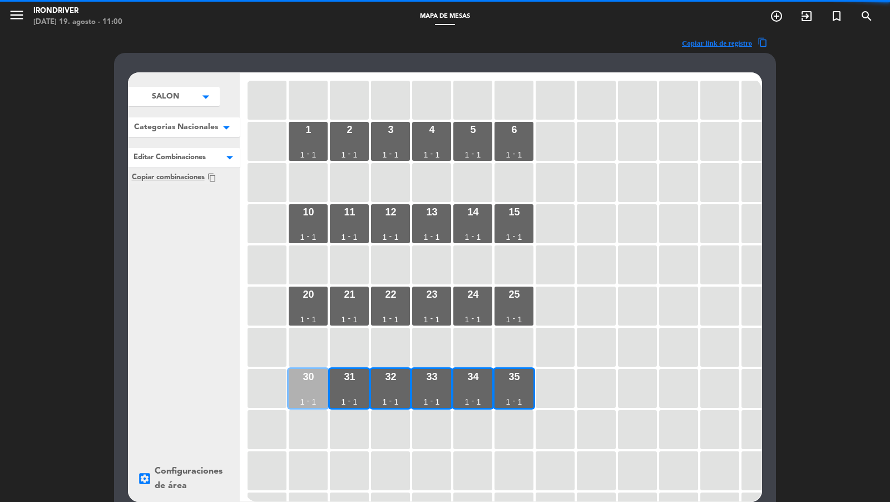
click at [313, 390] on div "30 1 - 1" at bounding box center [308, 388] width 39 height 39
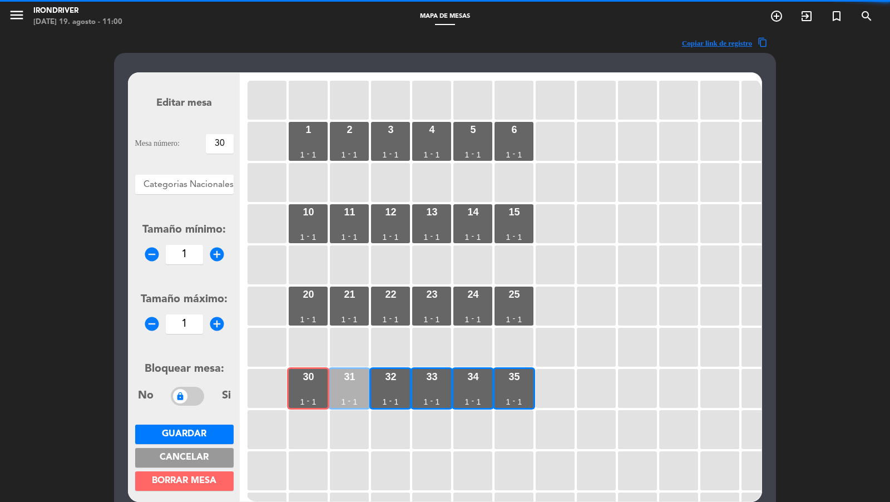
click at [347, 391] on div "31 1 - 1" at bounding box center [349, 388] width 39 height 39
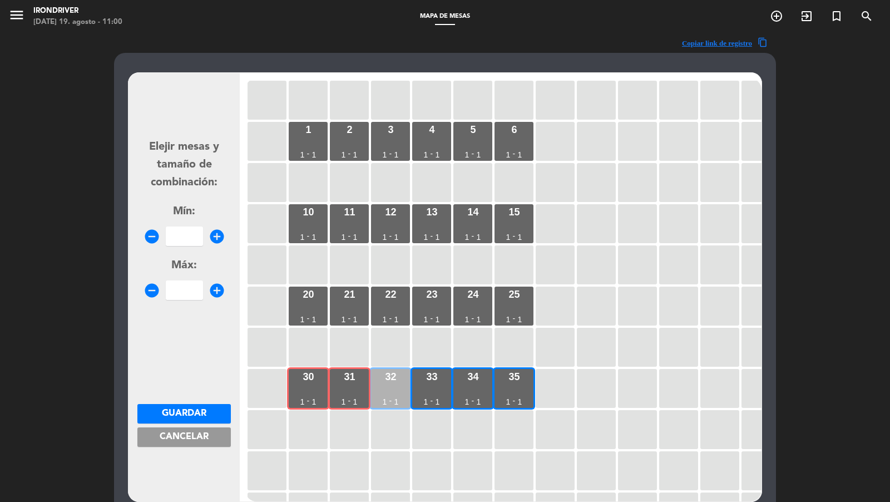
click at [377, 392] on div "32 1 - 1" at bounding box center [390, 388] width 39 height 39
click at [432, 390] on div "33 1 - 1" at bounding box center [431, 388] width 39 height 39
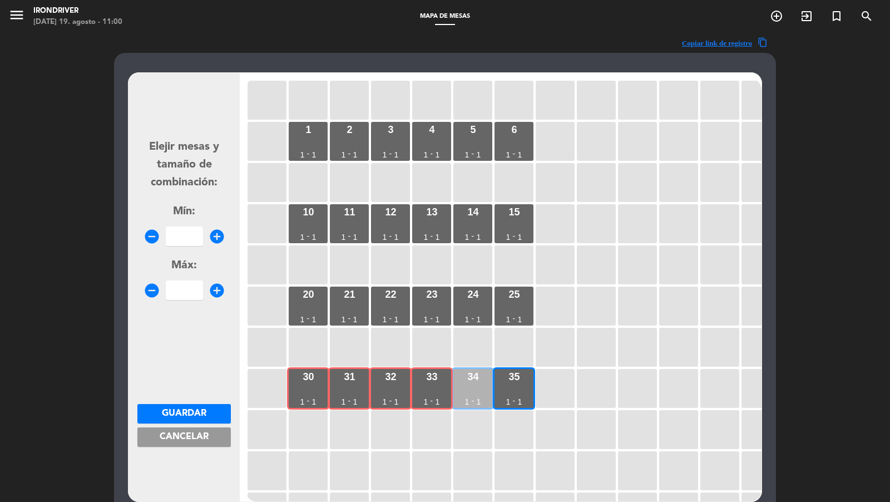
click at [475, 389] on div "34 1 - 1" at bounding box center [472, 388] width 39 height 39
click at [187, 231] on input "number" at bounding box center [184, 235] width 37 height 19
type input "5"
click at [187, 297] on input "5" at bounding box center [184, 289] width 37 height 19
type input "5"
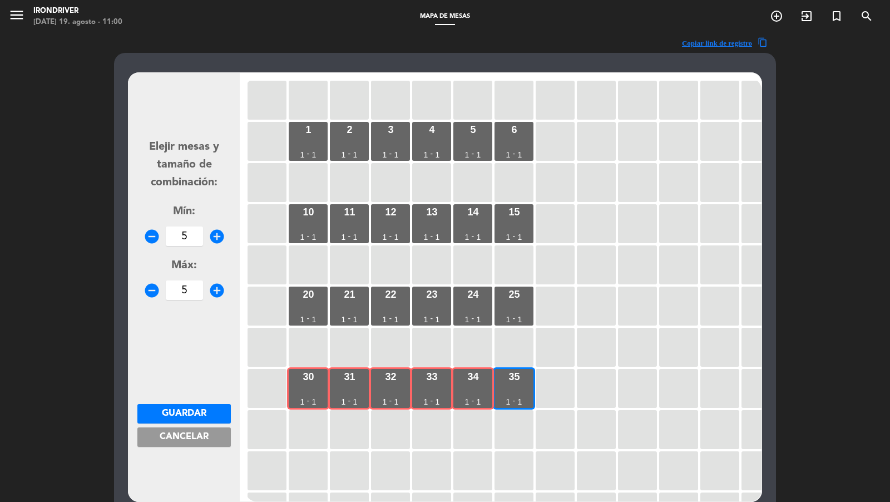
click at [205, 406] on button "Guardar" at bounding box center [183, 413] width 93 height 19
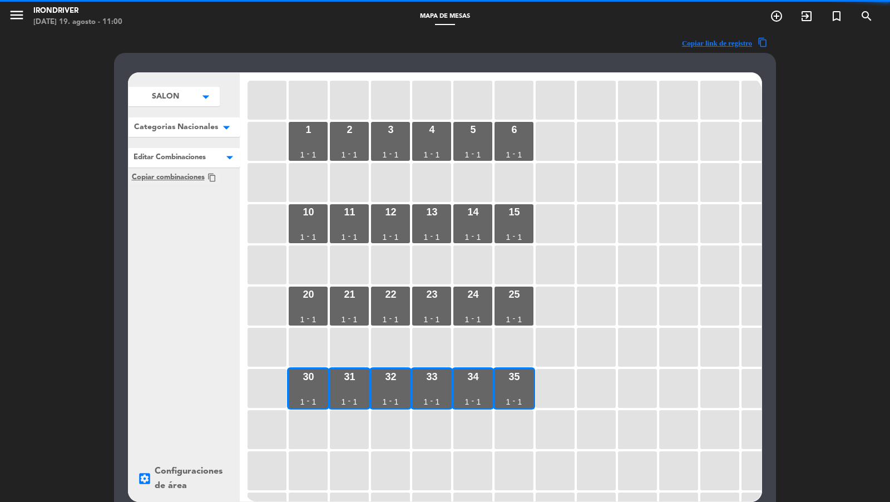
scroll to position [89, 0]
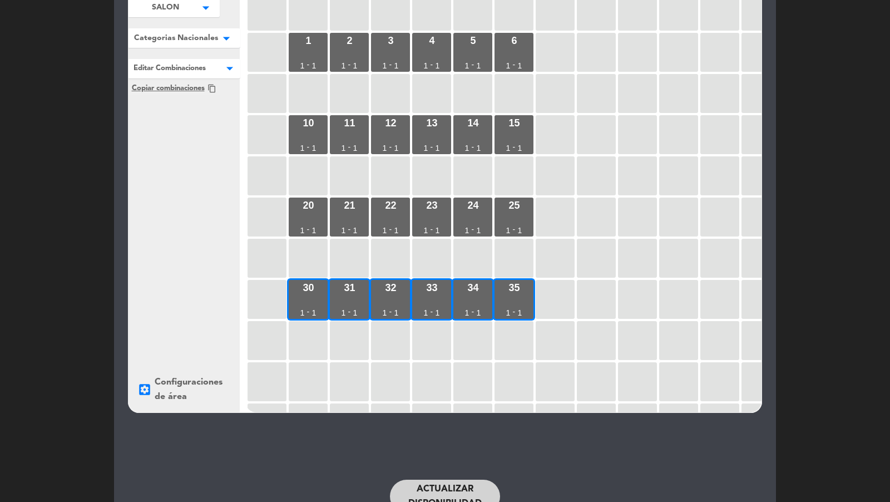
click at [418, 486] on button "Actualizar disponibilidad" at bounding box center [445, 495] width 110 height 33
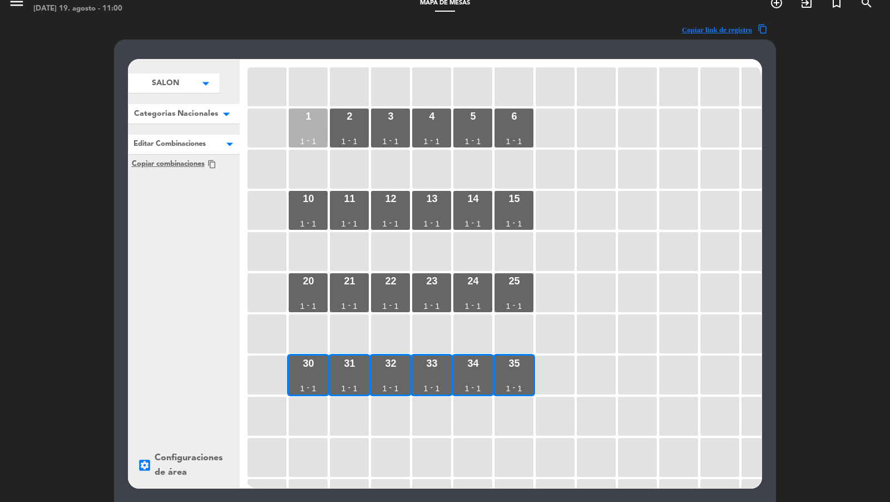
drag, startPoint x: 305, startPoint y: 127, endPoint x: 306, endPoint y: 120, distance: 7.3
click at [306, 127] on div "1 1 - 1" at bounding box center [308, 127] width 39 height 39
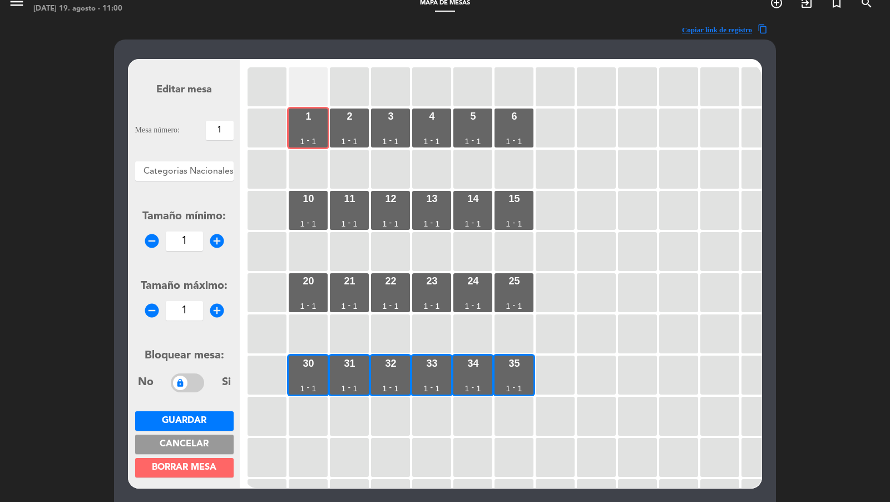
click at [306, 80] on div at bounding box center [308, 86] width 39 height 39
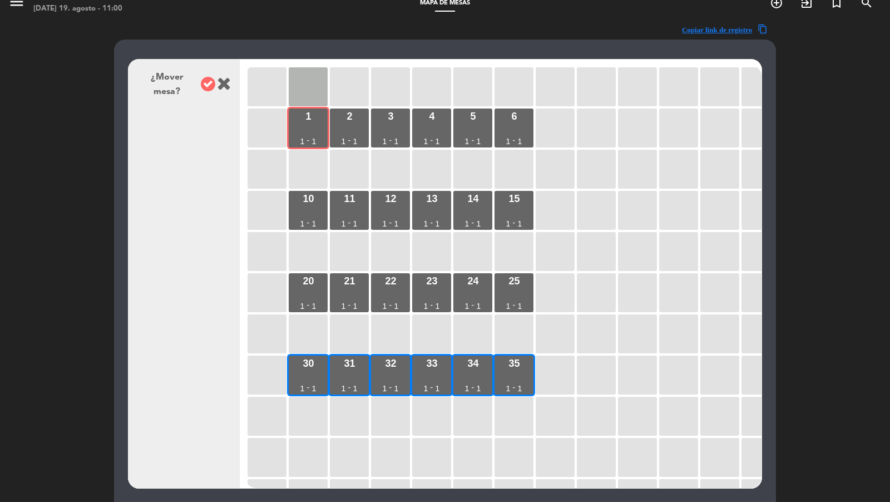
click at [205, 86] on icon at bounding box center [208, 84] width 14 height 14
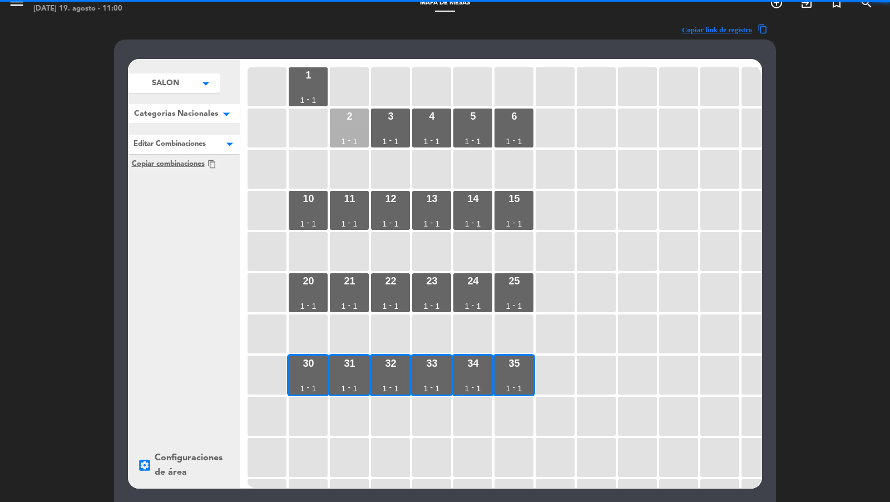
drag, startPoint x: 346, startPoint y: 122, endPoint x: 346, endPoint y: 116, distance: 6.1
click at [346, 122] on div "2 1 - 1" at bounding box center [349, 127] width 39 height 39
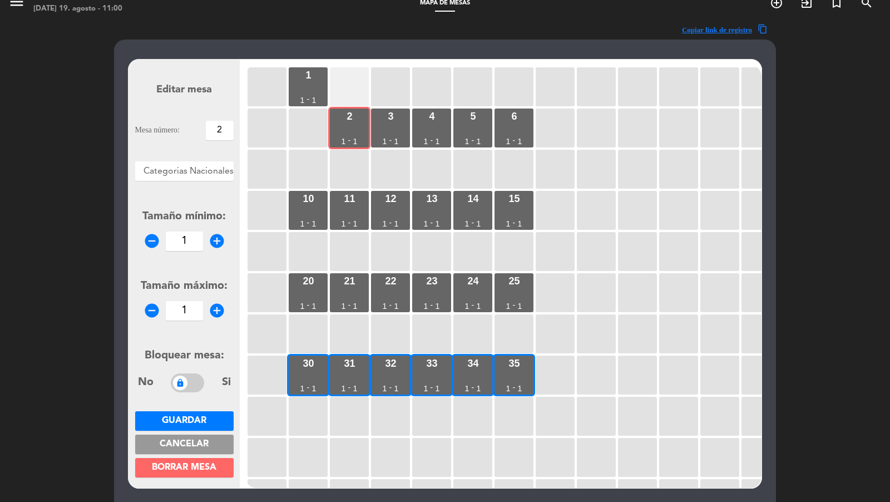
click at [346, 90] on div at bounding box center [349, 86] width 39 height 39
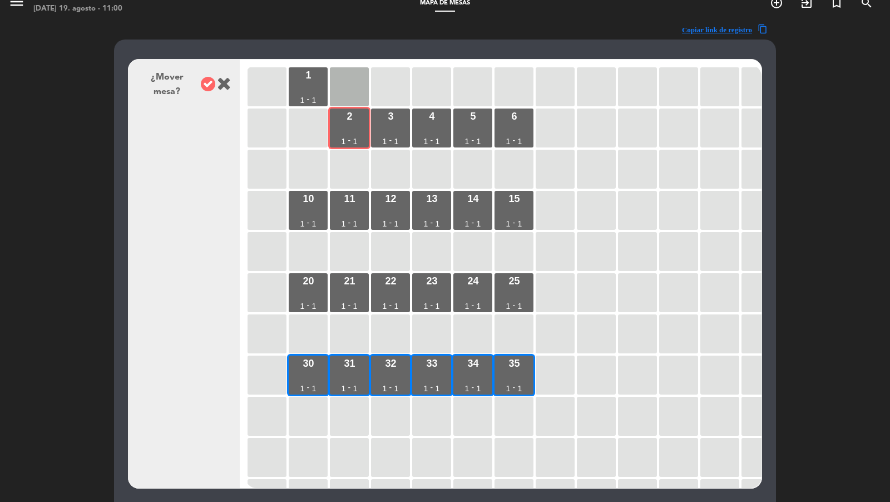
click at [204, 88] on icon at bounding box center [208, 84] width 14 height 14
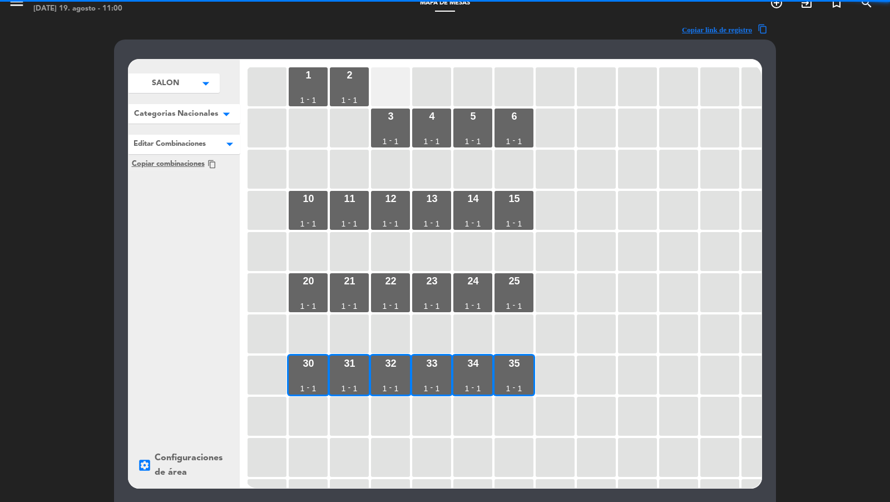
drag, startPoint x: 395, startPoint y: 123, endPoint x: 393, endPoint y: 105, distance: 19.0
click at [395, 123] on div "3 1 - 1" at bounding box center [390, 127] width 39 height 39
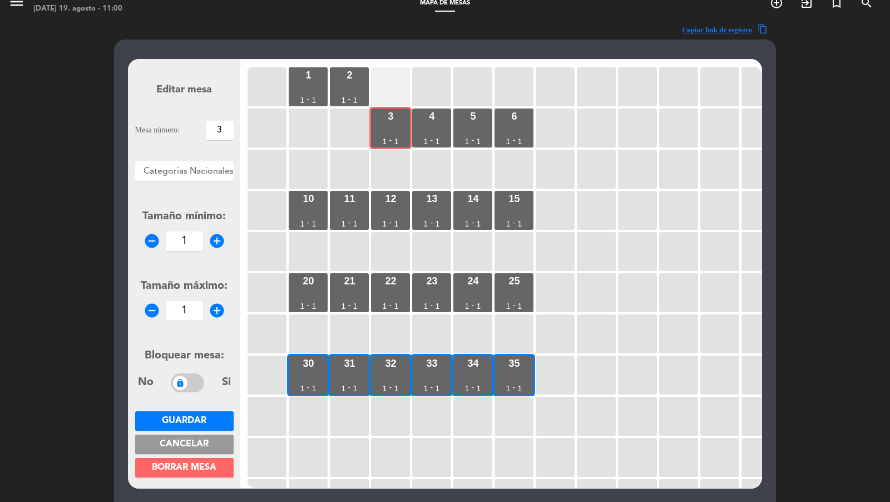
click at [392, 92] on div at bounding box center [390, 86] width 39 height 39
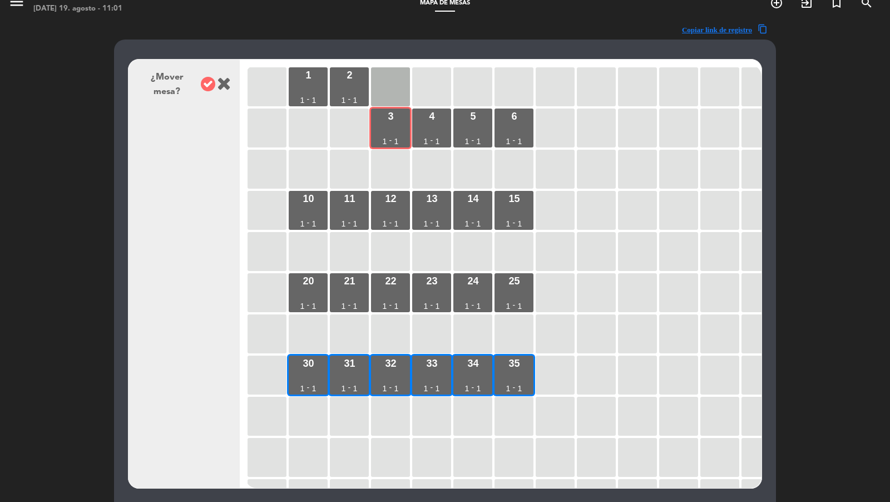
click at [210, 88] on icon at bounding box center [208, 84] width 14 height 14
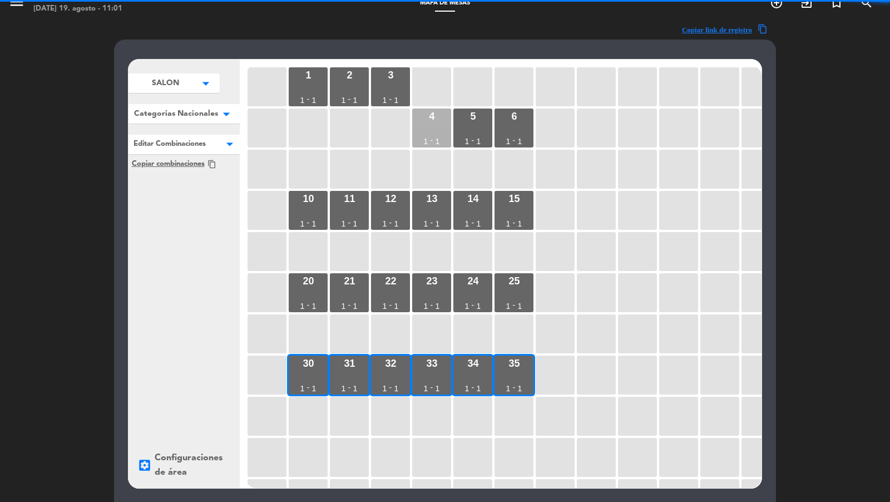
click at [430, 132] on div "4 1 - 1" at bounding box center [431, 127] width 39 height 39
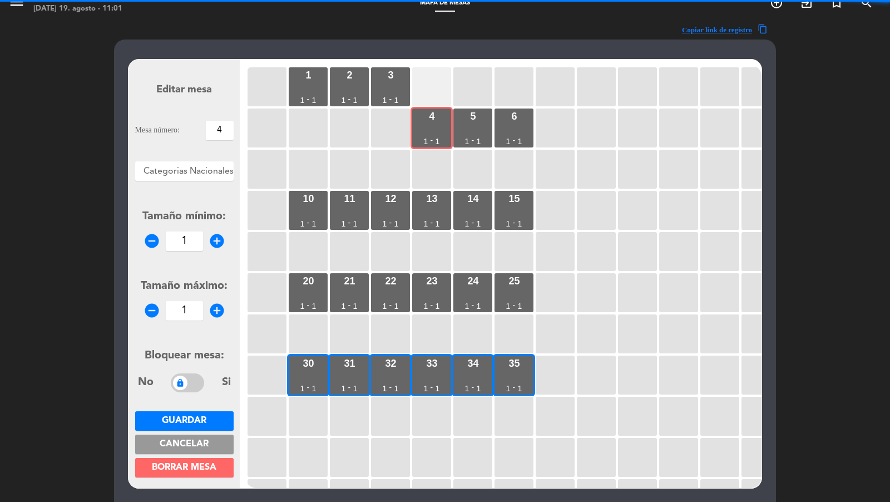
click at [428, 94] on div at bounding box center [431, 86] width 39 height 39
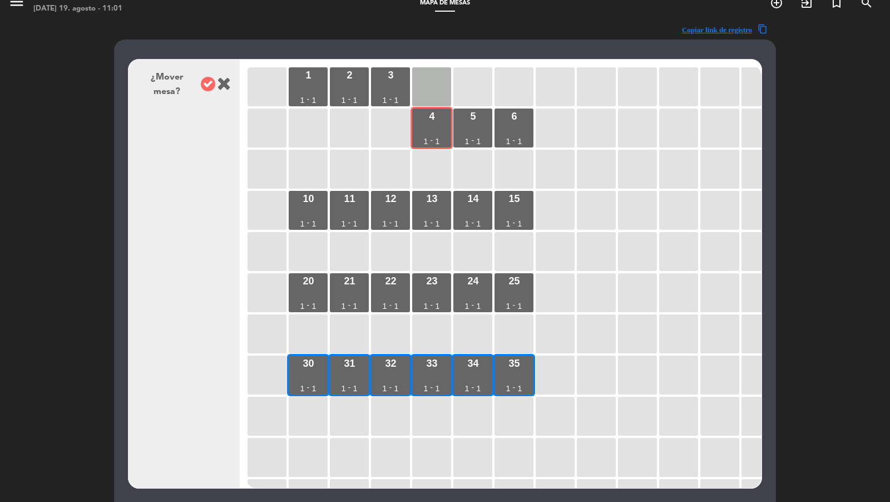
click at [207, 80] on icon at bounding box center [208, 84] width 14 height 14
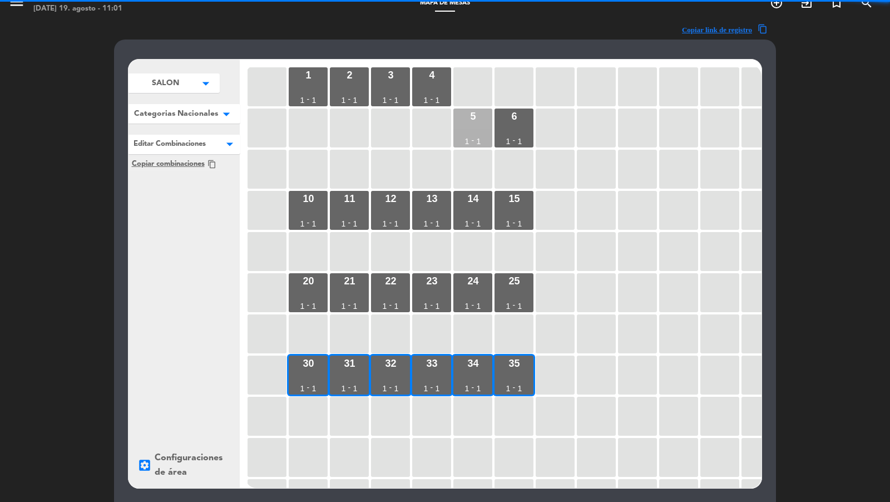
drag, startPoint x: 476, startPoint y: 135, endPoint x: 475, endPoint y: 129, distance: 5.7
click at [476, 135] on div "5 1 - 1" at bounding box center [472, 127] width 39 height 39
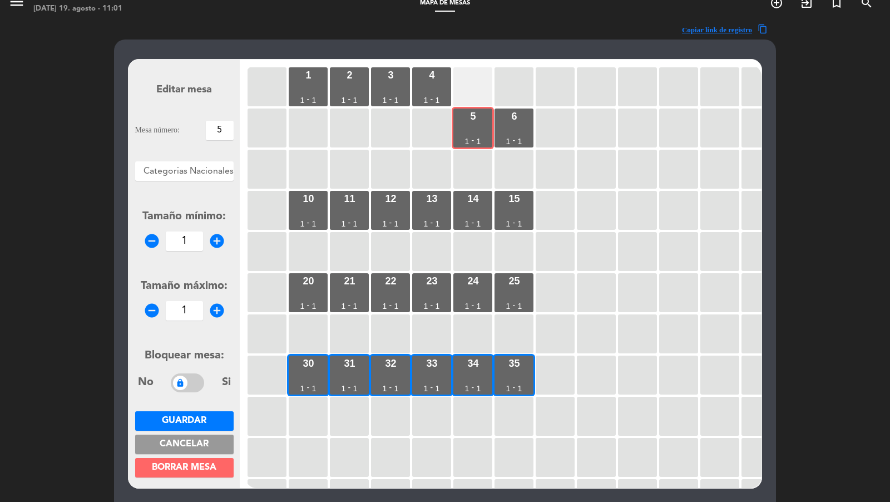
click at [463, 89] on div at bounding box center [472, 86] width 39 height 39
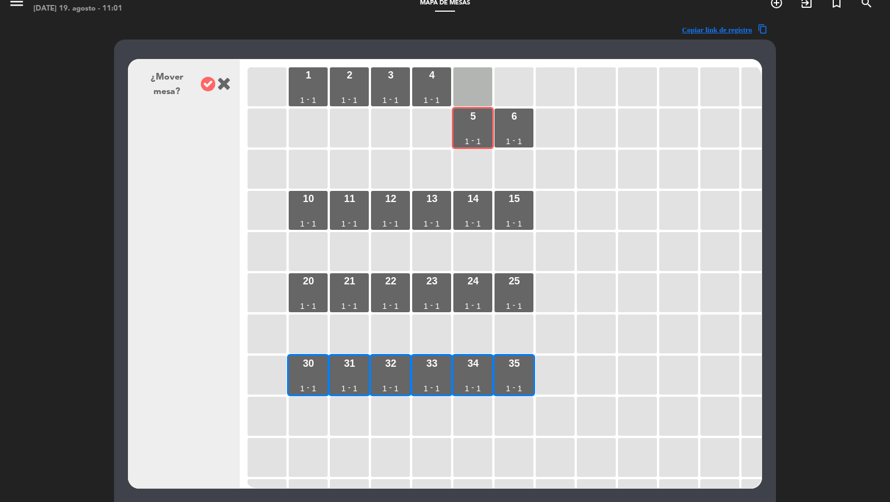
click at [203, 85] on icon at bounding box center [208, 84] width 14 height 14
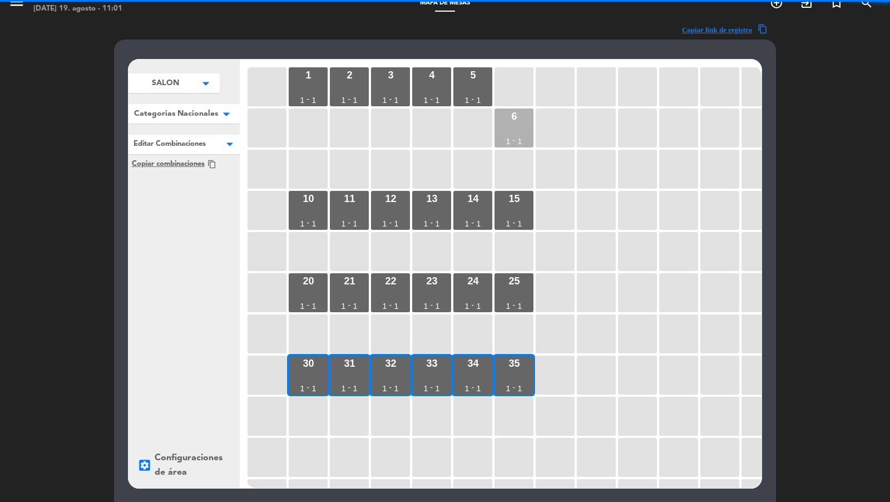
drag, startPoint x: 509, startPoint y: 136, endPoint x: 509, endPoint y: 125, distance: 10.6
click at [509, 132] on div "6 1 - 1" at bounding box center [513, 127] width 39 height 39
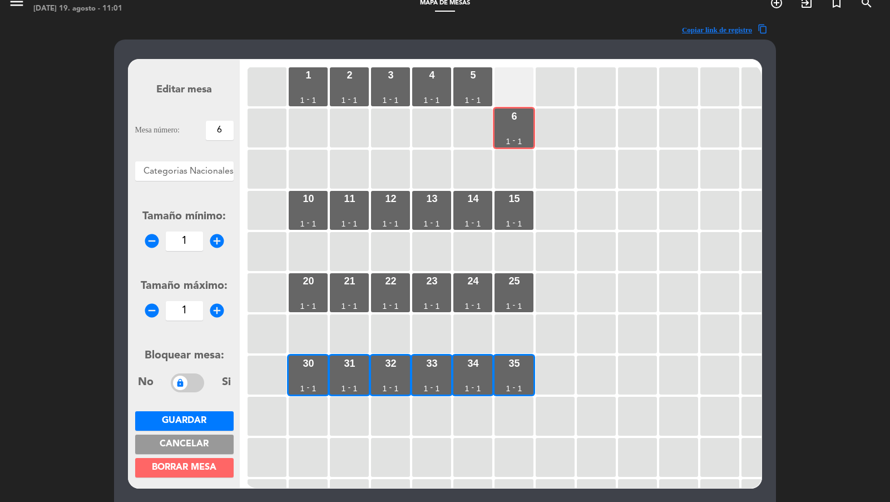
click at [508, 95] on div at bounding box center [513, 86] width 39 height 39
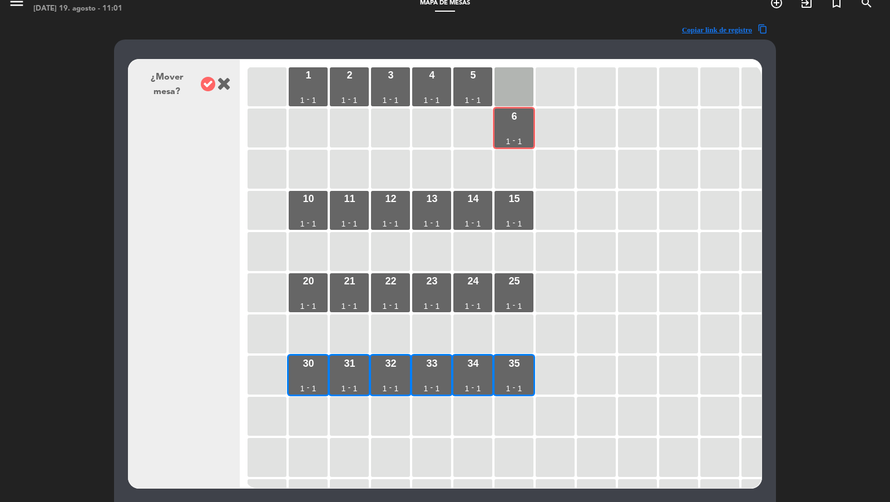
click at [207, 80] on icon at bounding box center [208, 84] width 14 height 14
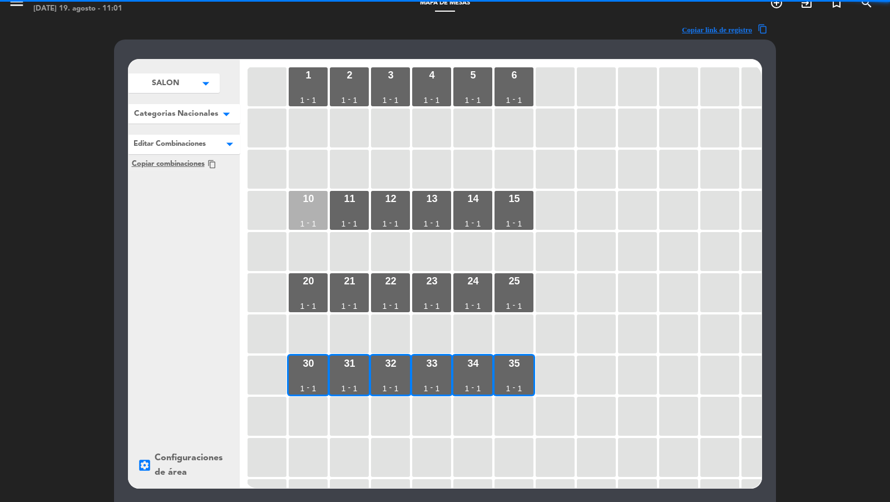
click at [308, 206] on div "10 1 - 1" at bounding box center [308, 210] width 39 height 39
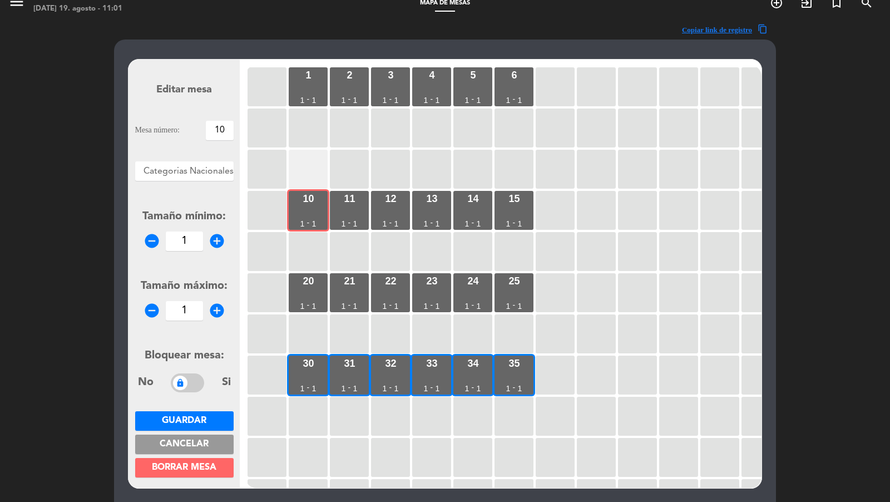
click at [308, 176] on div at bounding box center [308, 169] width 39 height 39
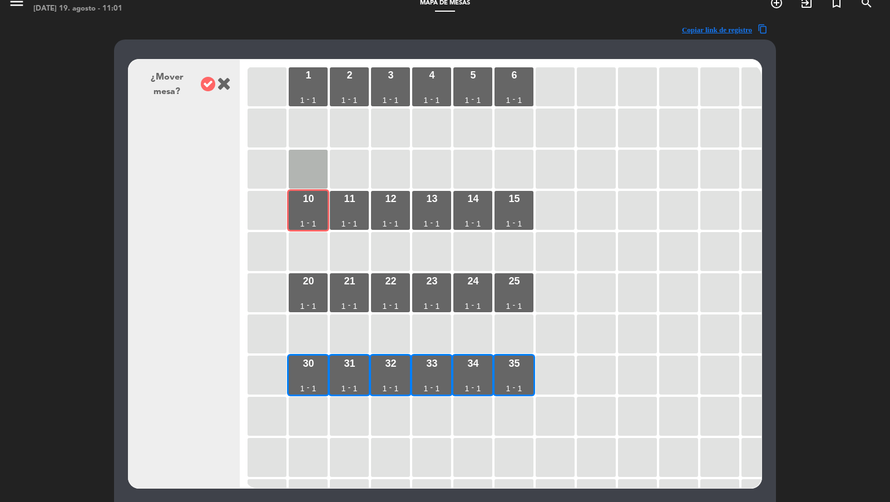
click at [207, 88] on icon at bounding box center [208, 84] width 14 height 14
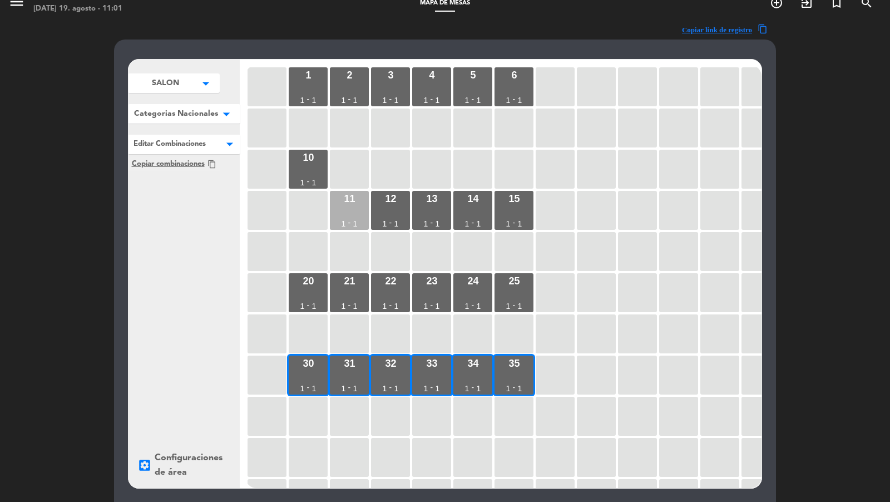
click at [354, 204] on div "11 1 - 1" at bounding box center [349, 210] width 39 height 39
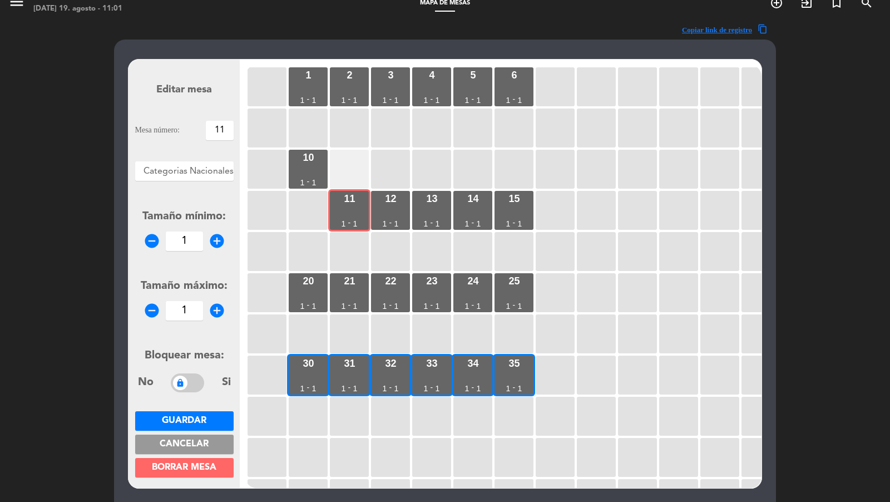
click at [350, 171] on div at bounding box center [349, 169] width 39 height 39
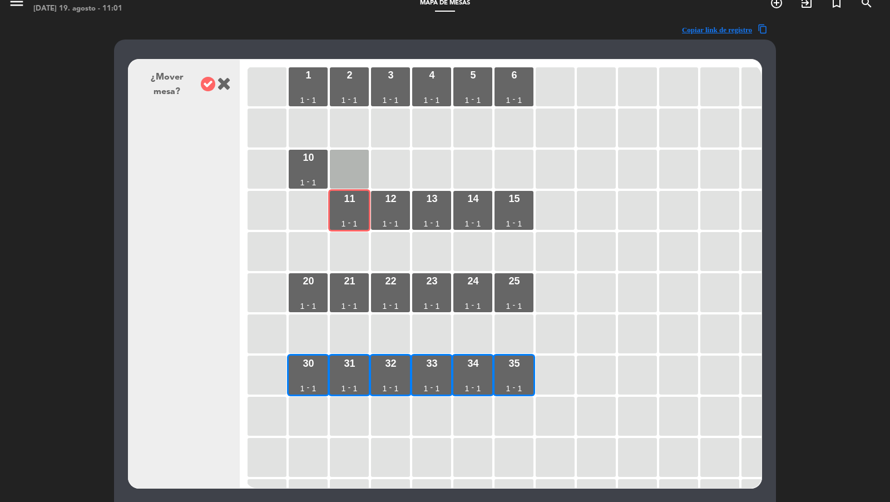
click at [201, 82] on icon at bounding box center [208, 84] width 14 height 14
click at [389, 204] on div "12 1 - 1" at bounding box center [390, 210] width 39 height 39
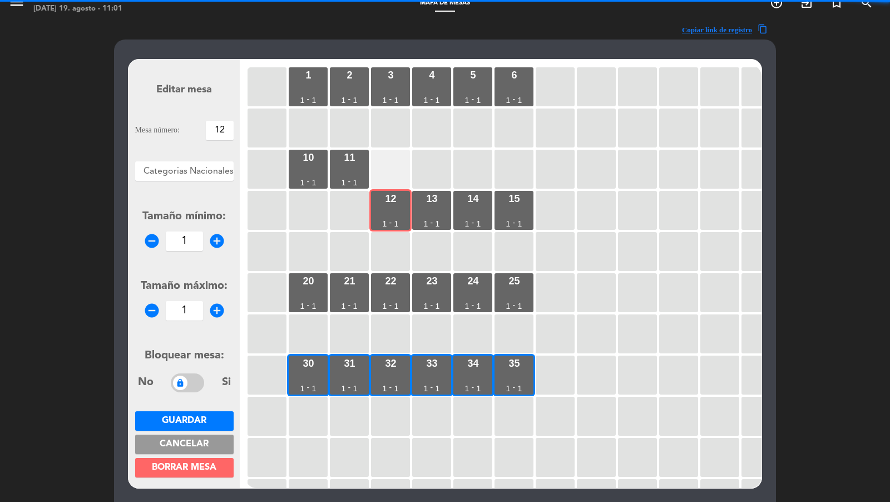
click at [389, 182] on div at bounding box center [390, 169] width 39 height 39
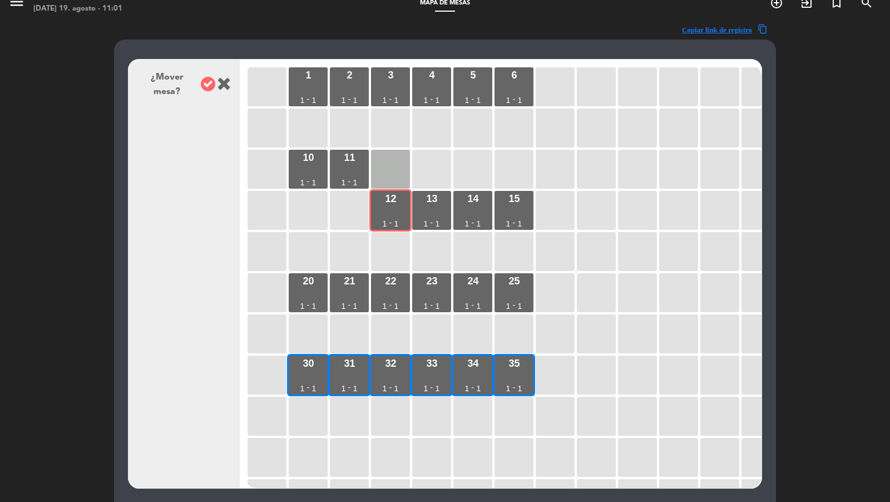
drag, startPoint x: 222, startPoint y: 86, endPoint x: 208, endPoint y: 89, distance: 14.8
click at [208, 89] on div "¿Mover mesa?" at bounding box center [183, 84] width 93 height 29
click at [208, 89] on icon at bounding box center [208, 84] width 14 height 14
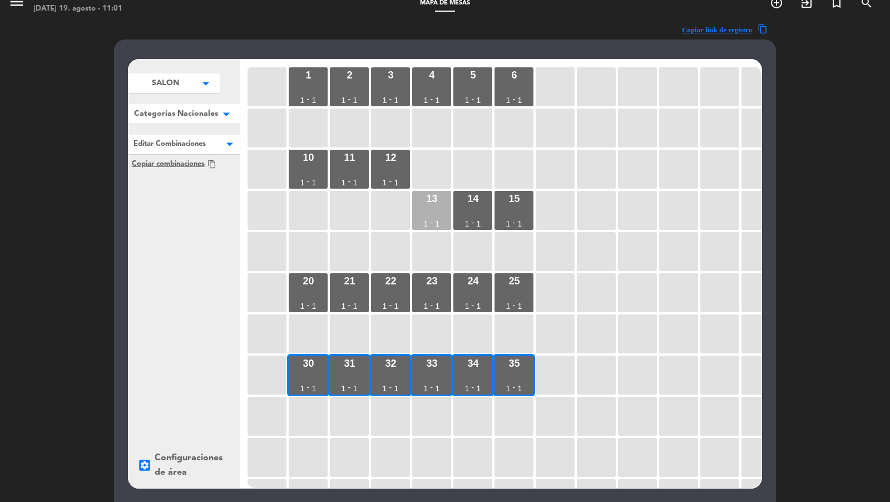
click at [425, 216] on div "13 1 - 1" at bounding box center [431, 210] width 39 height 39
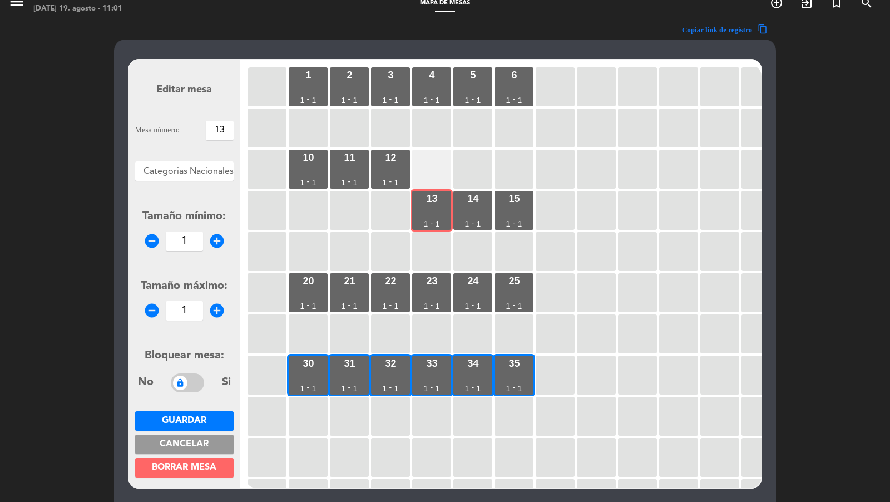
click at [422, 176] on div at bounding box center [431, 169] width 39 height 39
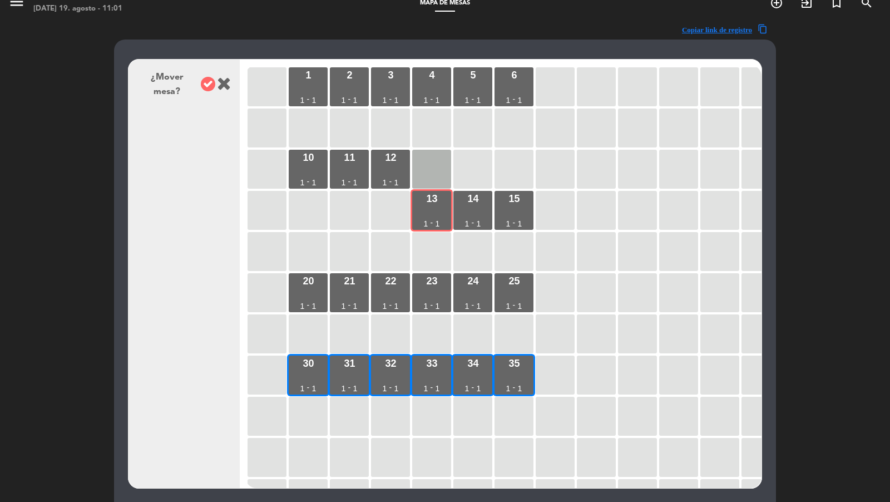
click at [212, 86] on div at bounding box center [208, 85] width 14 height 16
click at [205, 80] on icon at bounding box center [208, 84] width 14 height 14
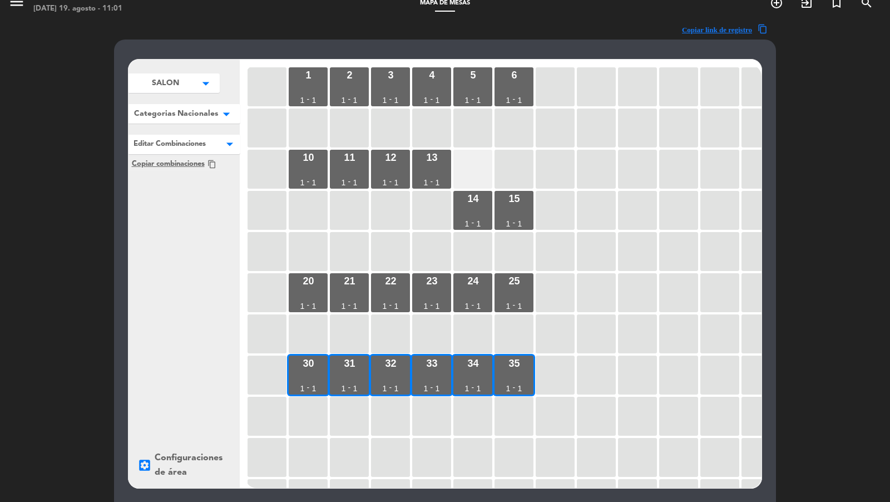
drag, startPoint x: 465, startPoint y: 207, endPoint x: 465, endPoint y: 181, distance: 26.7
click at [465, 207] on div "14 1 - 1" at bounding box center [472, 210] width 39 height 39
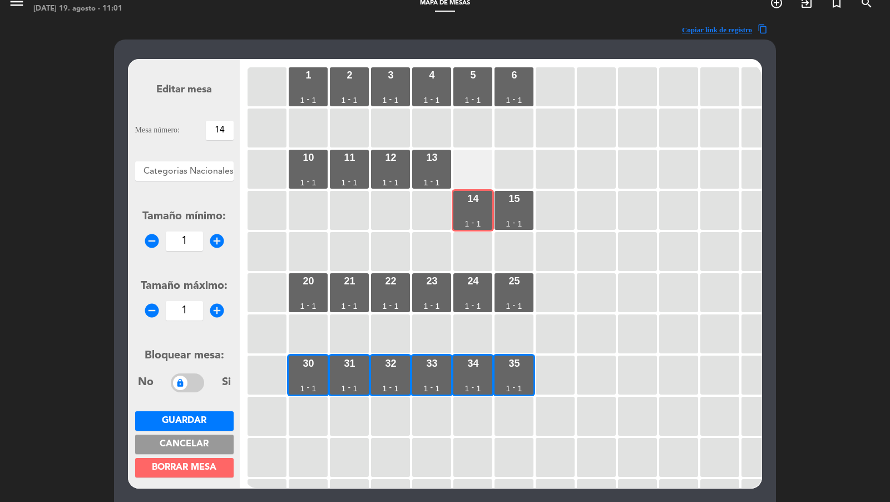
click at [465, 176] on div at bounding box center [472, 169] width 39 height 39
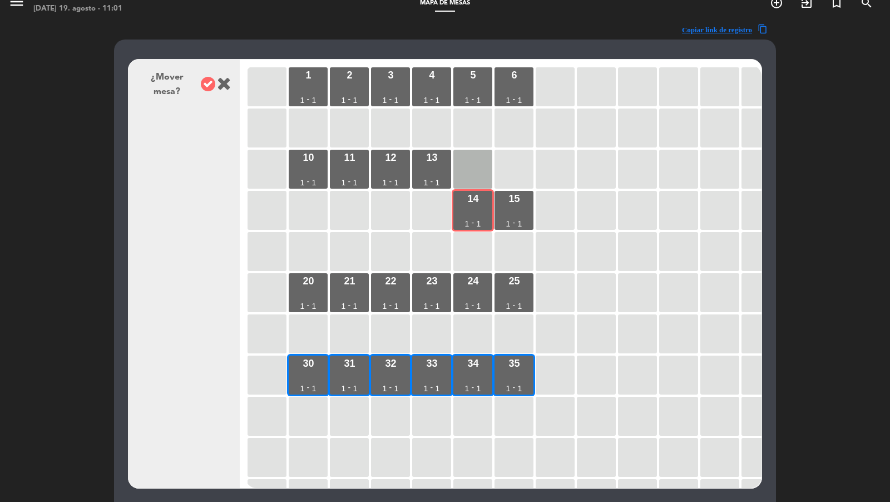
click at [204, 78] on icon at bounding box center [208, 84] width 14 height 14
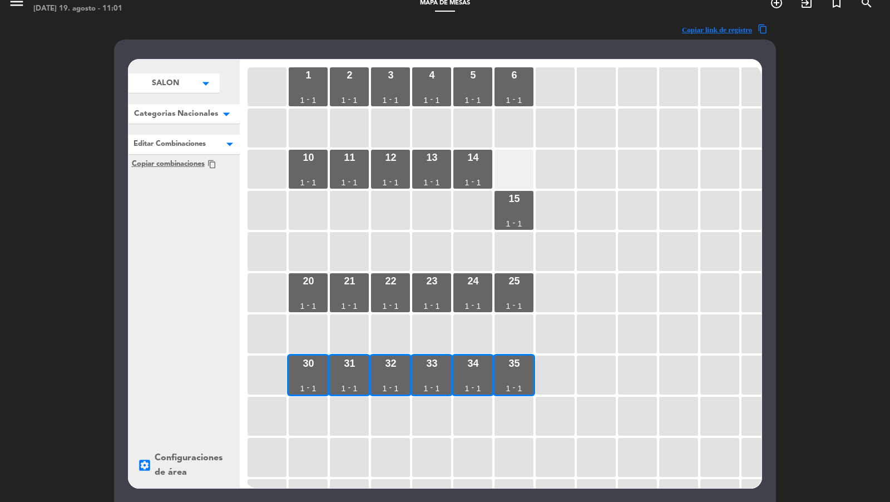
drag, startPoint x: 503, startPoint y: 206, endPoint x: 499, endPoint y: 184, distance: 22.1
click at [504, 204] on div "15 1 - 1" at bounding box center [513, 210] width 39 height 39
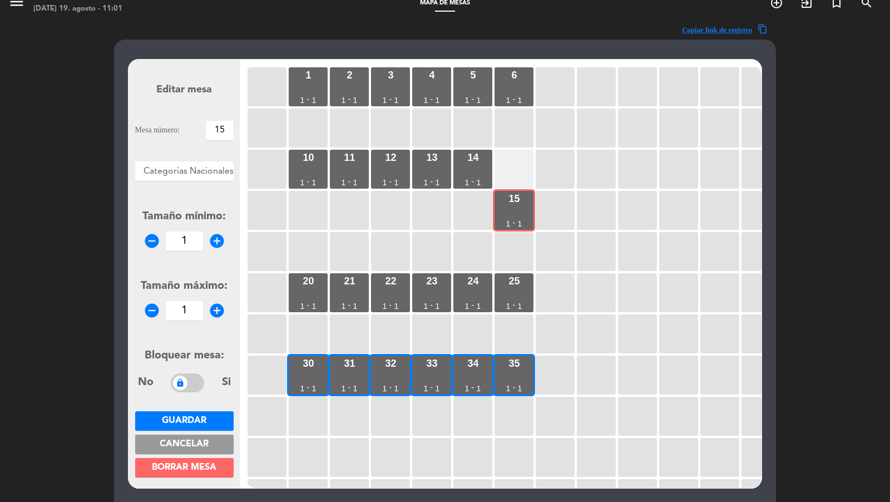
click at [497, 171] on div at bounding box center [513, 169] width 39 height 39
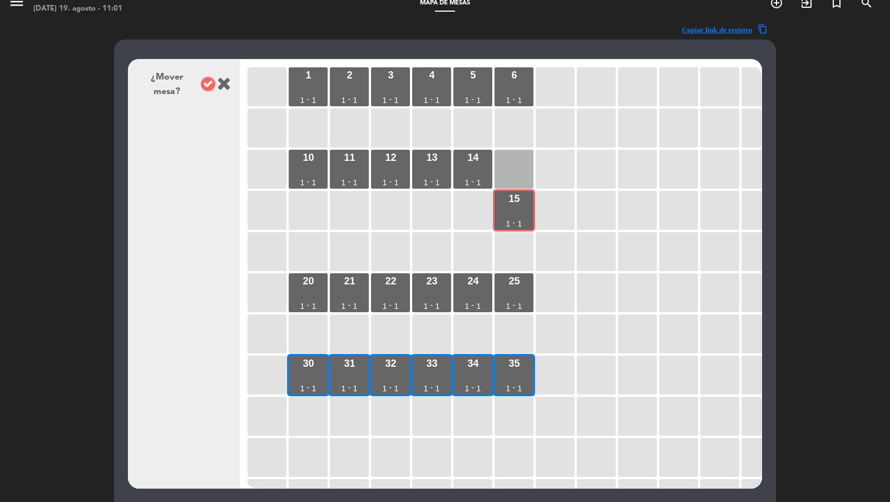
click at [205, 87] on icon at bounding box center [208, 84] width 14 height 14
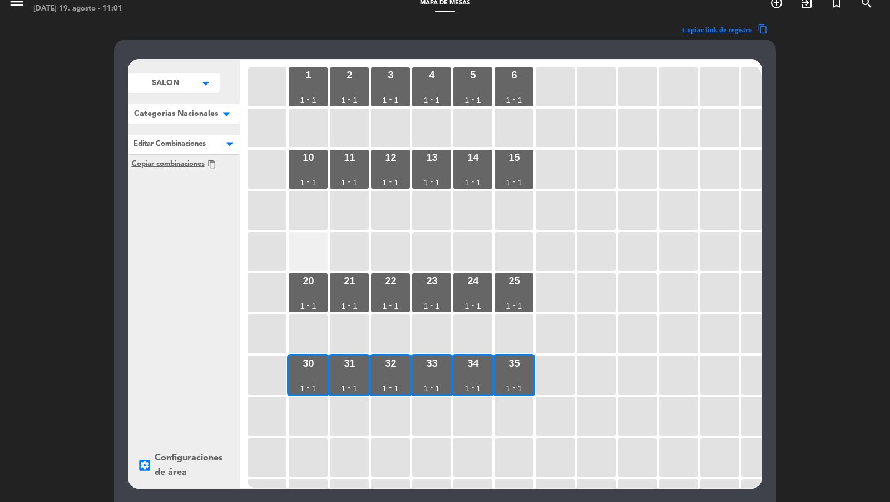
drag, startPoint x: 298, startPoint y: 284, endPoint x: 298, endPoint y: 269, distance: 15.0
click at [298, 280] on div "20 1 - 1" at bounding box center [308, 292] width 39 height 39
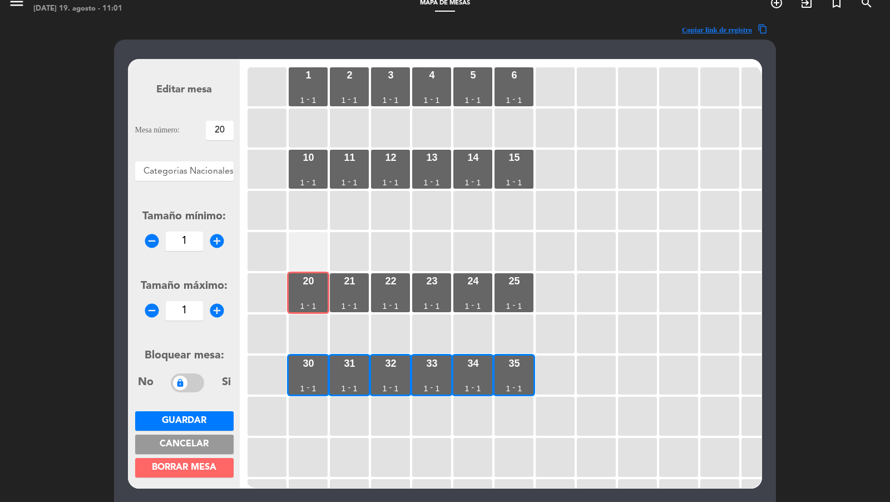
click at [300, 254] on div at bounding box center [308, 251] width 39 height 39
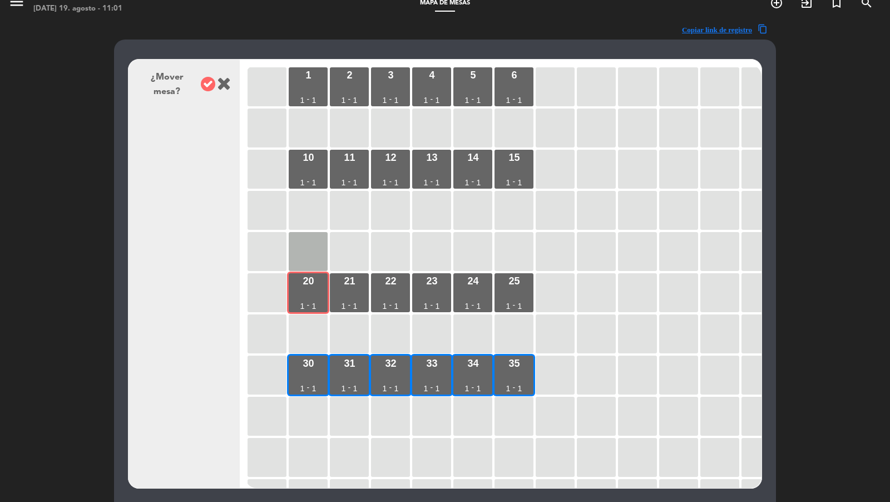
click at [202, 97] on div "¿Mover mesa?" at bounding box center [183, 84] width 93 height 29
click at [205, 87] on icon at bounding box center [208, 84] width 14 height 14
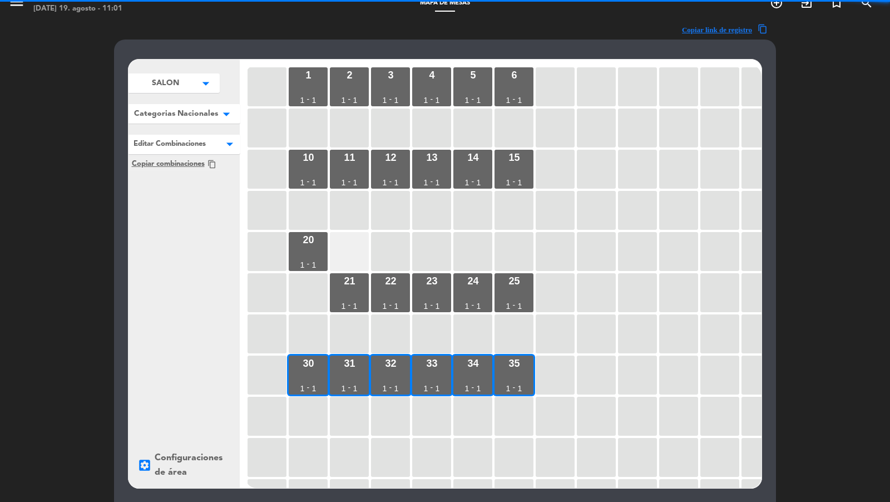
drag, startPoint x: 342, startPoint y: 281, endPoint x: 342, endPoint y: 264, distance: 17.2
click at [342, 276] on div "21 1 - 1" at bounding box center [349, 292] width 39 height 39
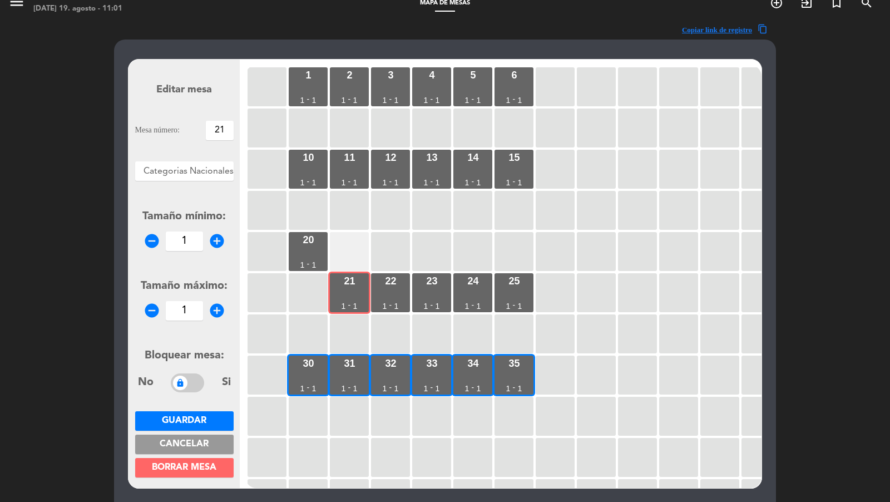
click at [342, 254] on div at bounding box center [349, 251] width 39 height 39
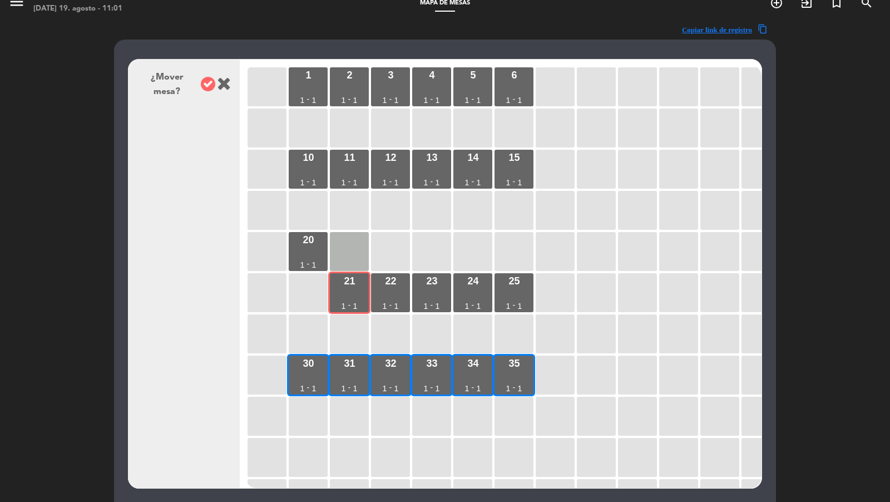
click at [201, 85] on icon at bounding box center [208, 84] width 14 height 14
click at [384, 281] on div "22 1 - 1" at bounding box center [390, 292] width 39 height 39
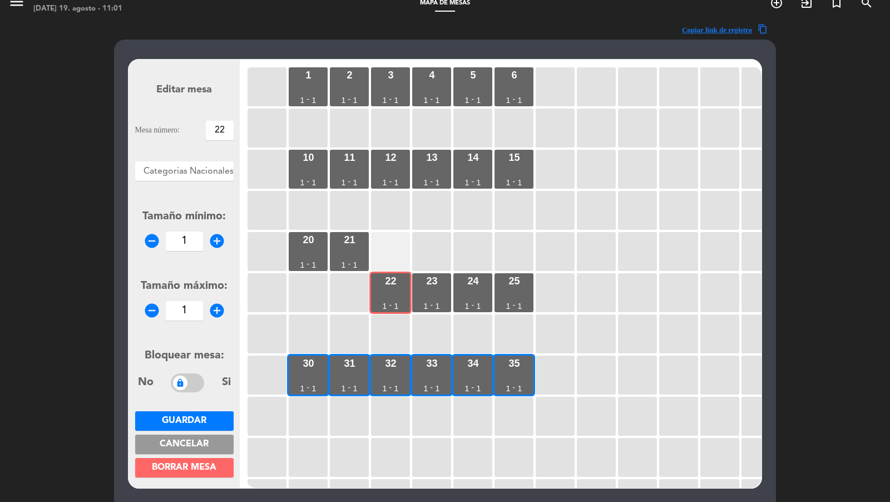
click at [388, 255] on div at bounding box center [390, 251] width 39 height 39
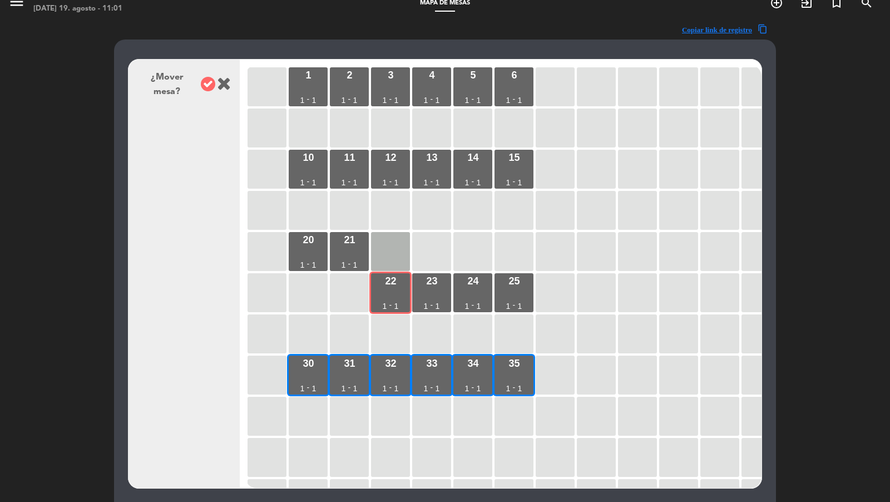
drag, startPoint x: 202, startPoint y: 82, endPoint x: 214, endPoint y: 92, distance: 15.5
click at [202, 82] on icon at bounding box center [208, 84] width 14 height 14
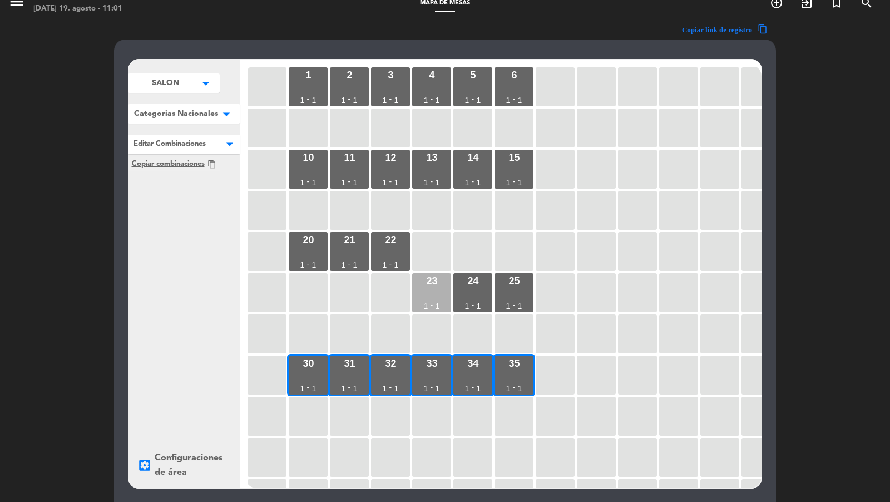
click at [434, 286] on div "23 1 - 1" at bounding box center [431, 292] width 39 height 39
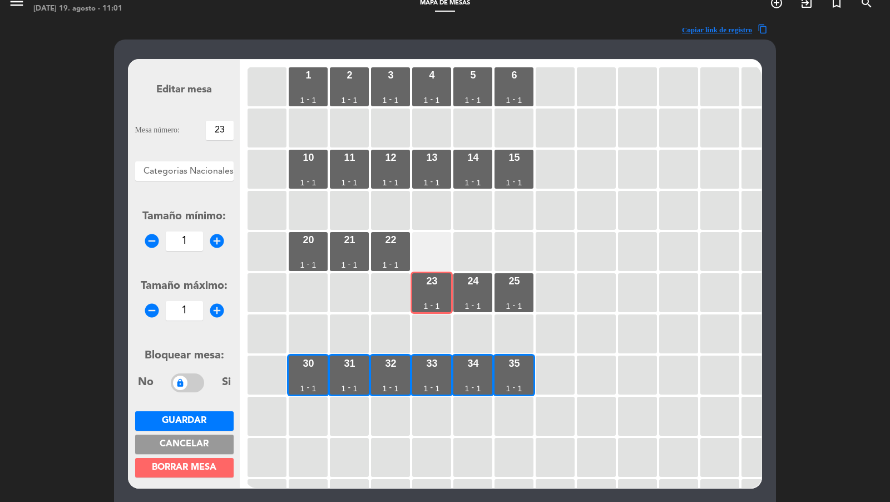
click at [435, 258] on div at bounding box center [431, 251] width 39 height 39
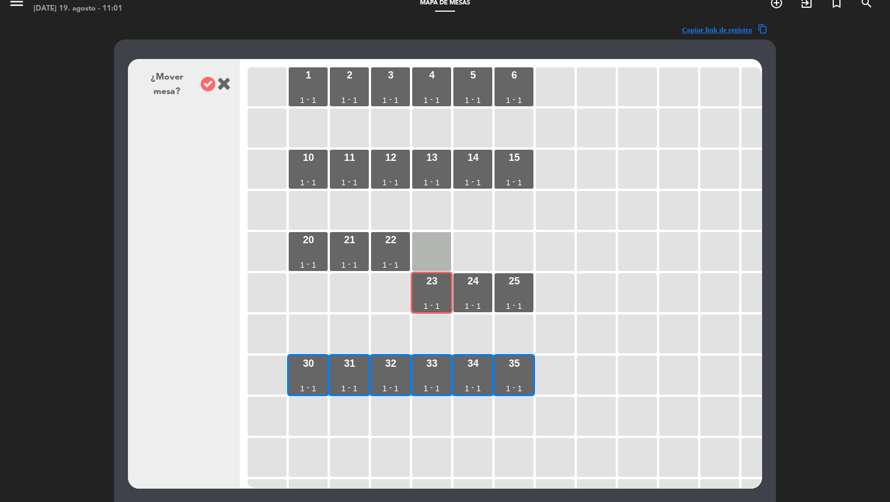
click at [205, 84] on icon at bounding box center [208, 84] width 14 height 14
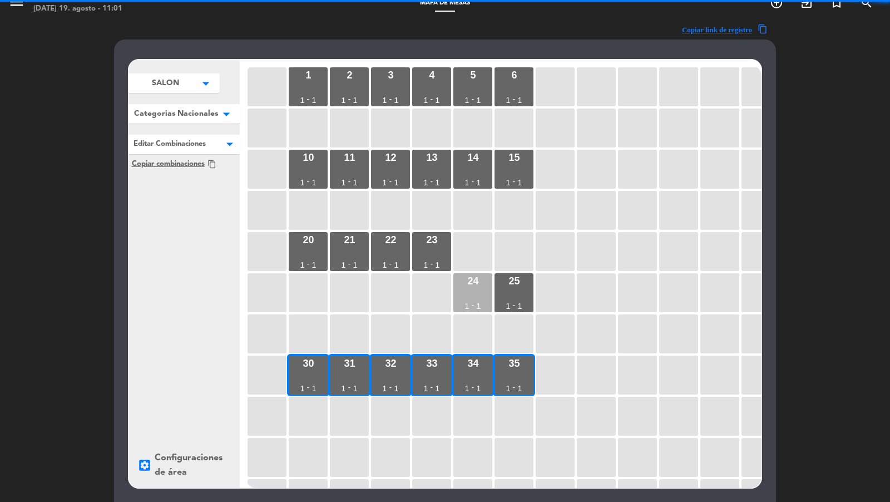
click at [478, 289] on div "24 1 - 1" at bounding box center [472, 292] width 39 height 39
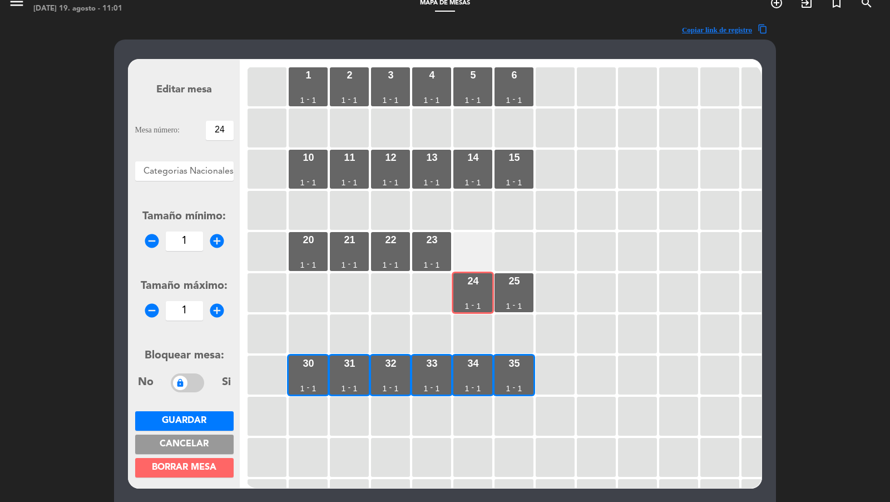
click at [477, 261] on div at bounding box center [472, 251] width 39 height 39
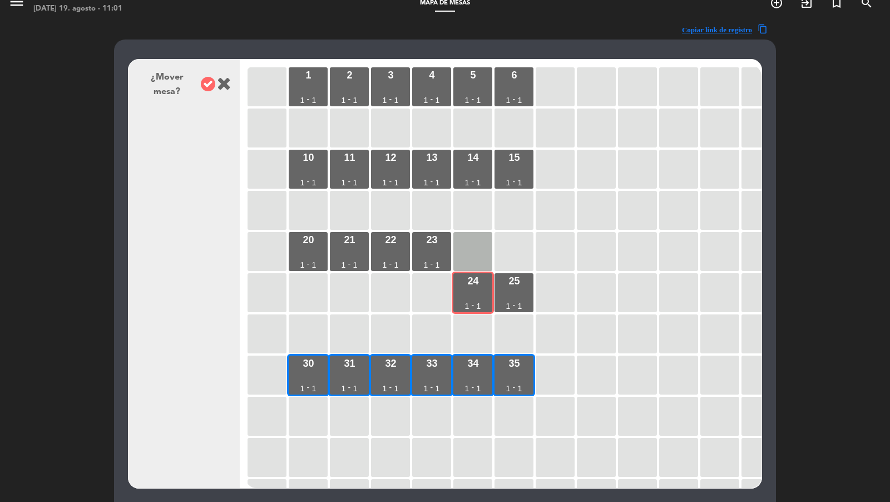
click at [214, 81] on icon at bounding box center [208, 84] width 14 height 14
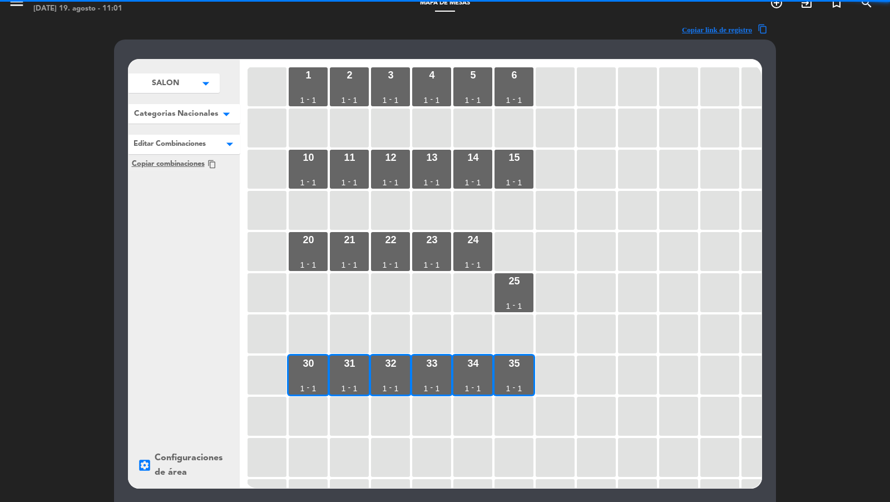
click at [504, 274] on div "25 1 - 1" at bounding box center [513, 292] width 39 height 39
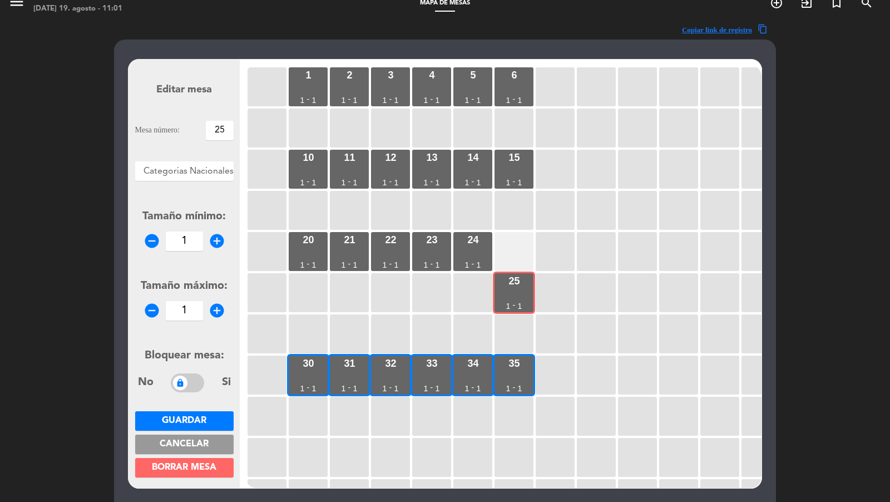
click at [504, 252] on div at bounding box center [513, 251] width 39 height 39
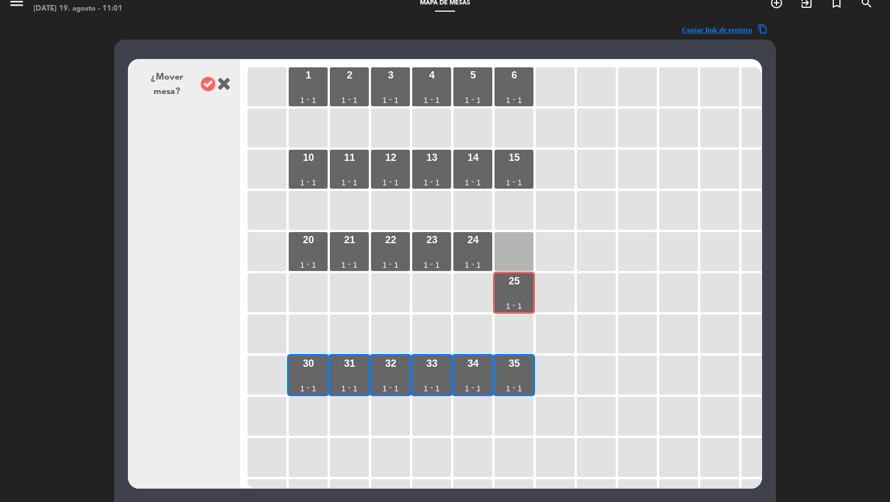
click at [198, 80] on div "¿Mover mesa?" at bounding box center [183, 84] width 93 height 29
click at [203, 83] on icon at bounding box center [208, 84] width 14 height 14
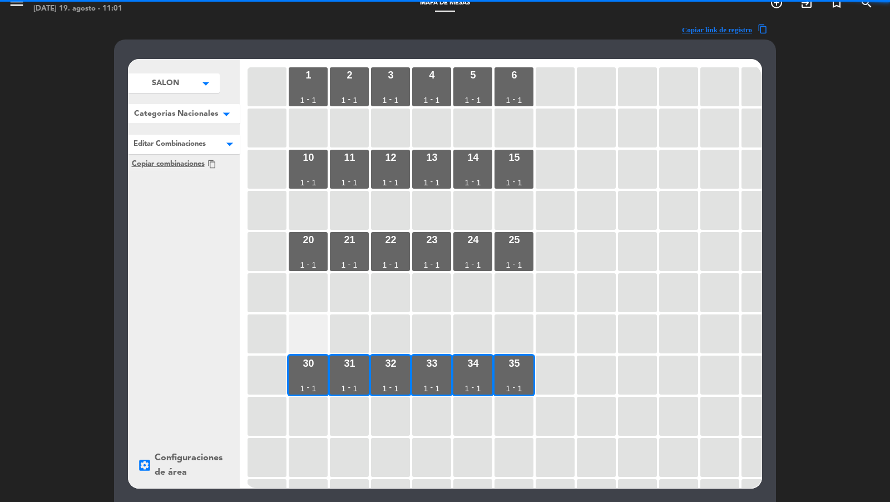
drag, startPoint x: 303, startPoint y: 371, endPoint x: 303, endPoint y: 351, distance: 19.5
click at [303, 370] on div "30 1 - 1" at bounding box center [308, 374] width 39 height 39
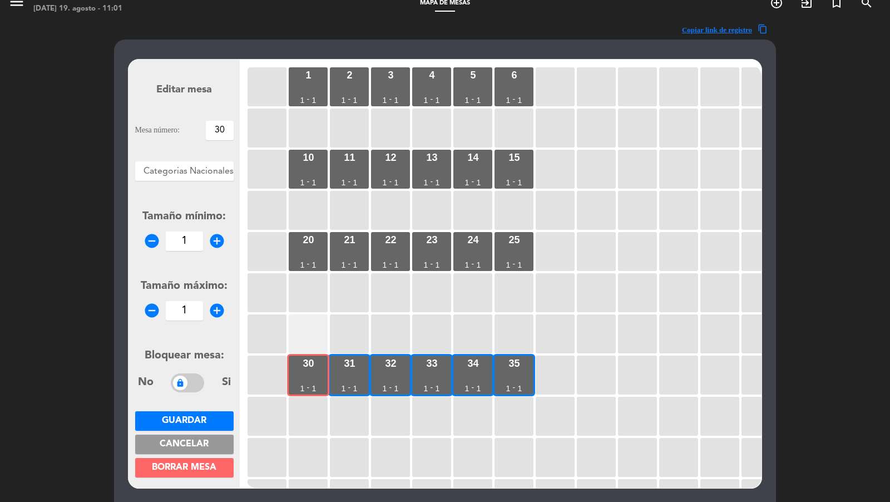
click at [304, 336] on div at bounding box center [308, 333] width 39 height 39
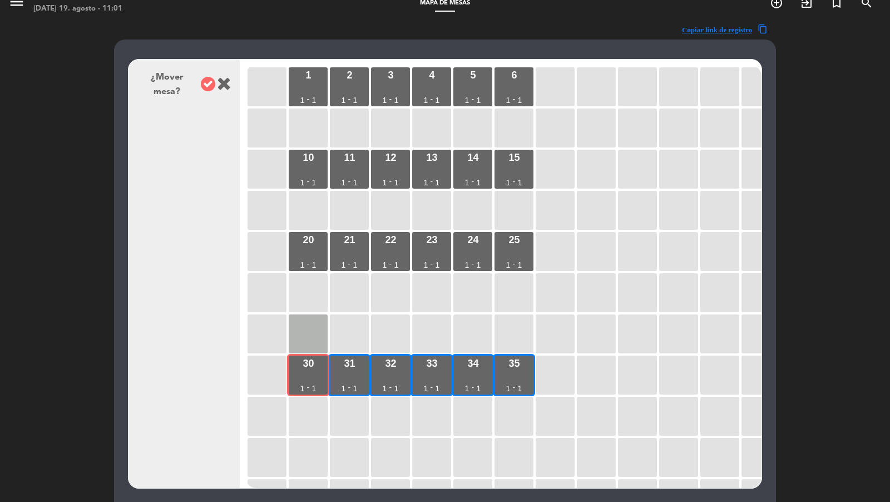
click at [211, 87] on div at bounding box center [208, 85] width 14 height 16
click at [209, 80] on icon at bounding box center [208, 84] width 14 height 14
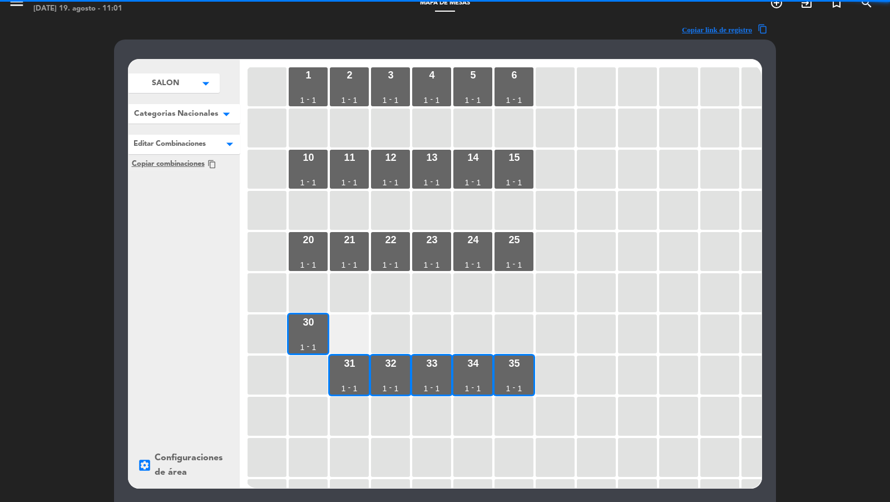
drag, startPoint x: 354, startPoint y: 372, endPoint x: 354, endPoint y: 340, distance: 32.3
click at [354, 370] on div "31 1 - 1" at bounding box center [349, 374] width 39 height 39
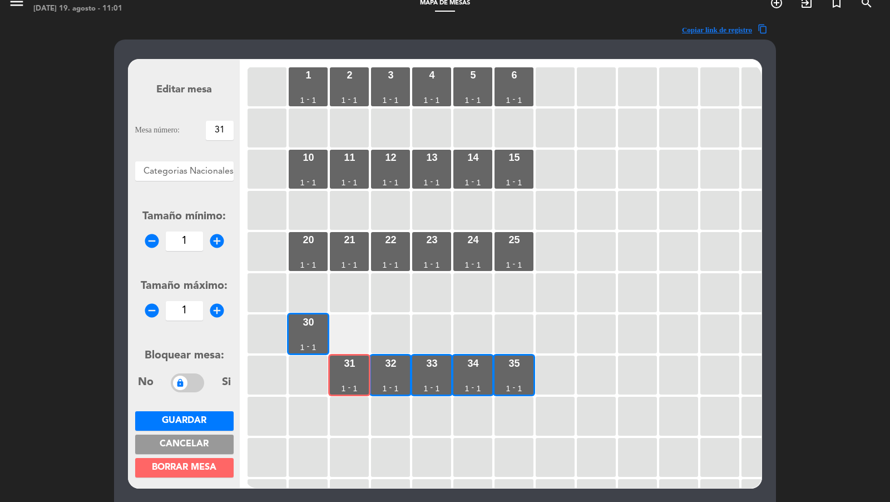
click at [354, 336] on div at bounding box center [349, 333] width 39 height 39
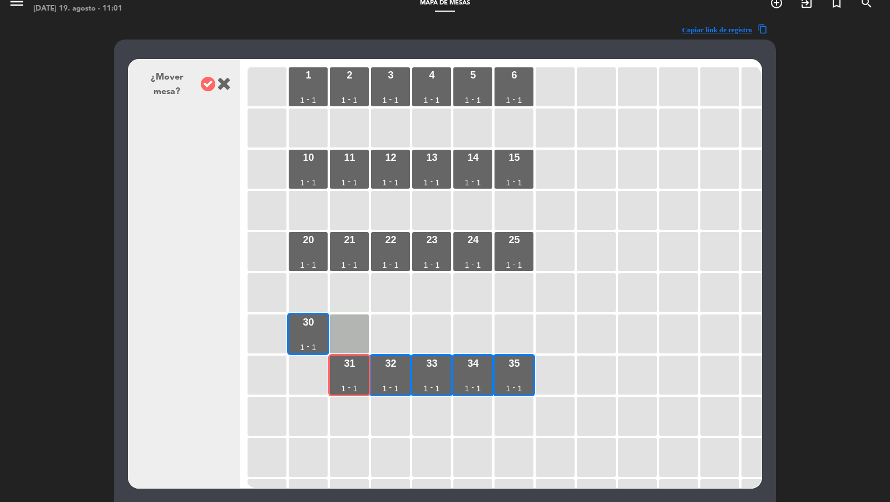
click at [208, 86] on icon at bounding box center [208, 84] width 14 height 14
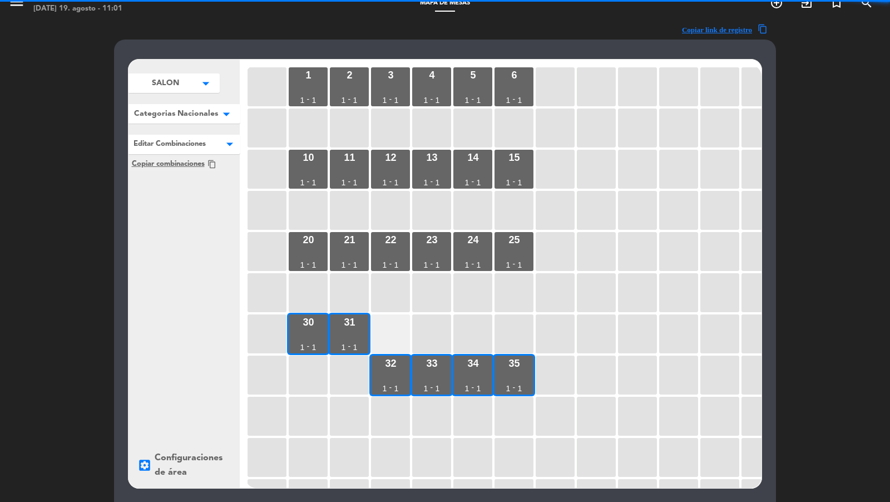
drag, startPoint x: 390, startPoint y: 370, endPoint x: 390, endPoint y: 331, distance: 38.9
click at [390, 370] on div "32 1 - 1" at bounding box center [390, 374] width 39 height 39
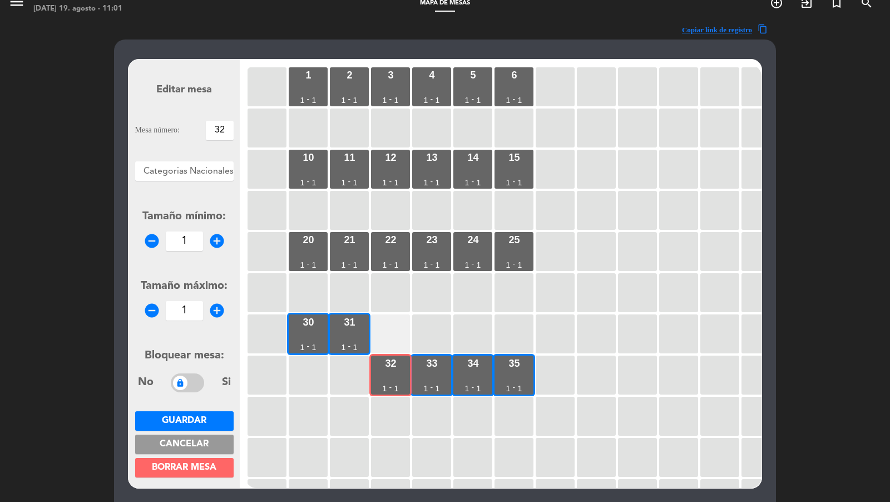
click at [391, 330] on div at bounding box center [390, 333] width 39 height 39
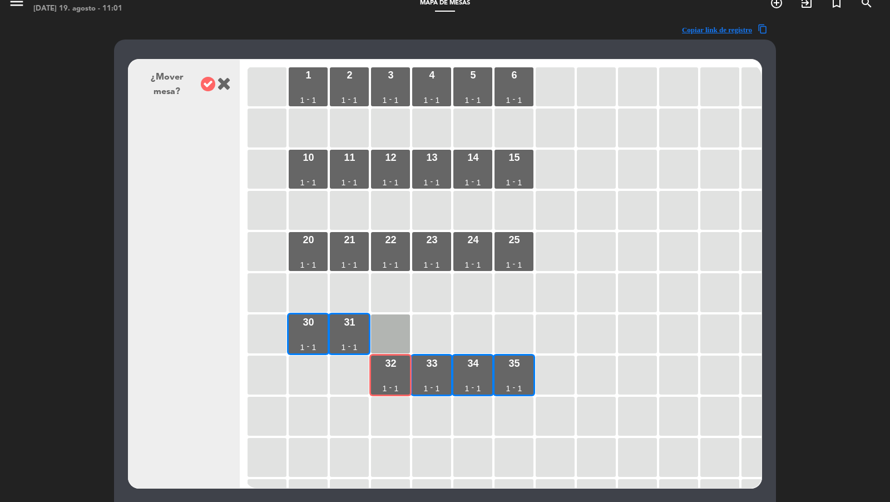
click at [204, 86] on icon at bounding box center [208, 84] width 14 height 14
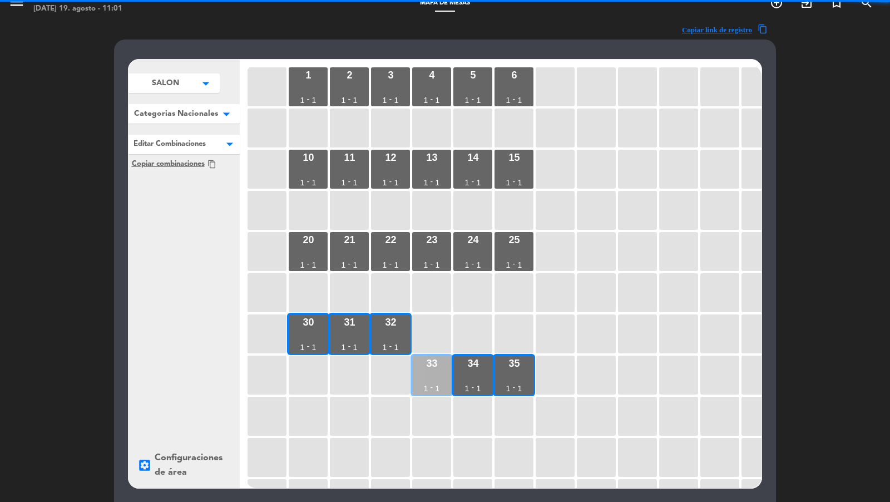
click at [449, 363] on div "33 1 - 1" at bounding box center [431, 374] width 39 height 39
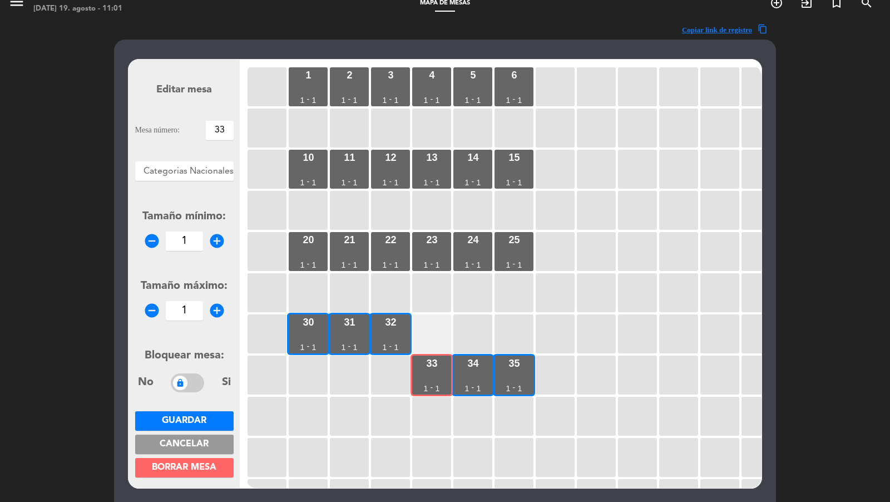
click at [437, 339] on div at bounding box center [431, 333] width 39 height 39
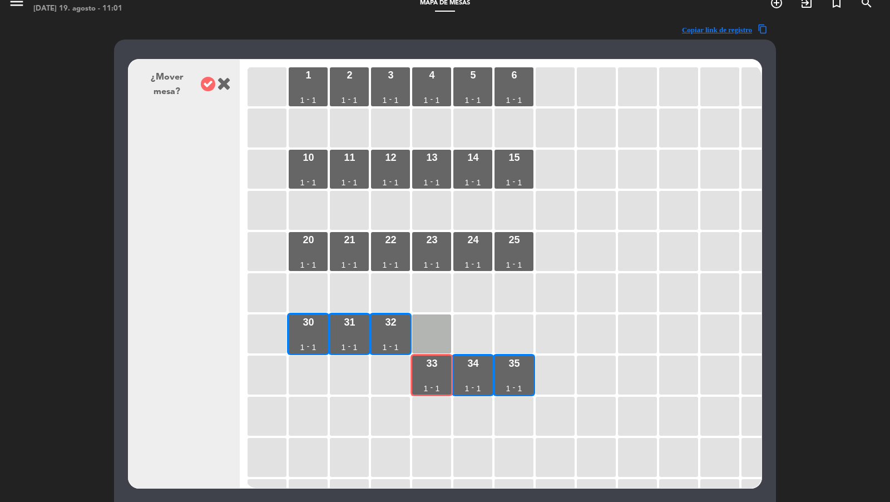
click at [202, 81] on icon at bounding box center [208, 84] width 14 height 14
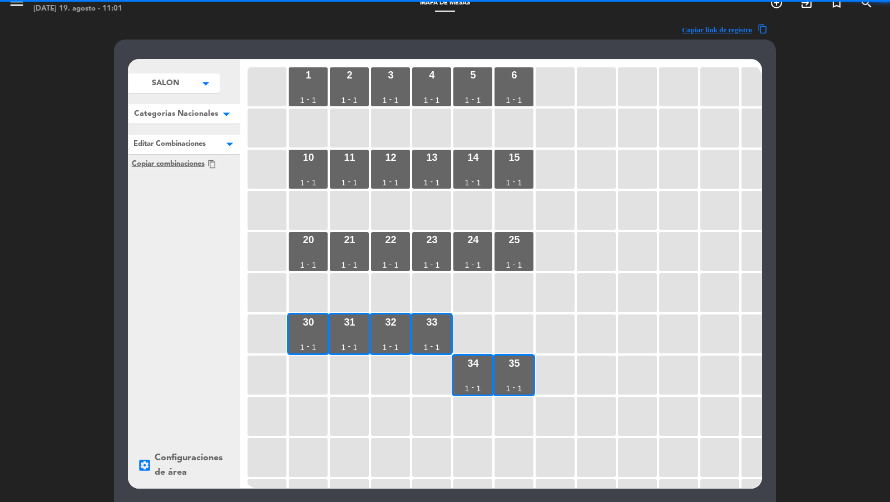
click at [462, 354] on div "1 1 - 1 2 1 - 1 3 1 - 1 4 1 - 1 5 1 - 1 6 1 - 1 10 1 - 1 11 1 - 1 12 1 - 1 13 1…" at bounding box center [503, 276] width 516 height 423
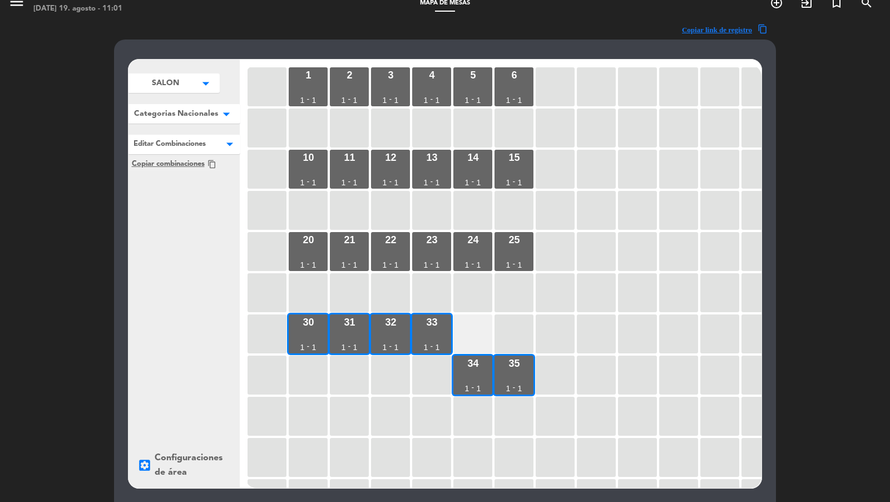
click at [467, 339] on div at bounding box center [472, 333] width 39 height 39
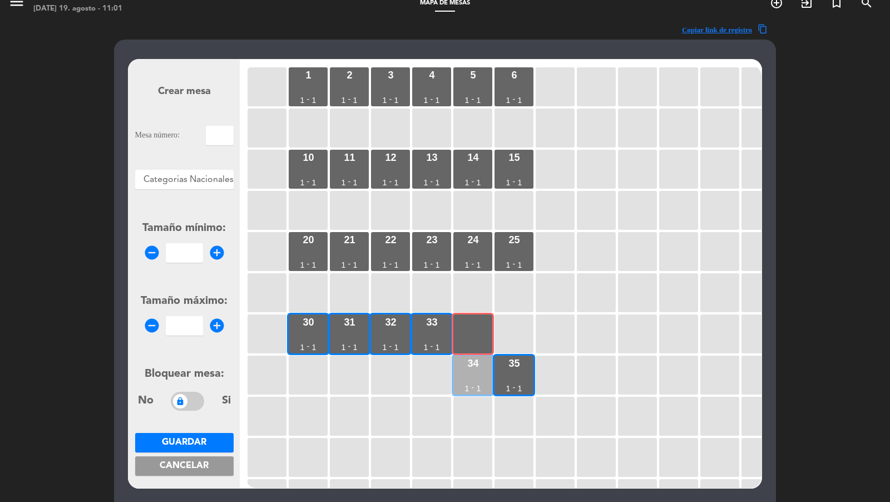
click at [470, 374] on div "34 1 - 1" at bounding box center [472, 374] width 39 height 39
type input "34"
type input "1"
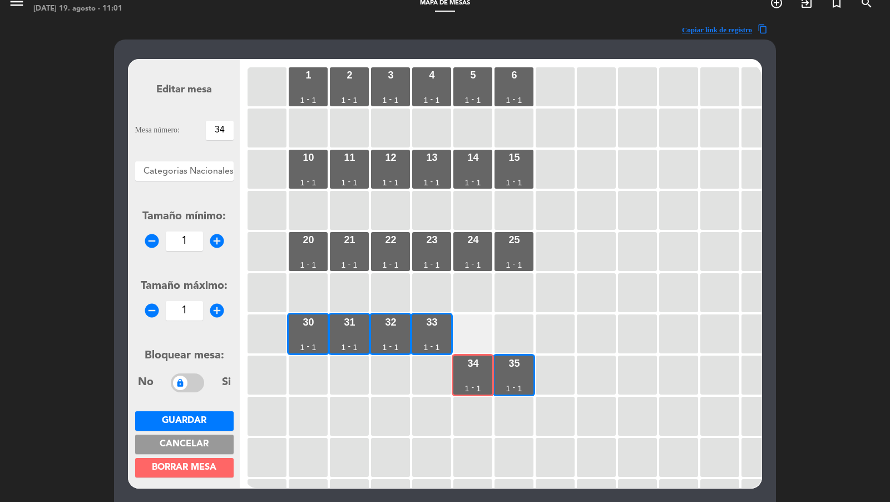
click at [470, 336] on div at bounding box center [472, 333] width 39 height 39
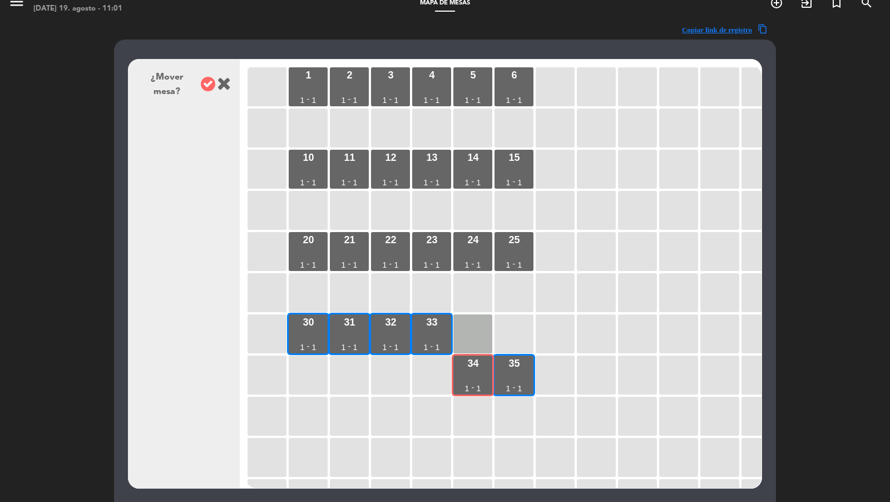
click at [206, 77] on icon at bounding box center [208, 84] width 14 height 14
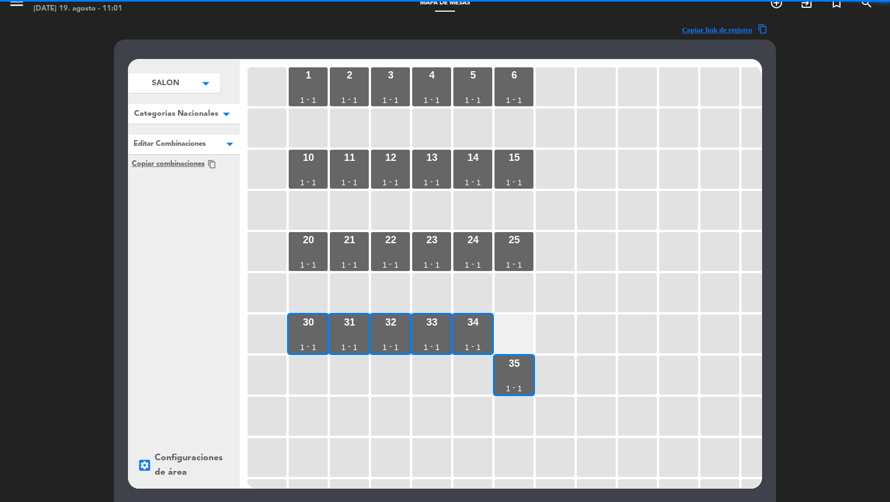
drag, startPoint x: 521, startPoint y: 377, endPoint x: 514, endPoint y: 345, distance: 32.4
click at [521, 376] on div "35 1 - 1" at bounding box center [513, 374] width 39 height 39
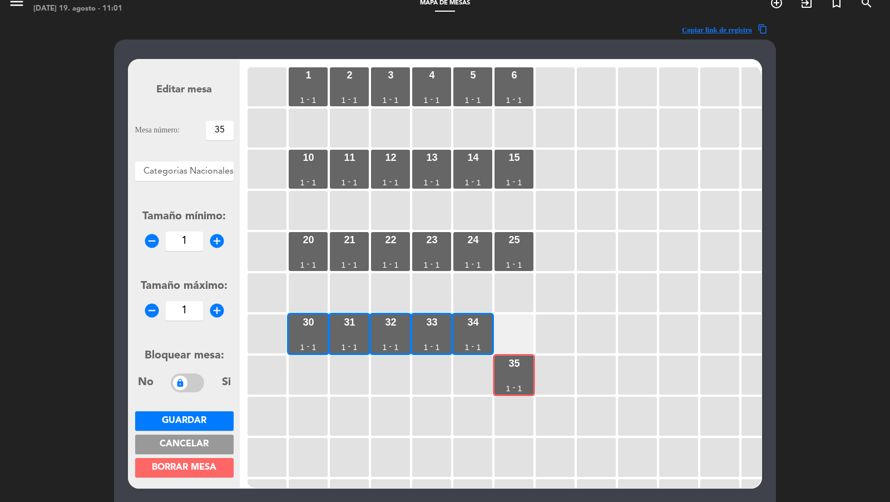
click at [514, 344] on div at bounding box center [513, 333] width 39 height 39
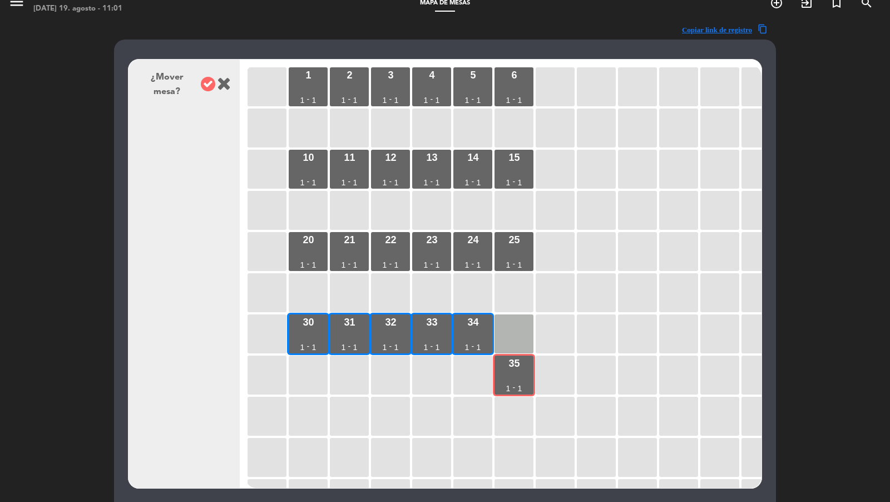
click at [207, 82] on icon at bounding box center [208, 84] width 14 height 14
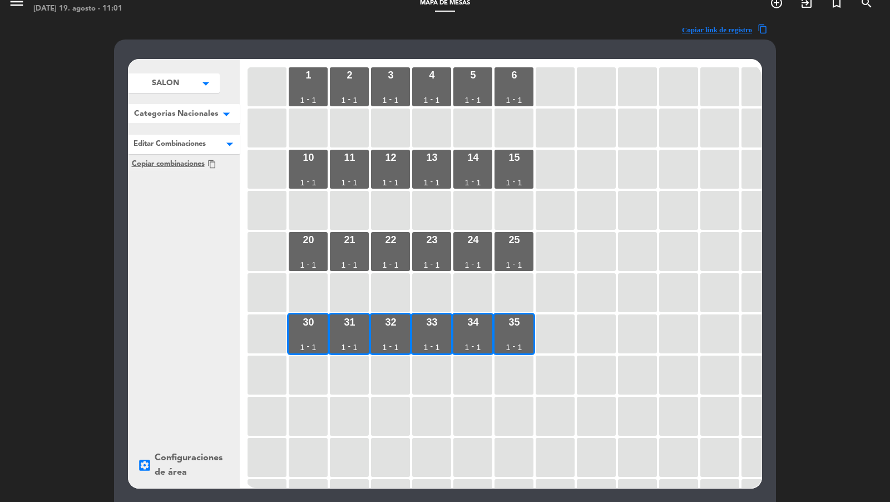
scroll to position [141, 0]
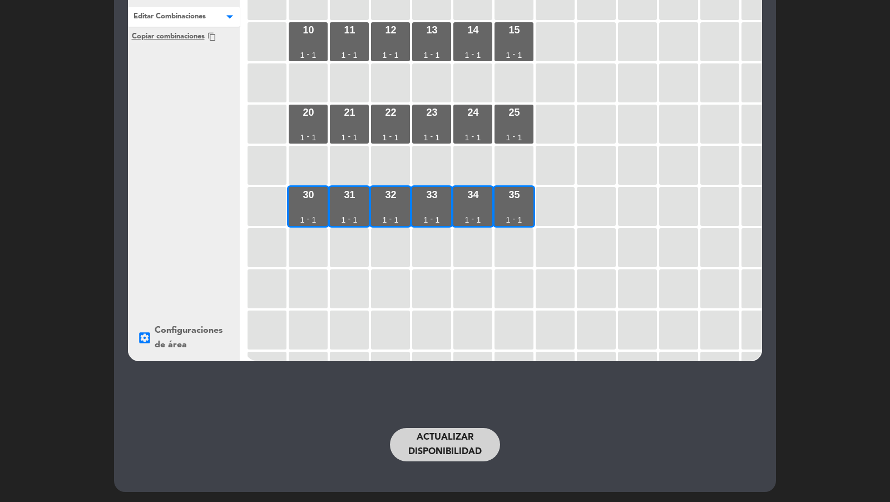
click at [399, 440] on button "Actualizar disponibilidad" at bounding box center [445, 444] width 110 height 33
click at [462, 443] on button "Actualizar disponibilidad" at bounding box center [445, 444] width 110 height 33
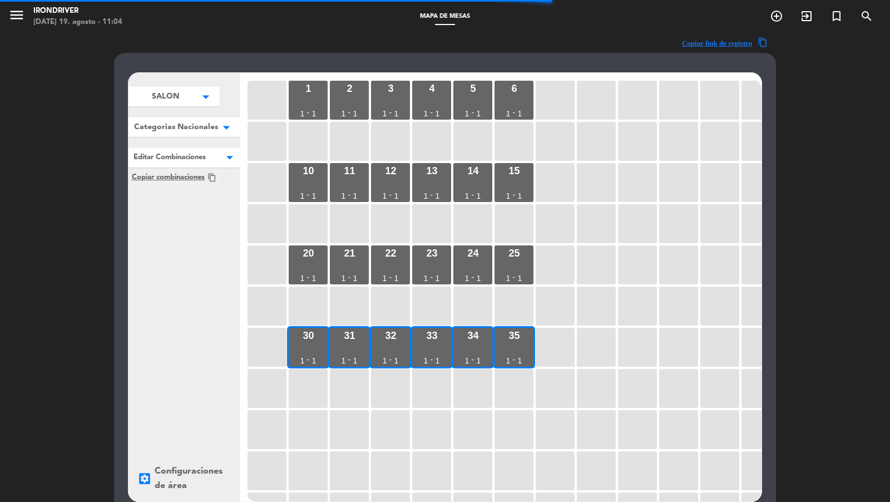
click at [179, 102] on span "Categorias Nacionales" at bounding box center [165, 97] width 27 height 12
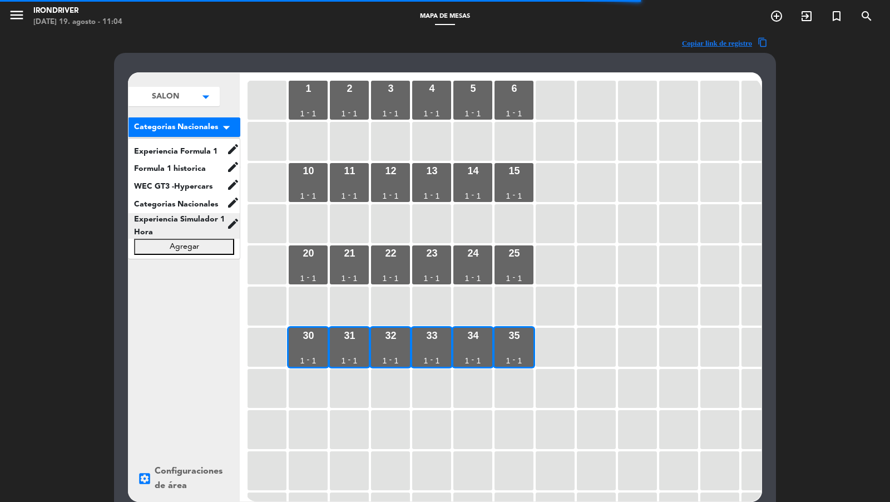
click at [197, 215] on span "Experiencia Simulador 1 Hora" at bounding box center [177, 226] width 98 height 26
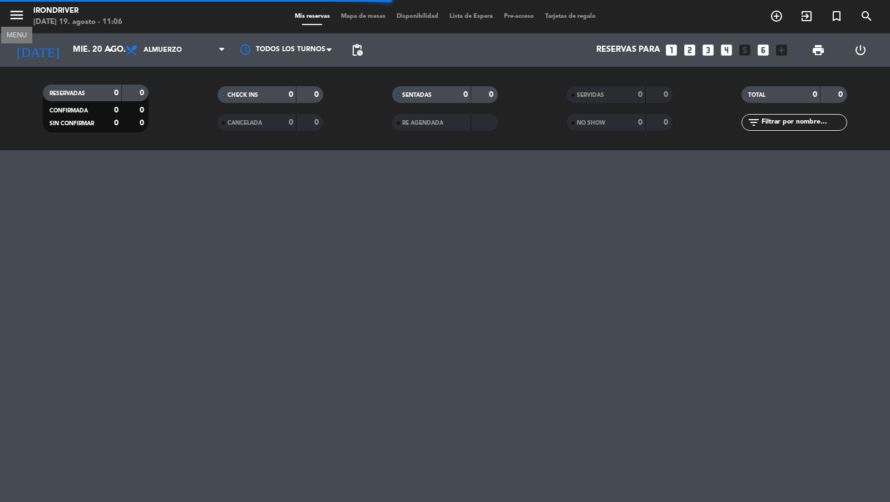
click at [21, 21] on icon "menu" at bounding box center [16, 15] width 17 height 17
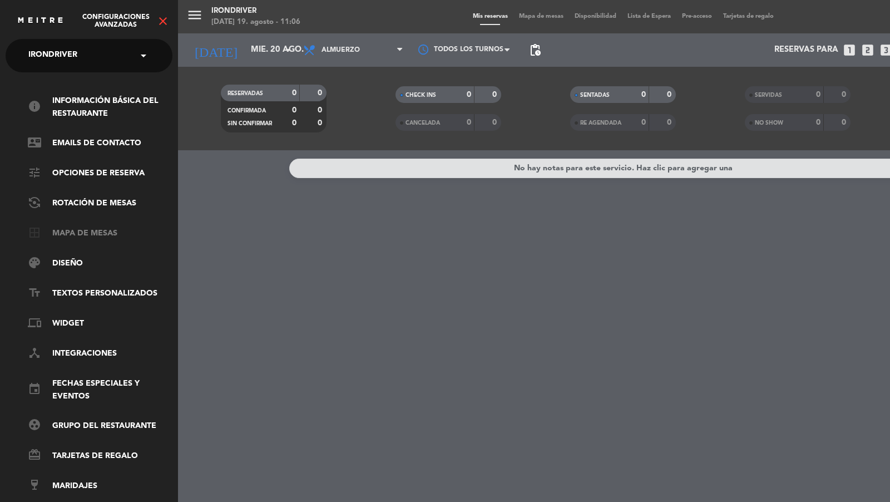
click at [100, 229] on link "border_all Mapa de mesas" at bounding box center [100, 233] width 145 height 13
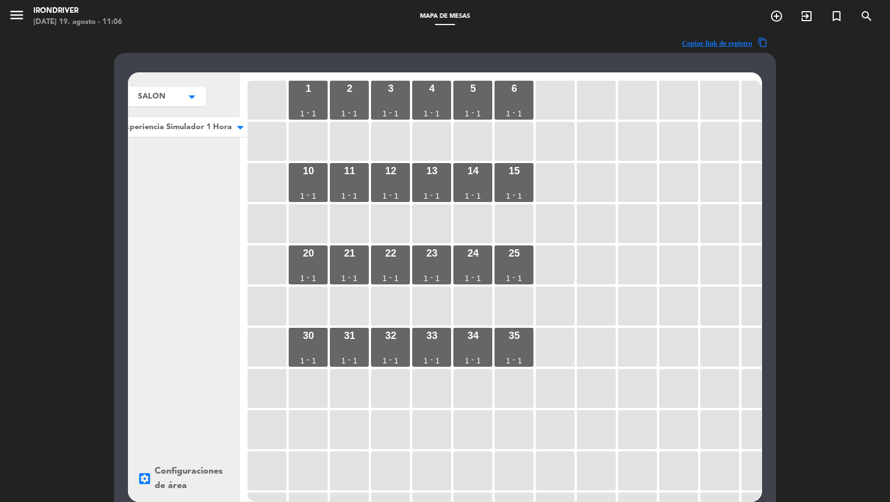
click at [200, 102] on icon "arrow_drop_down" at bounding box center [192, 96] width 17 height 11
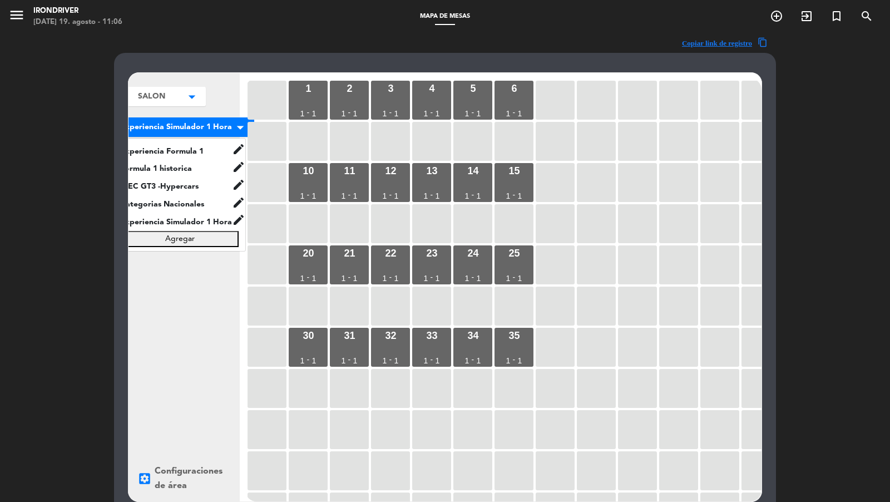
click at [165, 265] on div "SALON arrow_drop_down SALON edit renombrar borrar Agregar Experiencia Simulador…" at bounding box center [183, 287] width 111 height 428
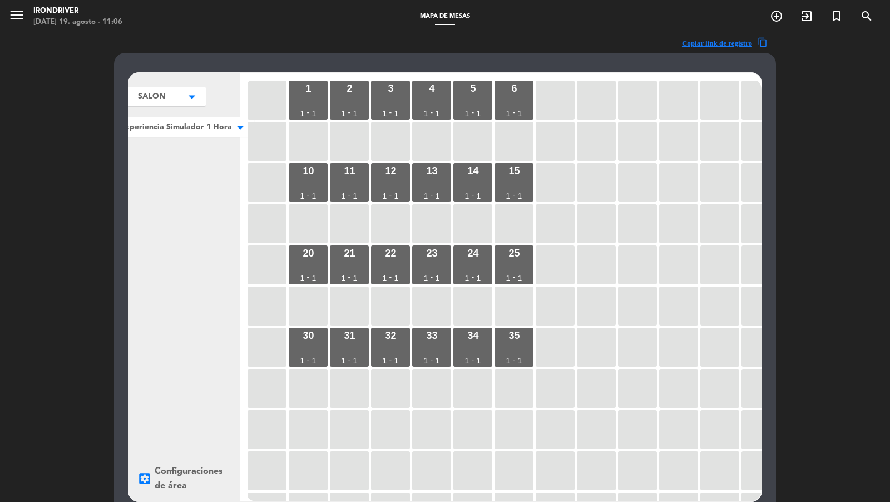
click at [165, 102] on span "Experiencia Simulador 1 Hora" at bounding box center [151, 97] width 27 height 12
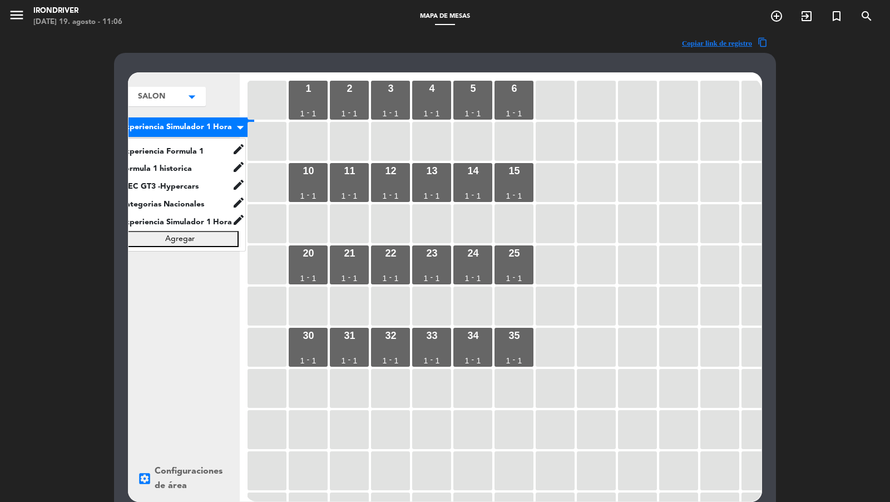
click at [184, 336] on div "SALON arrow_drop_down SALON edit renombrar borrar Agregar Experiencia Simulador…" at bounding box center [183, 287] width 111 height 428
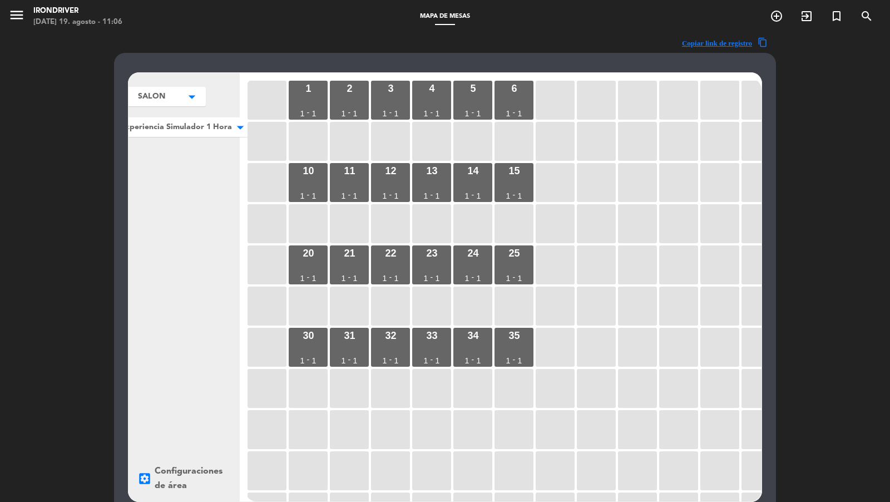
click at [165, 102] on span "Experiencia Simulador 1 Hora" at bounding box center [151, 97] width 27 height 12
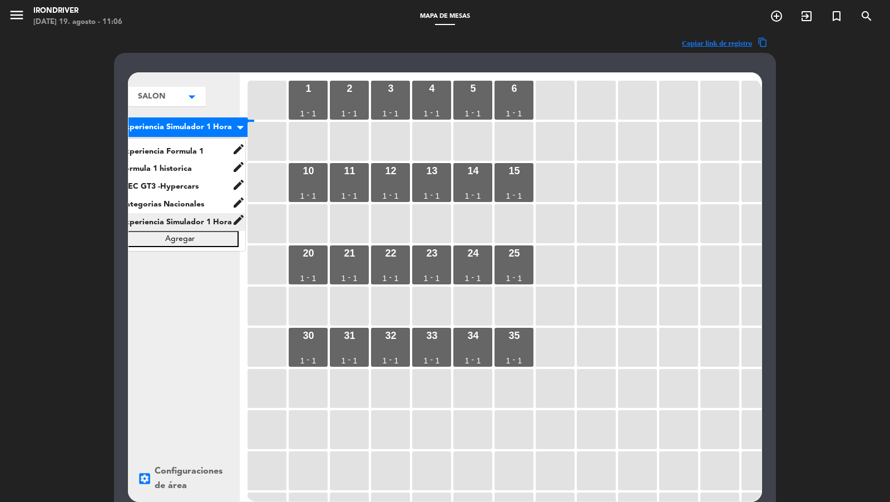
click at [236, 156] on icon "edit" at bounding box center [238, 148] width 13 height 13
click at [264, 209] on button "renombrar" at bounding box center [284, 213] width 77 height 17
drag, startPoint x: 179, startPoint y: 219, endPoint x: 201, endPoint y: 219, distance: 22.2
click at [200, 219] on input "Experiencia Simulador 1 Hora" at bounding box center [161, 221] width 93 height 16
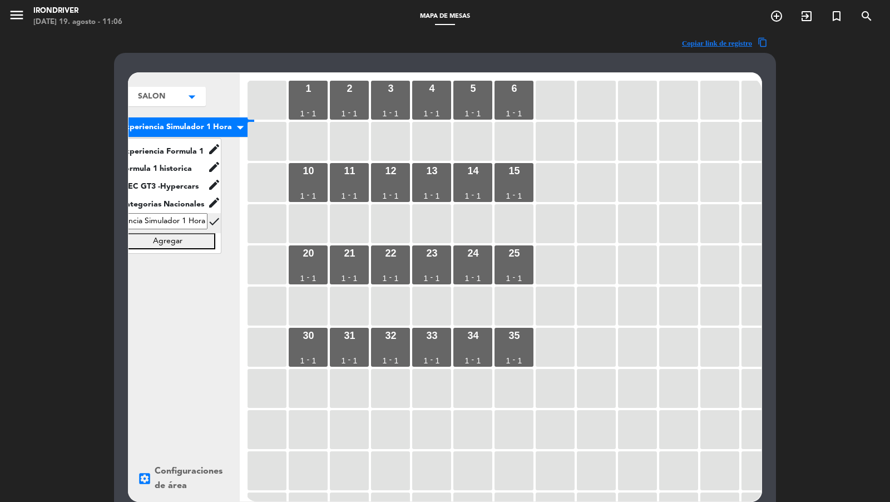
click at [171, 219] on input "Experiencia Simulador 1 Hora" at bounding box center [161, 221] width 93 height 16
type input "Experiencia Sim 1 Hora"
click at [209, 222] on icon "check" at bounding box center [213, 221] width 13 height 13
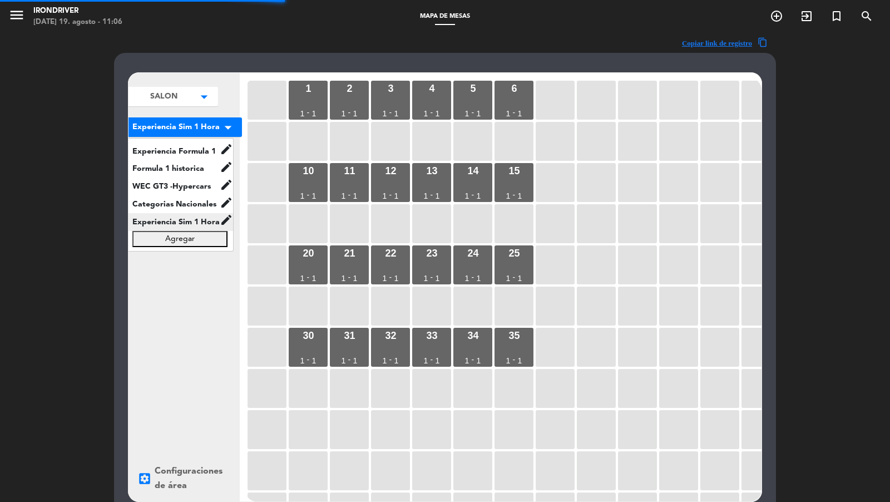
click at [224, 289] on div "SALON arrow_drop_down SALON edit renombrar borrar Agregar Experiencia Sim 1 Hor…" at bounding box center [183, 287] width 111 height 428
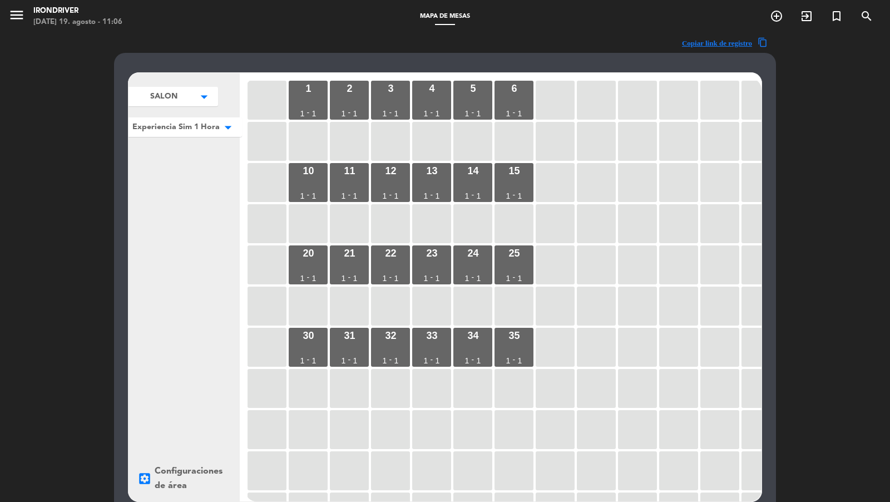
scroll to position [105, 0]
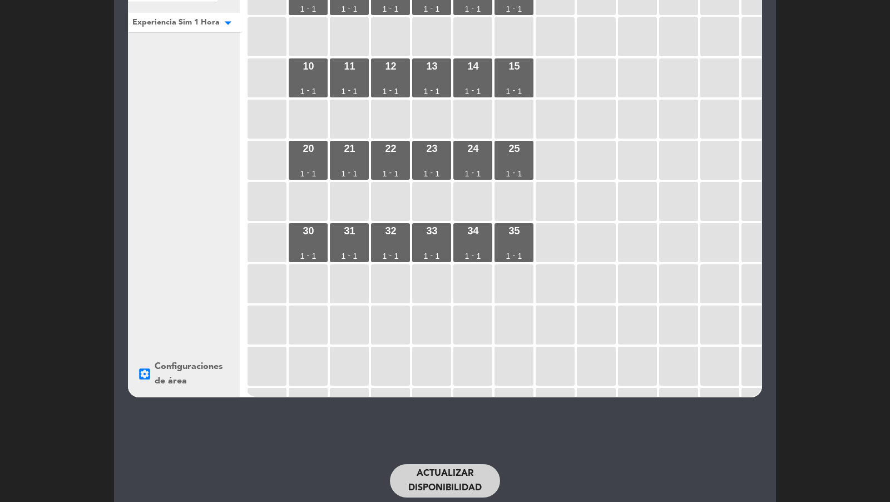
click at [469, 479] on button "Actualizar disponibilidad" at bounding box center [445, 480] width 110 height 33
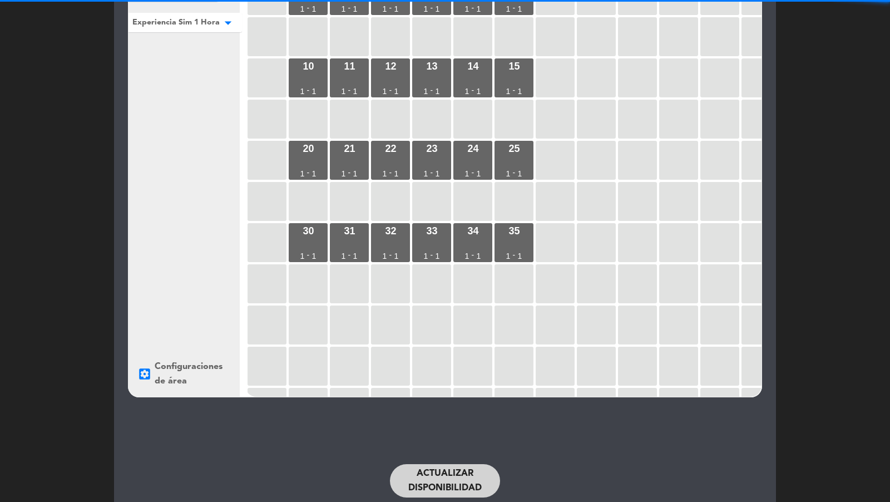
scroll to position [0, 0]
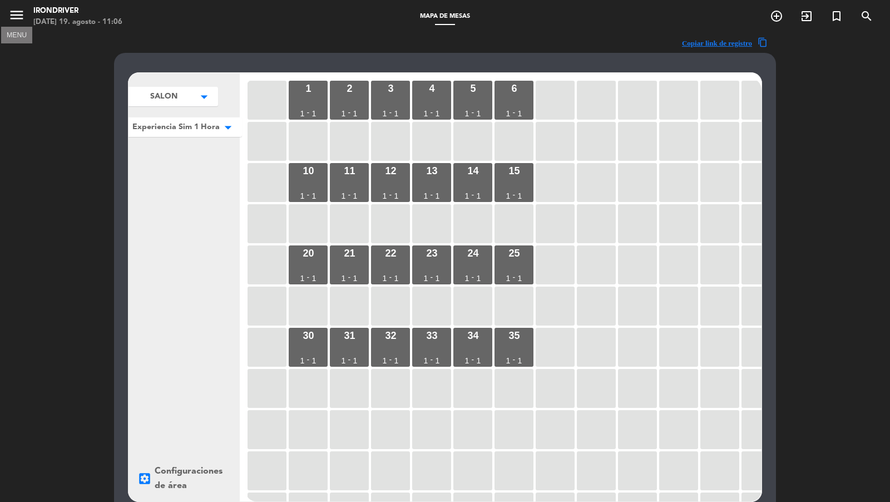
click at [13, 12] on icon "menu" at bounding box center [16, 15] width 17 height 17
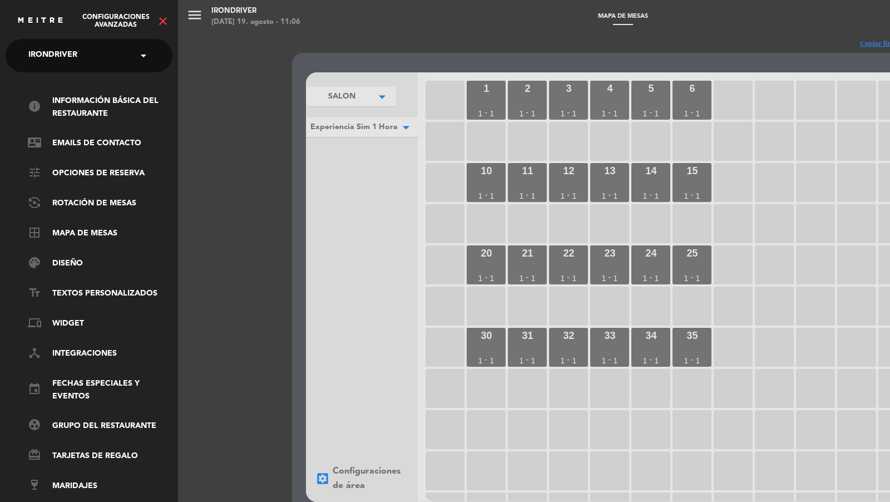
click at [168, 22] on icon "close" at bounding box center [162, 20] width 13 height 13
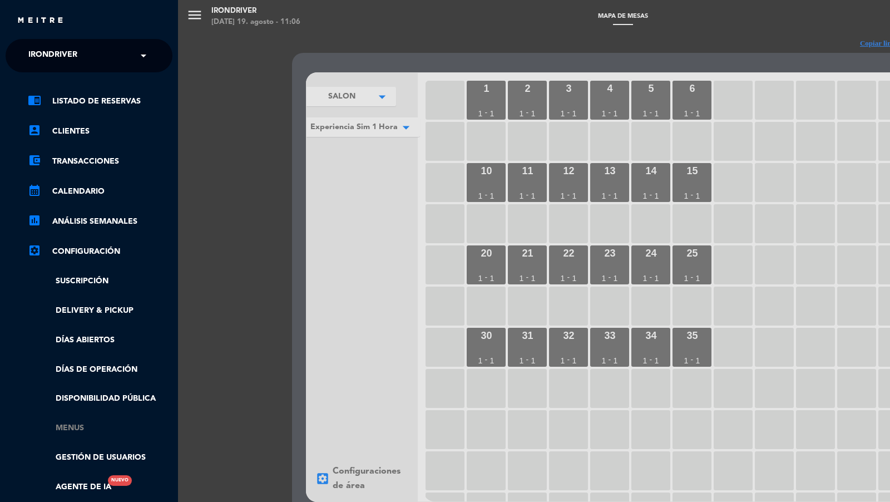
click at [77, 424] on link "Menus" at bounding box center [100, 428] width 145 height 13
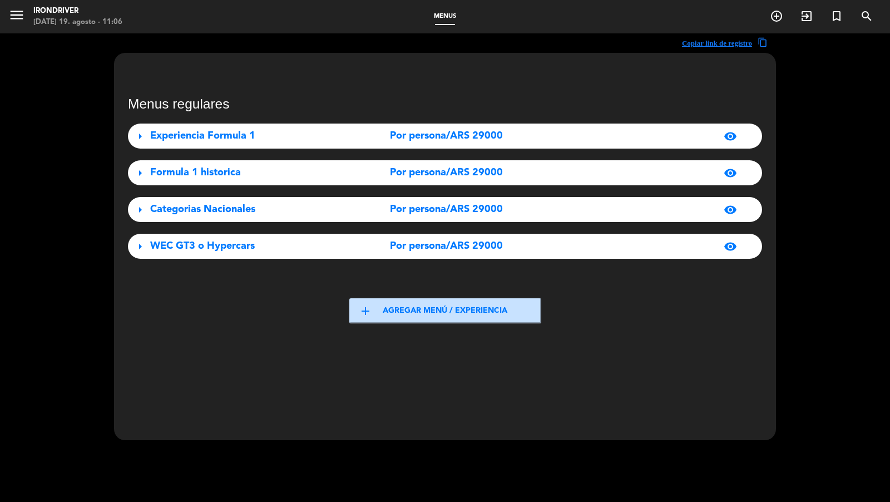
click at [273, 137] on div "Experiencia Formula 1" at bounding box center [248, 136] width 197 height 16
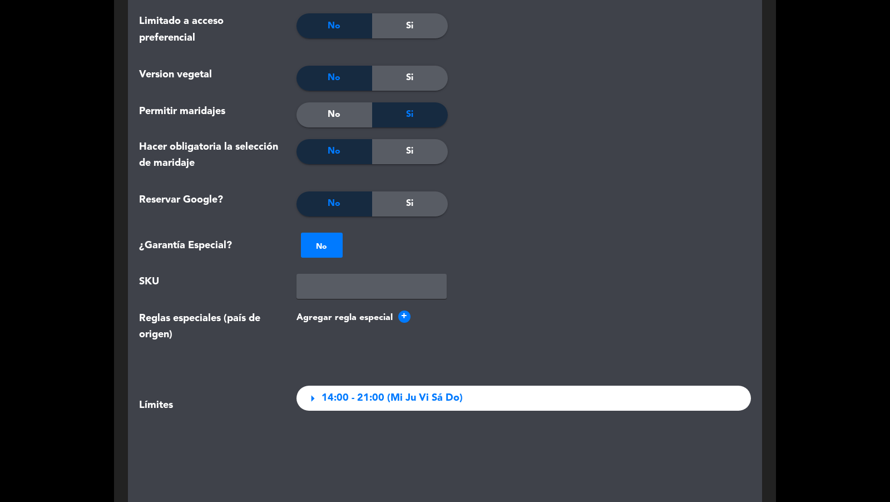
scroll to position [1574, 0]
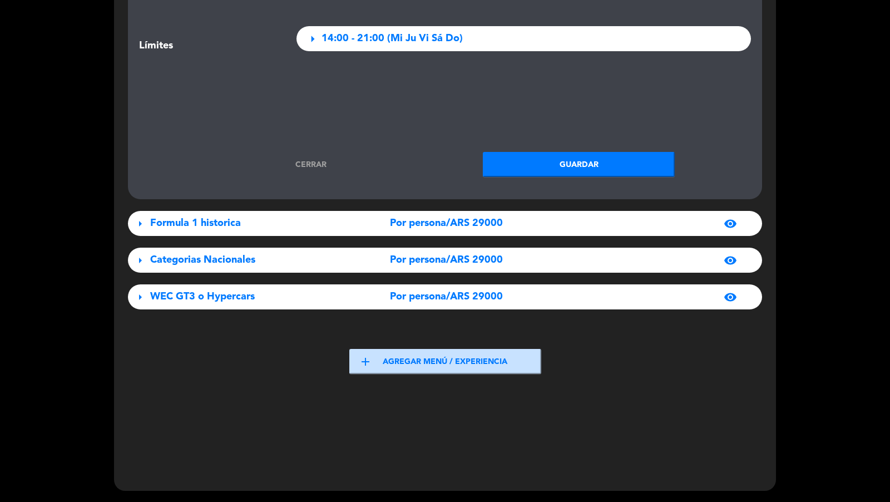
click at [316, 215] on div "Formula 1 historica" at bounding box center [248, 223] width 197 height 16
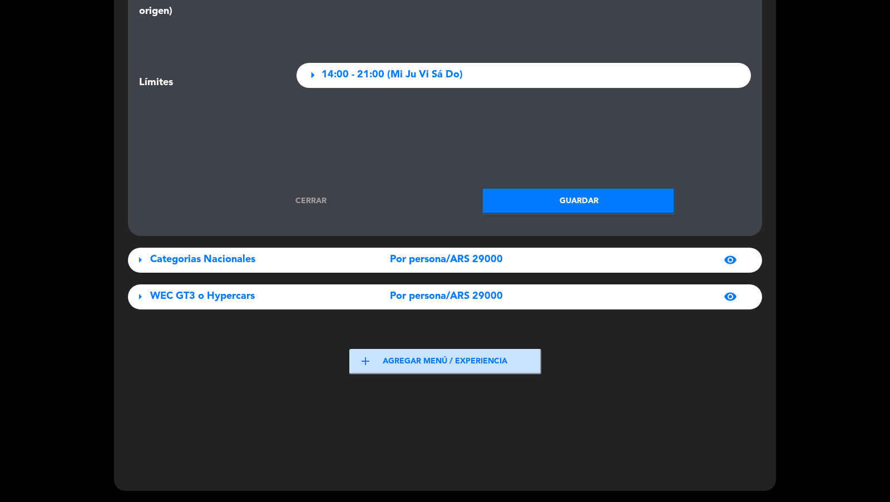
scroll to position [3198, 0]
click at [283, 254] on div "Categorias Nacionales" at bounding box center [248, 259] width 197 height 16
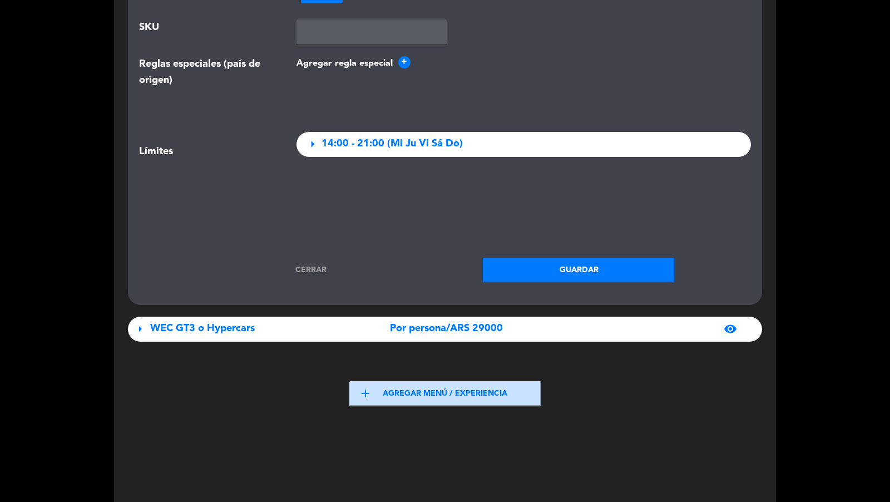
scroll to position [4822, 0]
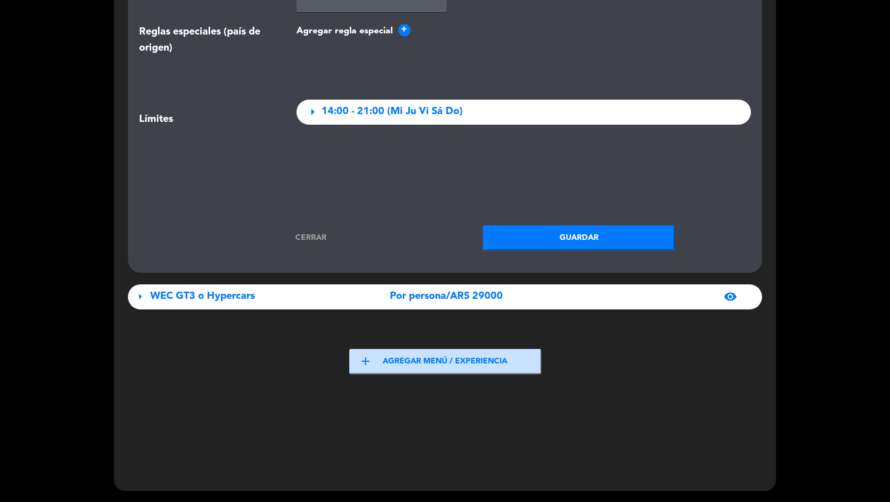
click at [264, 303] on div "WEC GT3 o Hypercars" at bounding box center [248, 296] width 197 height 16
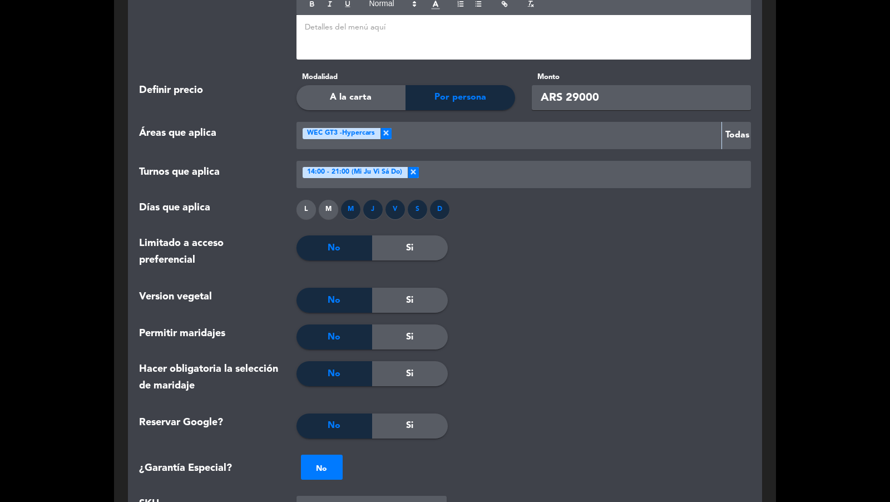
scroll to position [5974, 0]
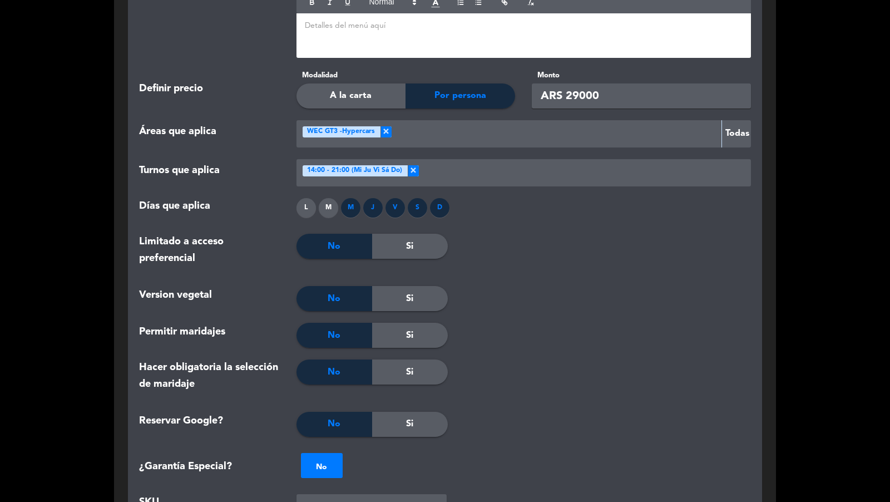
click at [386, 133] on div at bounding box center [509, 134] width 416 height 18
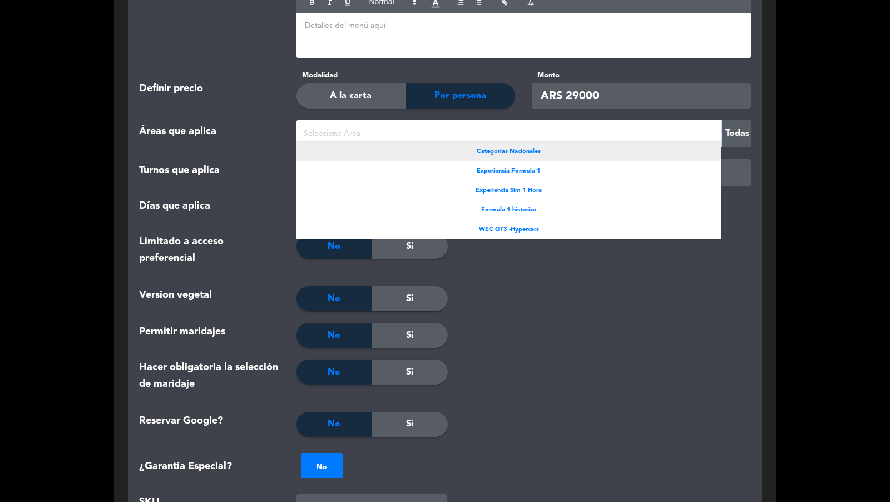
click at [408, 156] on div "Categorias Nacionales" at bounding box center [508, 151] width 425 height 19
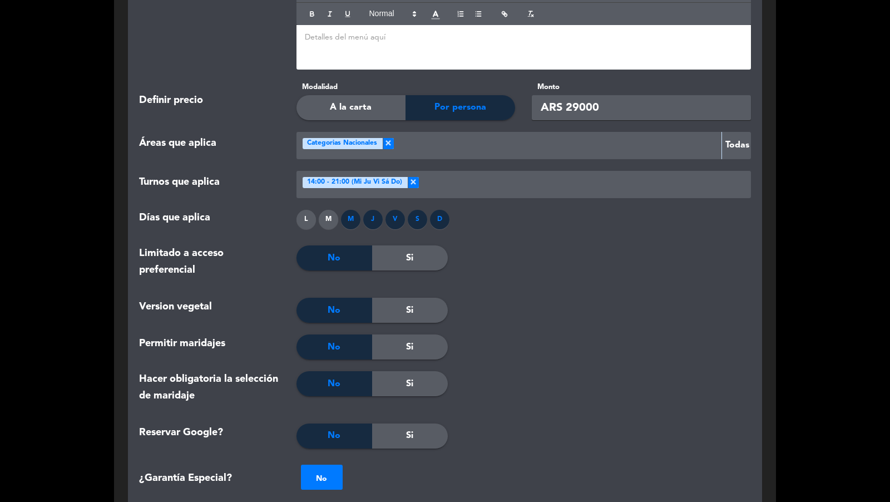
scroll to position [6025, 0]
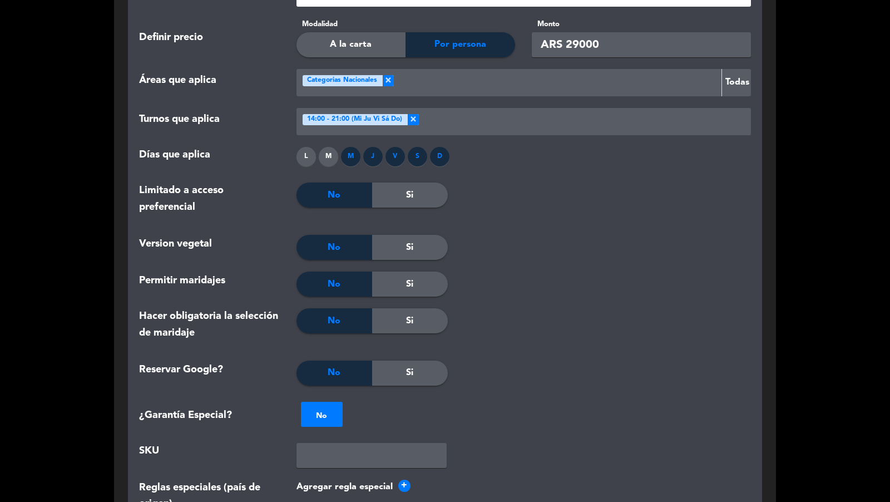
click at [386, 83] on span "×" at bounding box center [388, 80] width 11 height 11
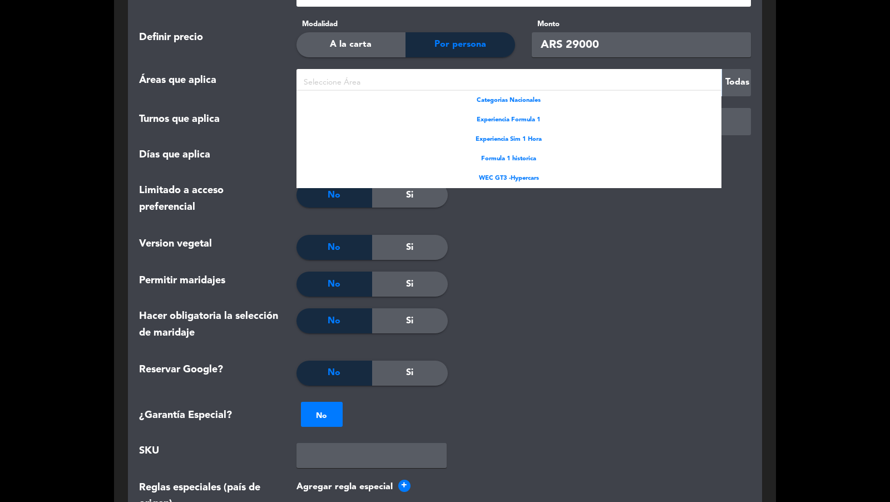
click at [386, 83] on div at bounding box center [509, 82] width 416 height 18
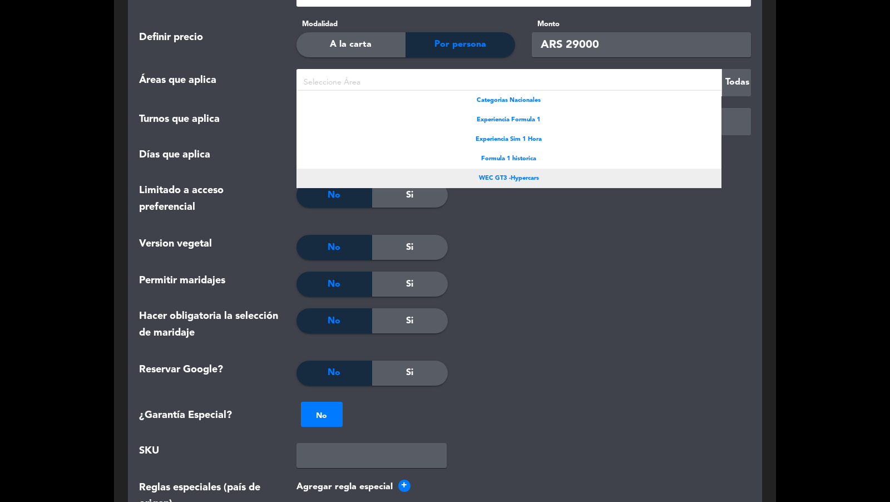
click at [395, 176] on div "WEC GT3 -Hypercars" at bounding box center [508, 178] width 425 height 19
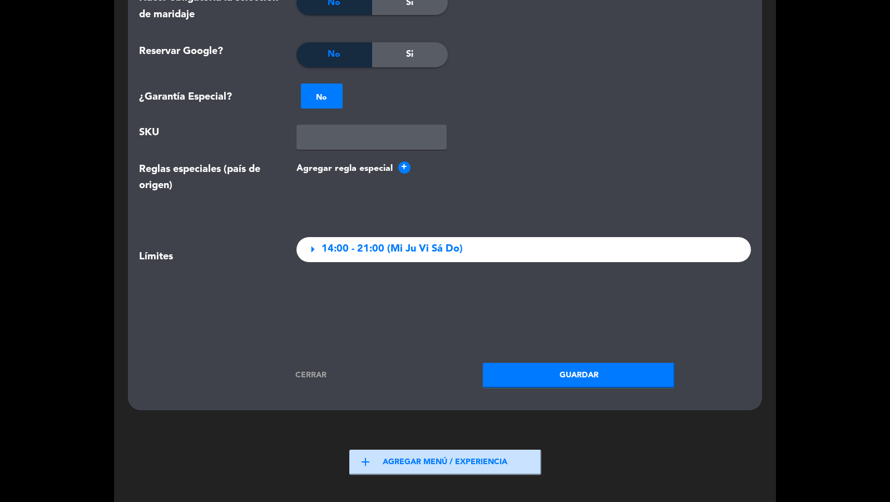
scroll to position [6447, 0]
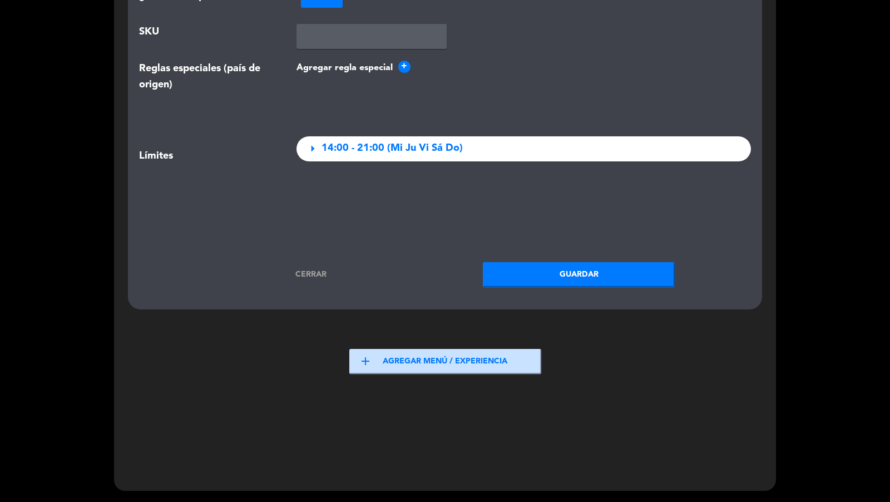
click at [518, 270] on button "Guardar" at bounding box center [579, 274] width 192 height 25
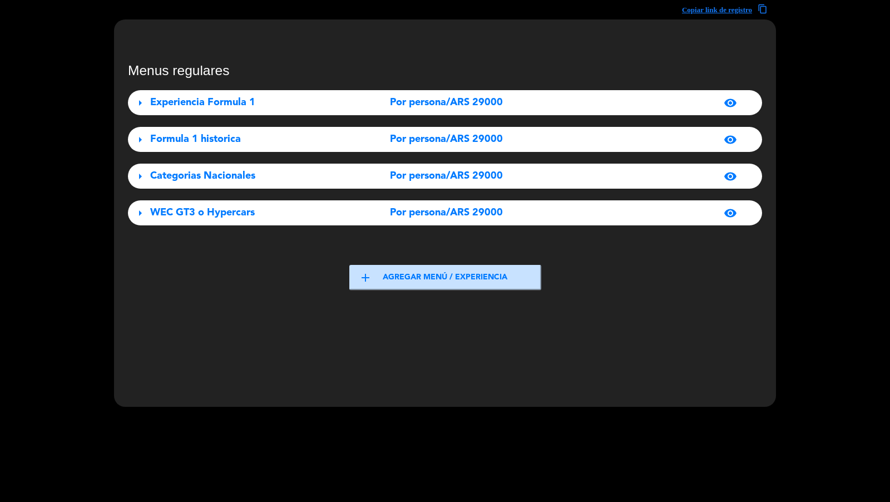
scroll to position [0, 0]
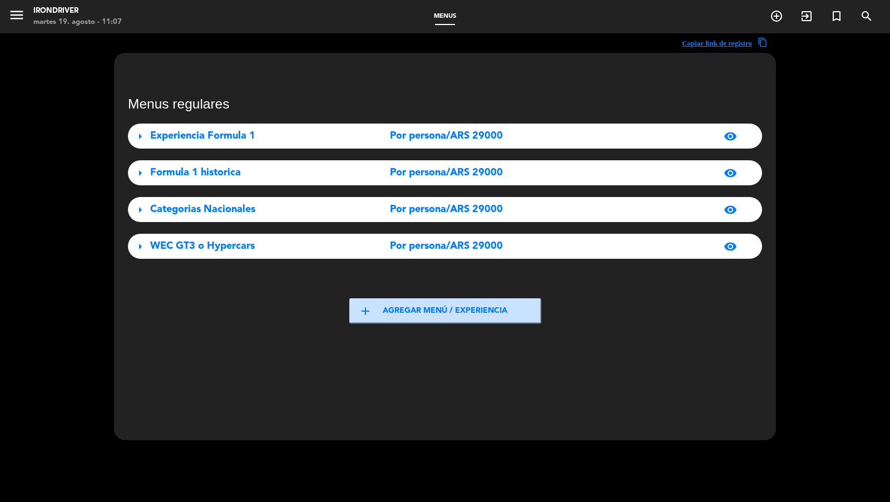
click at [16, 19] on icon "menu" at bounding box center [16, 15] width 17 height 17
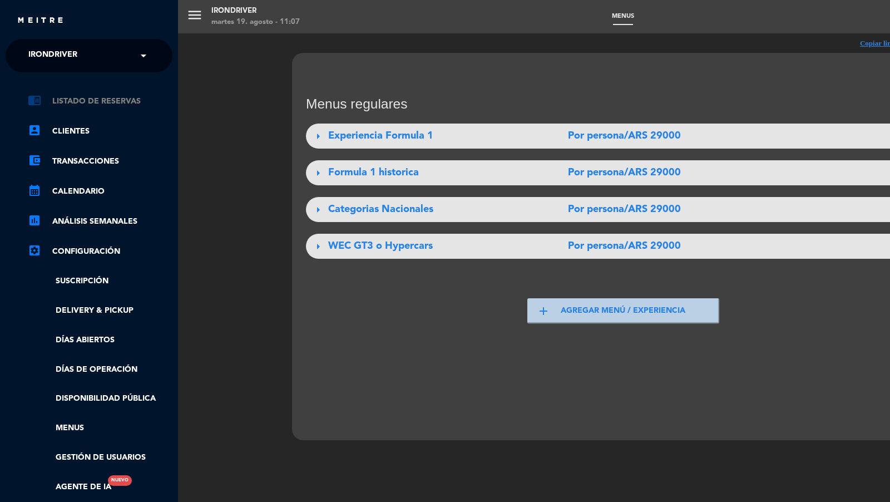
click at [75, 102] on link "chrome_reader_mode Listado de Reservas" at bounding box center [100, 101] width 145 height 13
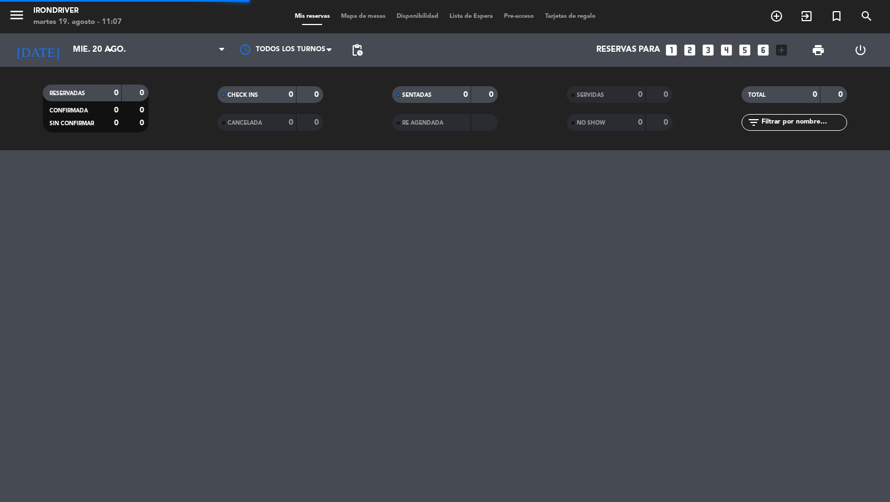
click at [22, 16] on icon "menu" at bounding box center [16, 15] width 17 height 17
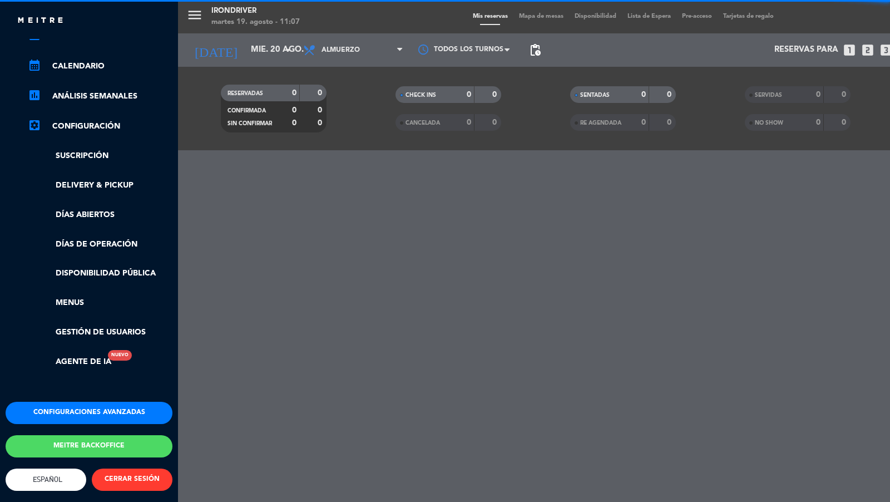
scroll to position [135, 0]
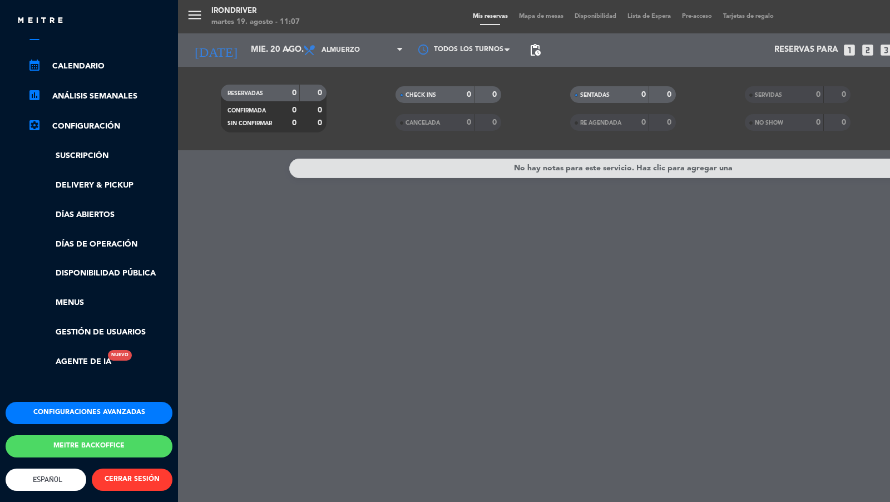
click at [72, 402] on button "Configuraciones avanzadas" at bounding box center [89, 413] width 167 height 22
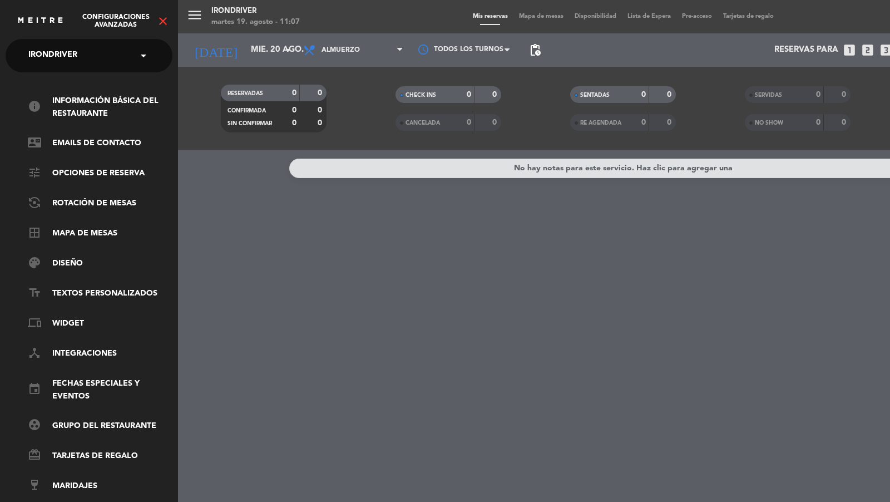
scroll to position [0, 0]
click at [88, 234] on link "border_all Mapa de mesas" at bounding box center [100, 233] width 145 height 13
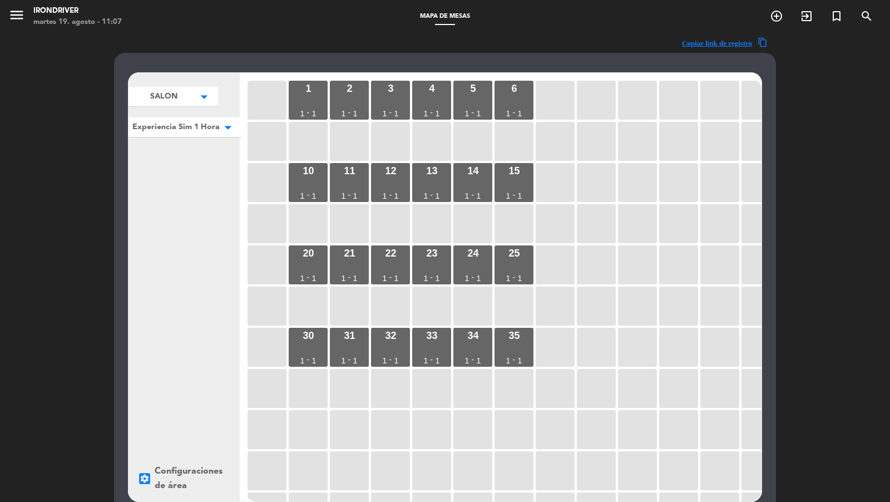
click at [177, 102] on span "Experiencia Sim 1 Hora" at bounding box center [163, 97] width 27 height 12
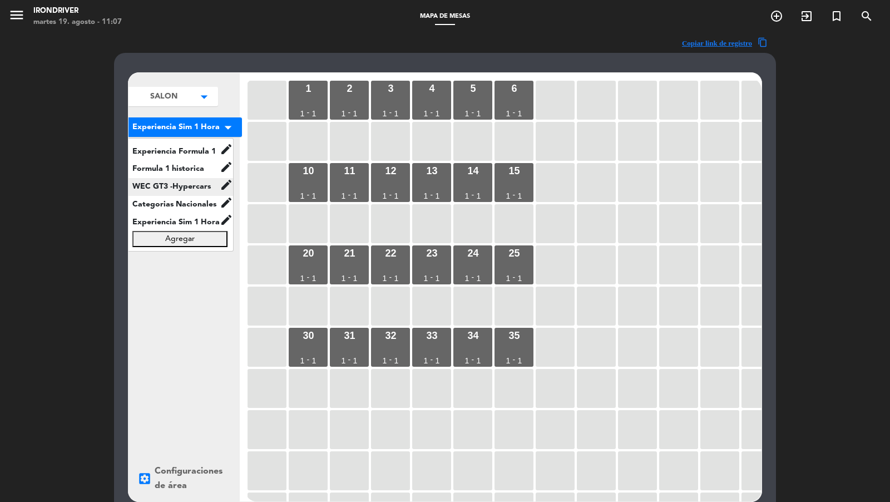
click at [179, 182] on span "WEC GT3 -Hypercars" at bounding box center [173, 186] width 93 height 13
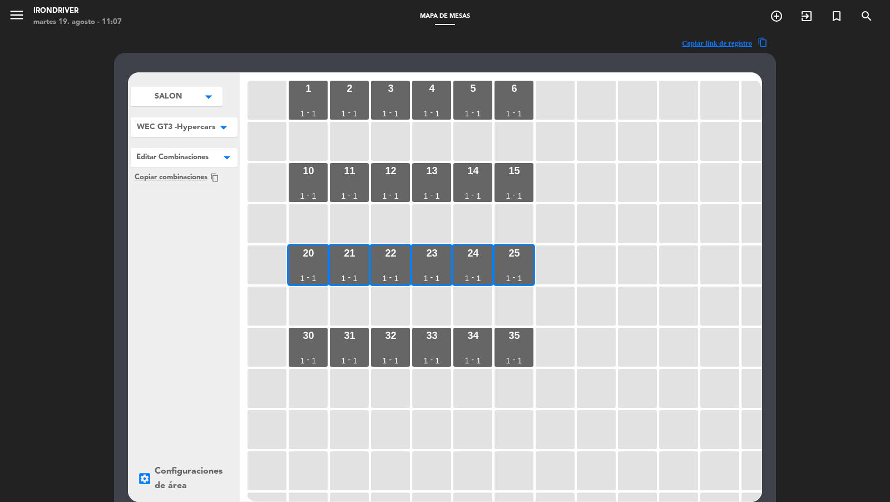
scroll to position [141, 0]
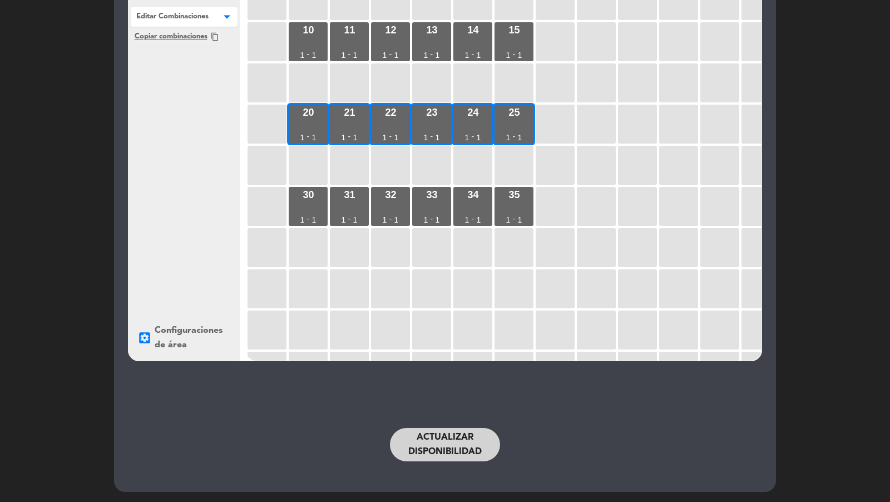
click at [433, 443] on button "Actualizar disponibilidad" at bounding box center [445, 444] width 110 height 33
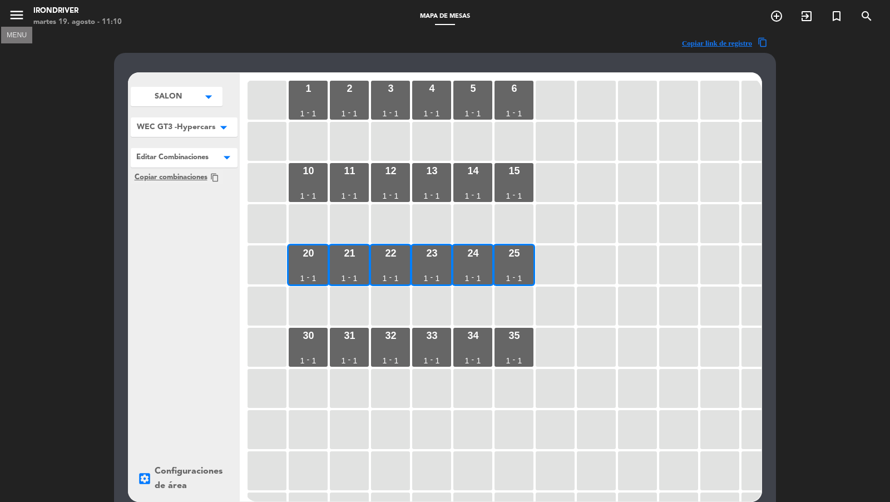
click at [18, 18] on icon "menu" at bounding box center [16, 15] width 17 height 17
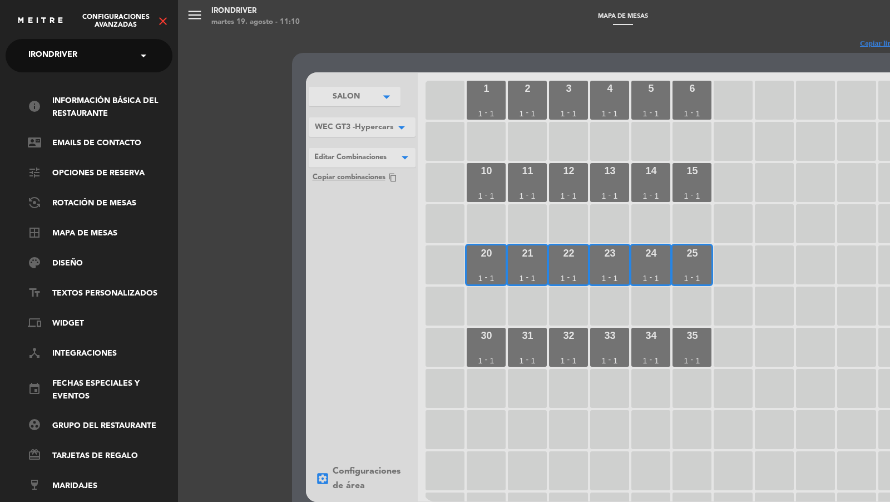
click at [164, 14] on div "Configuraciones avanzadas close" at bounding box center [93, 21] width 153 height 14
click at [162, 18] on icon "close" at bounding box center [162, 20] width 13 height 13
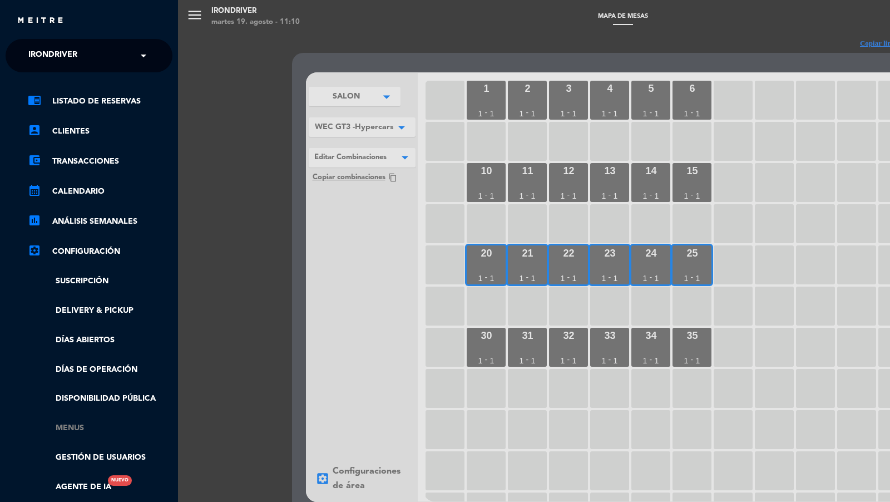
click at [69, 428] on link "Menus" at bounding box center [100, 428] width 145 height 13
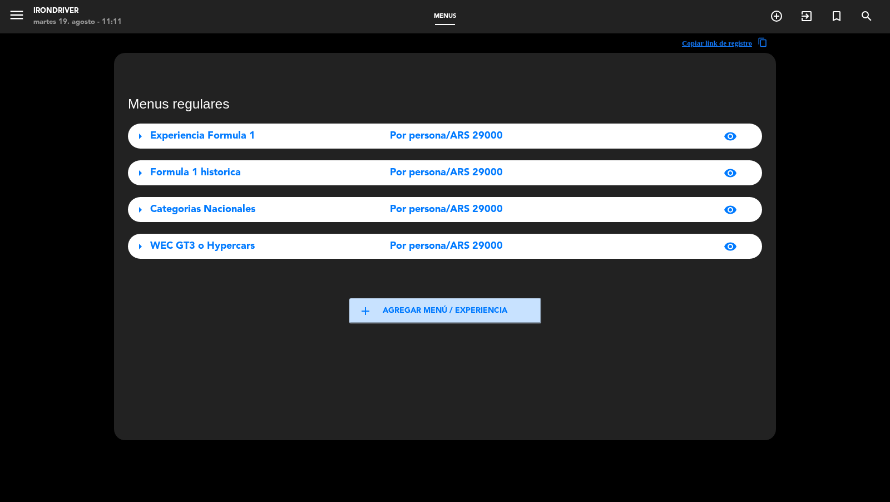
click at [260, 137] on div "Experiencia Formula 1" at bounding box center [248, 136] width 197 height 16
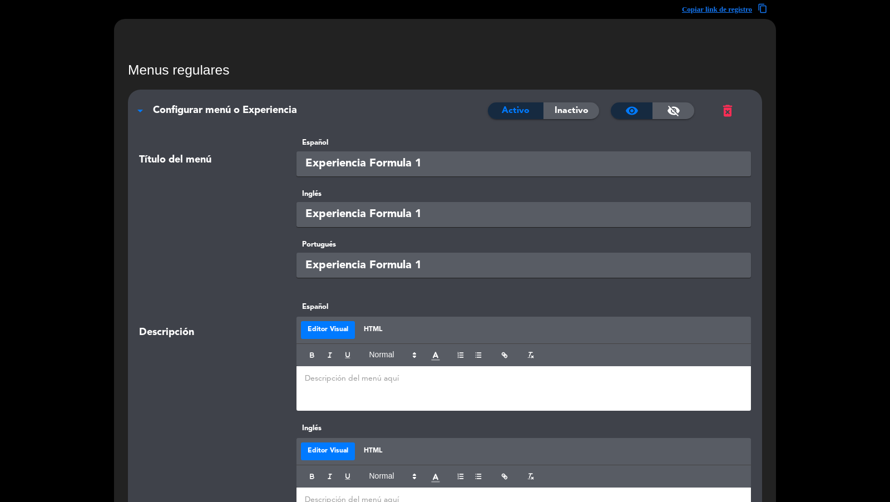
scroll to position [58, 0]
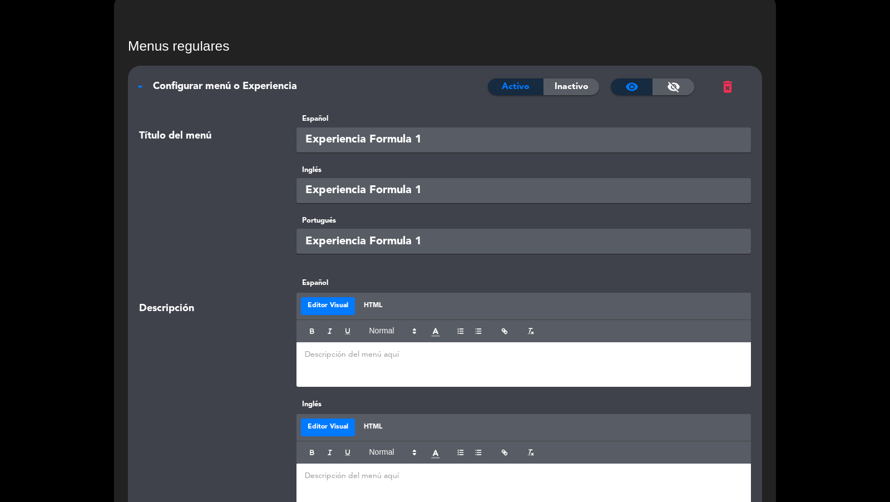
click at [374, 359] on p at bounding box center [524, 355] width 438 height 12
click at [354, 355] on p "Experiencia valida para 1 hora" at bounding box center [524, 355] width 438 height 12
drag, startPoint x: 434, startPoint y: 360, endPoint x: 279, endPoint y: 347, distance: 155.7
click at [279, 347] on div "Descripción Español Editor Visual HTML Experiencia válida para 1 hora" at bounding box center [445, 337] width 628 height 121
copy p "Experiencia válida para 1 hora"
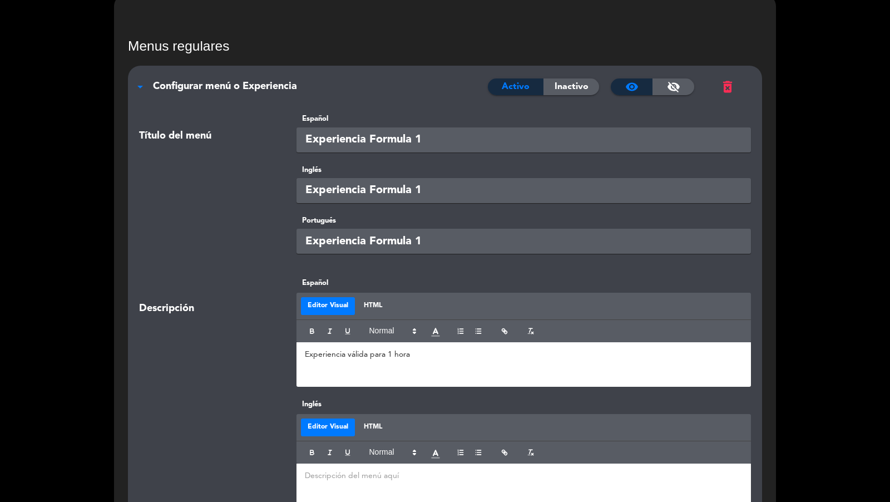
click at [356, 484] on div at bounding box center [523, 485] width 455 height 44
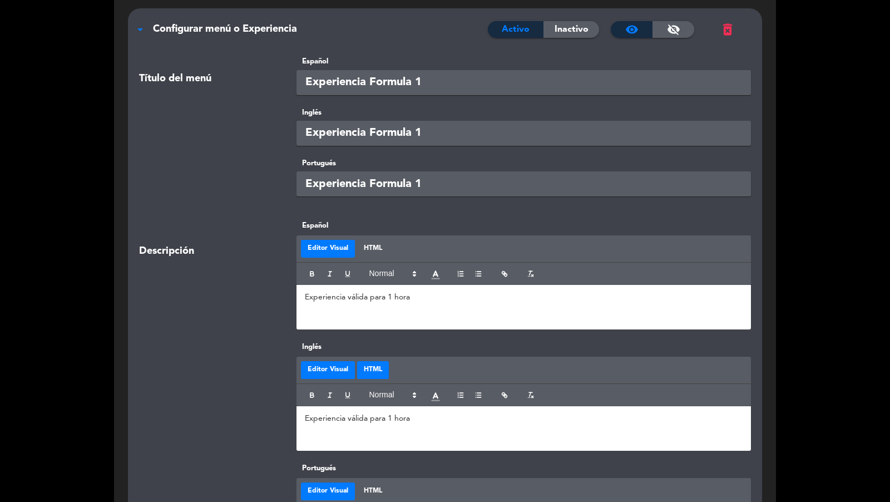
scroll to position [169, 0]
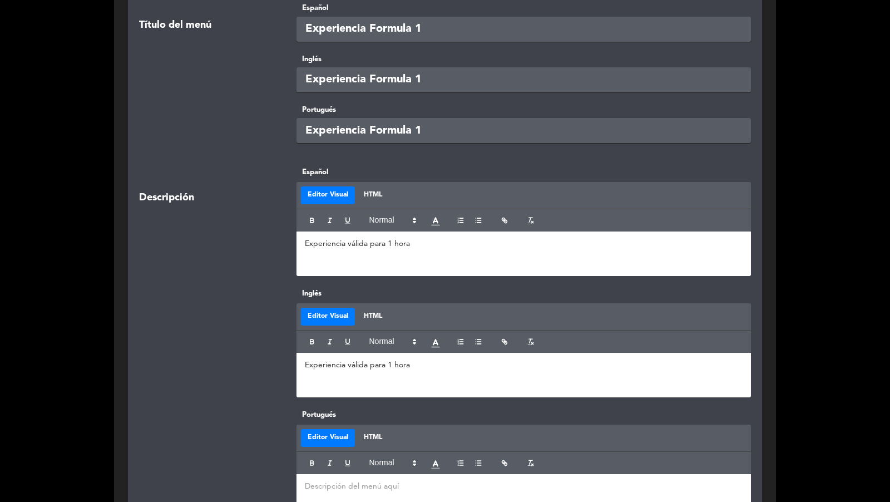
paste div
click at [372, 493] on div at bounding box center [523, 496] width 455 height 44
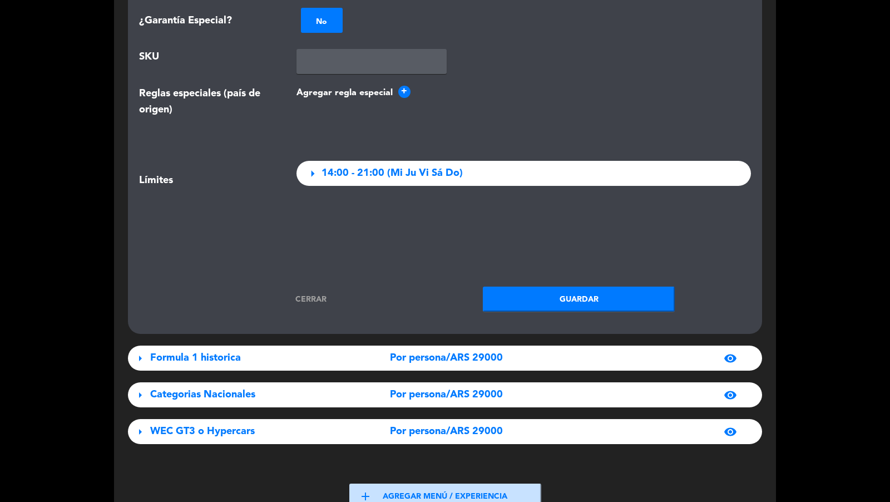
scroll to position [1450, 0]
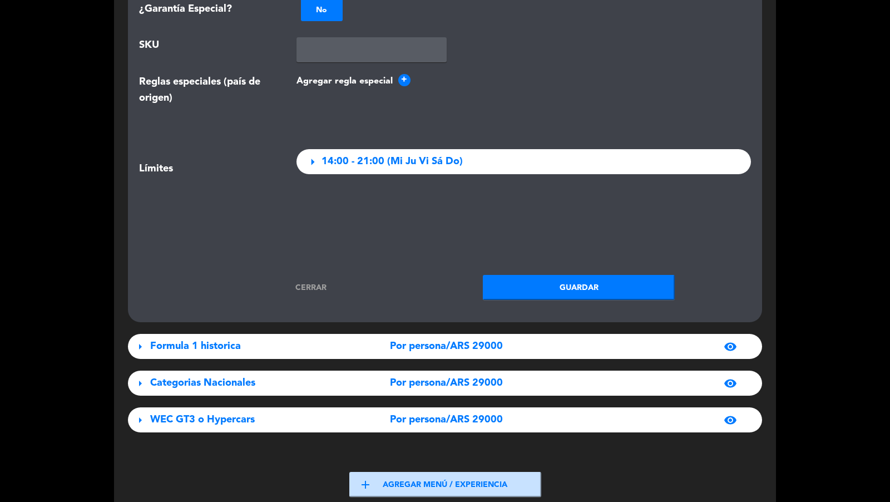
click at [538, 288] on button "Guardar" at bounding box center [579, 287] width 192 height 25
click at [453, 348] on span "Por persona/ARS 29000" at bounding box center [446, 346] width 113 height 16
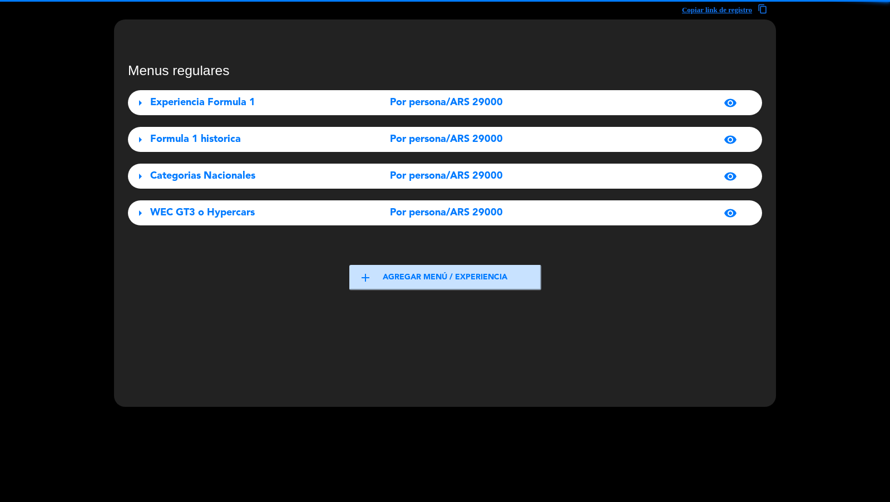
scroll to position [33, 0]
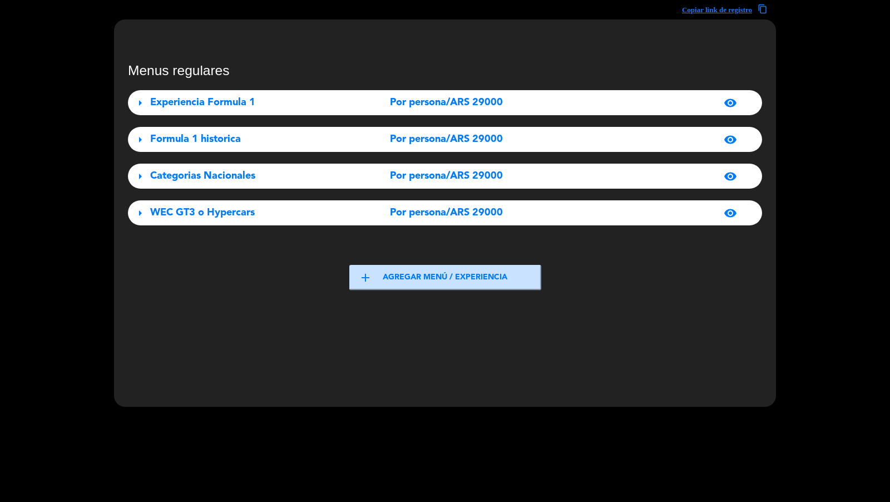
click at [408, 128] on div "arrow_right Formula 1 historica Por persona/ARS 29000 visibility" at bounding box center [445, 139] width 634 height 25
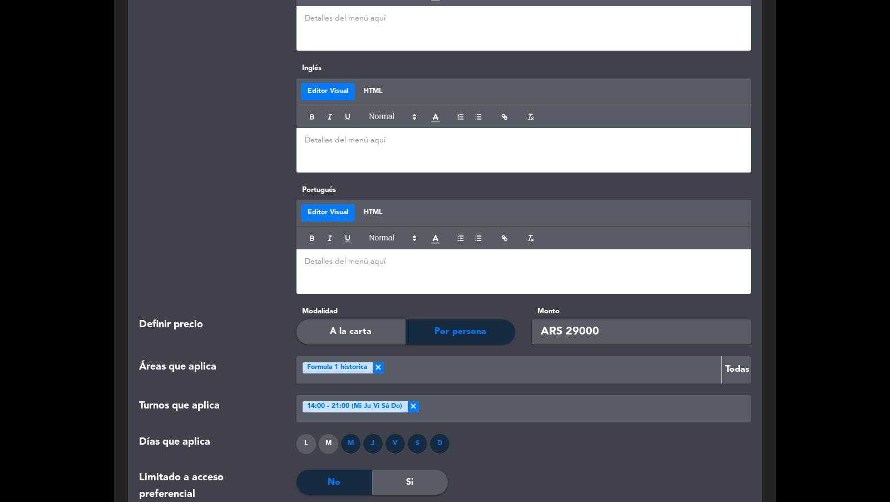
scroll to position [746, 0]
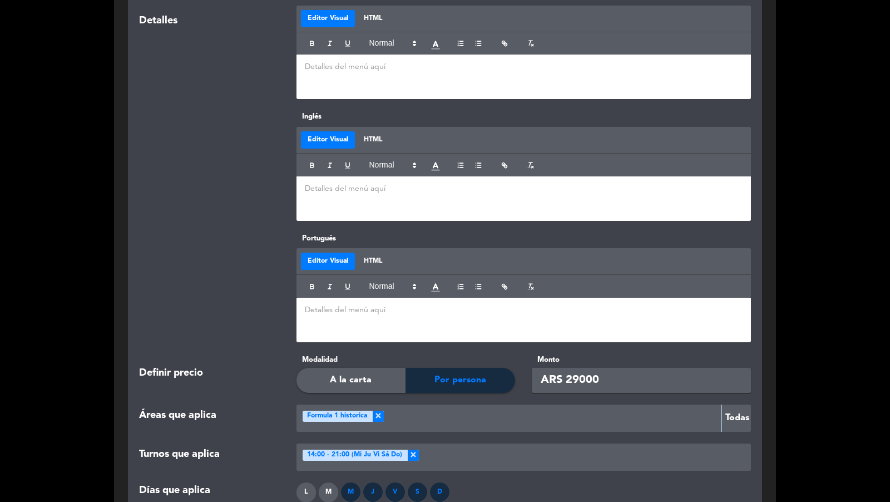
click at [380, 87] on div at bounding box center [523, 77] width 455 height 44
click at [370, 183] on div at bounding box center [523, 198] width 455 height 44
click at [379, 314] on p at bounding box center [524, 310] width 438 height 12
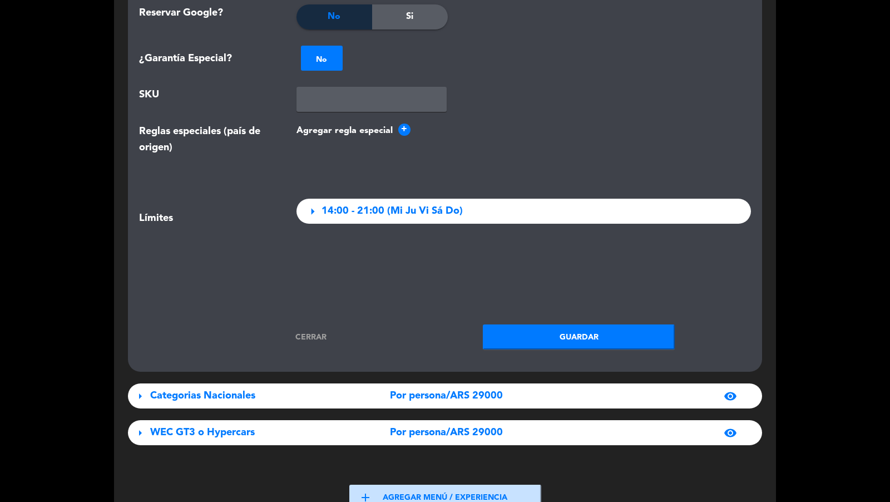
scroll to position [1495, 0]
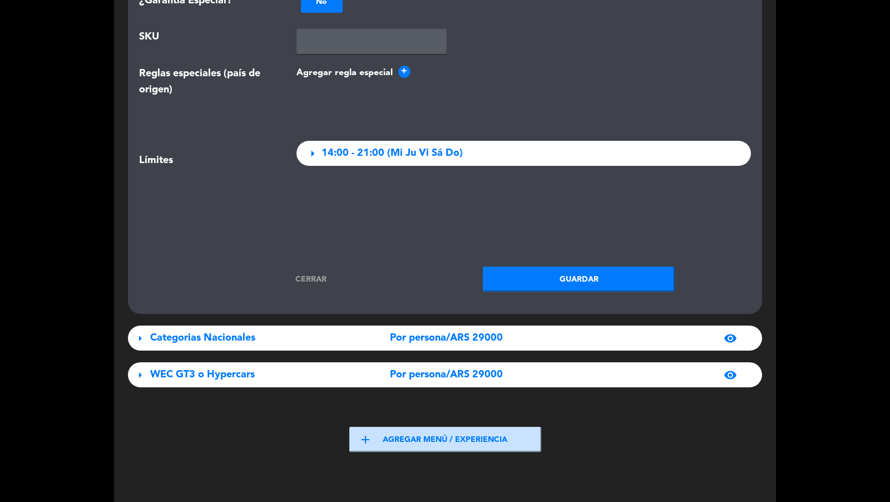
click at [541, 274] on button "Guardar" at bounding box center [579, 278] width 192 height 25
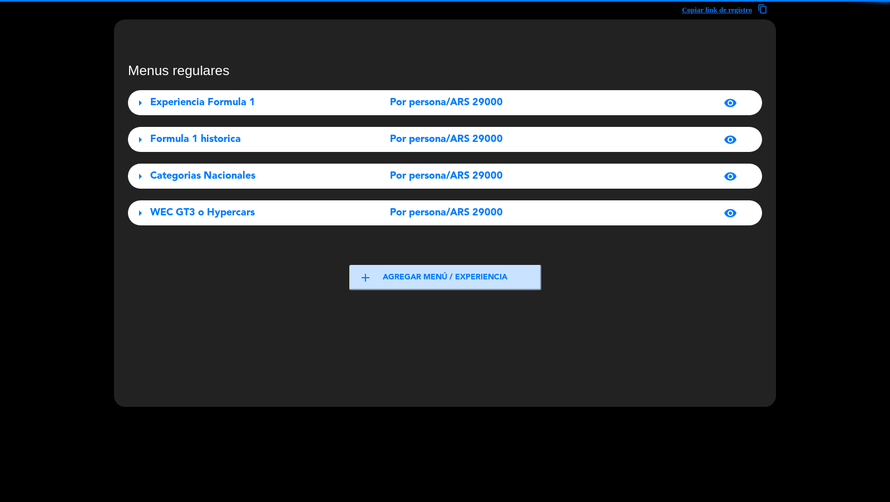
scroll to position [33, 0]
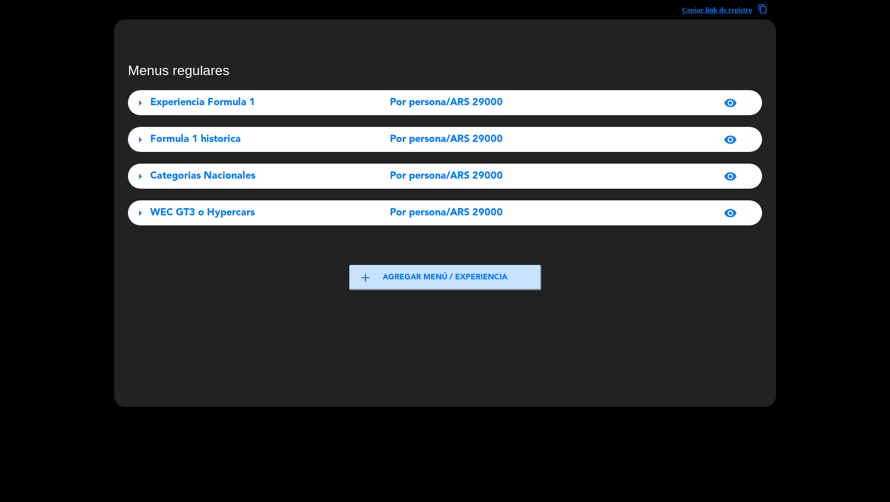
click at [439, 176] on span "Por persona/ARS 29000" at bounding box center [446, 176] width 113 height 16
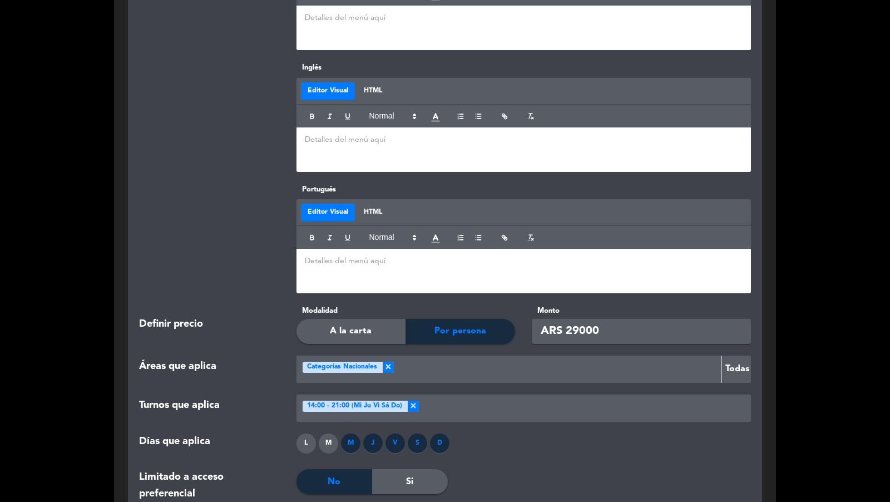
scroll to position [821, 0]
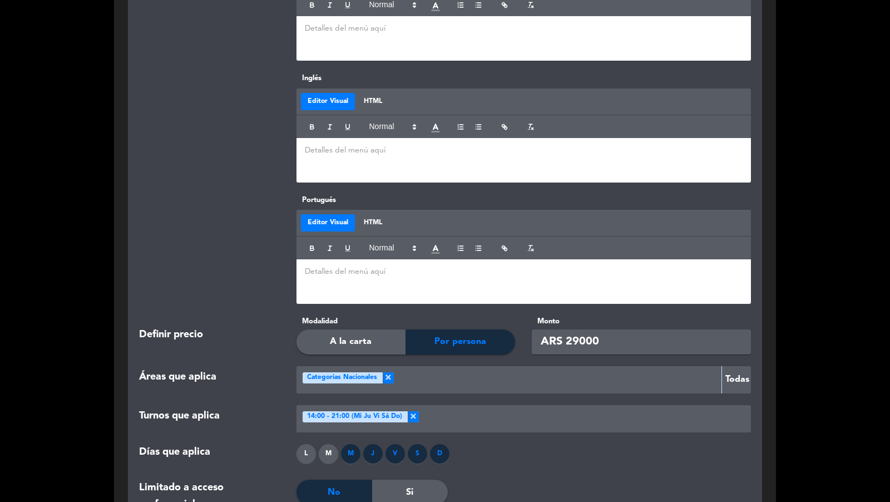
click at [438, 50] on div at bounding box center [523, 38] width 455 height 44
click at [417, 140] on div at bounding box center [523, 160] width 455 height 44
click at [423, 271] on p at bounding box center [524, 272] width 438 height 12
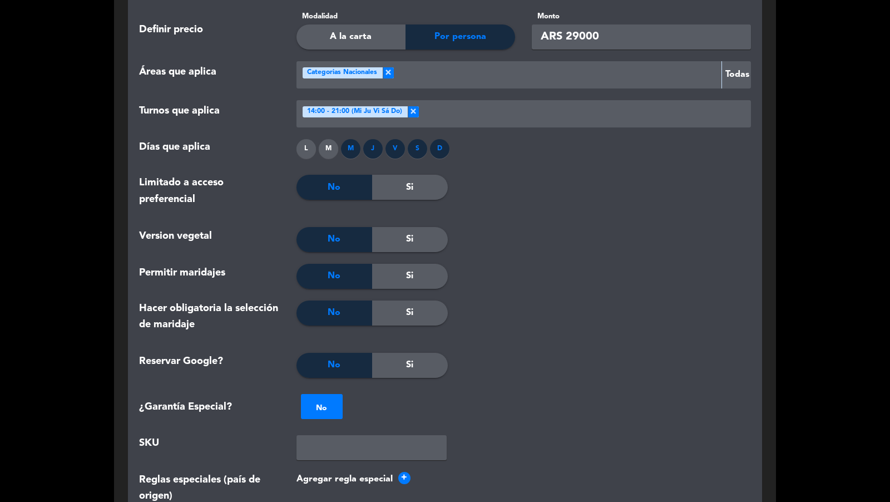
scroll to position [1311, 0]
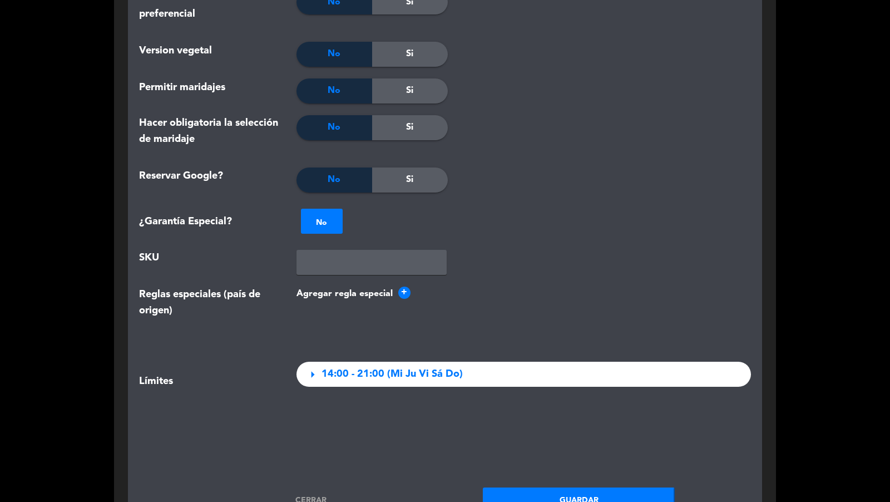
click at [522, 488] on button "Guardar" at bounding box center [579, 499] width 192 height 25
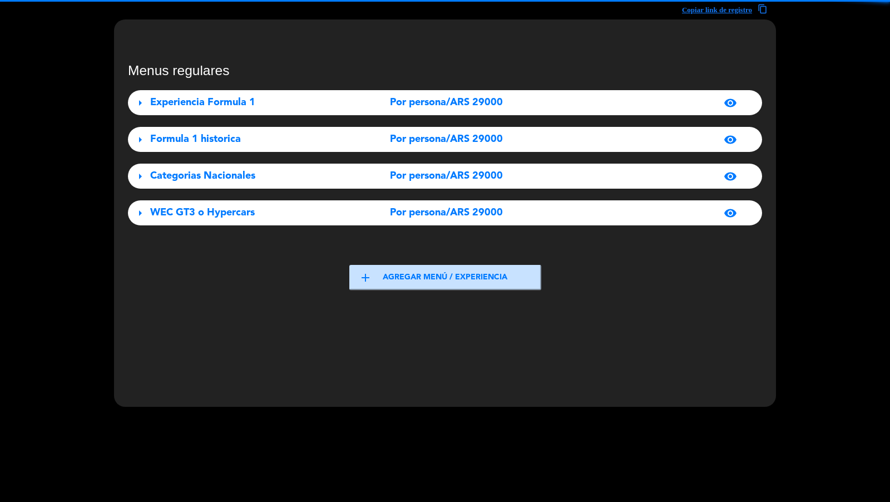
scroll to position [33, 0]
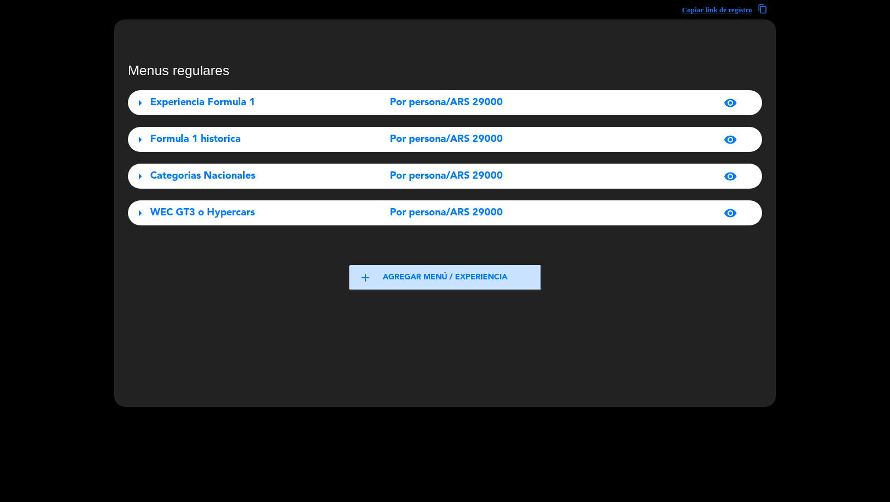
click at [431, 212] on span "Por persona/ARS 29000" at bounding box center [446, 213] width 113 height 16
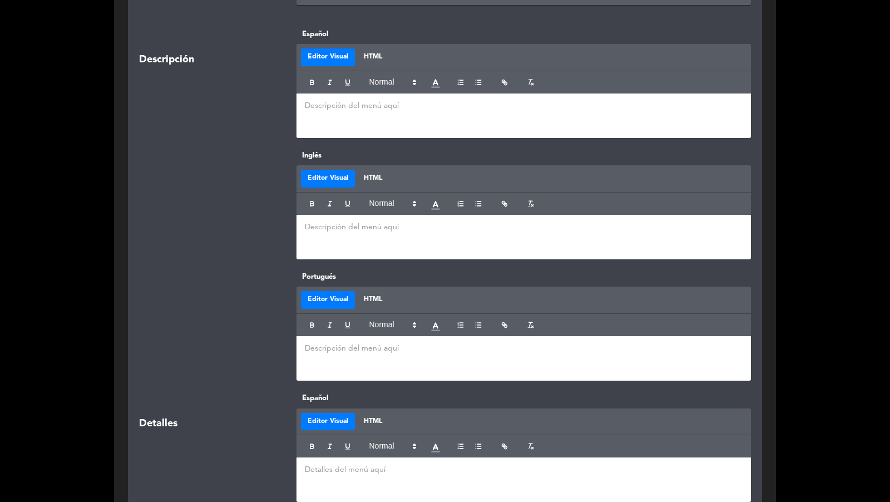
scroll to position [306, 0]
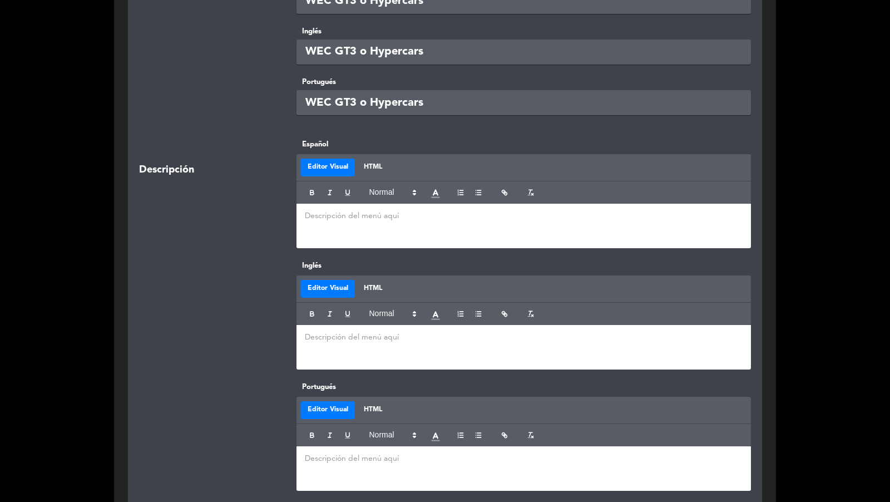
click at [386, 229] on div at bounding box center [523, 226] width 455 height 44
click at [388, 330] on div at bounding box center [523, 347] width 455 height 44
click at [420, 481] on div at bounding box center [523, 468] width 455 height 44
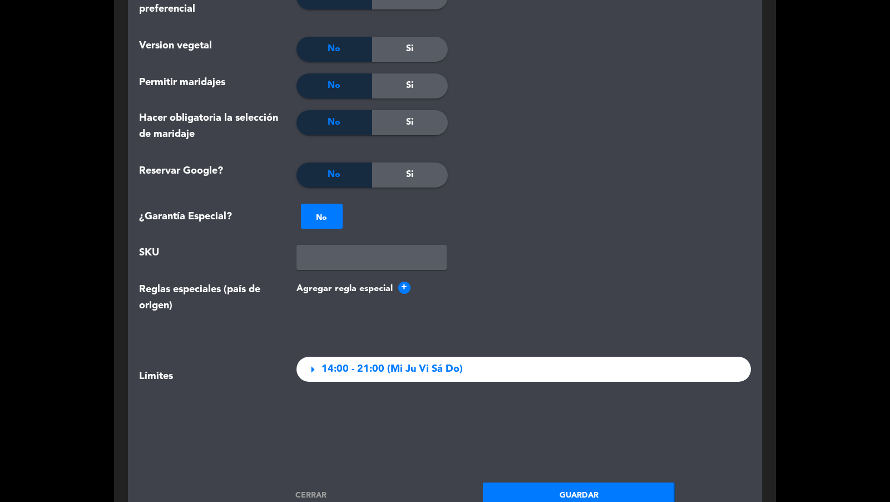
scroll to position [1374, 0]
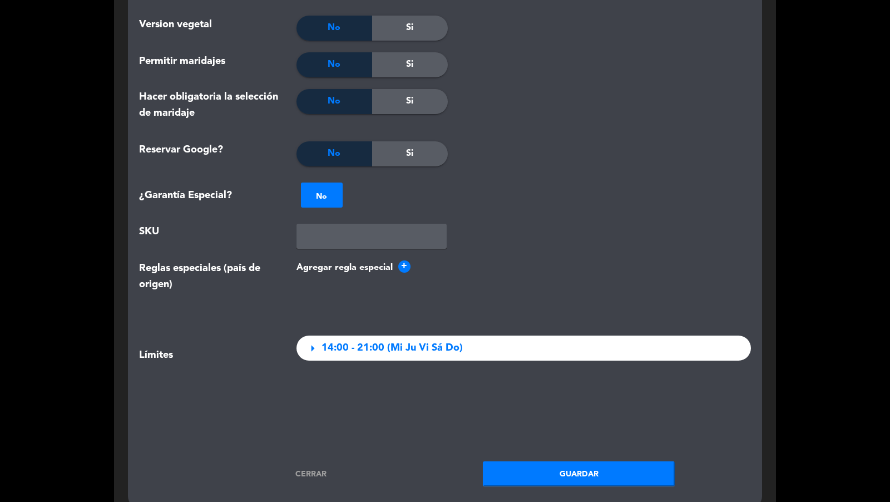
click at [570, 468] on button "Guardar" at bounding box center [579, 473] width 192 height 25
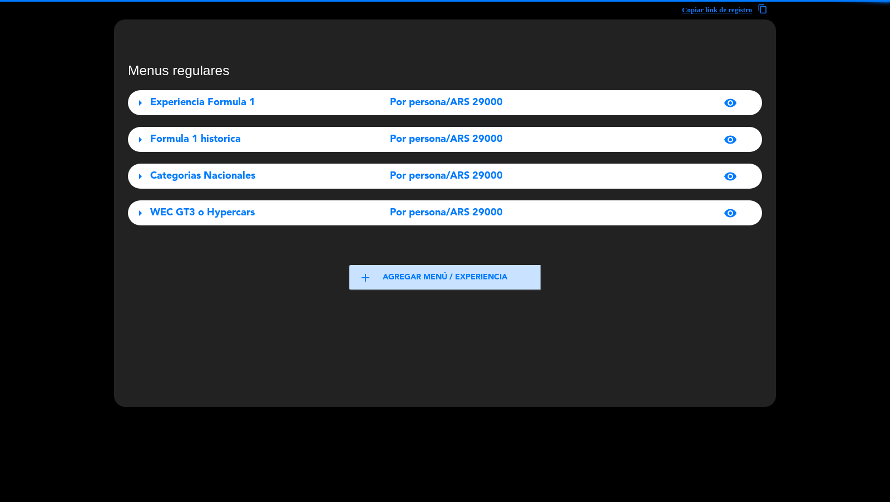
scroll to position [33, 0]
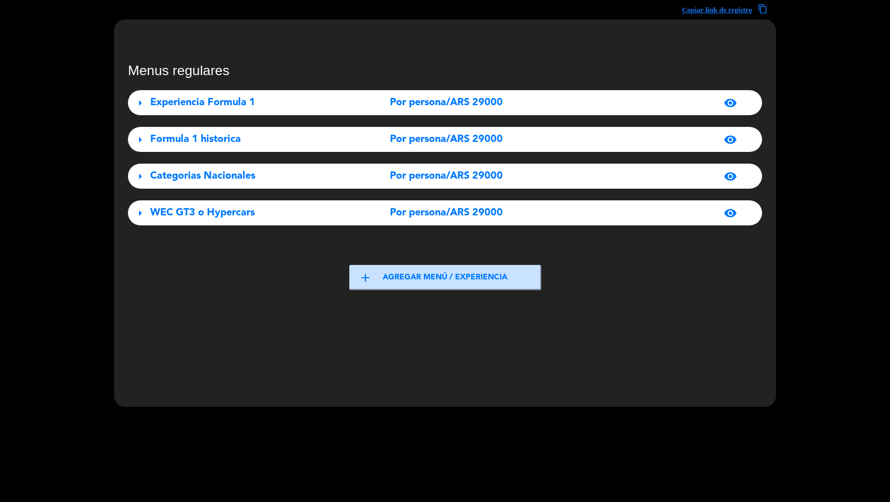
click at [275, 96] on div "Experiencia Formula 1" at bounding box center [248, 103] width 197 height 16
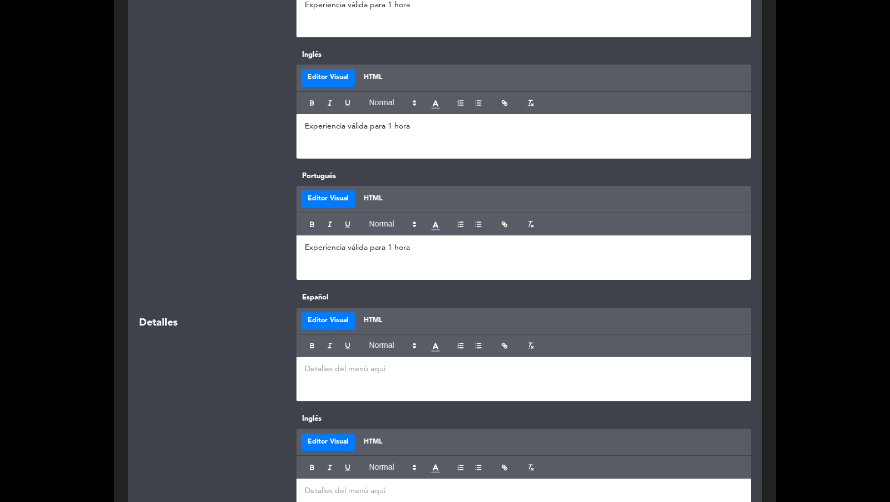
scroll to position [367, 0]
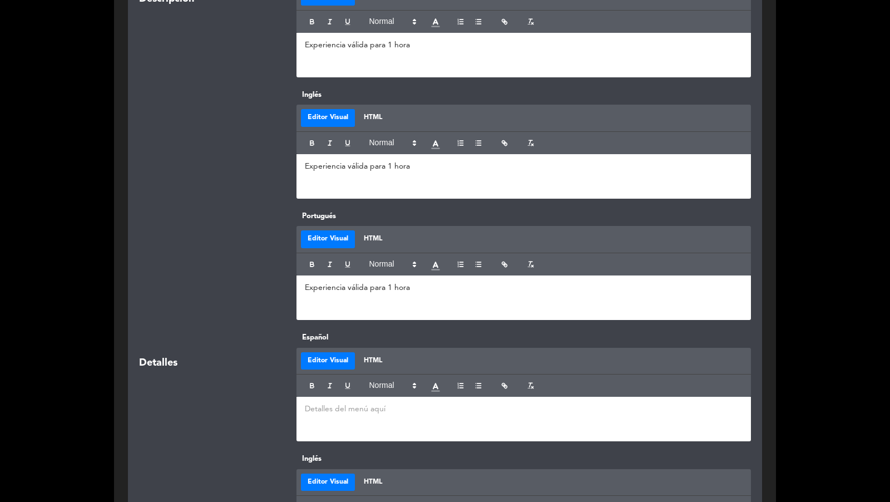
click at [440, 36] on div "Experiencia válida para 1 hora" at bounding box center [523, 55] width 455 height 44
click at [439, 41] on p "Experiencia válida para 1 hora" at bounding box center [524, 45] width 438 height 12
click at [423, 169] on p "Experiencia válida para 1 hora" at bounding box center [524, 167] width 438 height 12
click at [433, 295] on div "Experiencia válida para 1 hora" at bounding box center [523, 297] width 455 height 44
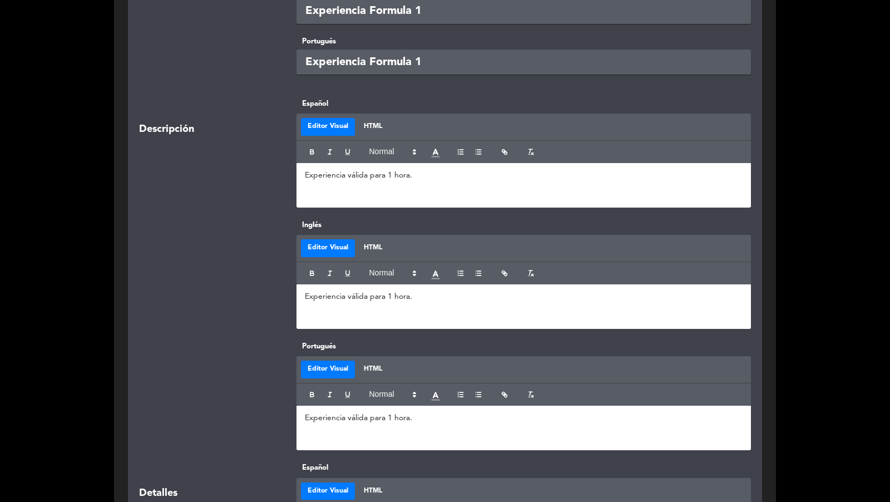
scroll to position [217, 0]
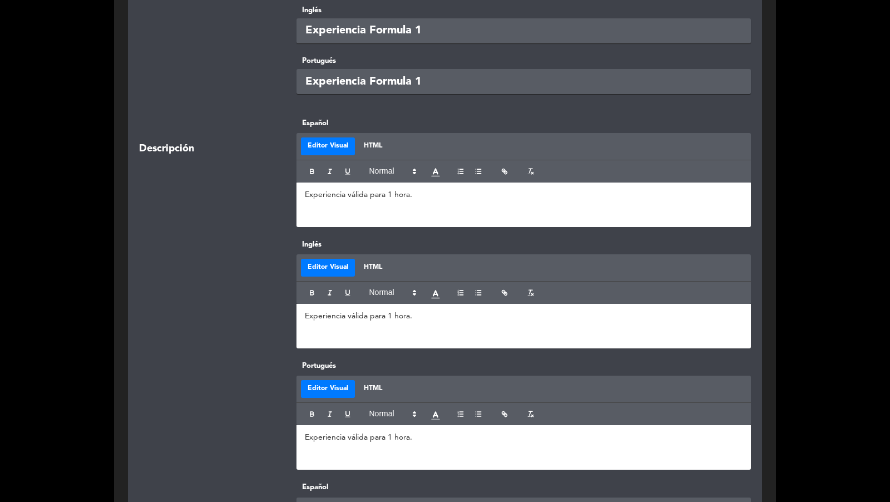
click at [439, 195] on p "Experiencia válida para 1 hora." at bounding box center [524, 195] width 438 height 12
click at [691, 206] on p "Para reservas más de una hora, por favor seleccionar el horario previo o poster…" at bounding box center [524, 207] width 438 height 12
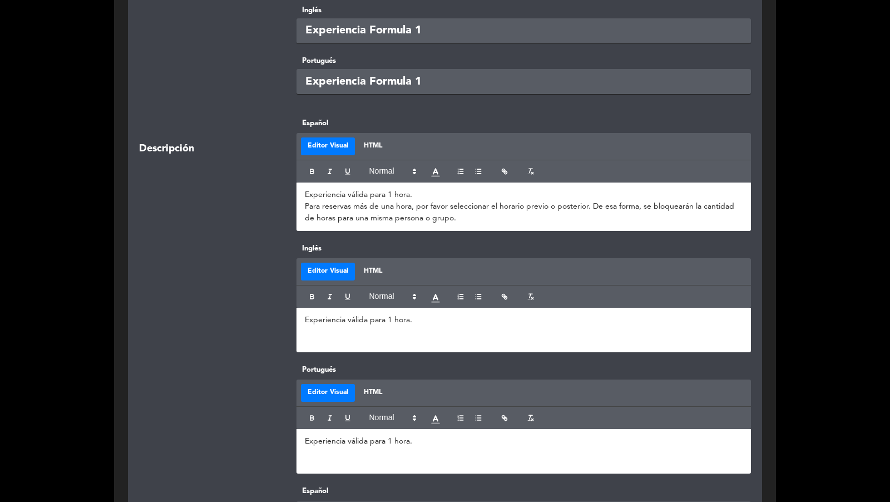
drag, startPoint x: 462, startPoint y: 215, endPoint x: 300, endPoint y: 181, distance: 165.4
click at [300, 181] on div "Editor Visual HTML Experiencia válida para 1 hora. Para reservas más de una hor…" at bounding box center [523, 182] width 455 height 98
copy div "Experiencia válida para 1 hora. Para reservas más de una hora, por favor selecc…"
drag, startPoint x: 353, startPoint y: 330, endPoint x: 290, endPoint y: 314, distance: 64.9
click at [290, 314] on div "Inglés Editor Visual HTML Experiencia válida para 1 hora." at bounding box center [524, 297] width 472 height 110
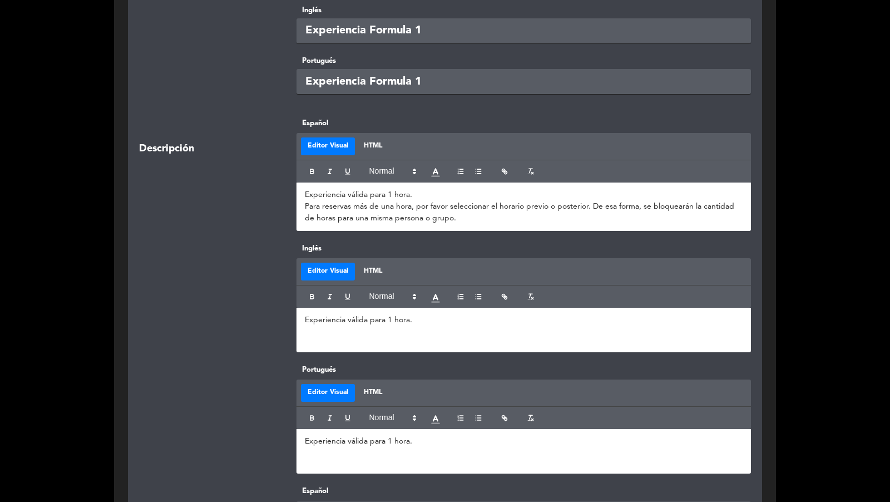
scroll to position [0, 0]
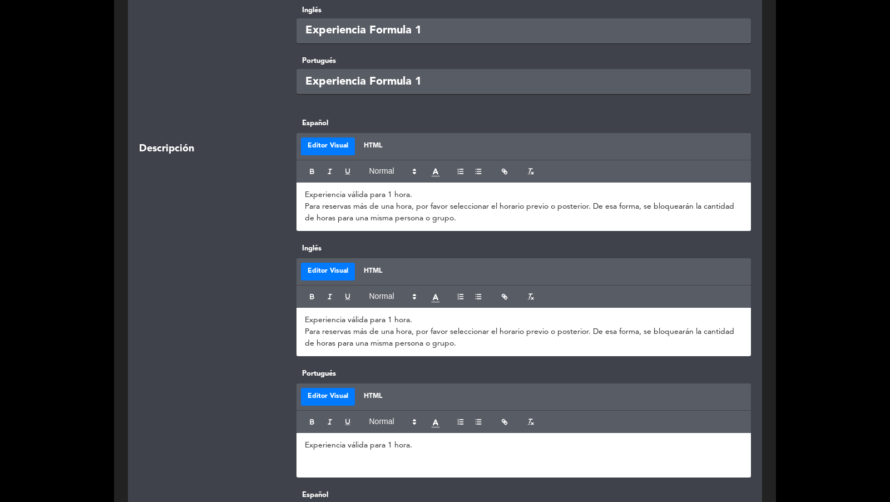
drag, startPoint x: 358, startPoint y: 459, endPoint x: 287, endPoint y: 440, distance: 73.3
click at [287, 440] on div "Portugués Editor Visual HTML Experiencia válida para 1 hora." at bounding box center [445, 428] width 628 height 121
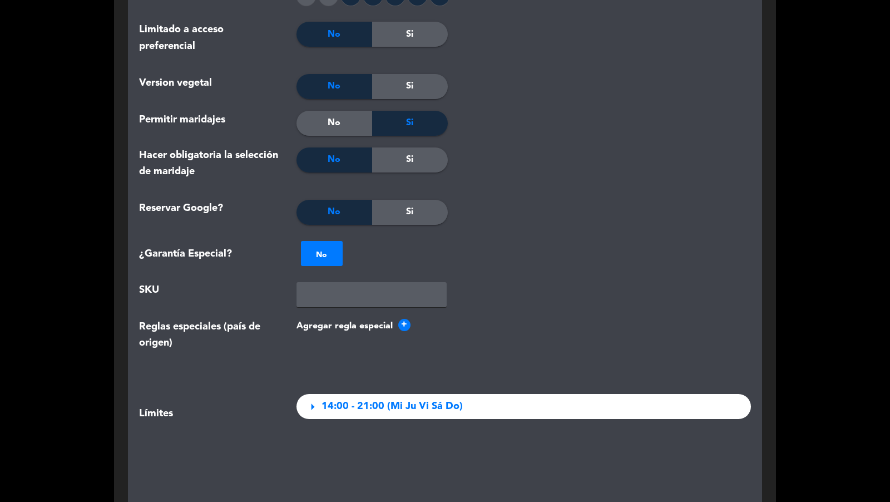
scroll to position [1586, 0]
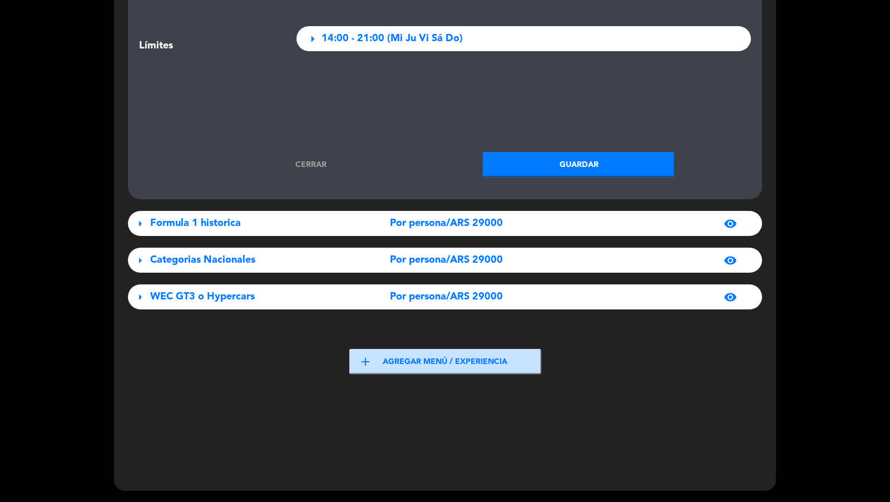
click at [522, 165] on button "Guardar" at bounding box center [579, 164] width 192 height 25
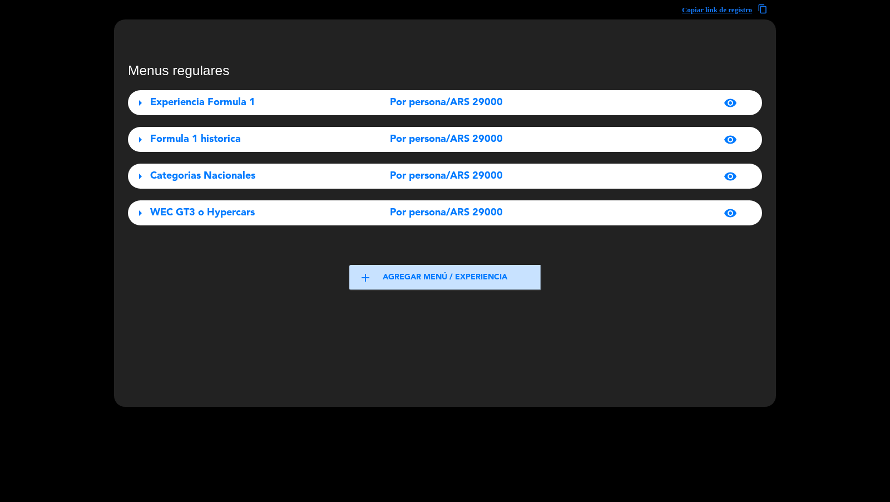
click at [285, 103] on div "Experiencia Formula 1" at bounding box center [248, 103] width 197 height 16
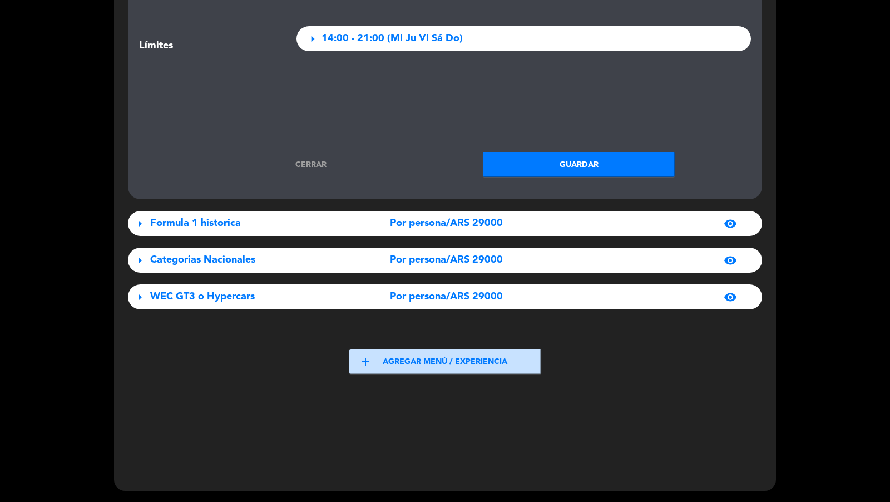
click at [362, 162] on div "Cerrar Guardar" at bounding box center [445, 164] width 628 height 25
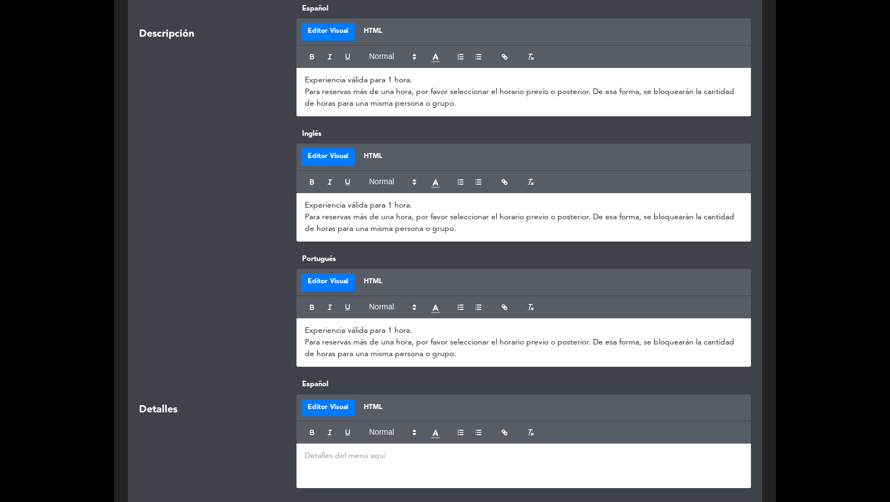
scroll to position [296, 0]
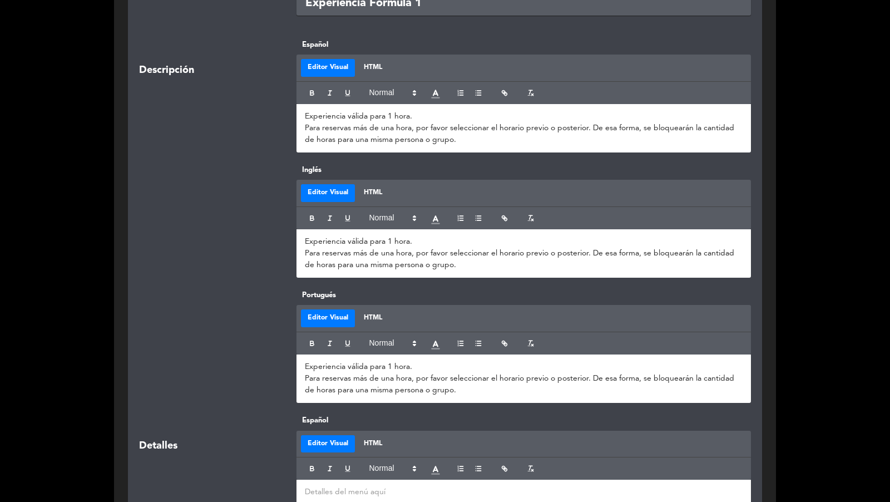
click at [305, 125] on p "Para reservas más de una hora, por favor seleccionar el horario previo o poster…" at bounding box center [524, 133] width 438 height 23
click at [302, 126] on div "Experiencia válida para 1 hora. Importante: Para reservas más de una hora, por …" at bounding box center [523, 128] width 455 height 48
drag, startPoint x: 493, startPoint y: 134, endPoint x: 327, endPoint y: 133, distance: 165.7
click at [327, 133] on p "Importante: Para reservas más de una hora, por favor seleccionar el horario pre…" at bounding box center [524, 133] width 438 height 23
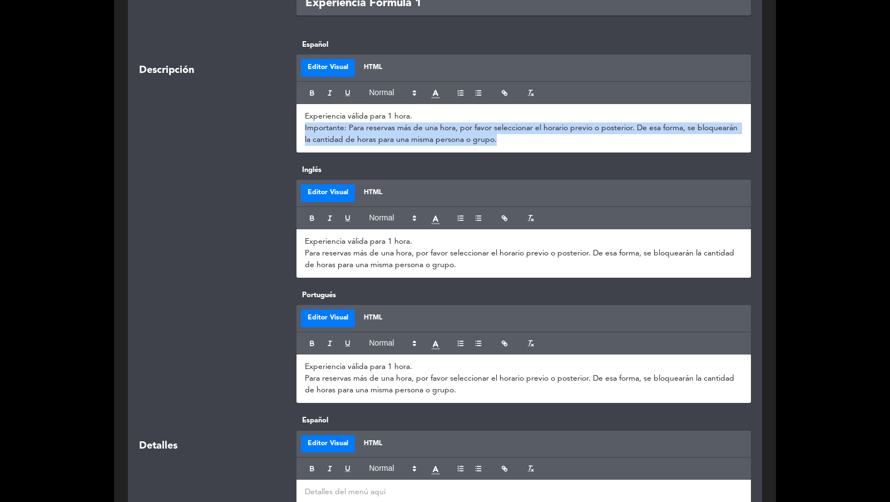
drag, startPoint x: 497, startPoint y: 137, endPoint x: 305, endPoint y: 131, distance: 191.9
click at [305, 131] on p "Importante: Para reservas más de una hora, por favor seleccionar el horario pre…" at bounding box center [524, 133] width 438 height 23
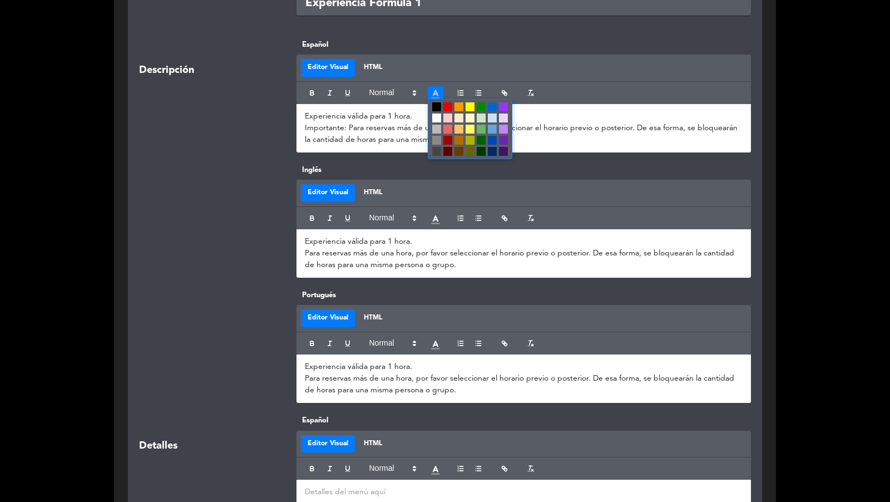
click at [436, 97] on icon at bounding box center [435, 93] width 11 height 11
click at [449, 108] on span at bounding box center [447, 106] width 9 height 9
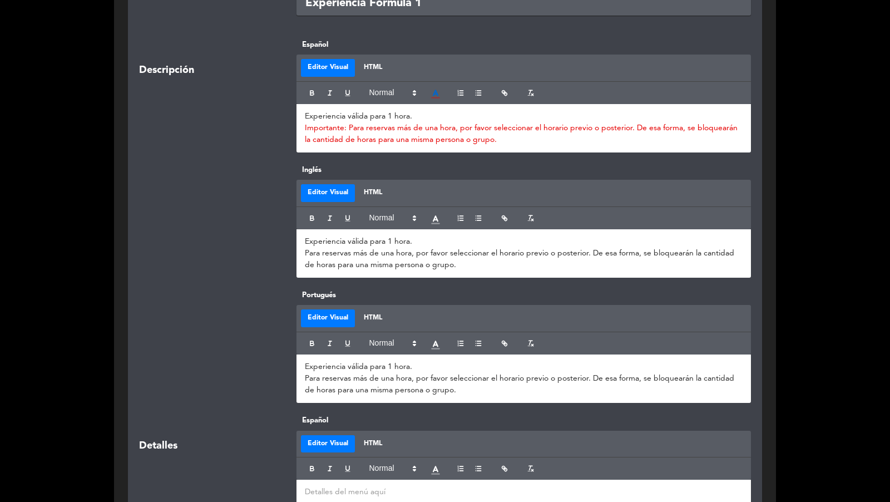
click at [470, 130] on span "Importante: Para reservas más de una hora, por favor seleccionar el horario pre…" at bounding box center [522, 133] width 435 height 19
click at [479, 117] on p "Experiencia válida para 1 hora." at bounding box center [524, 117] width 438 height 12
click at [389, 126] on span "Importante: Para reservas más de una hora, por favor seleccionar el horario pre…" at bounding box center [522, 133] width 435 height 19
click at [393, 127] on span "Importante: Para reservas más de una hora, por favor seleccionar el horario pre…" at bounding box center [522, 133] width 435 height 19
click at [506, 142] on p "Importante: Para reservar más de una hora, por favor seleccionar el horario pre…" at bounding box center [524, 133] width 438 height 23
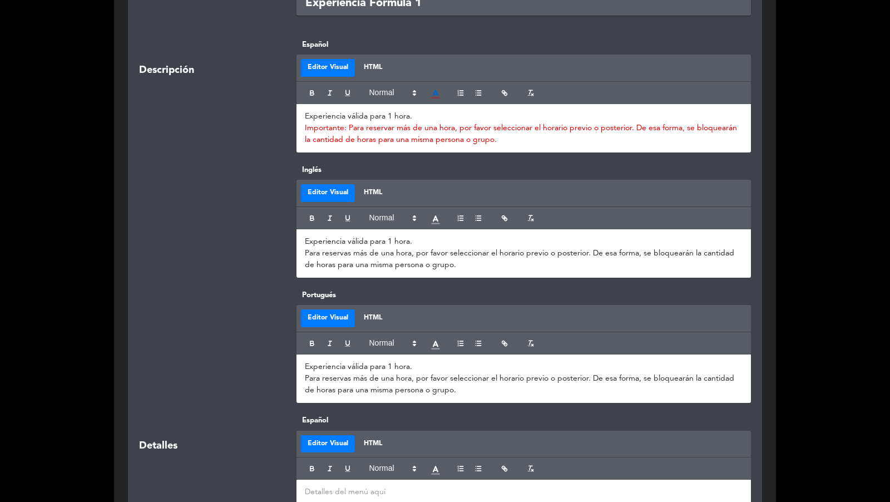
drag, startPoint x: 626, startPoint y: 125, endPoint x: 627, endPoint y: 132, distance: 7.3
click at [626, 126] on span "Importante: Para reservar más de una hora, por favor seleccionar el horario pre…" at bounding box center [522, 133] width 434 height 19
click at [531, 126] on span "Importante: Para reservar más de una hora, por favor seleccionar el horario pre…" at bounding box center [522, 133] width 434 height 19
click at [561, 138] on p "Importante: Para reservar más de una hora, por favor seleccionar y reservar el …" at bounding box center [524, 133] width 438 height 23
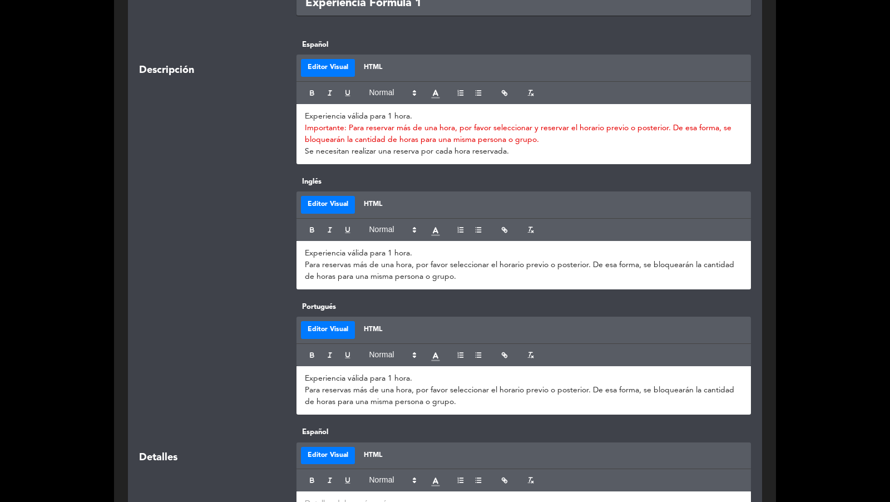
drag, startPoint x: 517, startPoint y: 154, endPoint x: 296, endPoint y: 152, distance: 221.4
click at [296, 152] on div "Experiencia válida para 1 hora. Importante: Para reservar más de una hora, por …" at bounding box center [523, 134] width 455 height 60
click at [437, 101] on div at bounding box center [523, 93] width 455 height 22
click at [436, 97] on icon at bounding box center [435, 93] width 11 height 11
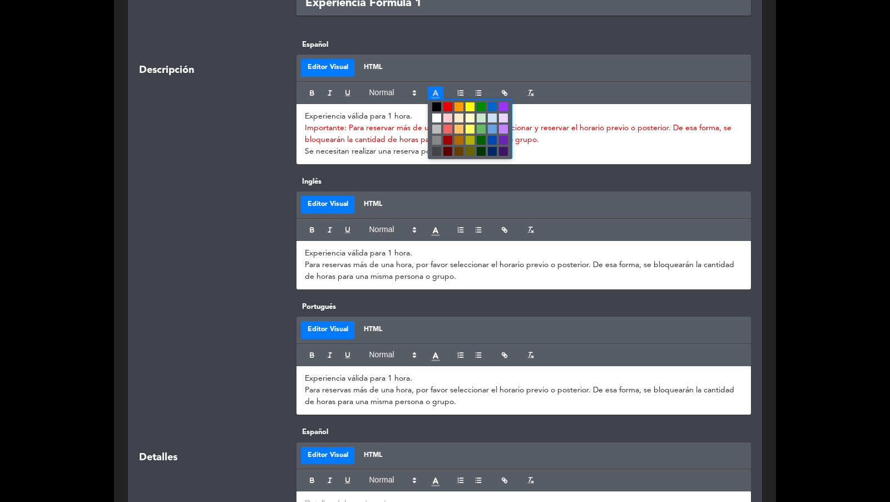
click at [389, 155] on p "Se necesitan realizar una reserva por cada hora reservada." at bounding box center [524, 152] width 438 height 12
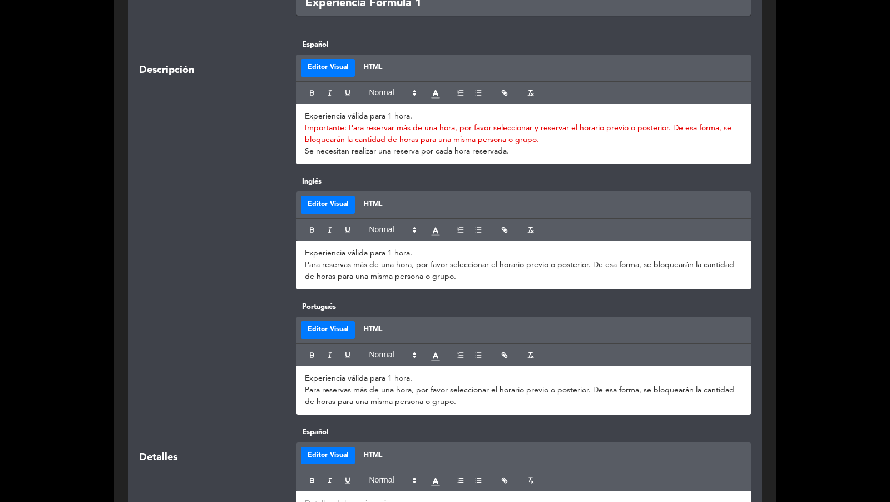
click at [389, 154] on p "Se necesitan realizar una reserva por cada hora reservada." at bounding box center [524, 152] width 438 height 12
click at [435, 92] on polyline at bounding box center [435, 93] width 4 height 5
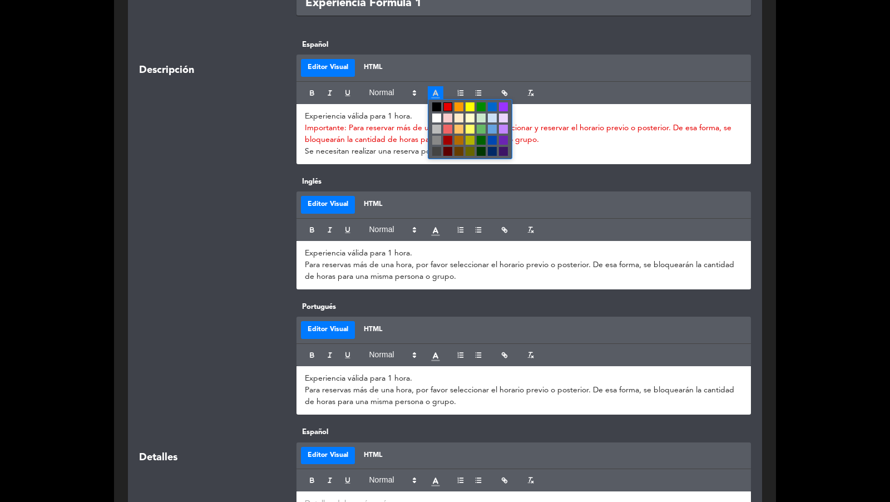
click at [448, 108] on span at bounding box center [447, 106] width 9 height 9
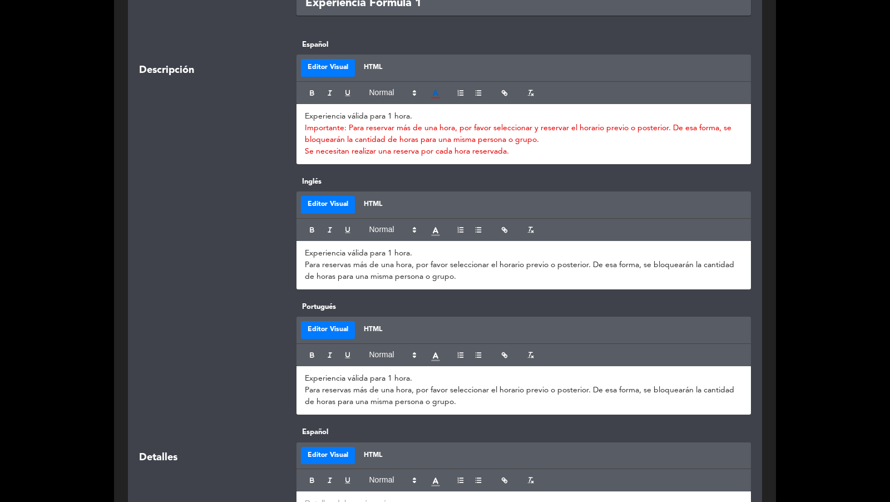
click at [517, 152] on p "Se necesitan realizar una reserva por cada hora reservada." at bounding box center [524, 152] width 438 height 12
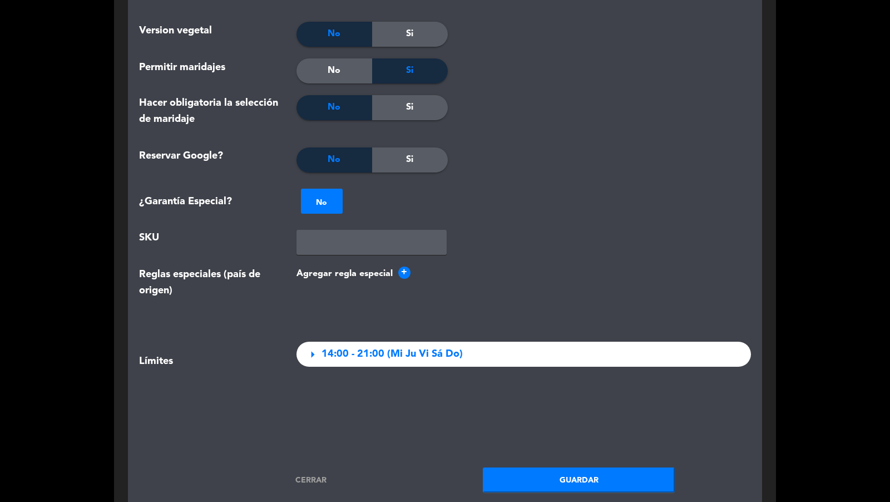
scroll to position [1444, 0]
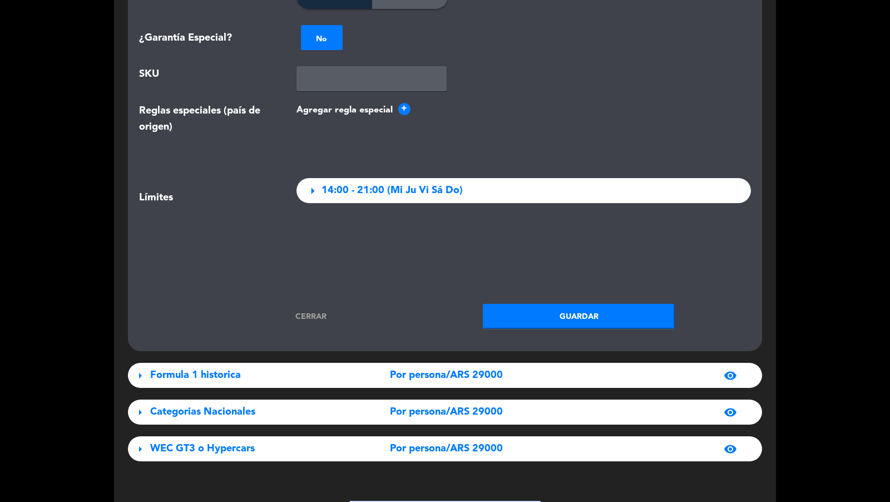
click at [527, 313] on button "Guardar" at bounding box center [579, 316] width 192 height 25
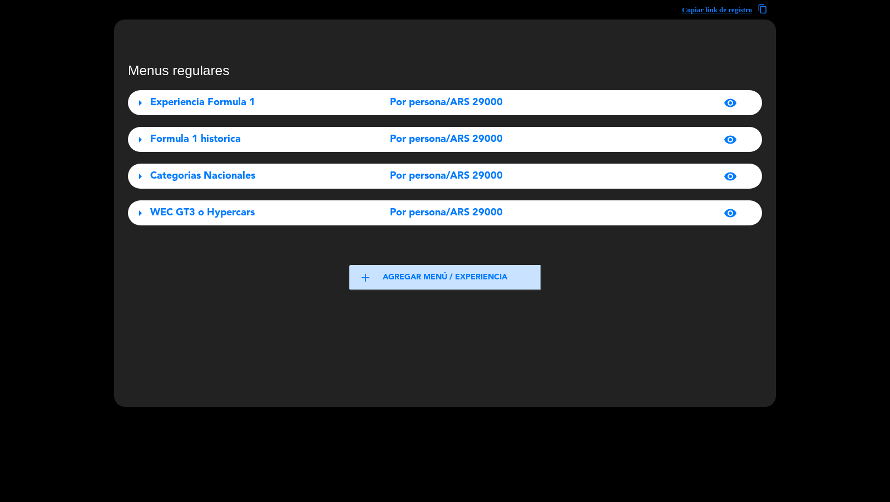
scroll to position [33, 0]
click at [382, 97] on div "Por persona/ARS 29000" at bounding box center [446, 103] width 197 height 16
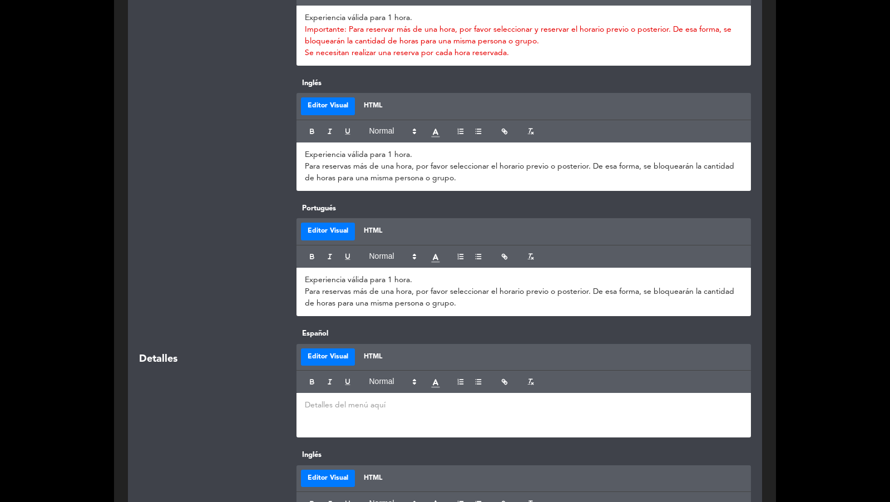
scroll to position [212, 0]
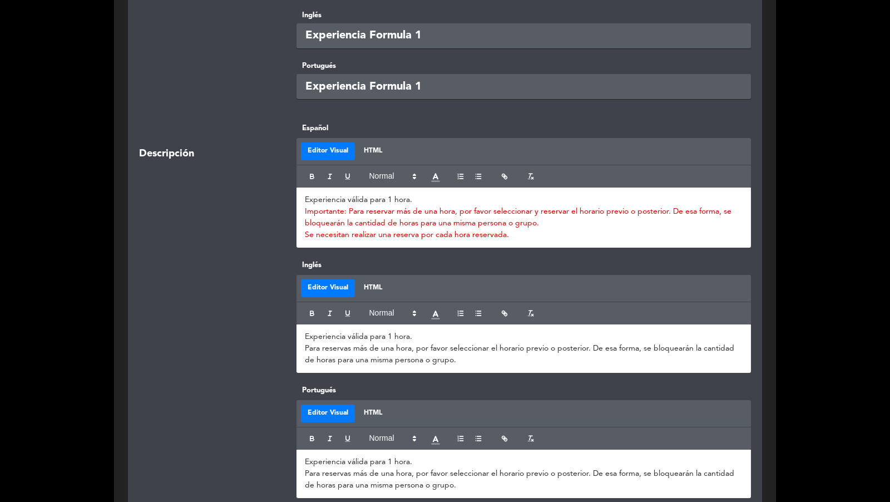
click at [346, 231] on span "Se necesitan realizar una reserva por cada hora reservada." at bounding box center [407, 235] width 204 height 8
drag, startPoint x: 510, startPoint y: 234, endPoint x: 298, endPoint y: 197, distance: 215.0
click at [298, 197] on div "Experiencia válida para 1 hora. Importante: Para reservar más de una hora, por …" at bounding box center [523, 217] width 455 height 60
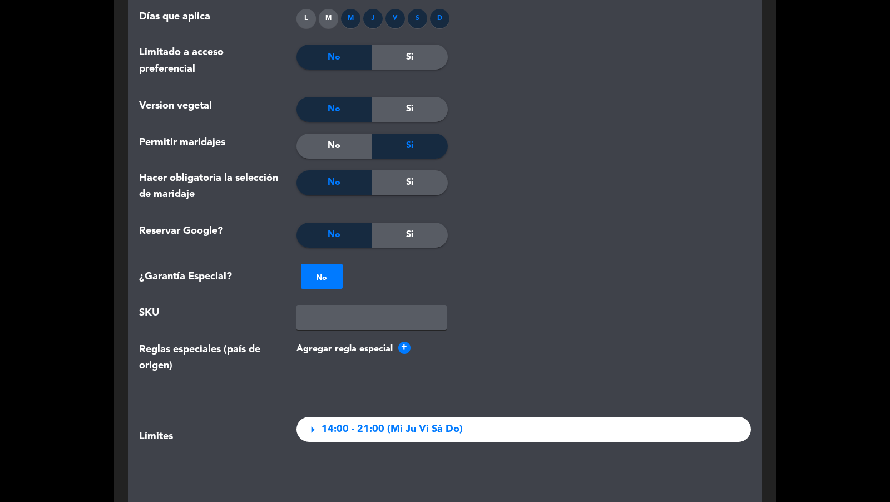
scroll to position [1478, 0]
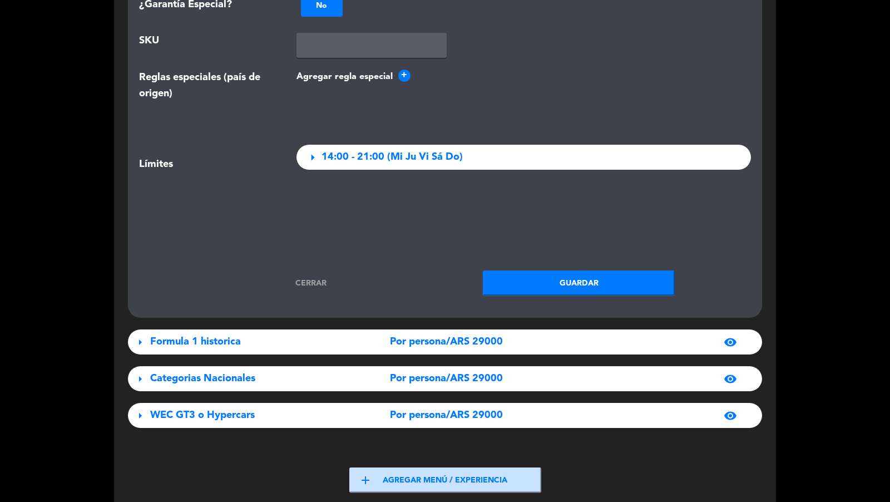
click at [529, 288] on button "Guardar" at bounding box center [579, 282] width 192 height 25
